Goal: Task Accomplishment & Management: Complete application form

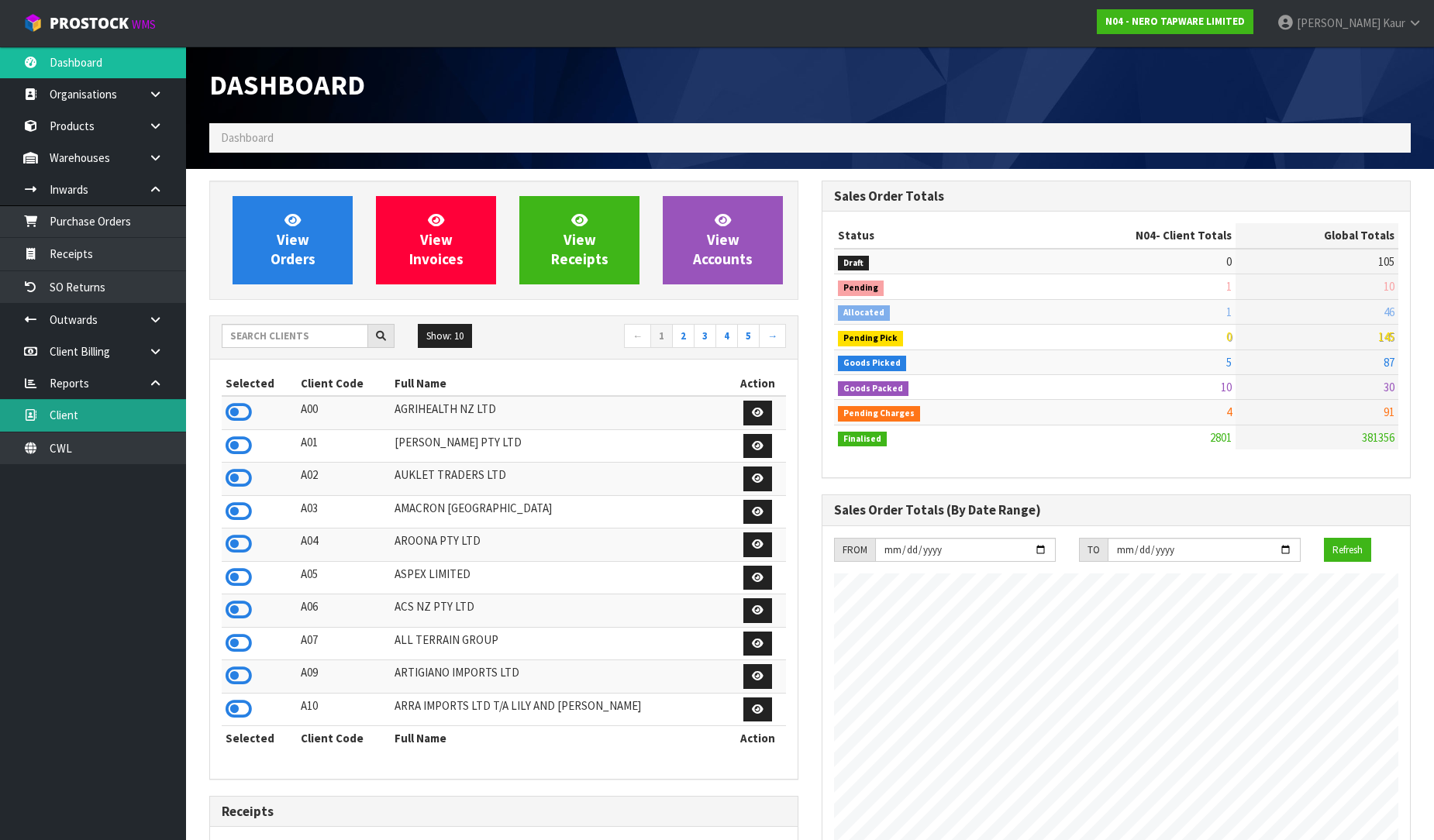
scroll to position [1208, 612]
click at [57, 452] on link "CWL" at bounding box center [93, 448] width 186 height 32
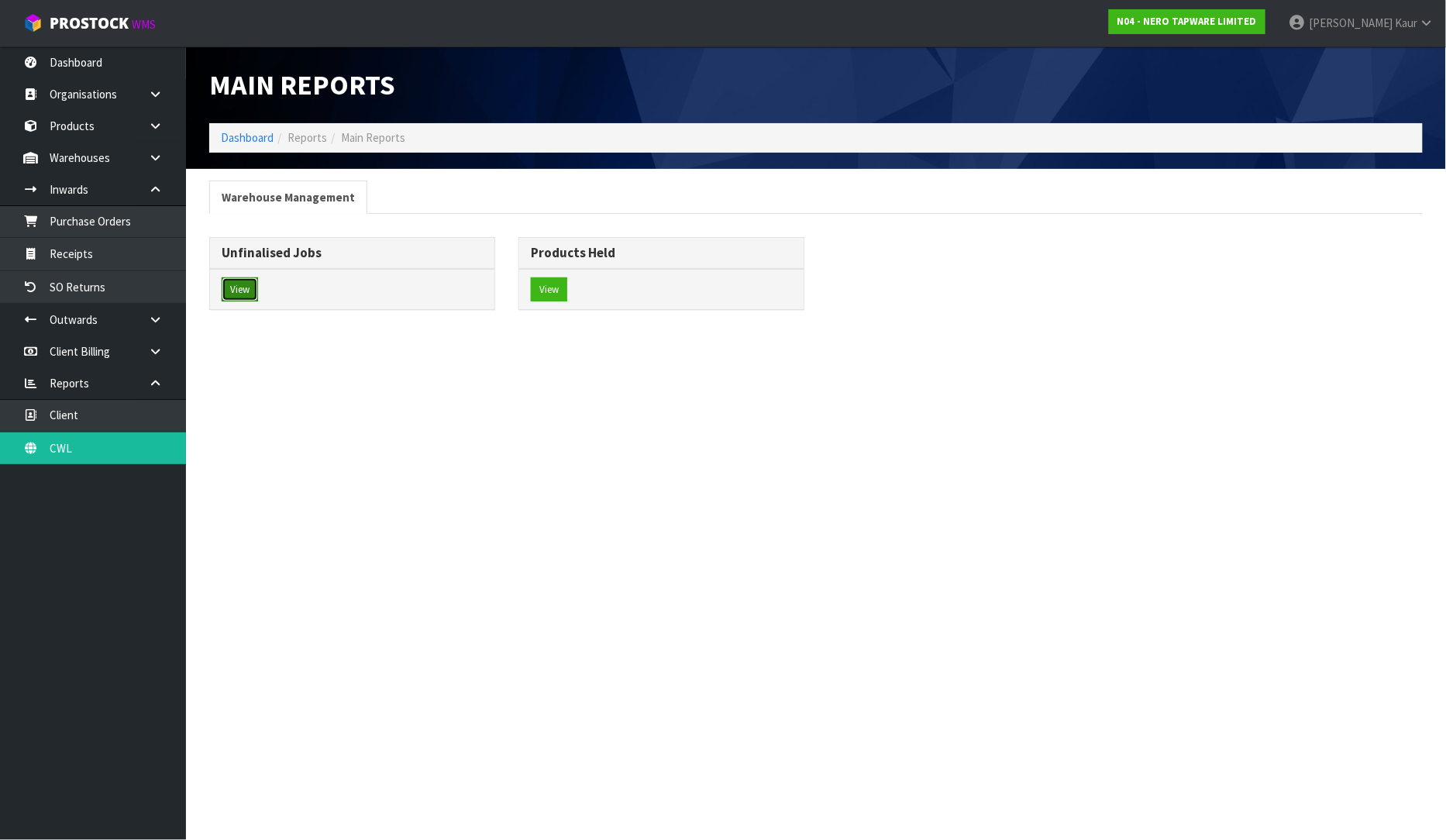
click at [222, 282] on button "View" at bounding box center [240, 290] width 37 height 25
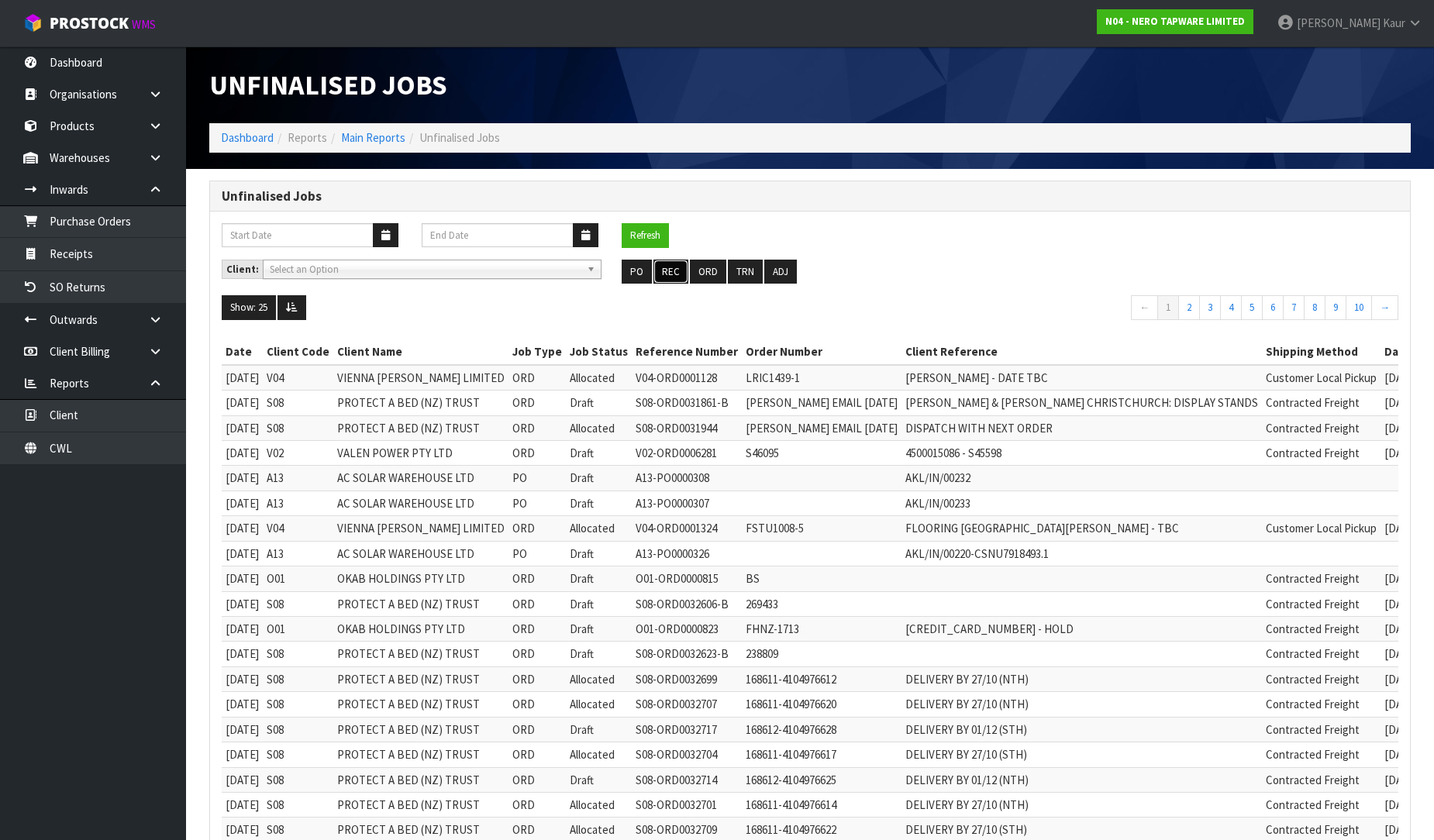
click at [684, 271] on button "REC" at bounding box center [671, 272] width 35 height 25
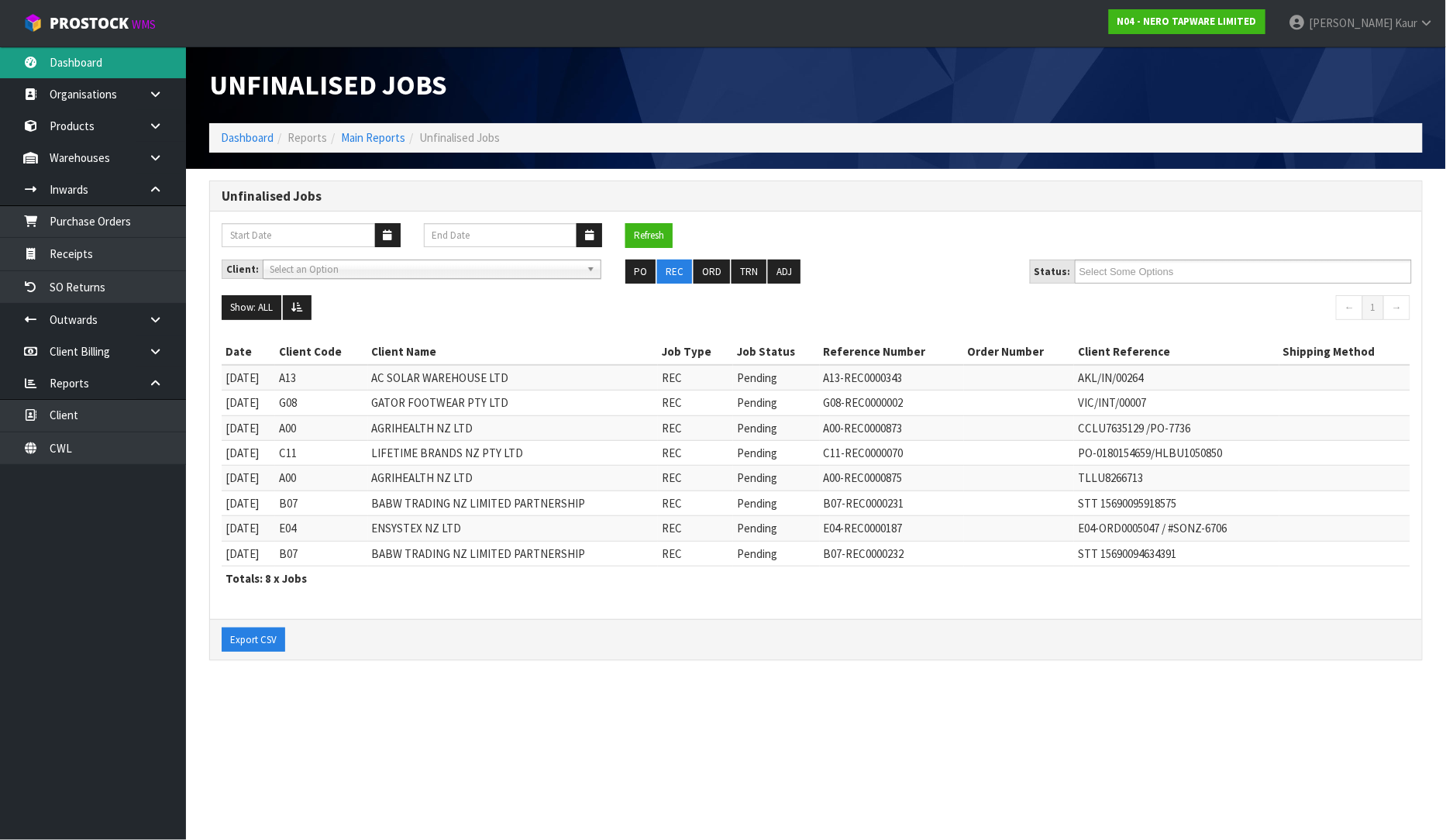
click at [51, 75] on link "Dashboard" at bounding box center [93, 62] width 186 height 32
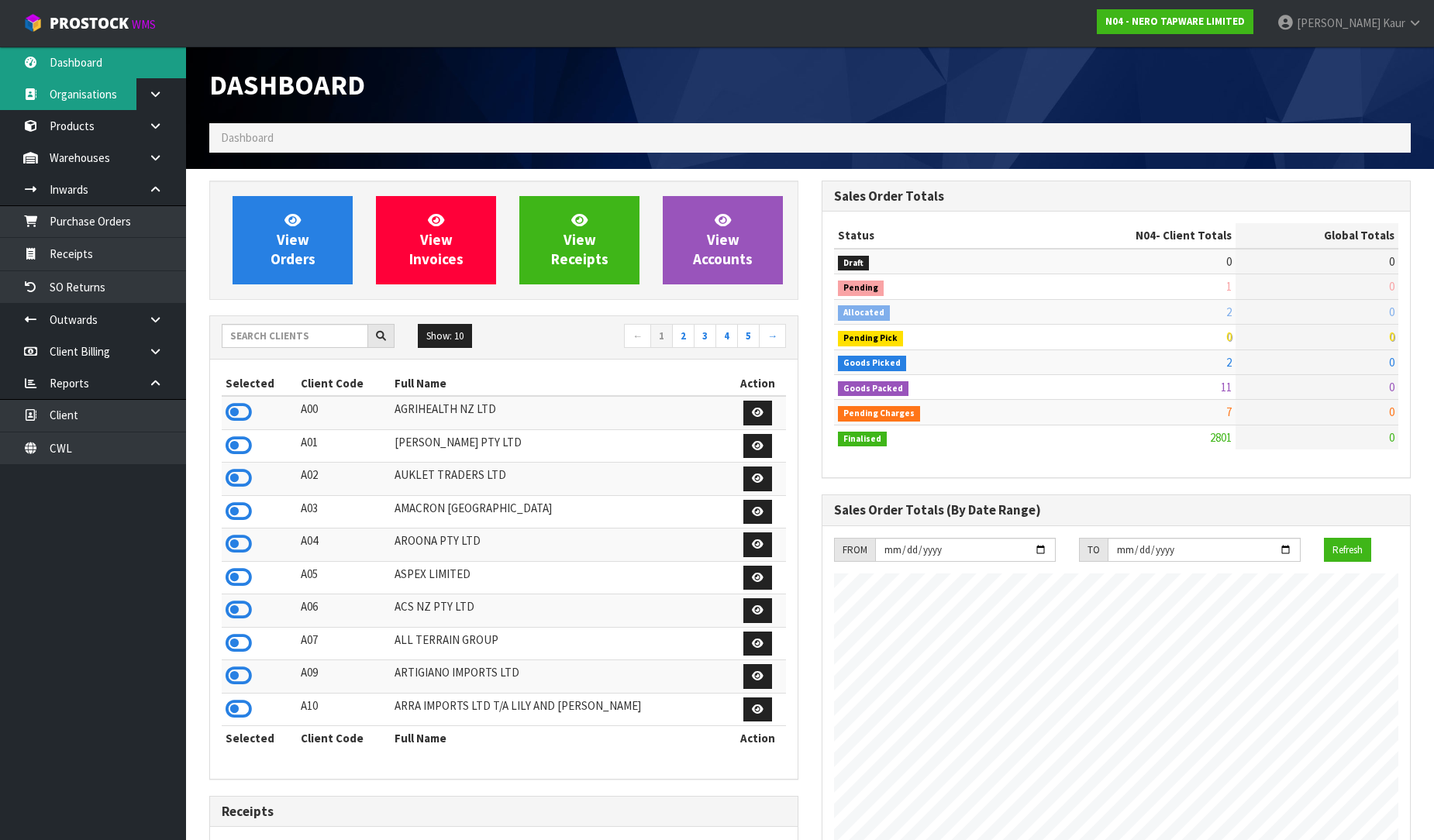
scroll to position [1208, 612]
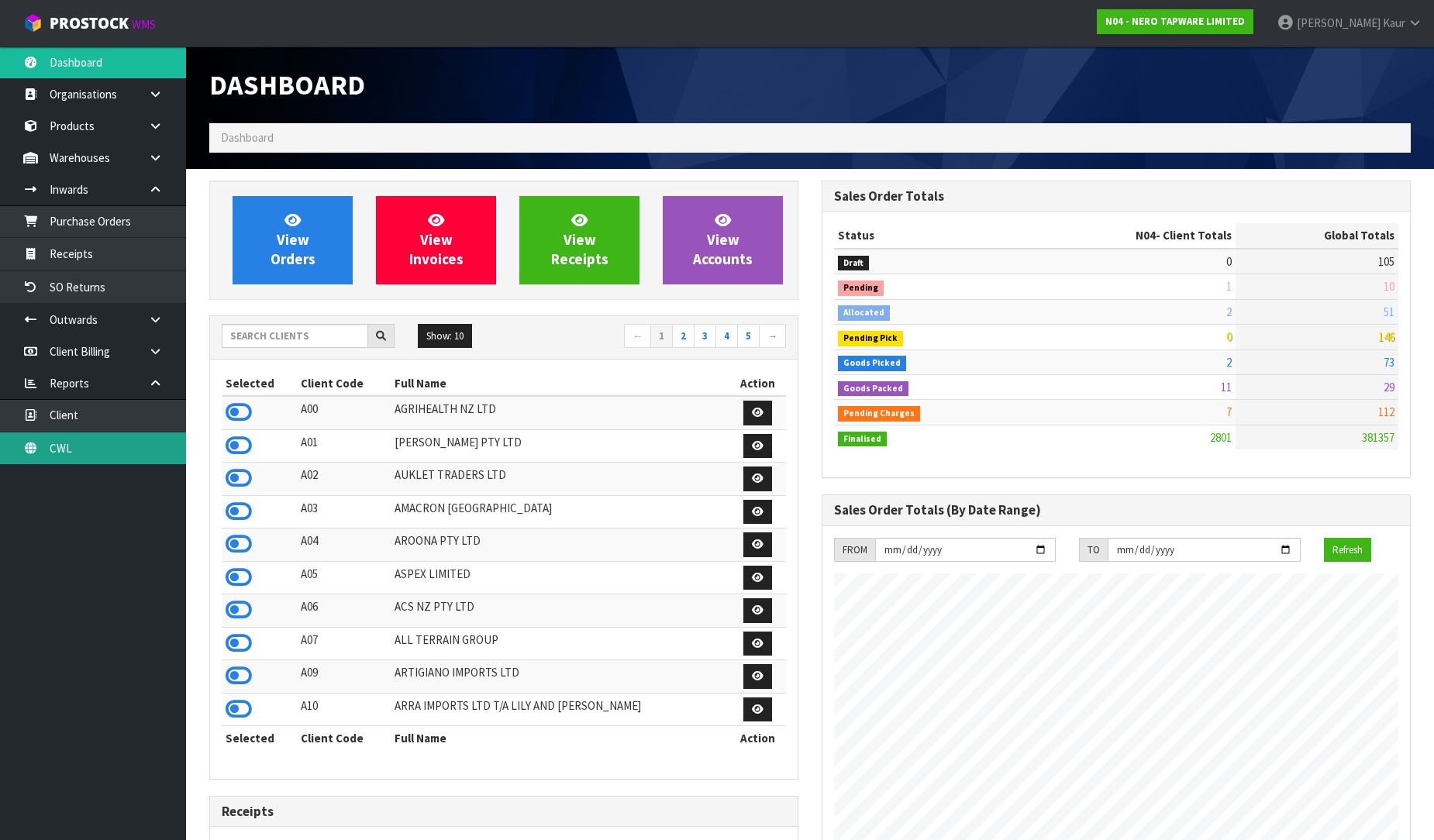
click at [131, 448] on link "CWL" at bounding box center [93, 448] width 186 height 32
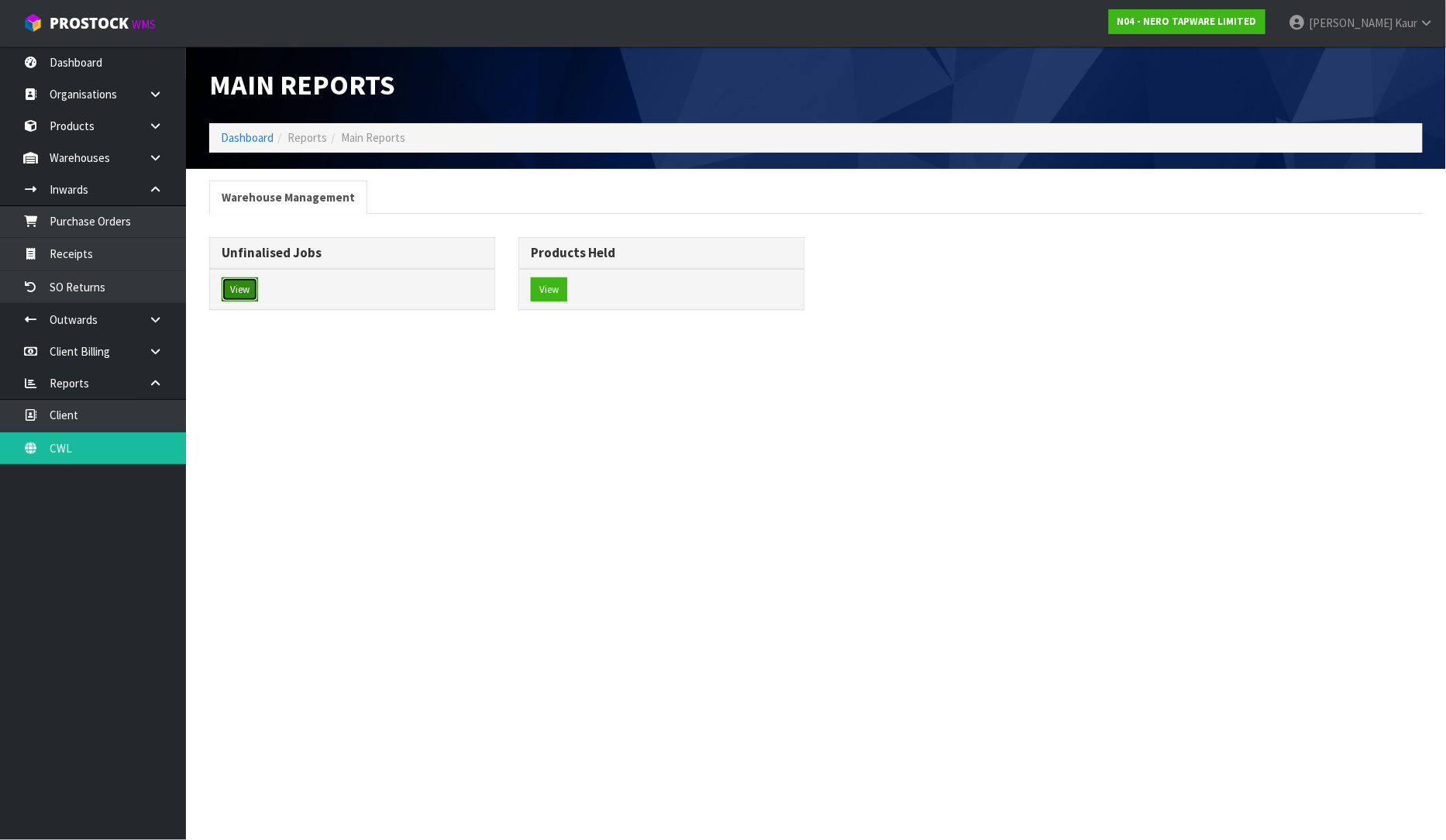
click at [237, 298] on button "View" at bounding box center [240, 290] width 37 height 25
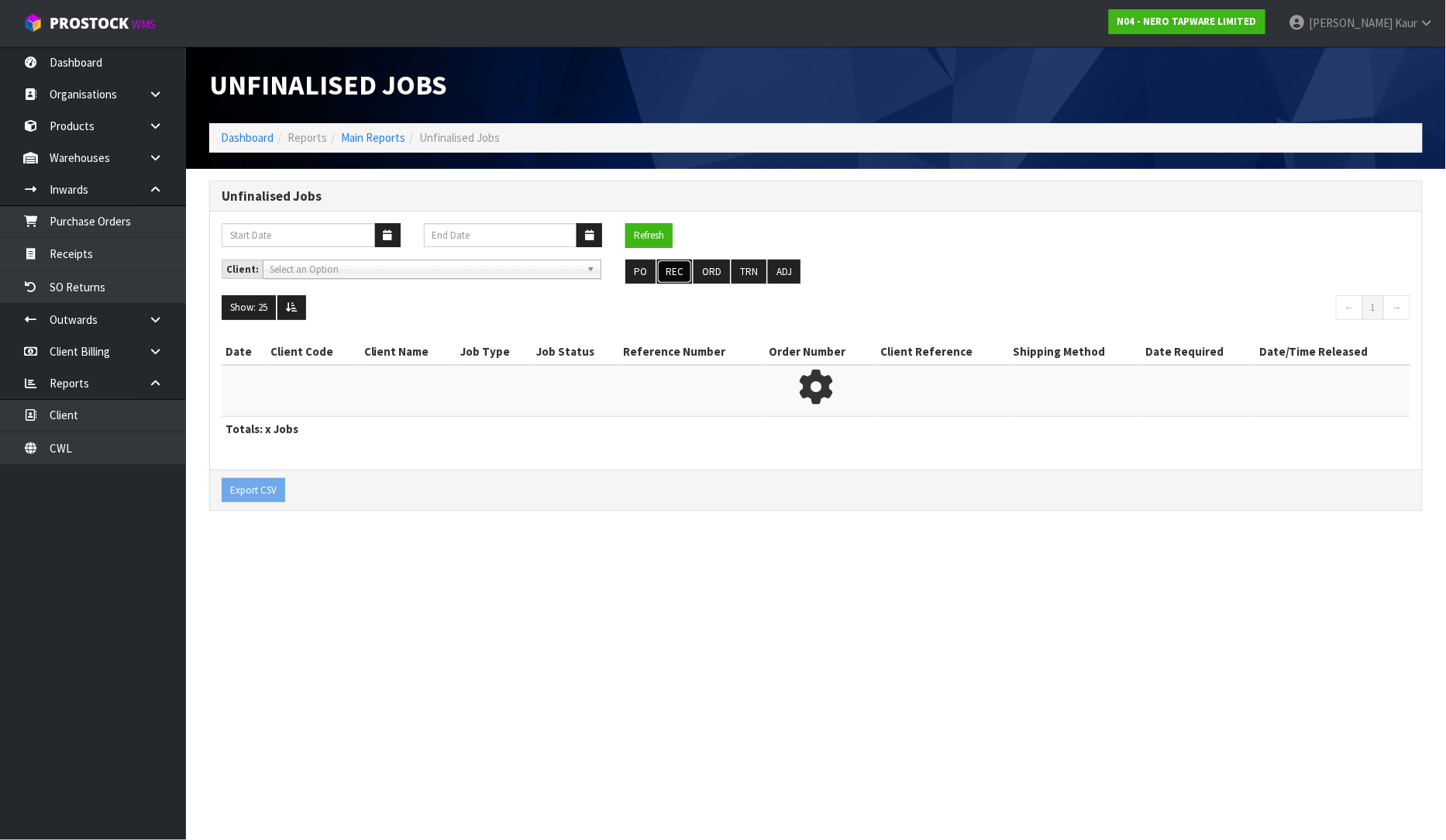
click at [677, 268] on button "REC" at bounding box center [674, 272] width 35 height 25
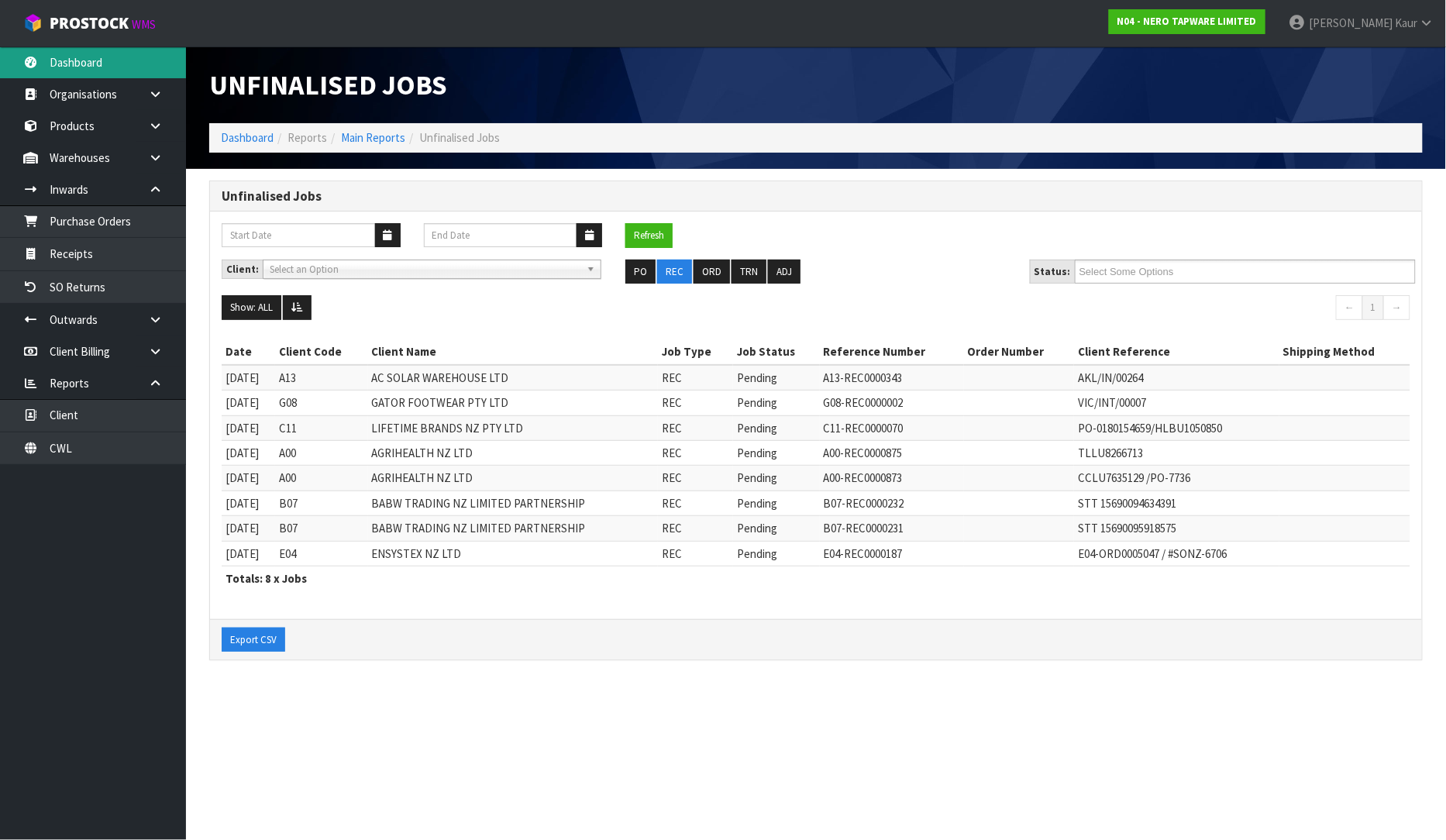
click at [47, 57] on link "Dashboard" at bounding box center [93, 62] width 186 height 32
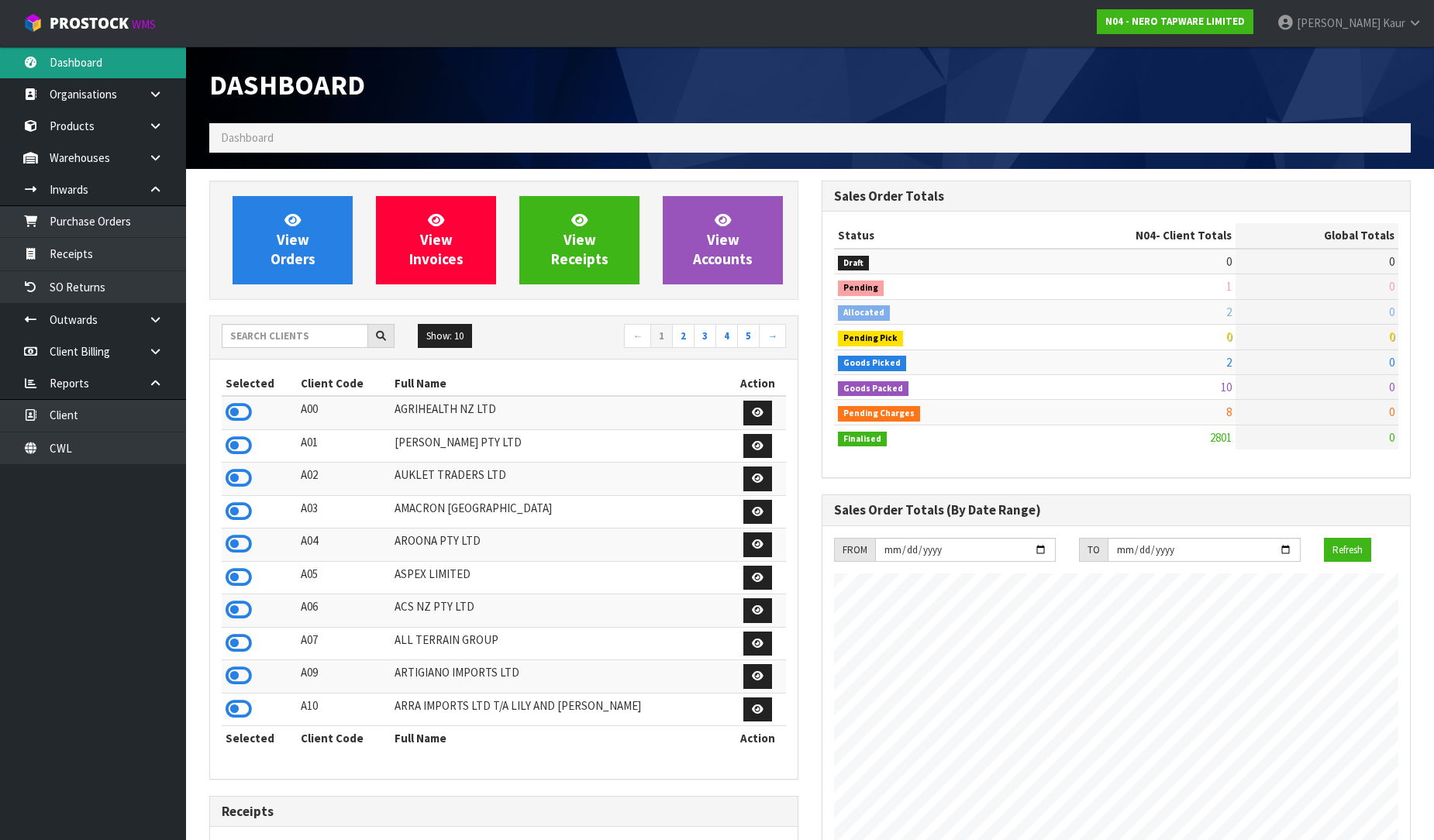
scroll to position [1208, 612]
click at [82, 461] on link "CWL" at bounding box center [93, 448] width 186 height 32
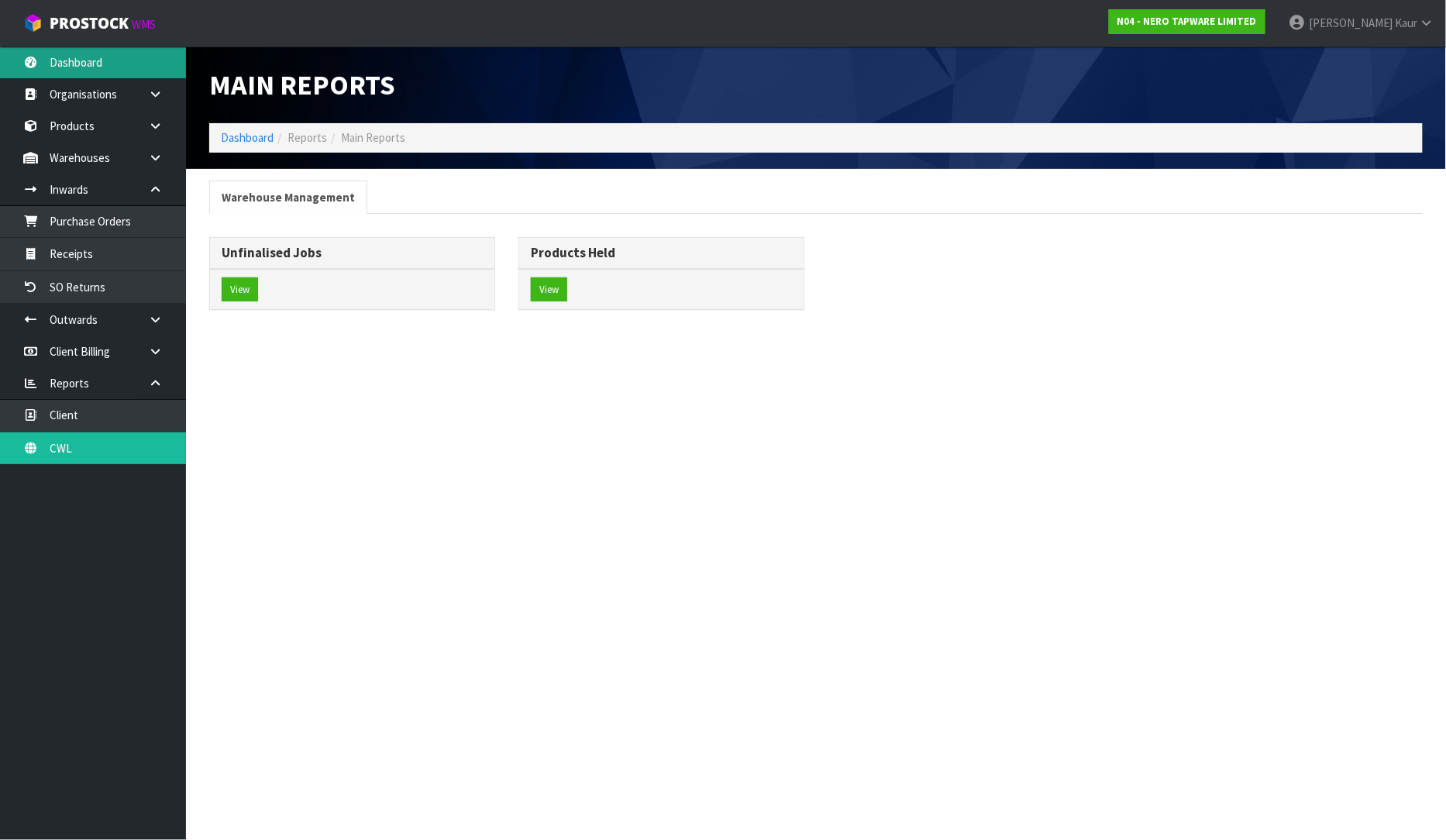
click at [42, 75] on link "Dashboard" at bounding box center [93, 62] width 186 height 32
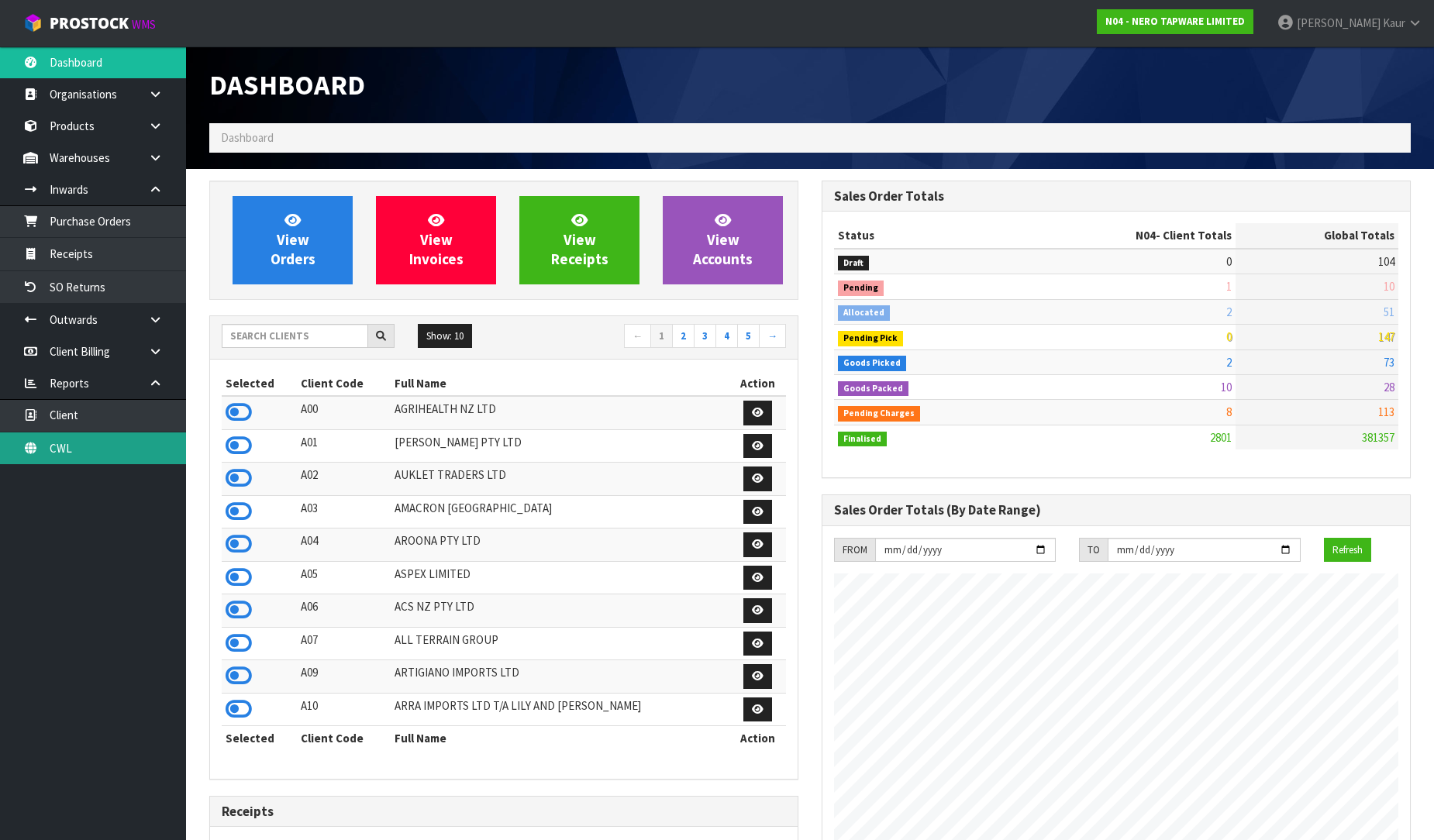
click at [68, 459] on link "CWL" at bounding box center [93, 448] width 186 height 32
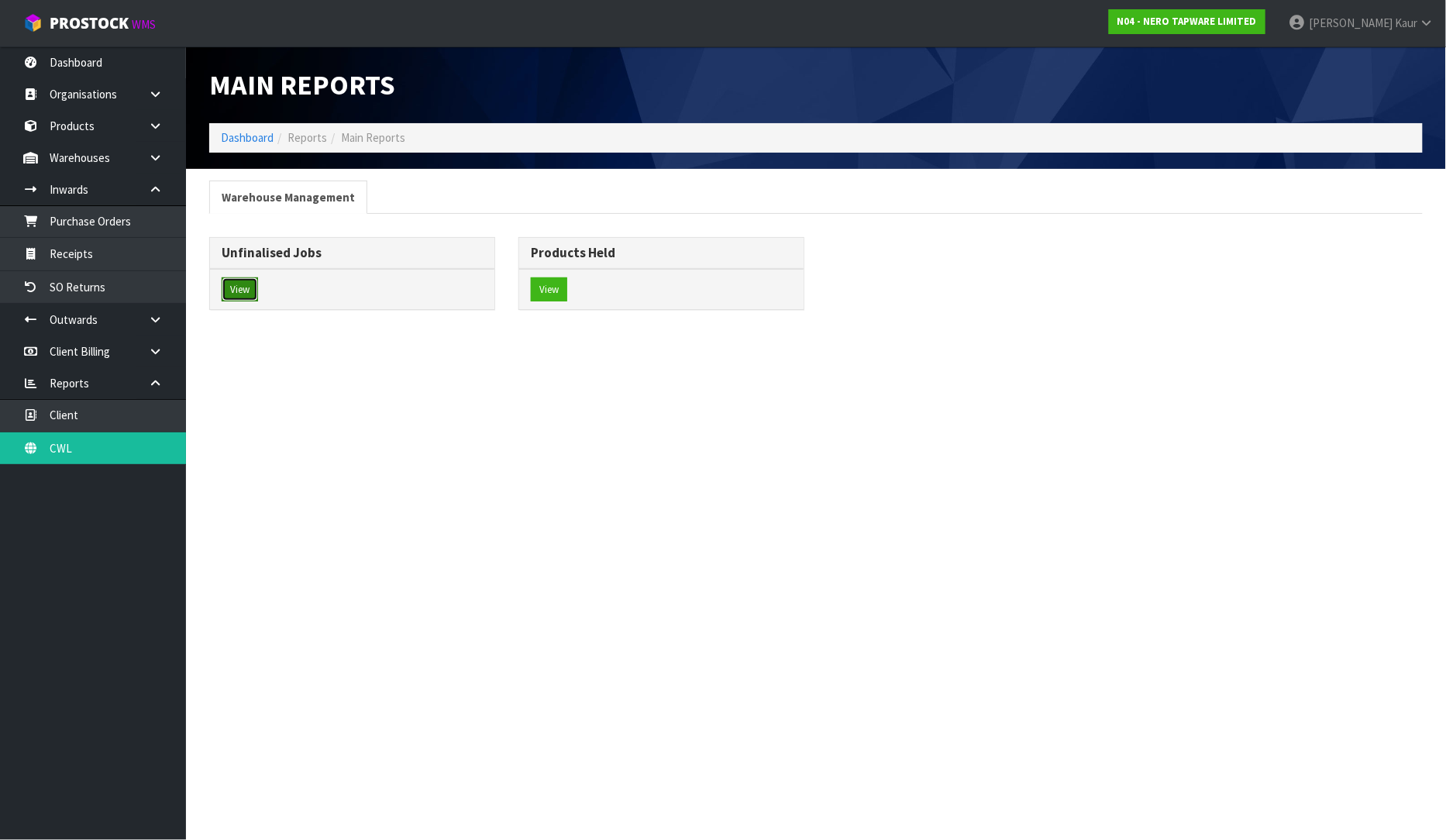
click at [252, 292] on button "View" at bounding box center [240, 290] width 37 height 25
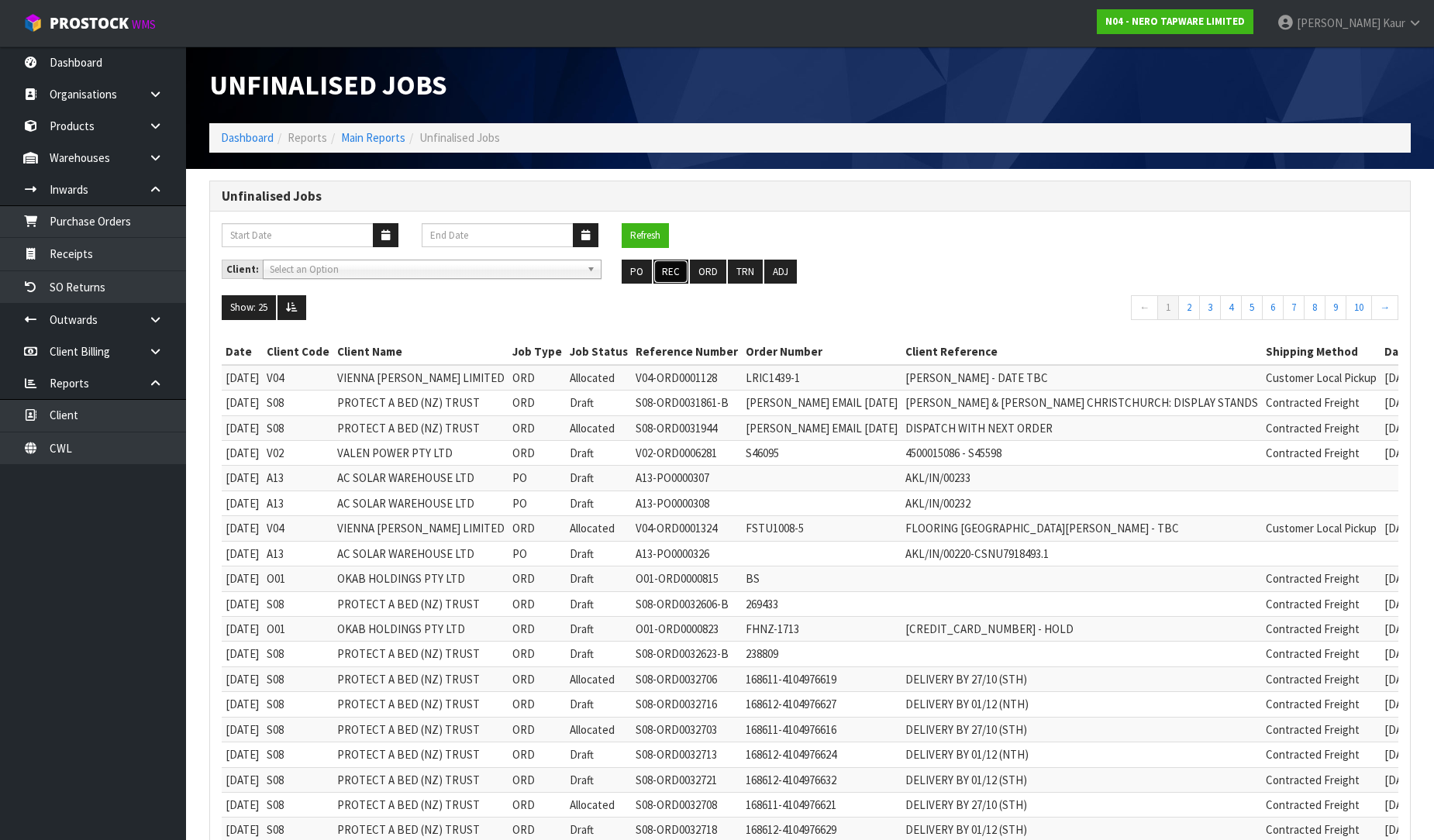
click at [668, 269] on button "REC" at bounding box center [671, 272] width 35 height 25
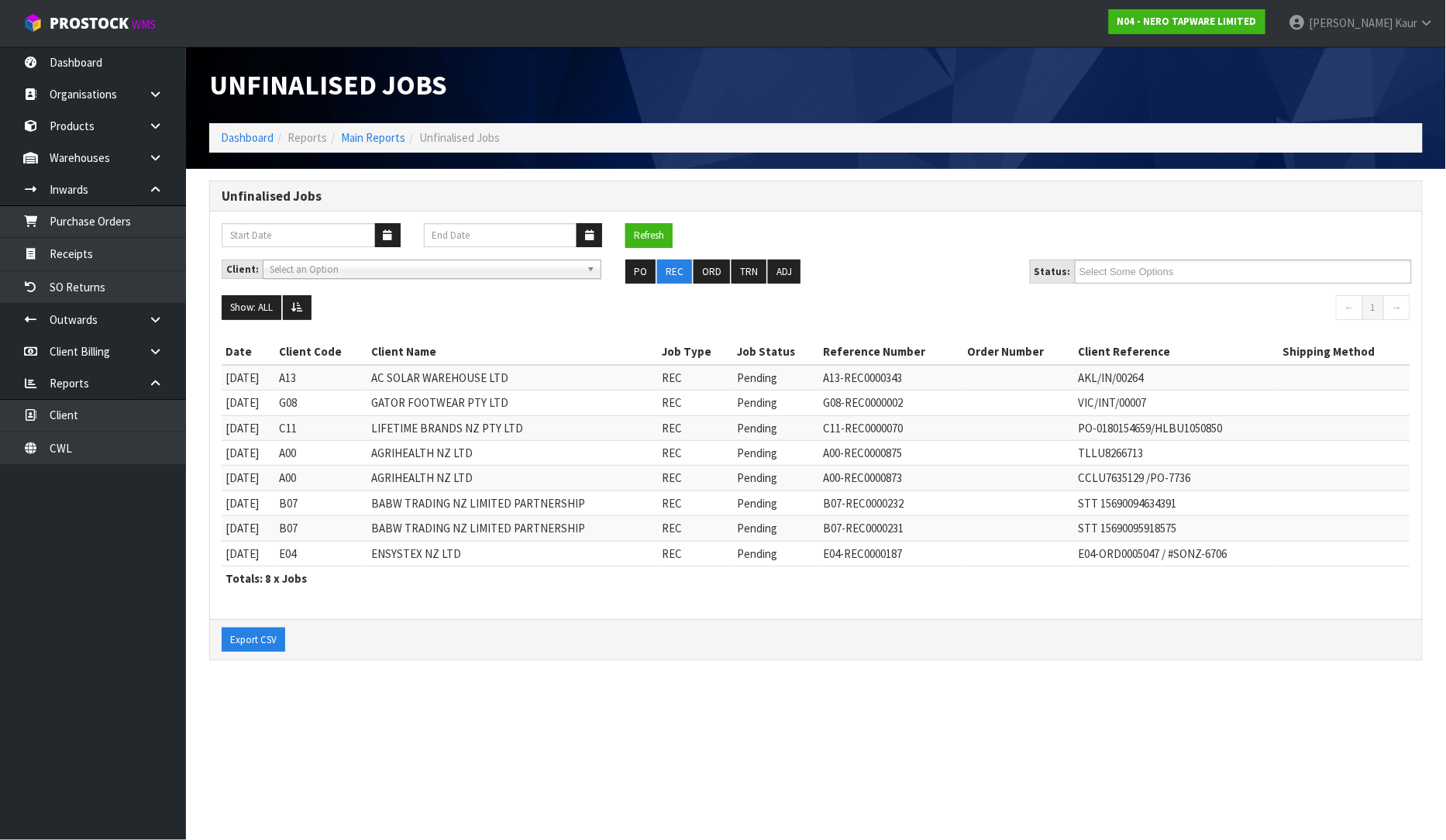
click at [614, 592] on div "Date Client Code Client Name Job Type Job Status Reference Number Order Number …" at bounding box center [816, 473] width 1189 height 268
click at [51, 450] on link "CWL" at bounding box center [93, 448] width 186 height 32
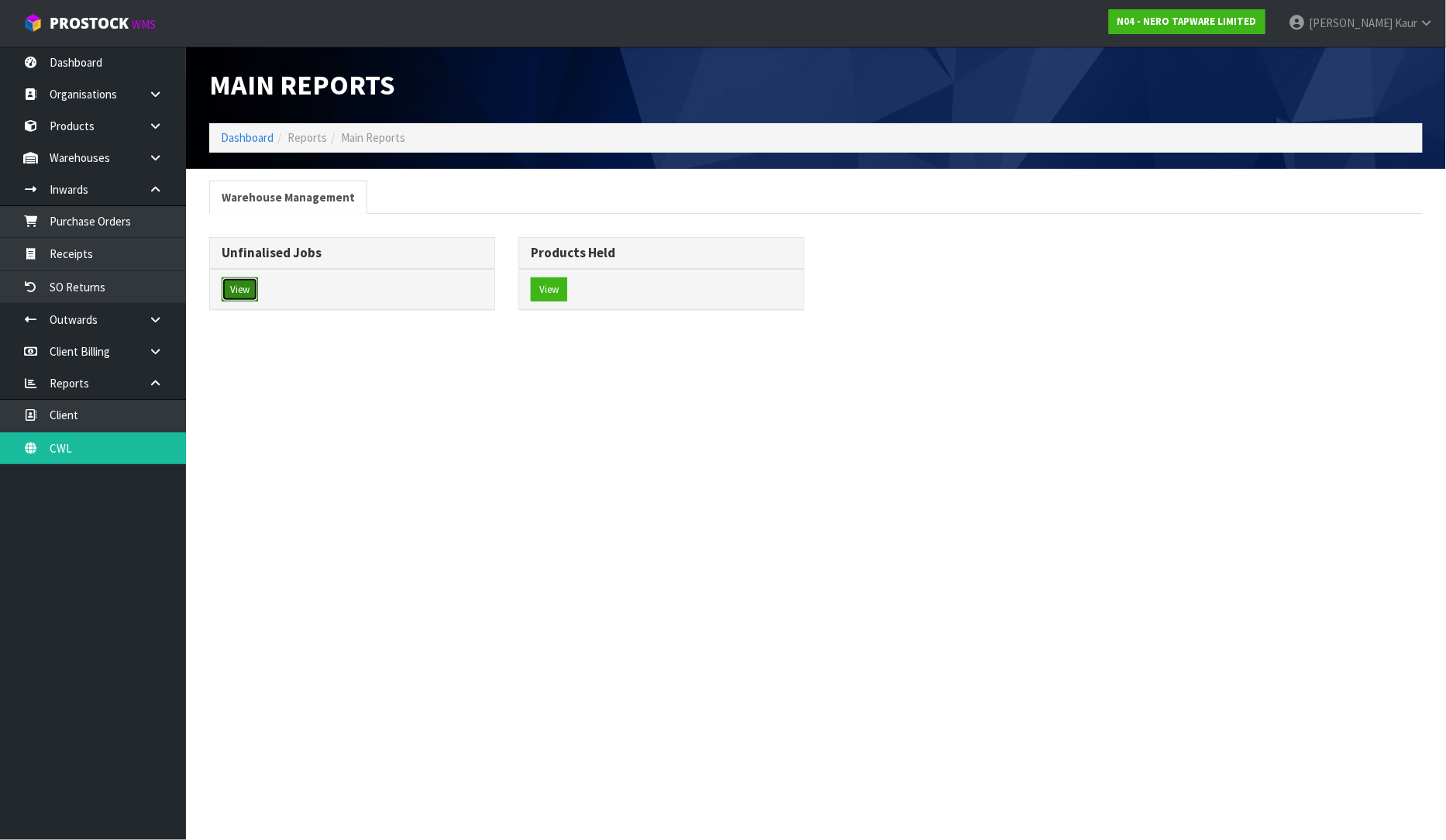
click at [237, 278] on button "View" at bounding box center [240, 290] width 37 height 25
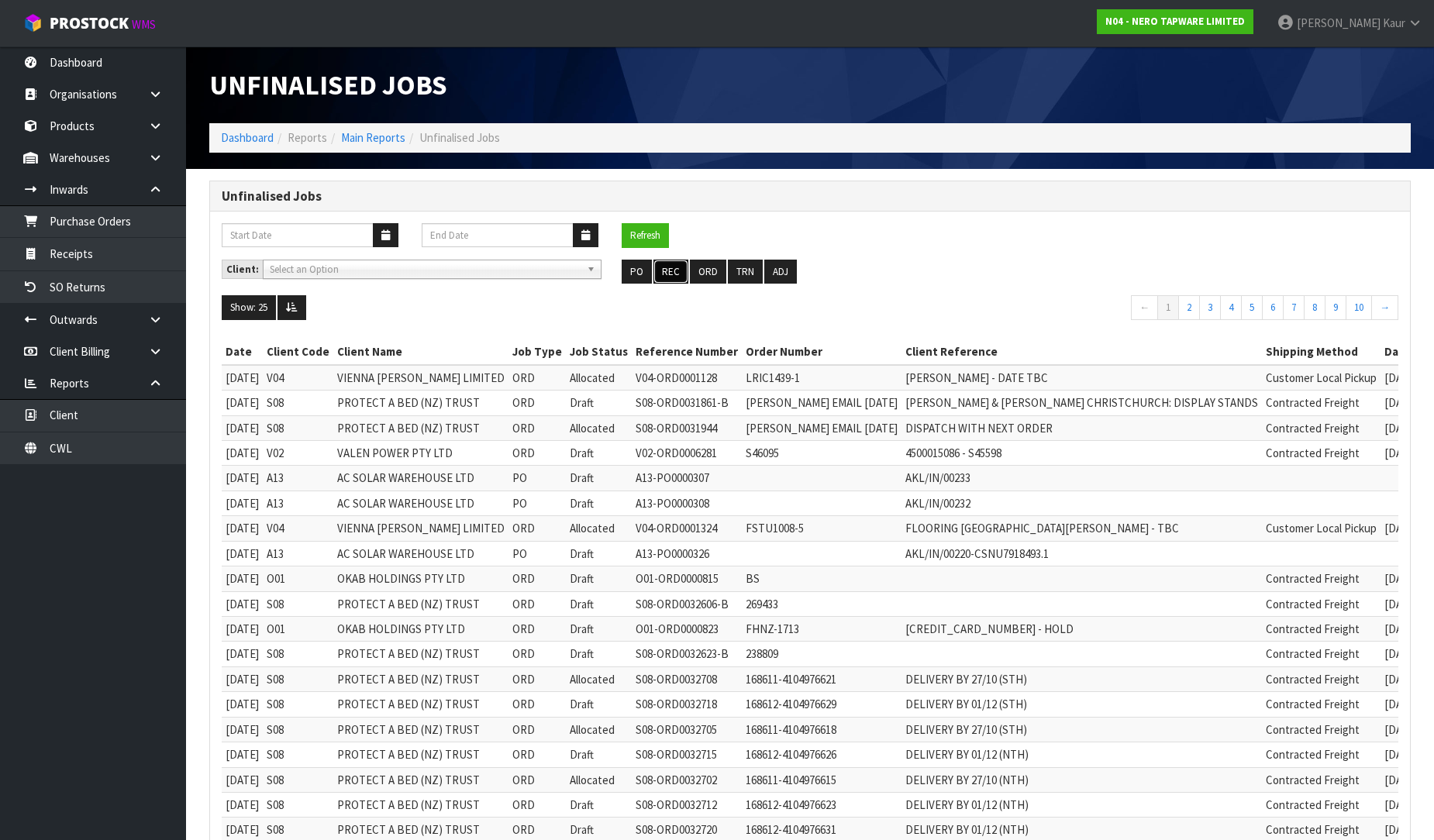
click at [679, 268] on button "REC" at bounding box center [671, 272] width 35 height 25
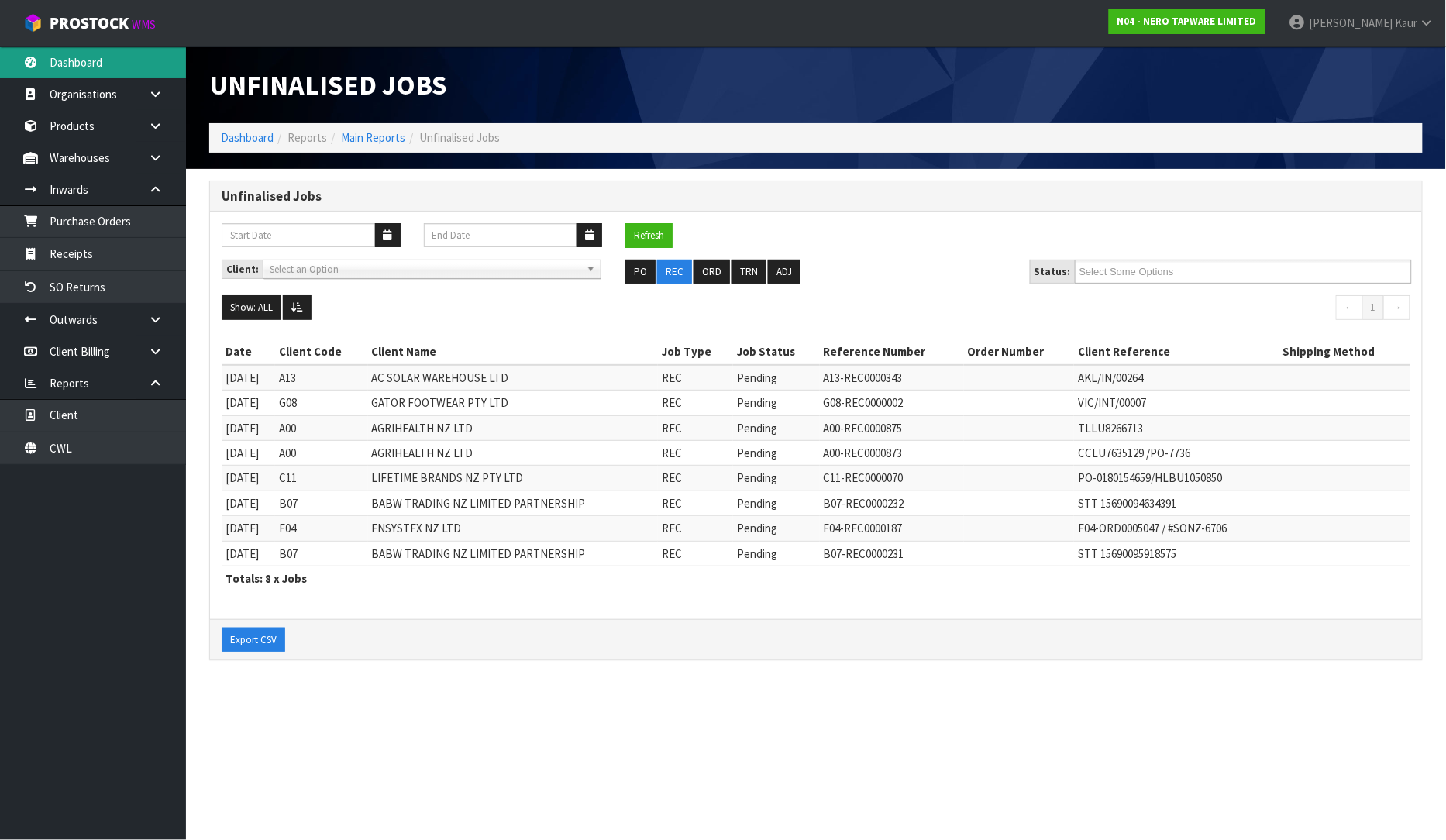
click at [144, 62] on link "Dashboard" at bounding box center [93, 62] width 186 height 32
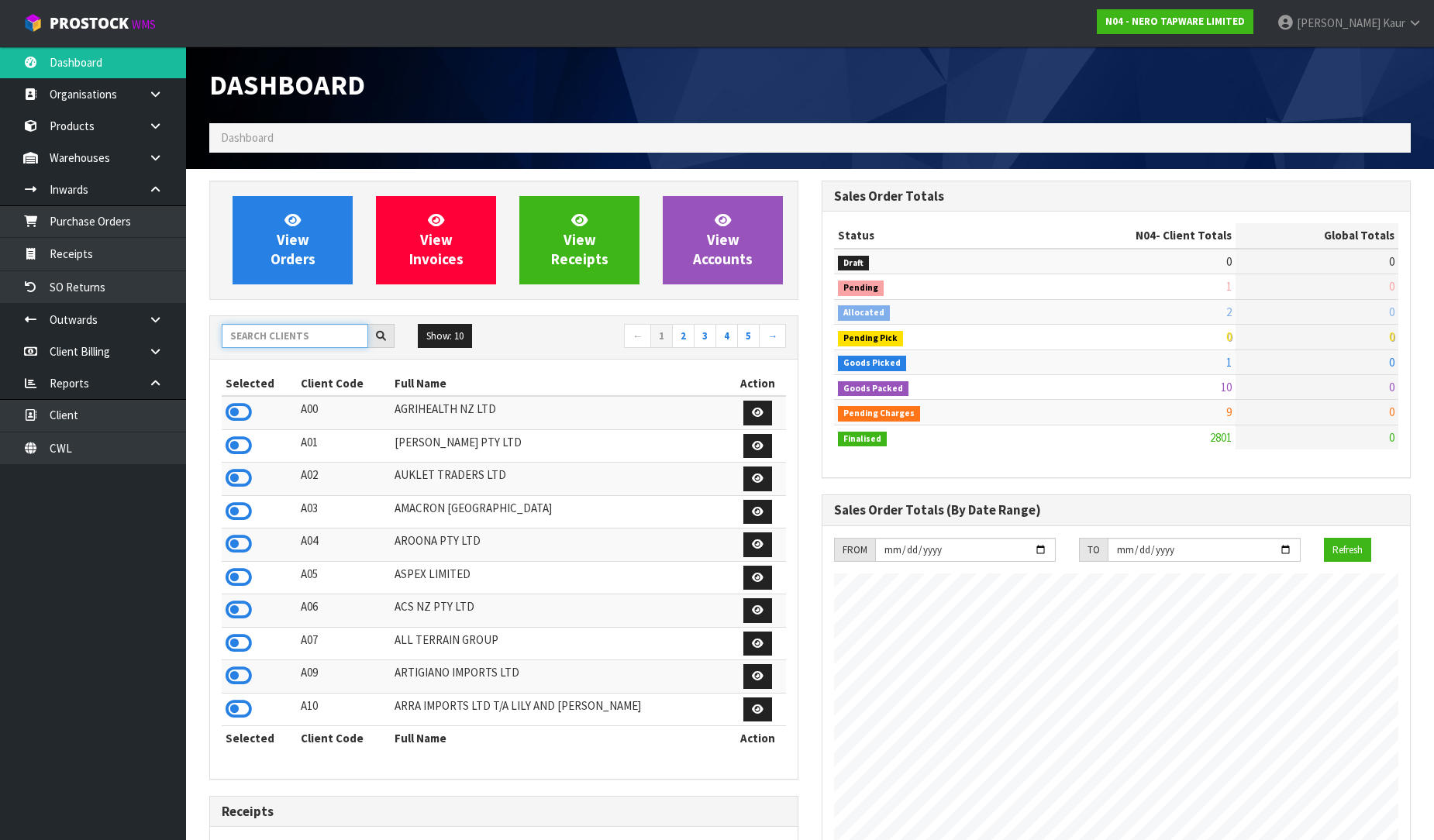
scroll to position [1208, 612]
click at [265, 341] on input "text" at bounding box center [295, 336] width 146 height 24
type input "PACIFIC"
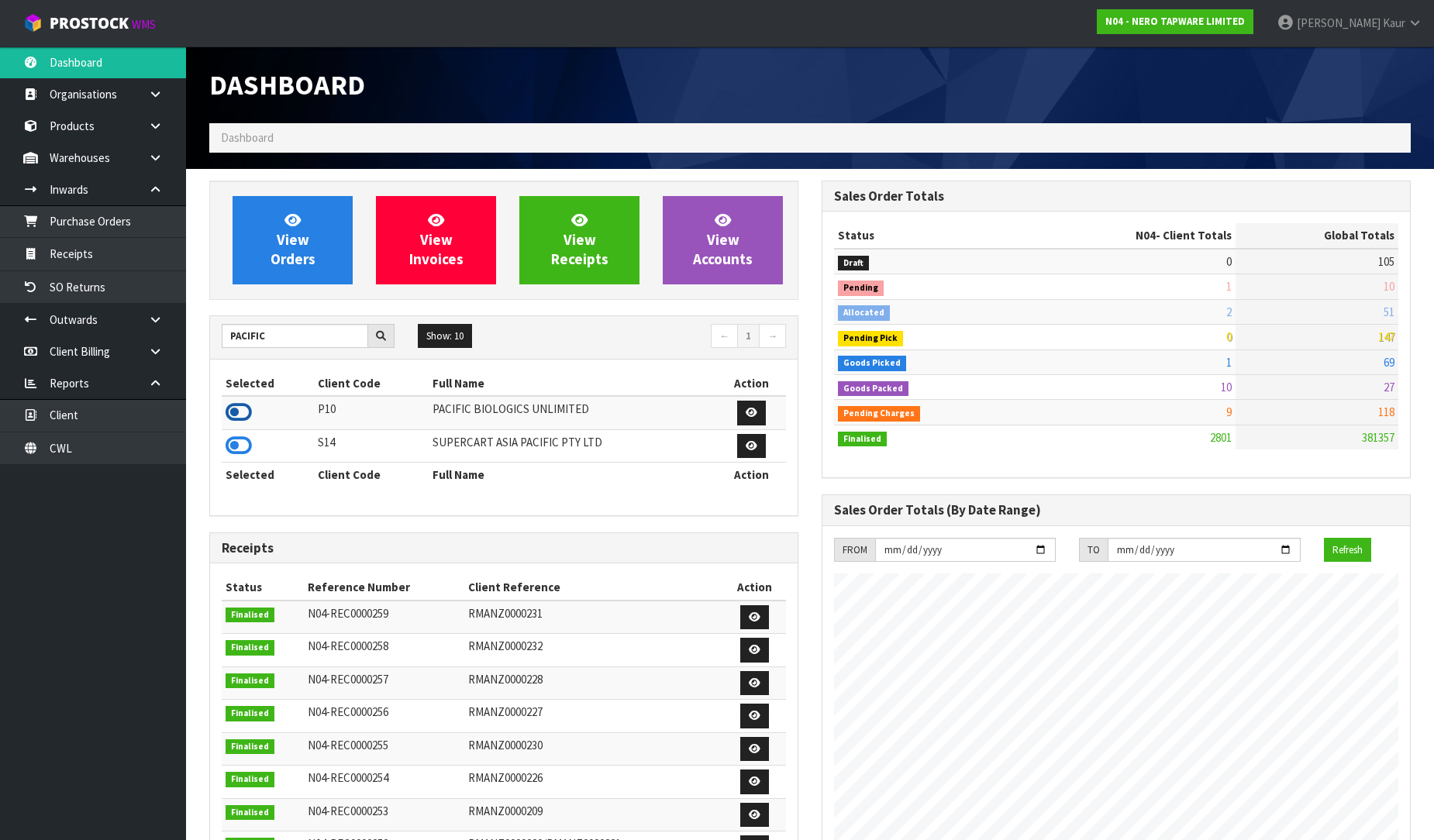
click at [230, 411] on icon at bounding box center [239, 412] width 26 height 23
click at [78, 214] on link "Purchase Orders" at bounding box center [93, 221] width 186 height 32
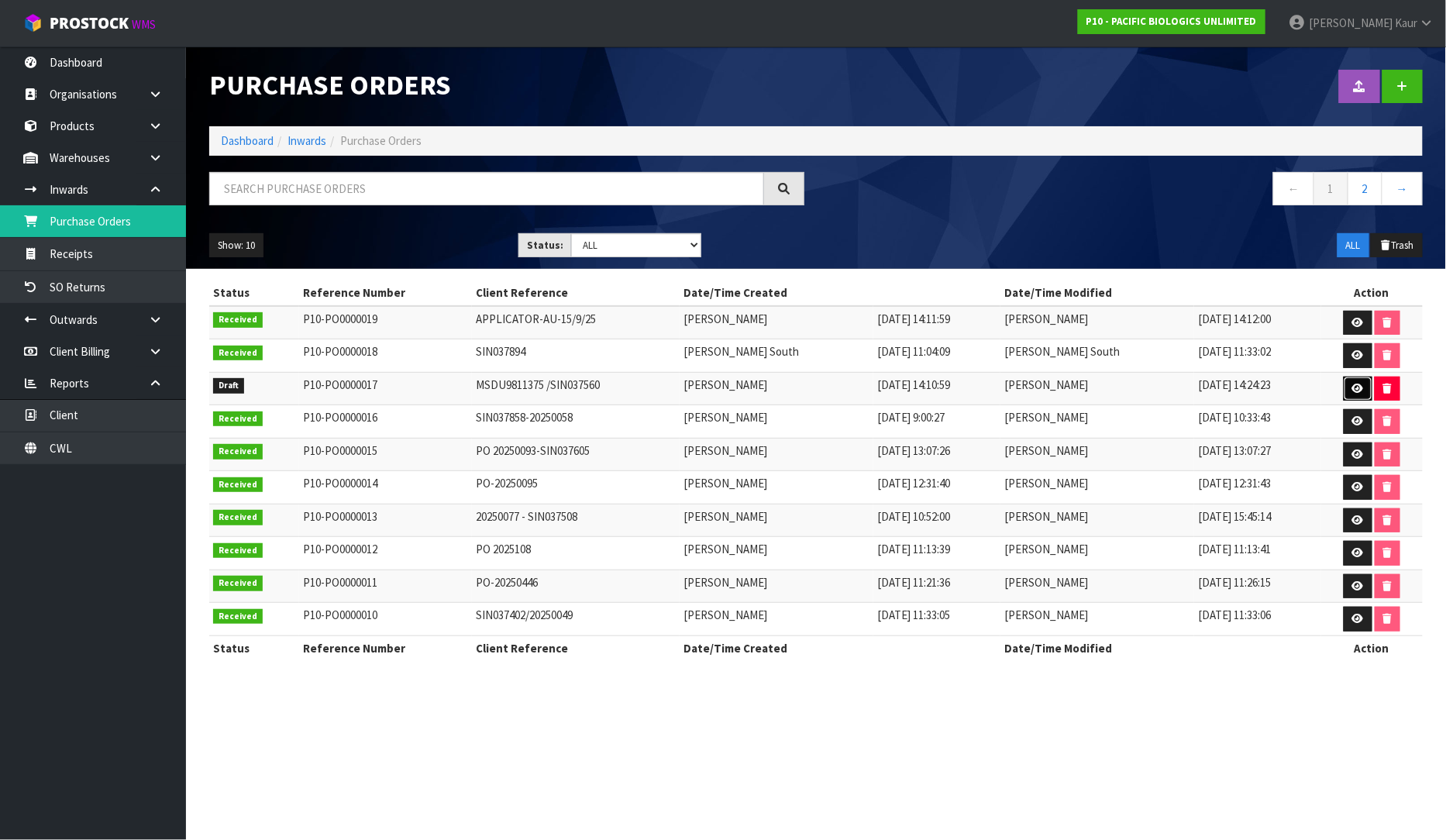
click at [1362, 387] on link at bounding box center [1358, 389] width 29 height 25
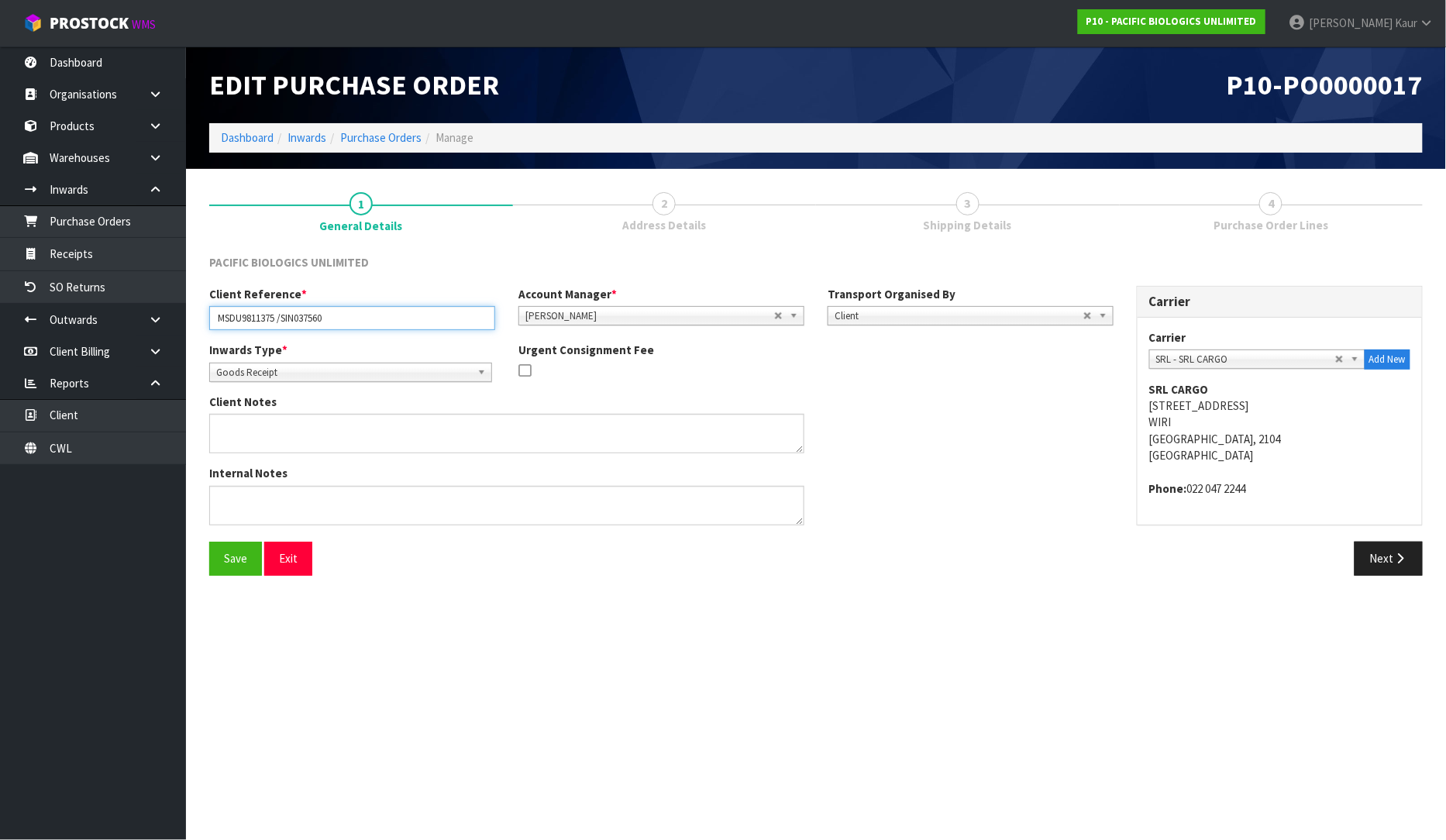
click at [285, 318] on input "MSDU9811375 /SIN037560" at bounding box center [352, 318] width 286 height 24
type input "SIN037560"
click at [212, 560] on button "Save" at bounding box center [236, 558] width 53 height 33
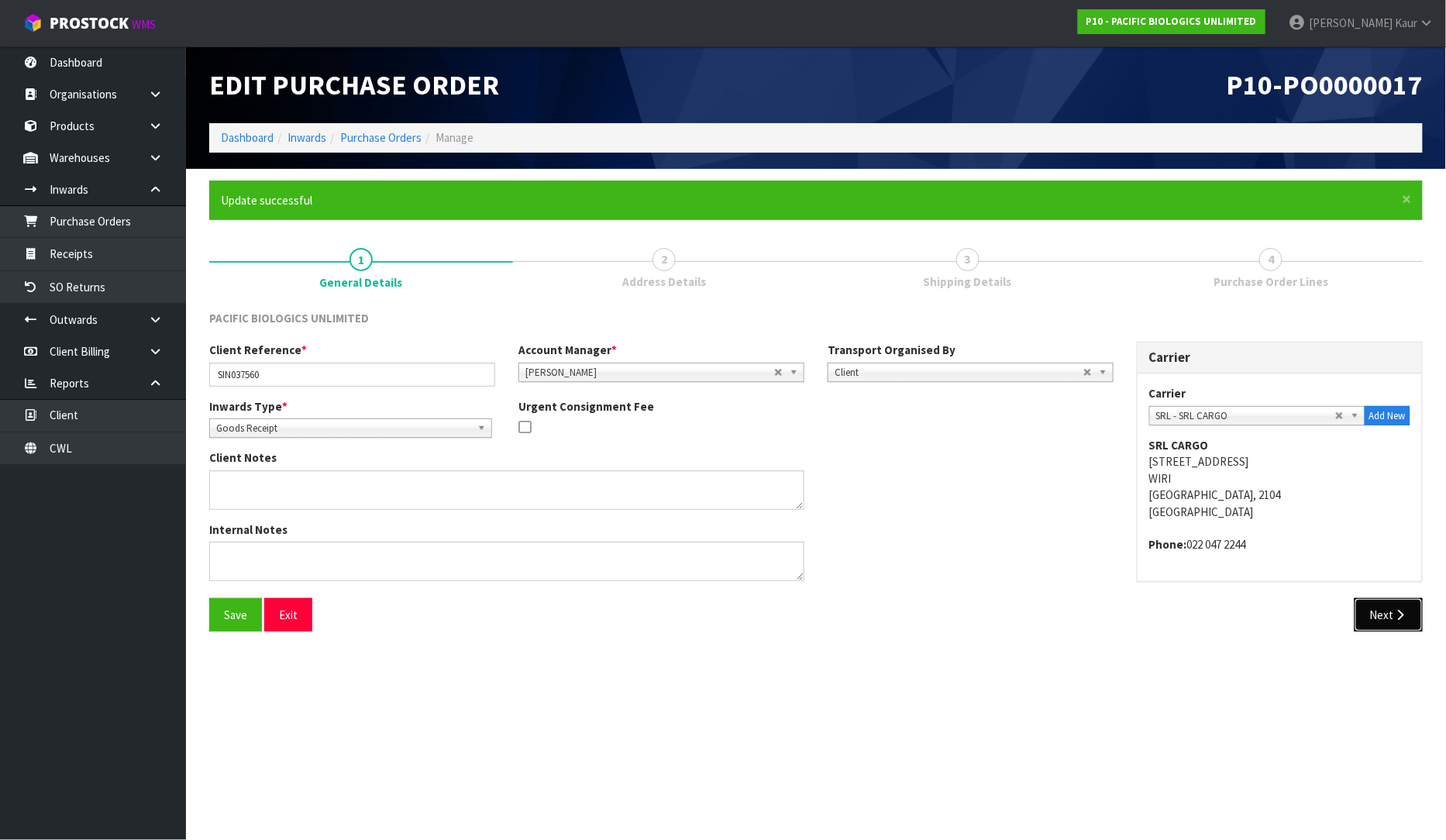
click at [1392, 605] on button "Next" at bounding box center [1389, 614] width 68 height 33
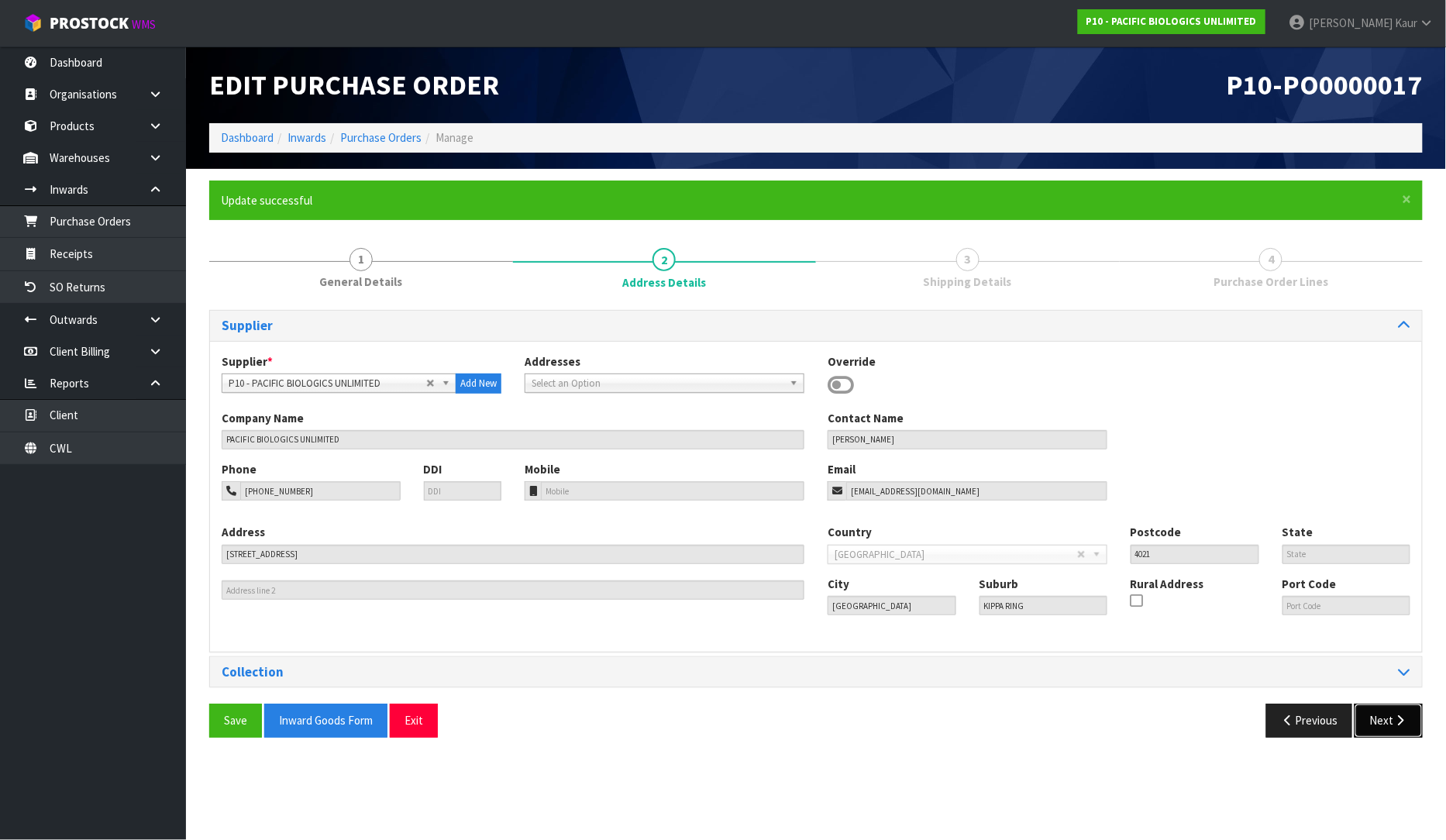
click at [1395, 719] on icon "button" at bounding box center [1401, 720] width 15 height 12
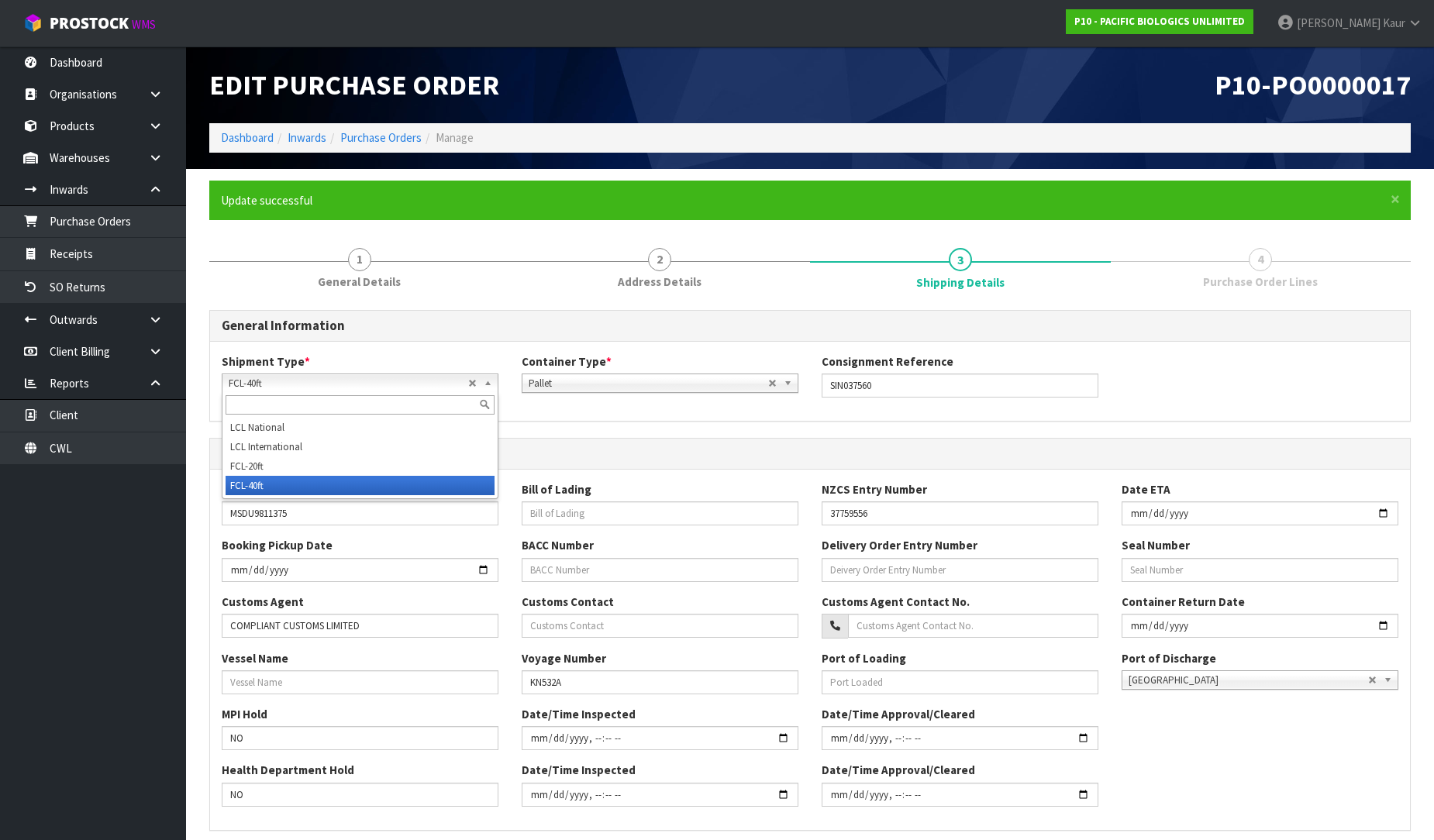
click at [361, 380] on span "FCL-40ft" at bounding box center [349, 383] width 240 height 19
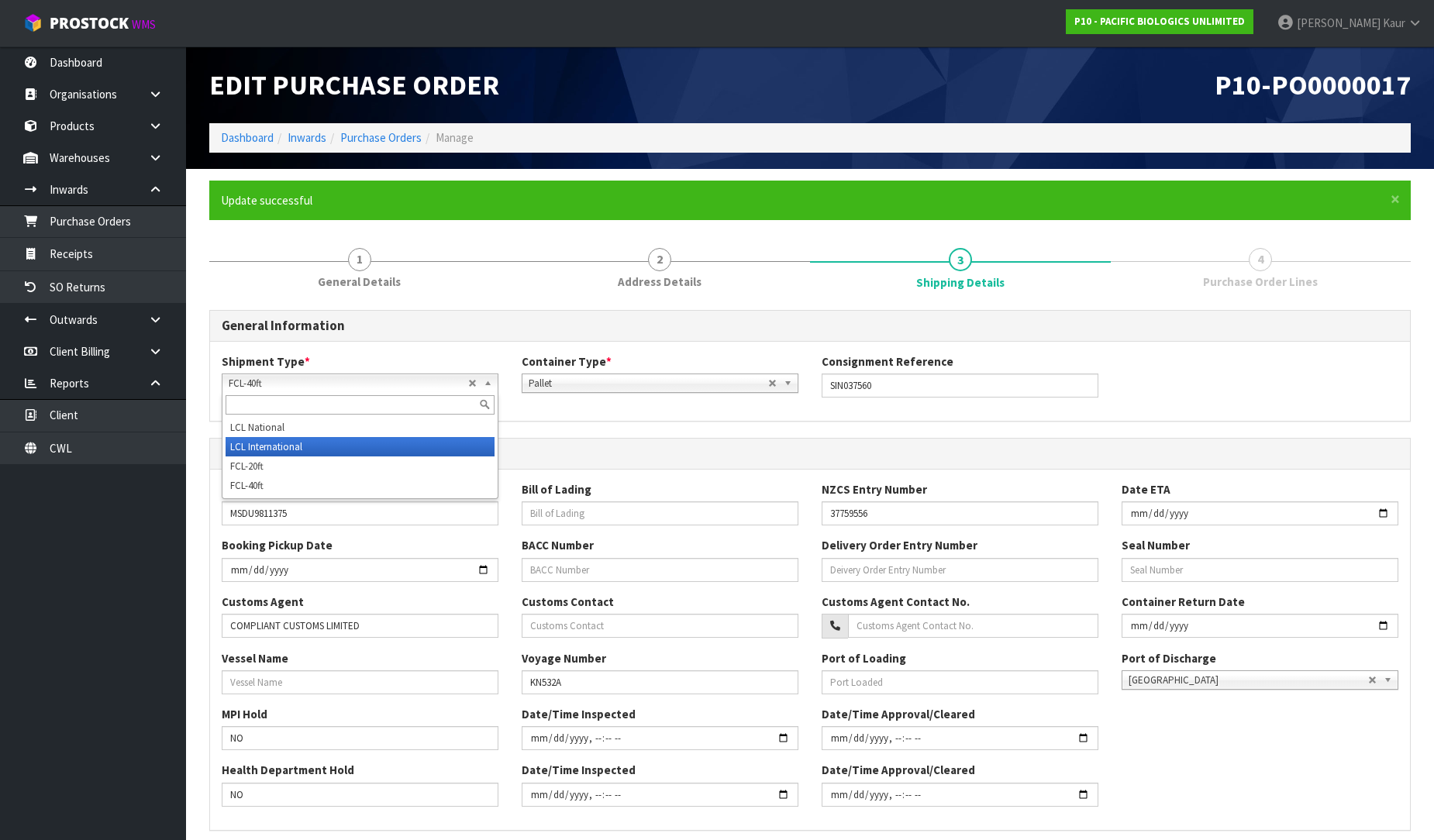
click at [321, 446] on li "LCL International" at bounding box center [360, 446] width 269 height 19
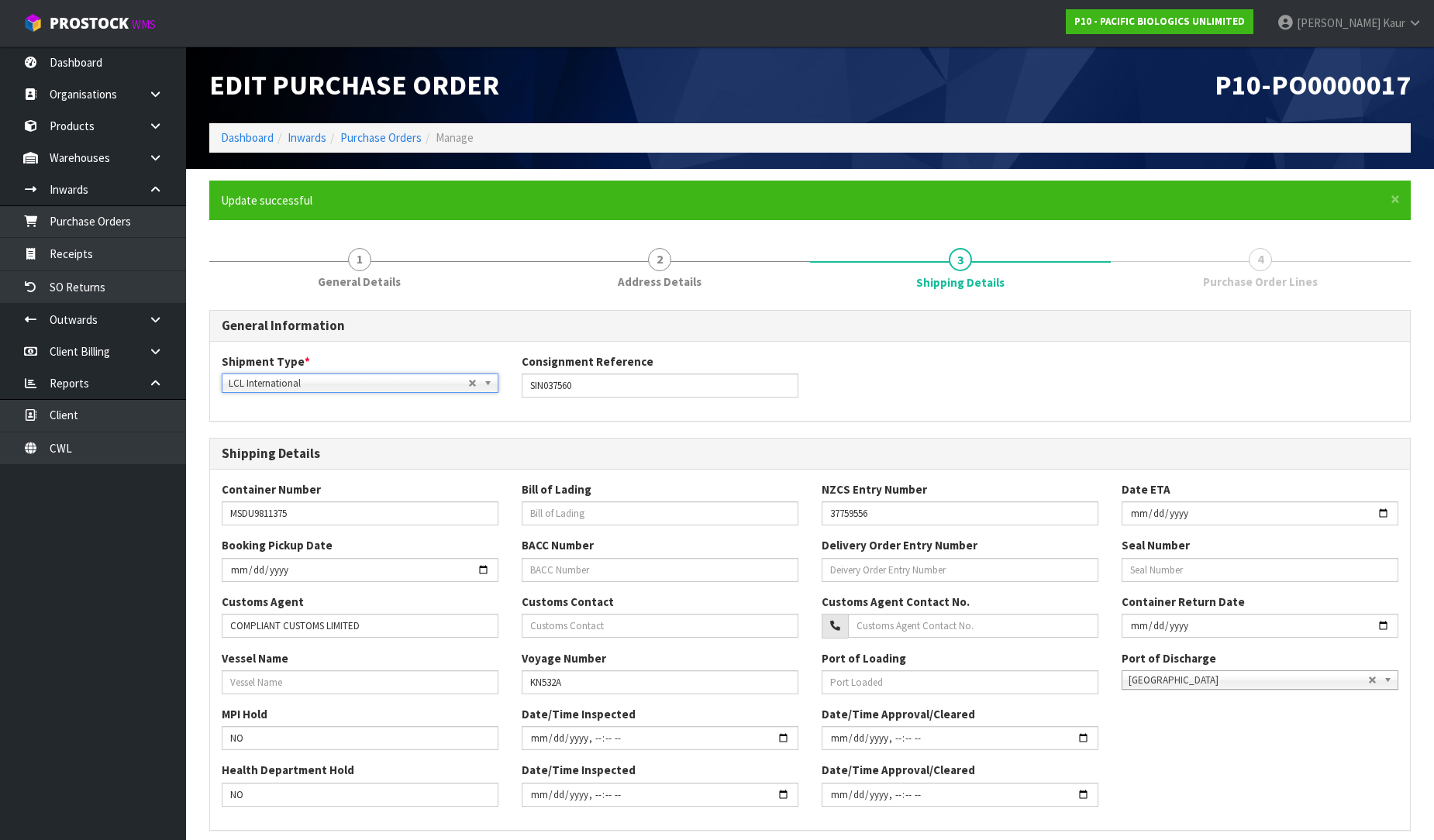
scroll to position [279, 0]
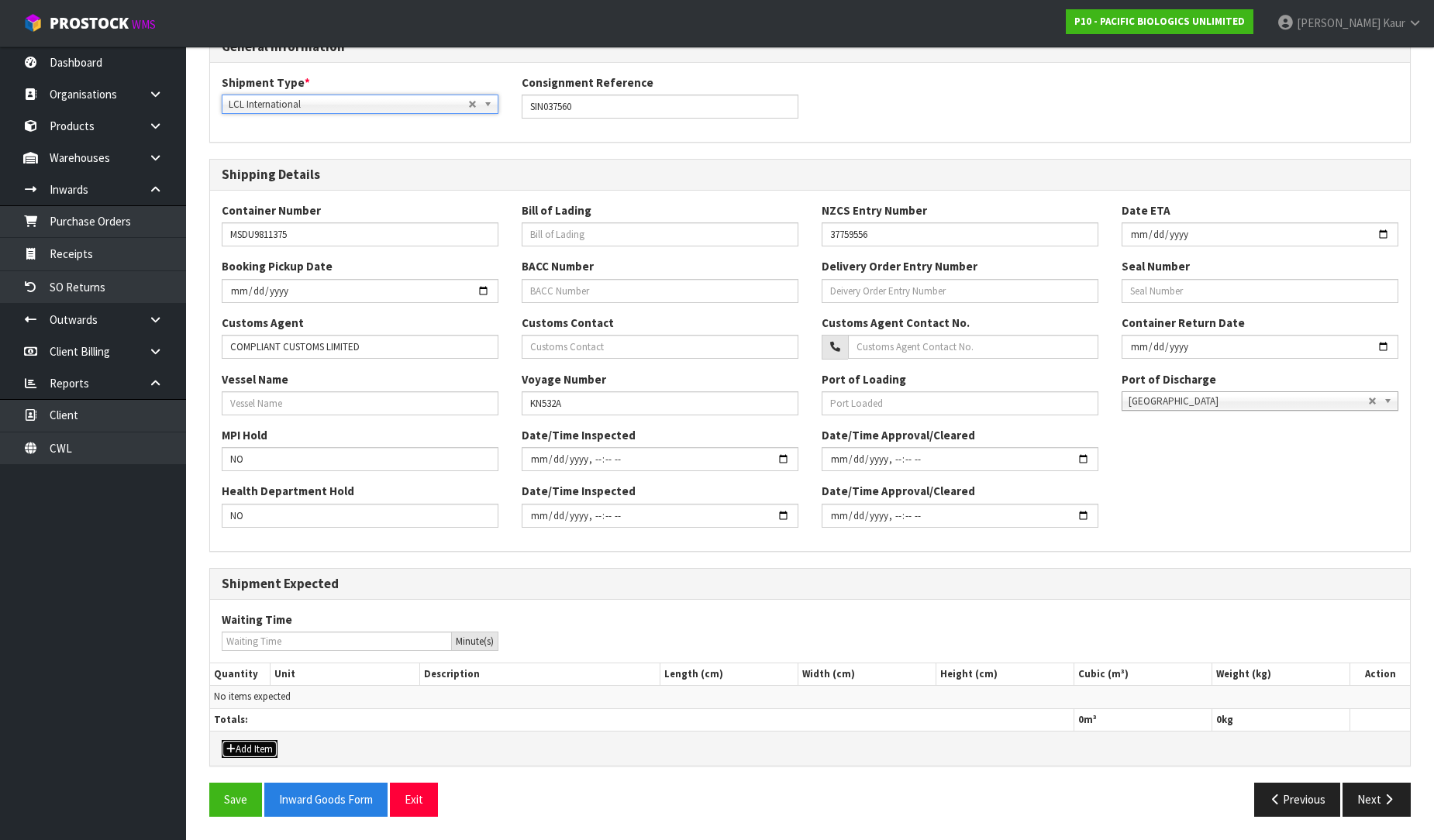
click at [261, 749] on button "Add Item" at bounding box center [250, 750] width 56 height 19
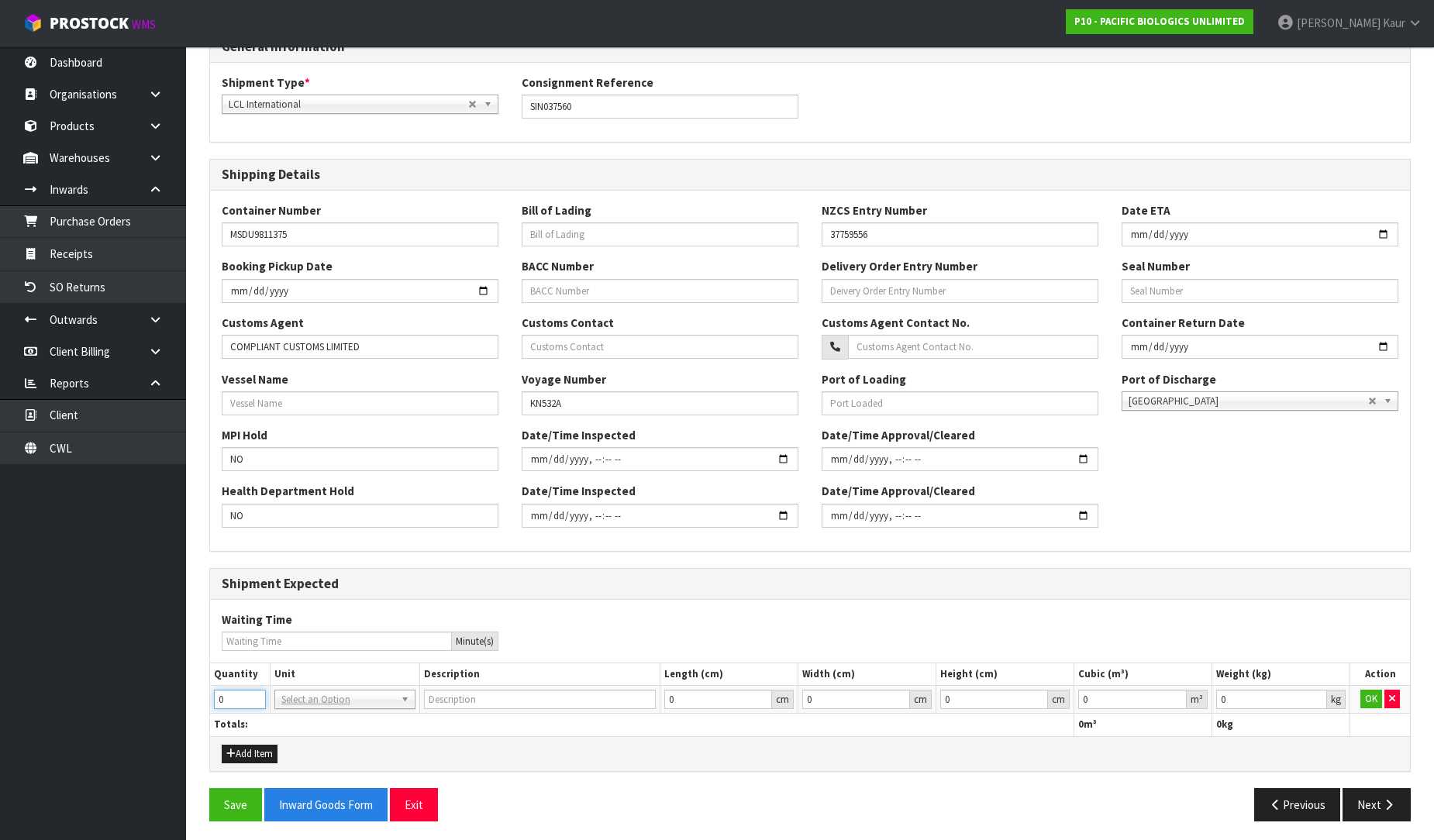
drag, startPoint x: 235, startPoint y: 698, endPoint x: 212, endPoint y: 699, distance: 23.0
click at [212, 699] on td "0" at bounding box center [240, 700] width 60 height 28
type input "6"
click at [321, 724] on input "text" at bounding box center [345, 722] width 133 height 19
type input "PLT"
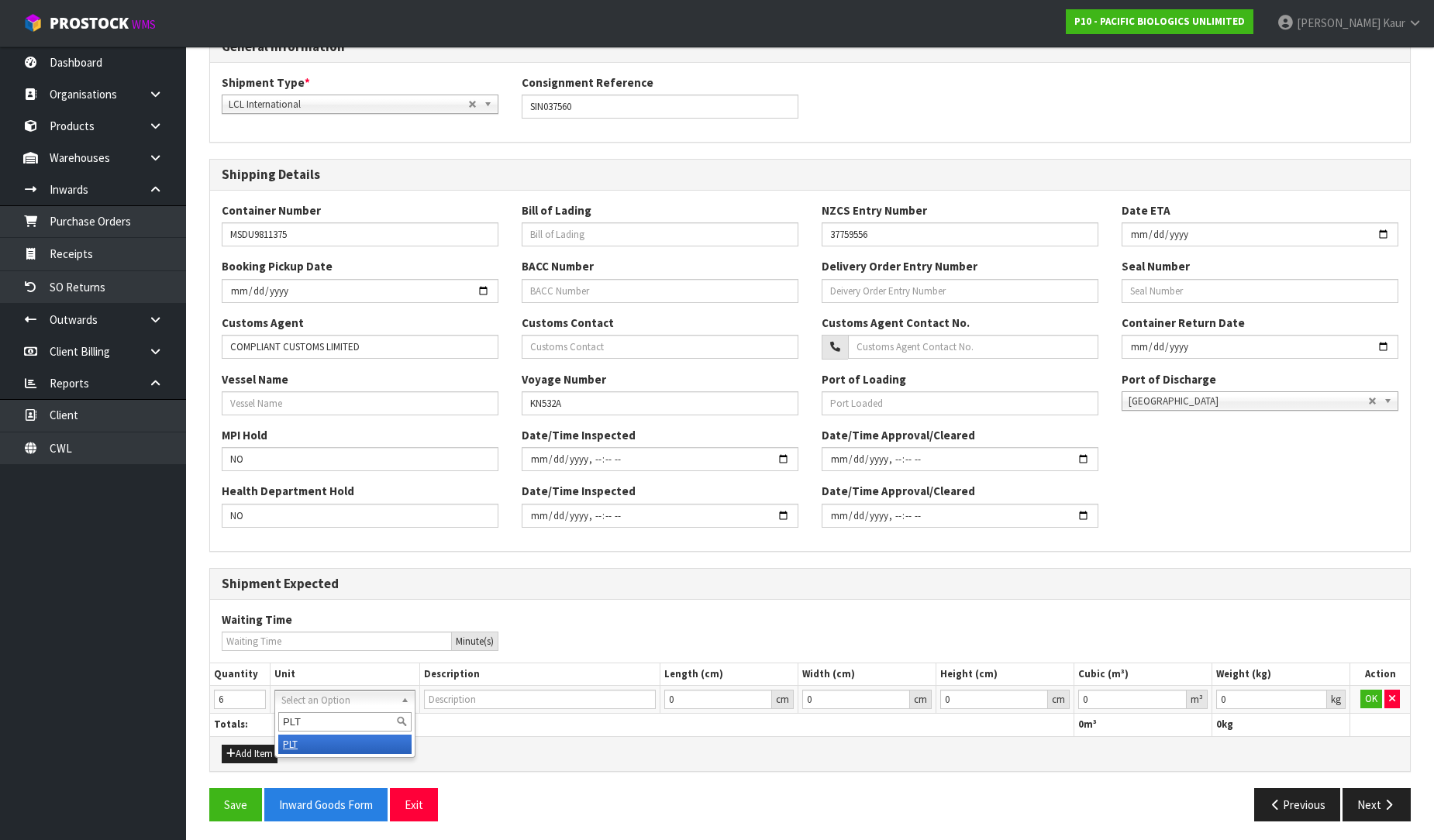
type input "PALLET"
type input "0.000001"
click at [1180, 698] on input "0.000001" at bounding box center [1133, 699] width 109 height 19
type input "0.001"
click at [1320, 695] on input "0.001" at bounding box center [1271, 699] width 110 height 19
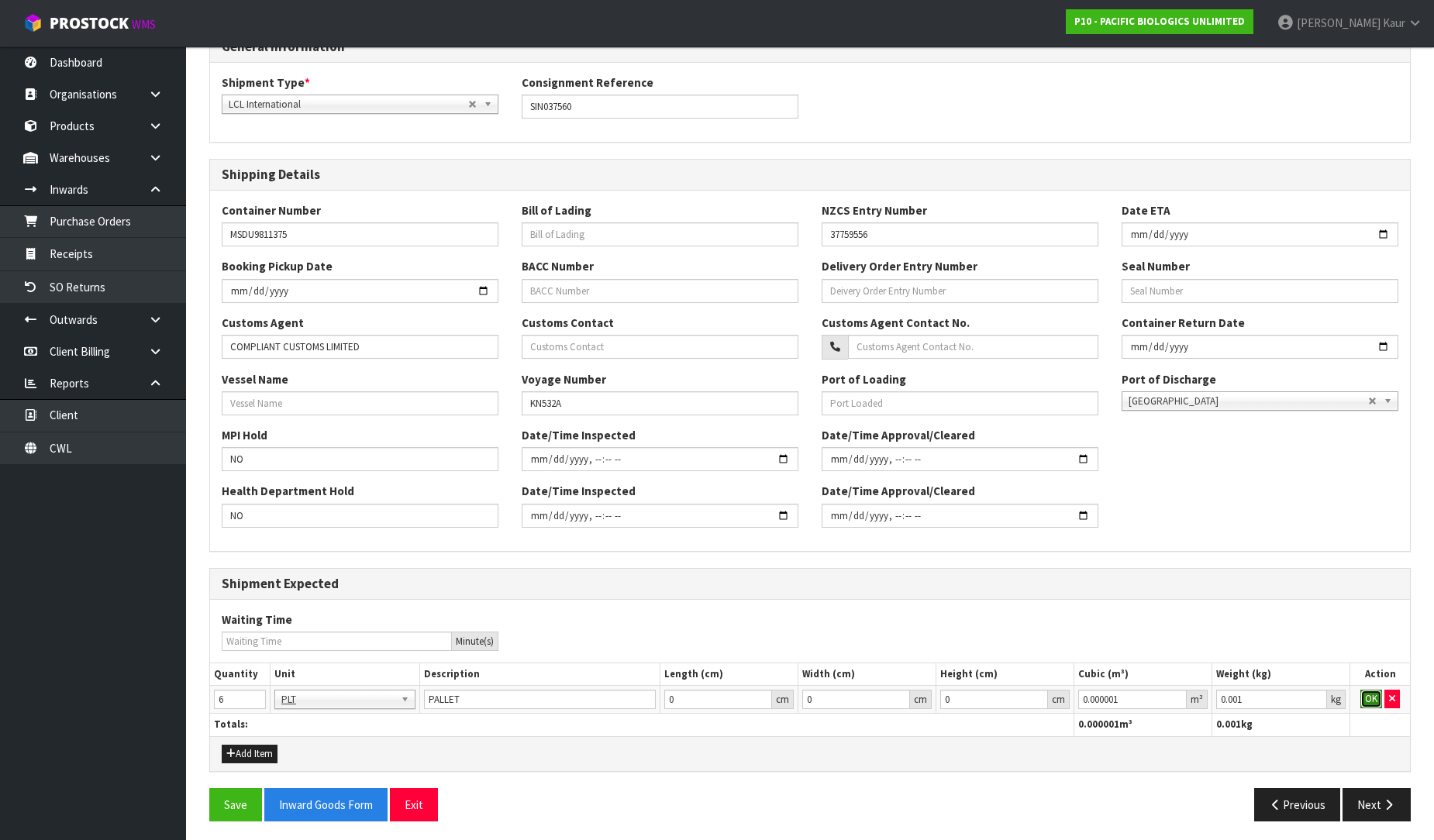
click at [1374, 703] on button "OK" at bounding box center [1372, 699] width 22 height 19
click at [1383, 803] on icon "button" at bounding box center [1389, 804] width 15 height 12
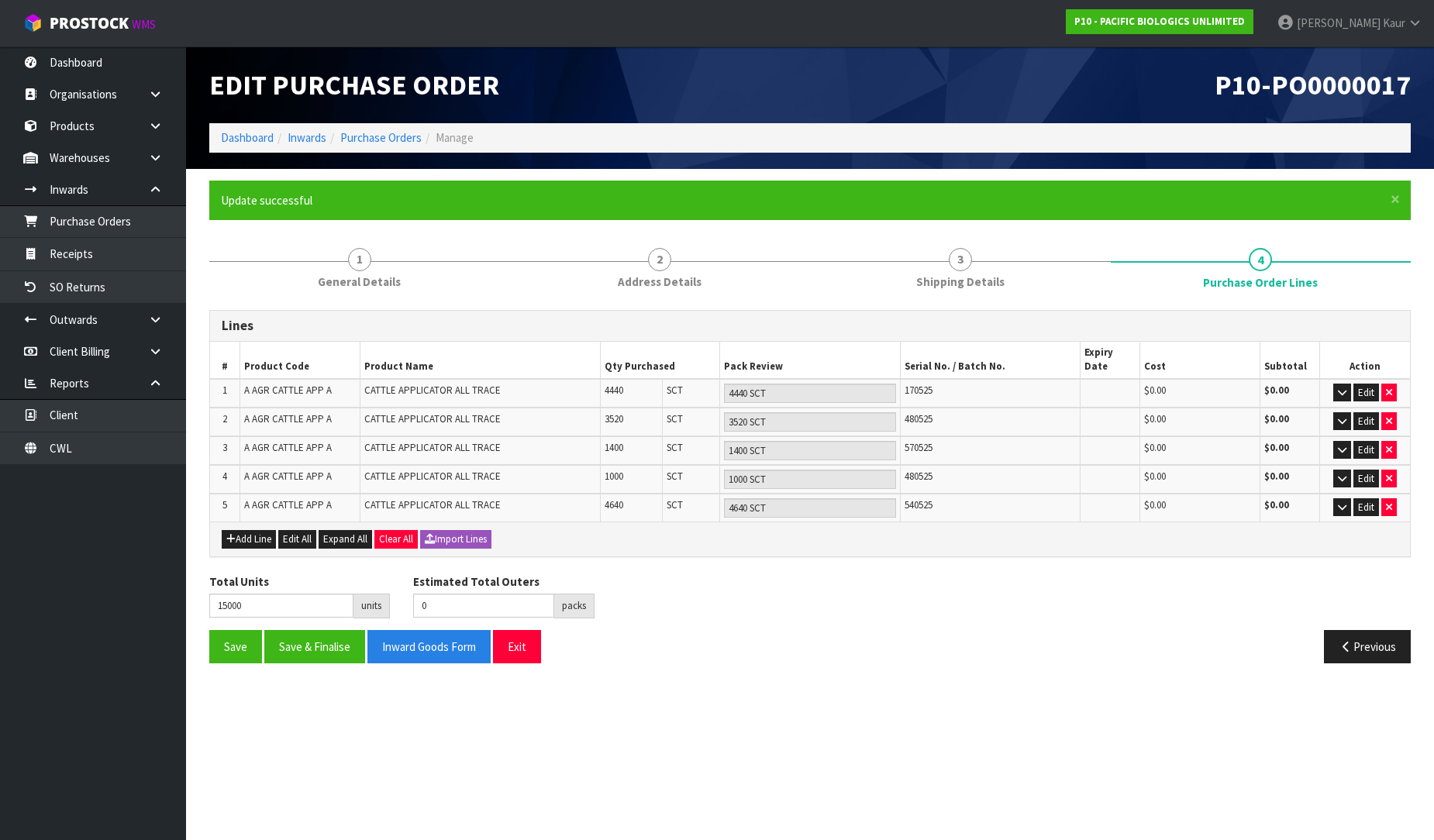
scroll to position [0, 0]
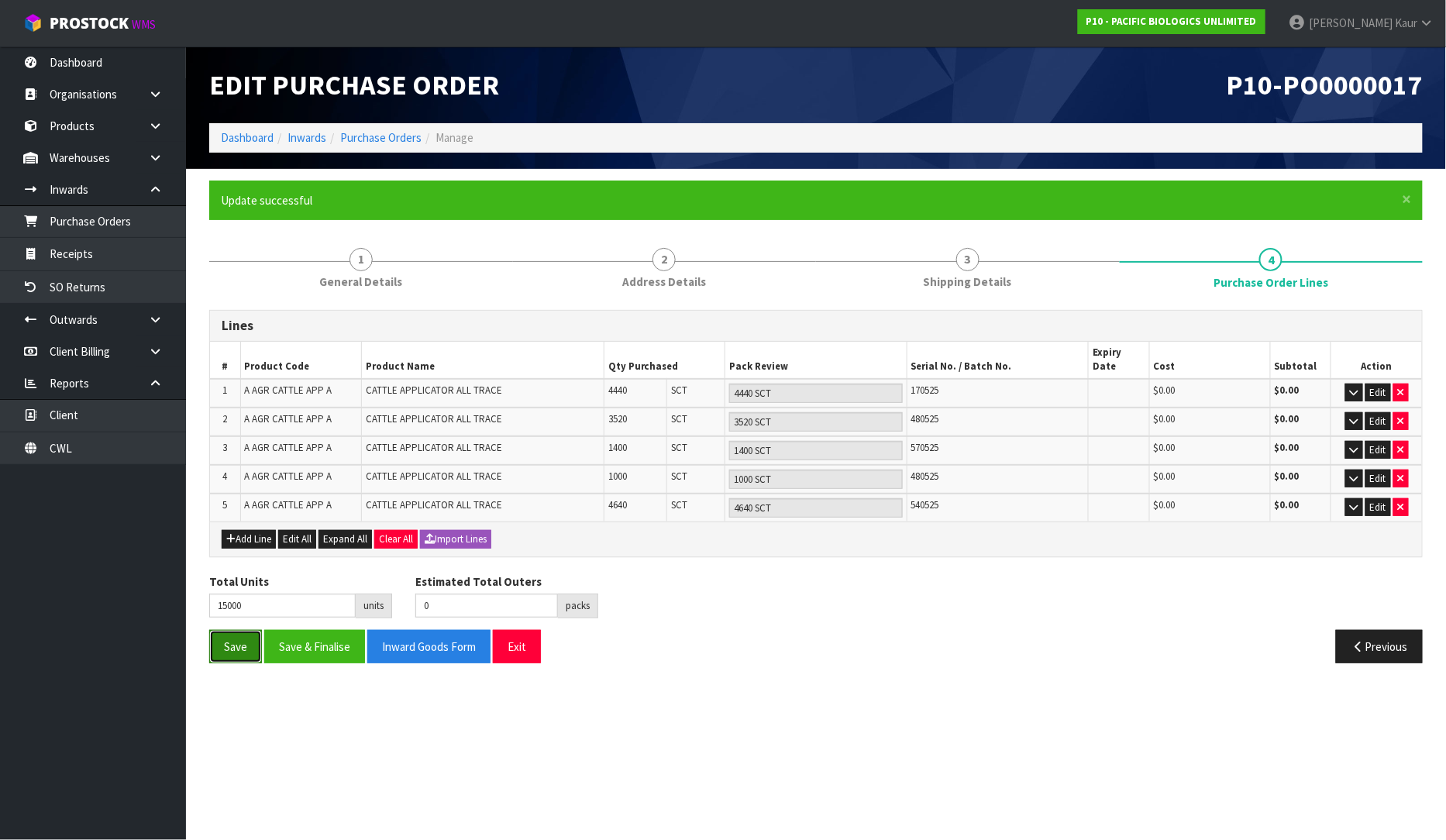
click at [222, 630] on button "Save" at bounding box center [236, 646] width 53 height 33
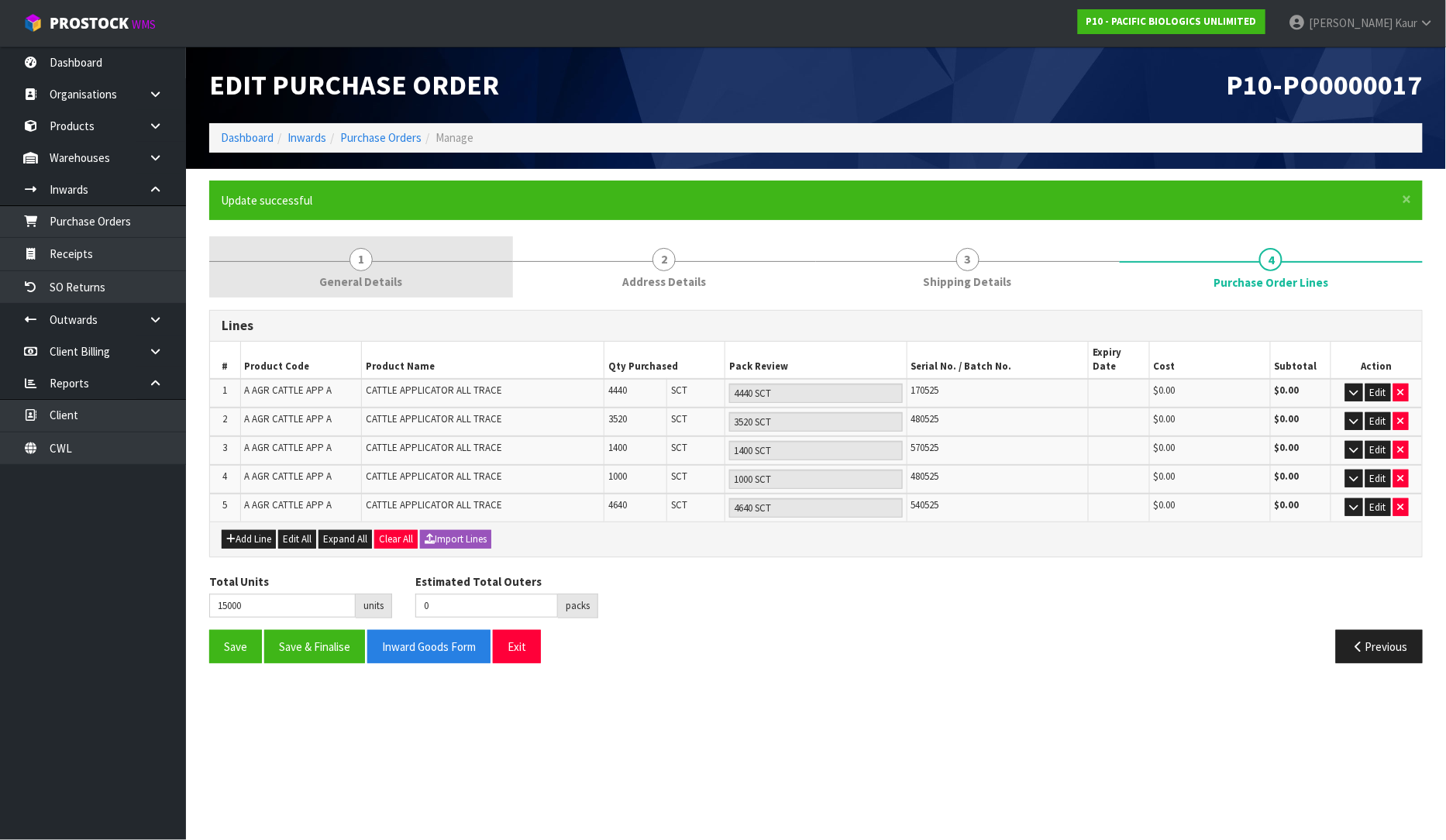
click at [382, 266] on link "1 General Details" at bounding box center [361, 267] width 304 height 61
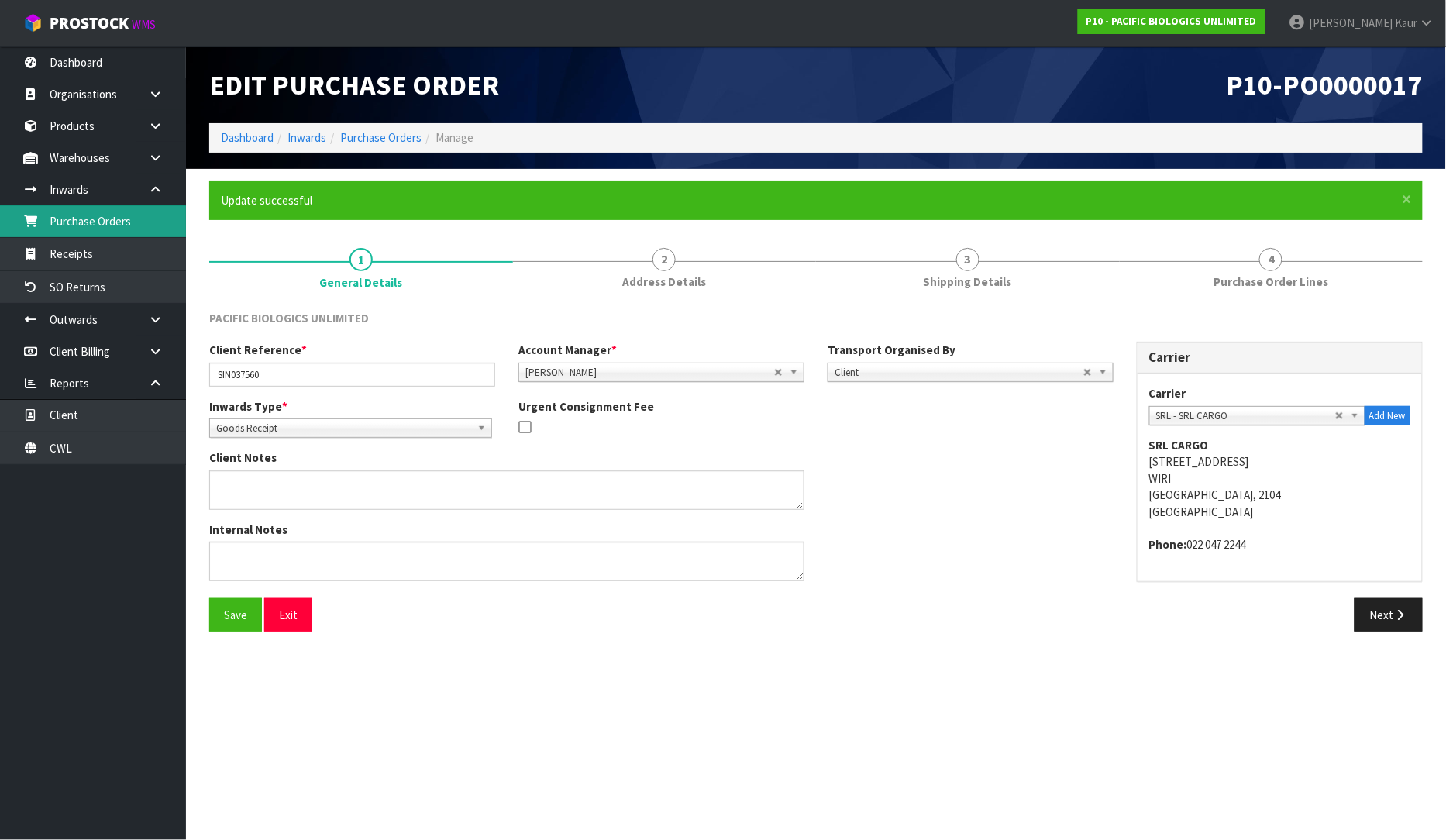
click at [110, 222] on link "Purchase Orders" at bounding box center [93, 221] width 186 height 32
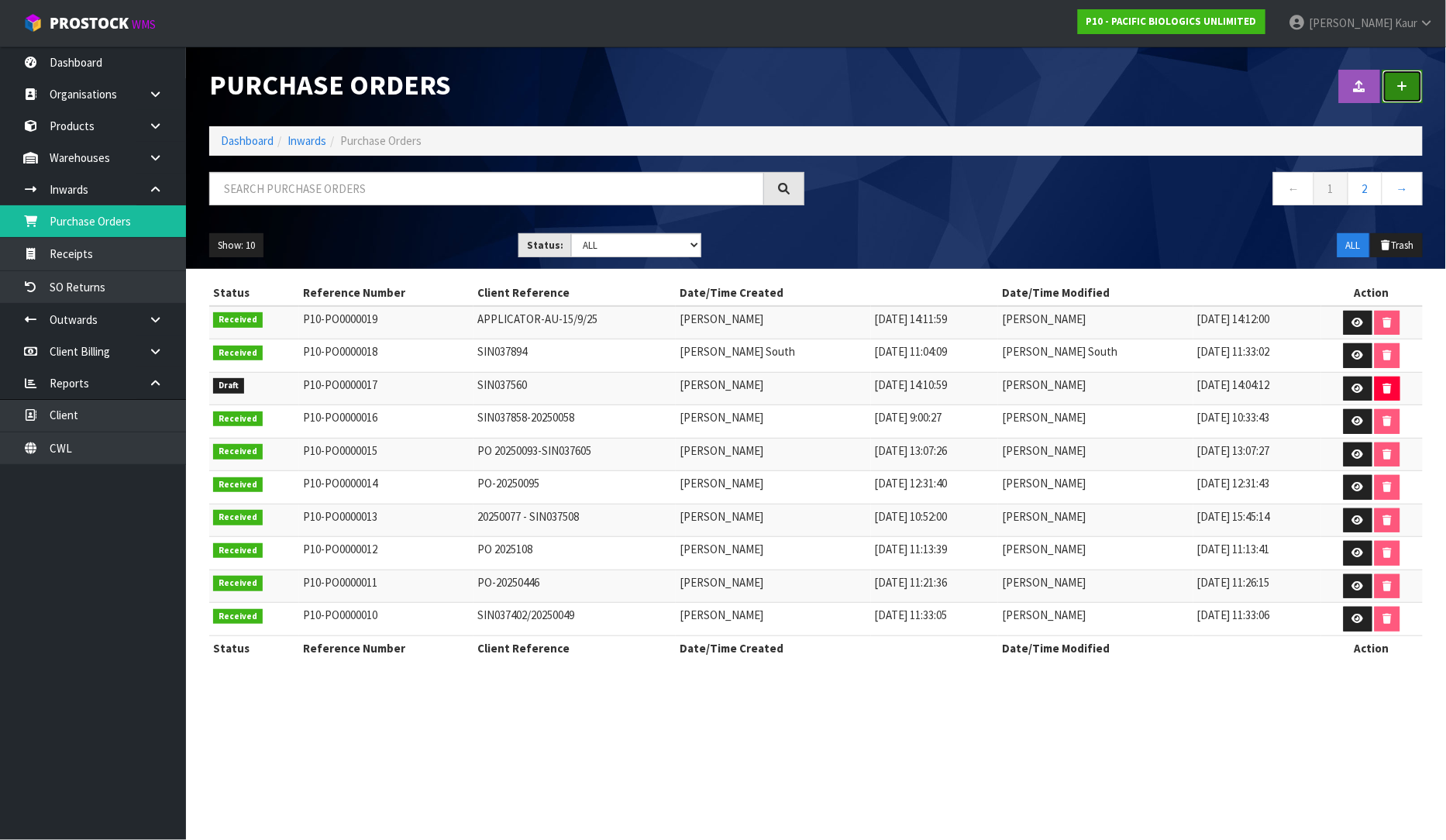
click at [1408, 87] on icon at bounding box center [1403, 86] width 11 height 12
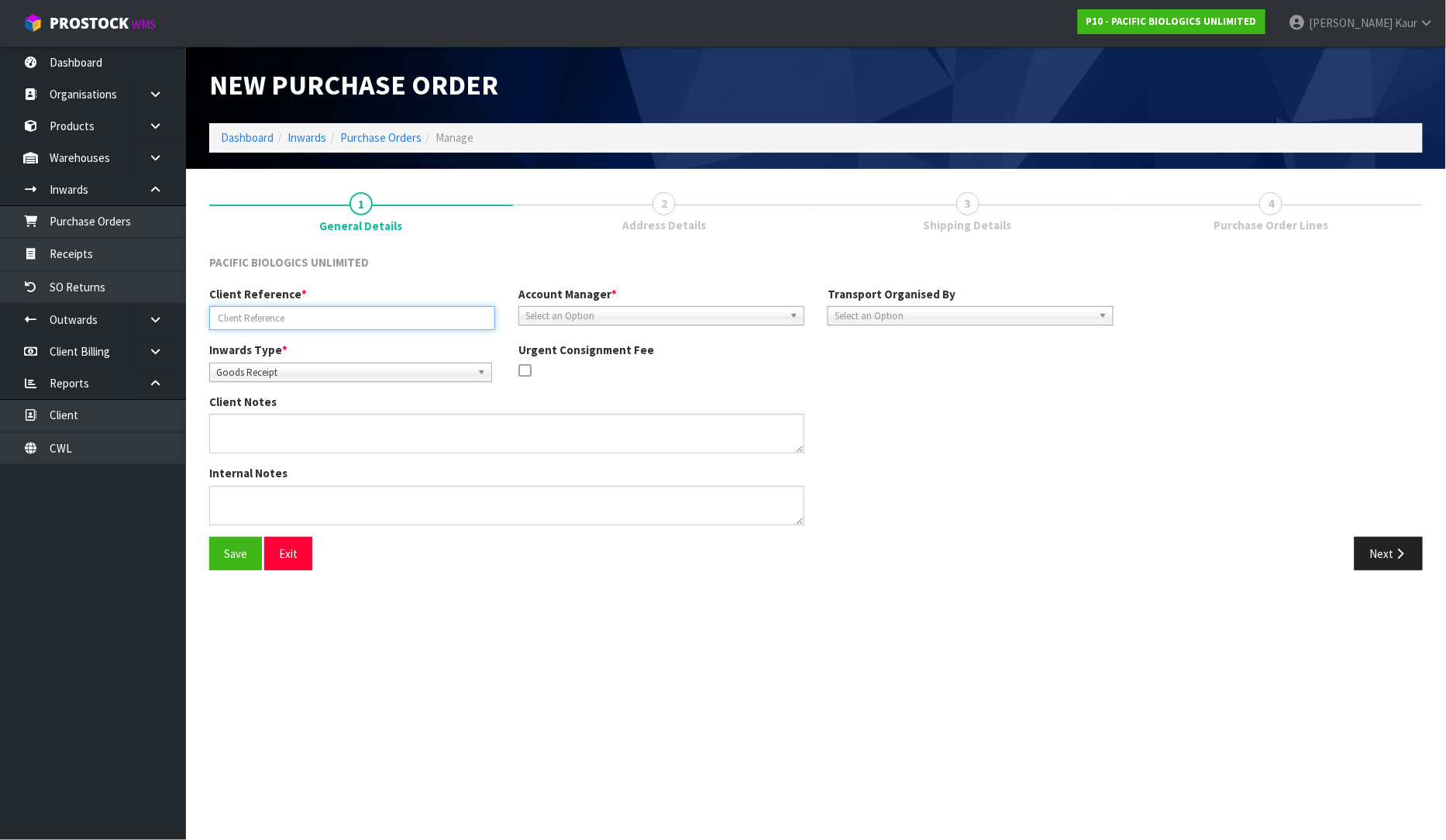
click at [353, 313] on input "text" at bounding box center [352, 318] width 286 height 24
paste input "PO: 20250058"
type input "PO: 20250058"
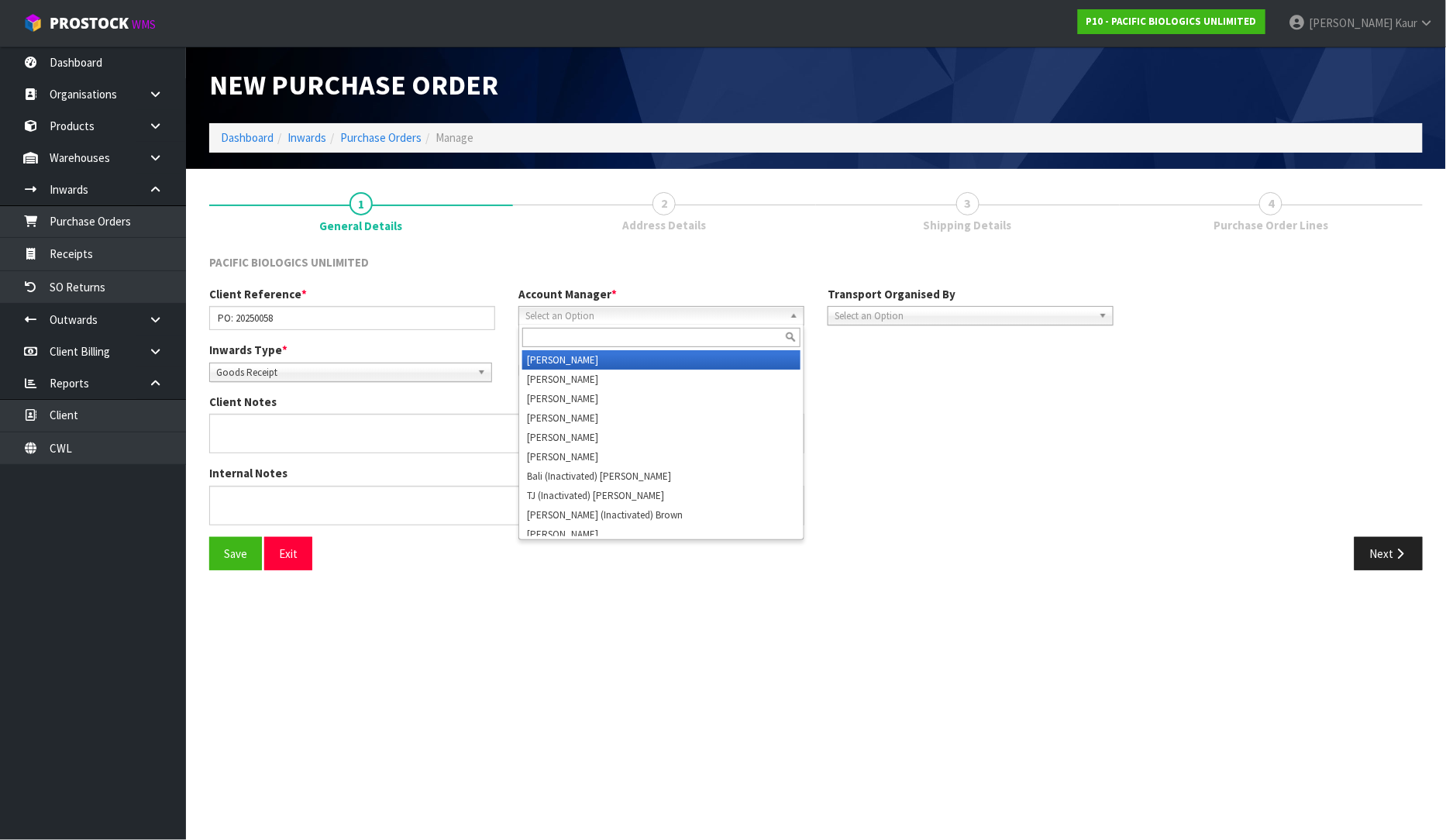
click at [604, 314] on span "Select an Option" at bounding box center [655, 317] width 258 height 19
type input "V"
click at [594, 356] on li "V [PERSON_NAME]" at bounding box center [662, 359] width 278 height 19
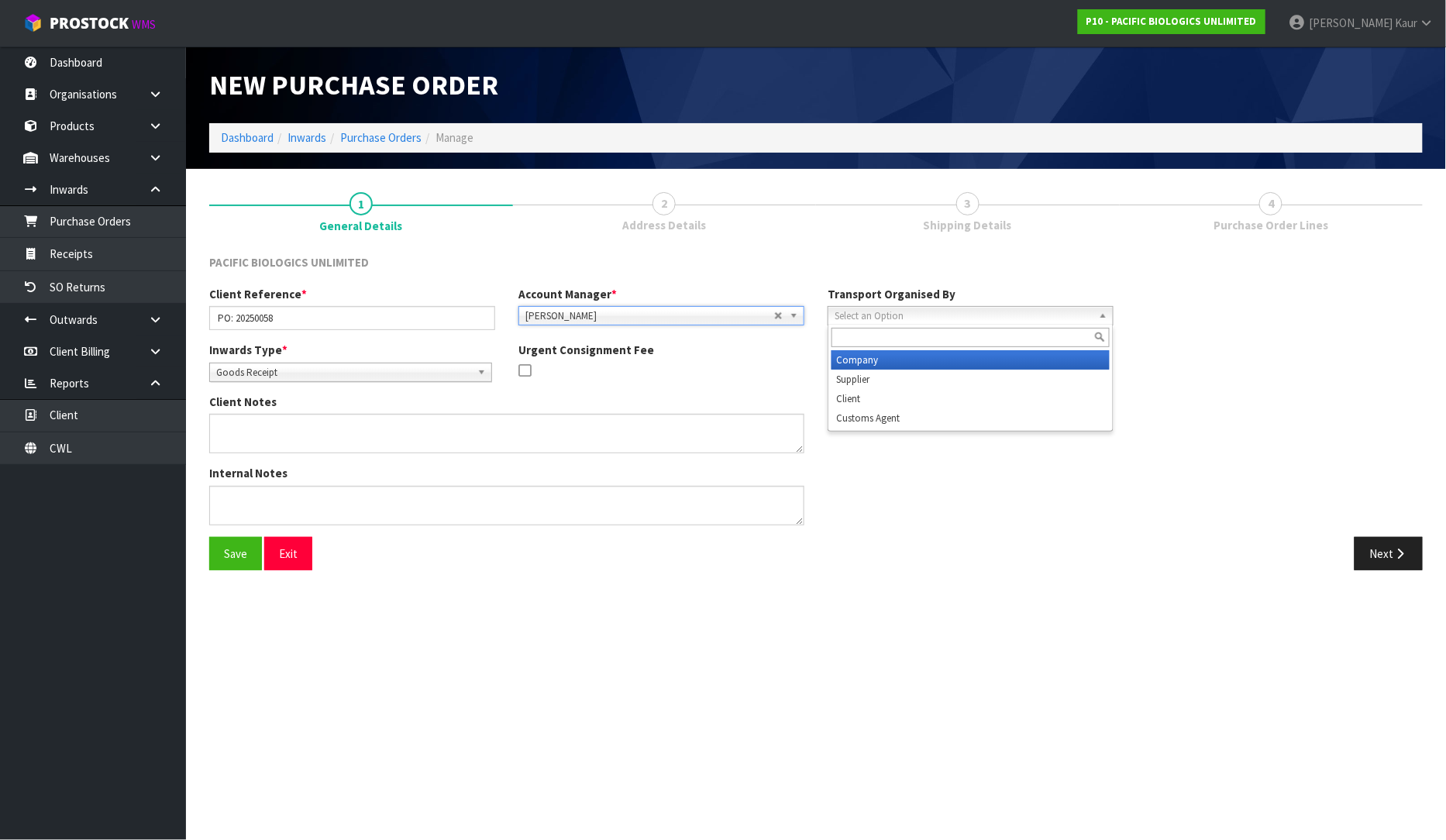
click at [911, 322] on span "Select an Option" at bounding box center [964, 317] width 258 height 19
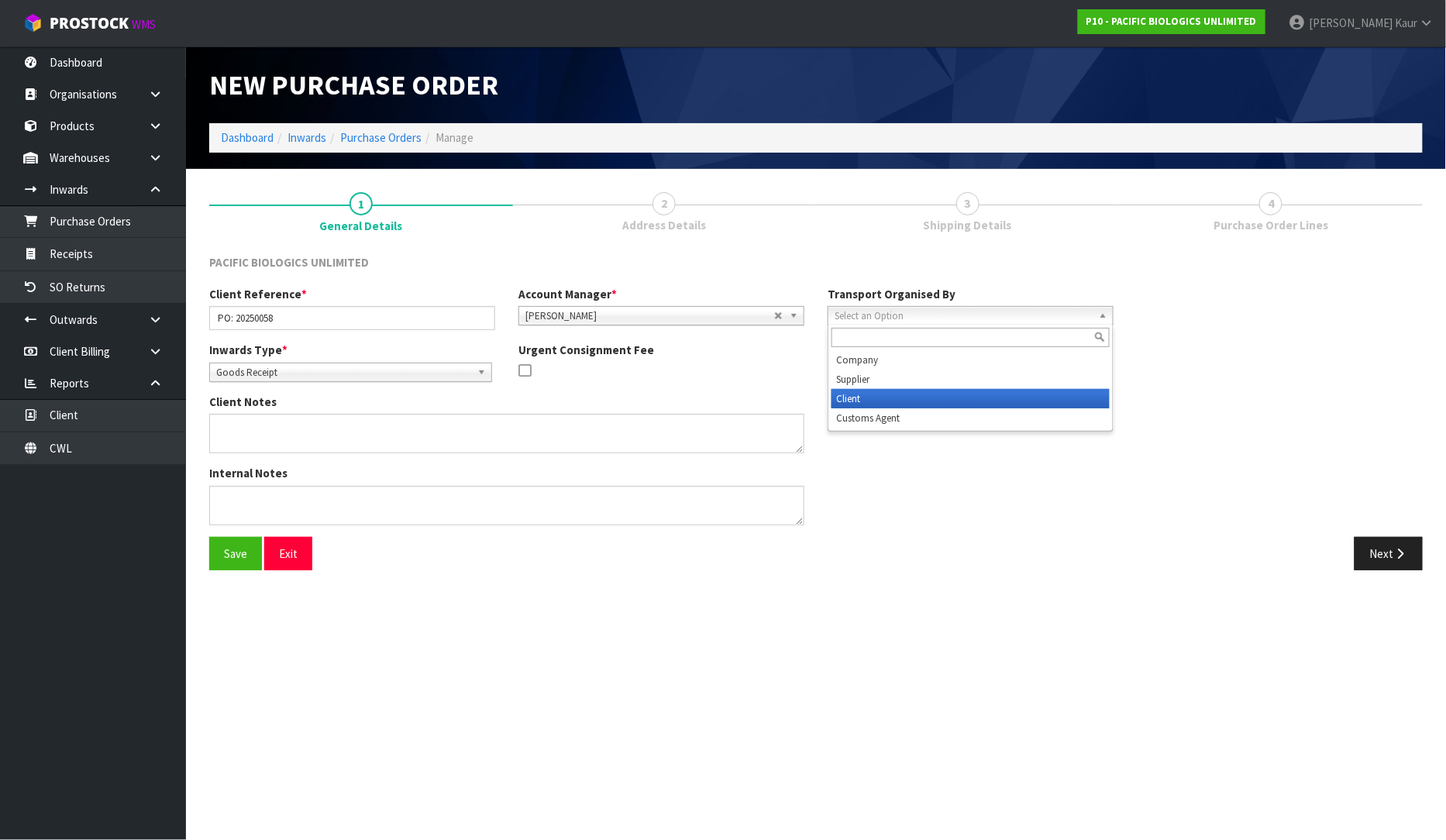
click at [891, 400] on li "Client" at bounding box center [971, 398] width 278 height 19
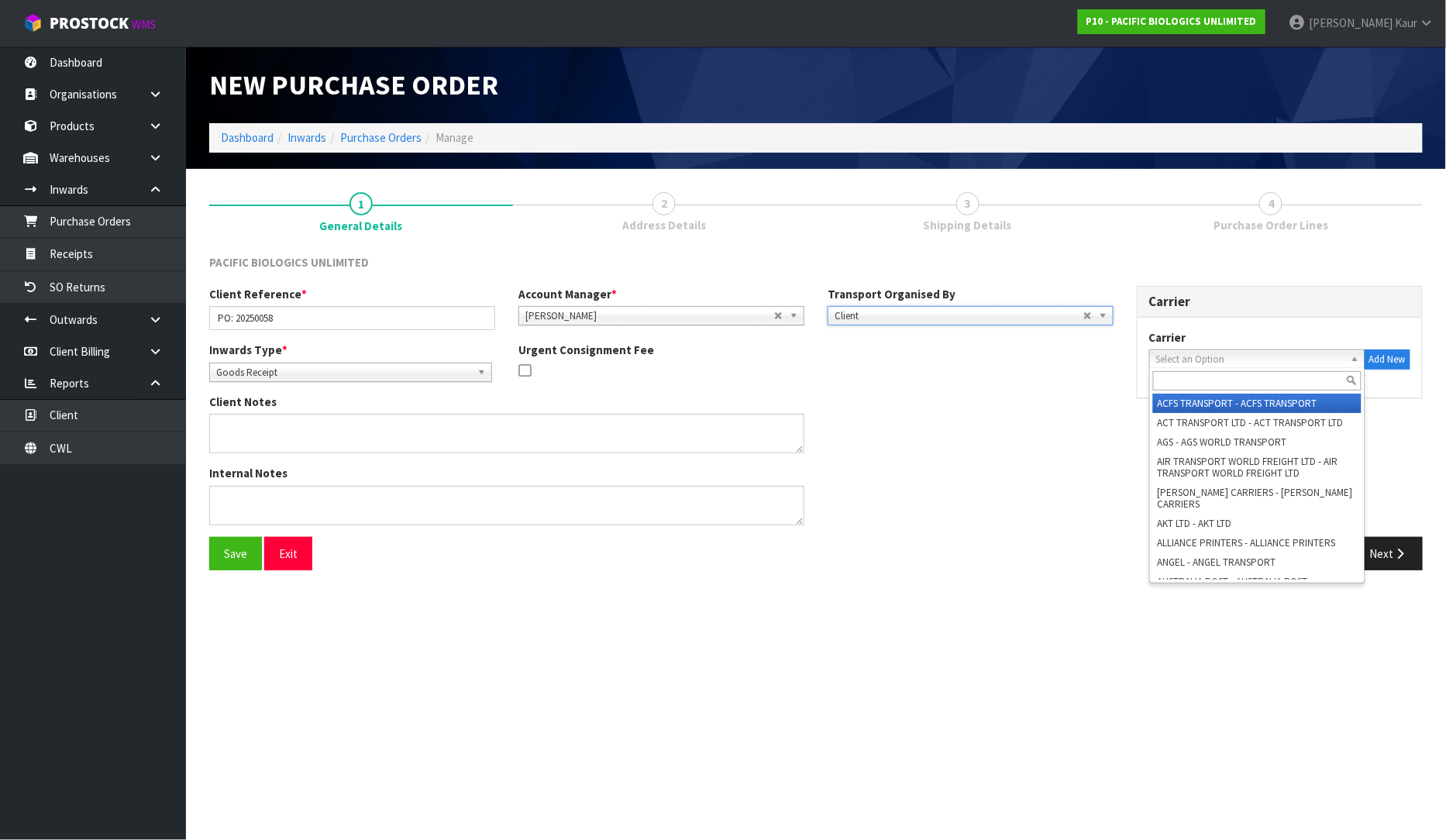
click at [1199, 352] on span "Select an Option" at bounding box center [1251, 359] width 188 height 19
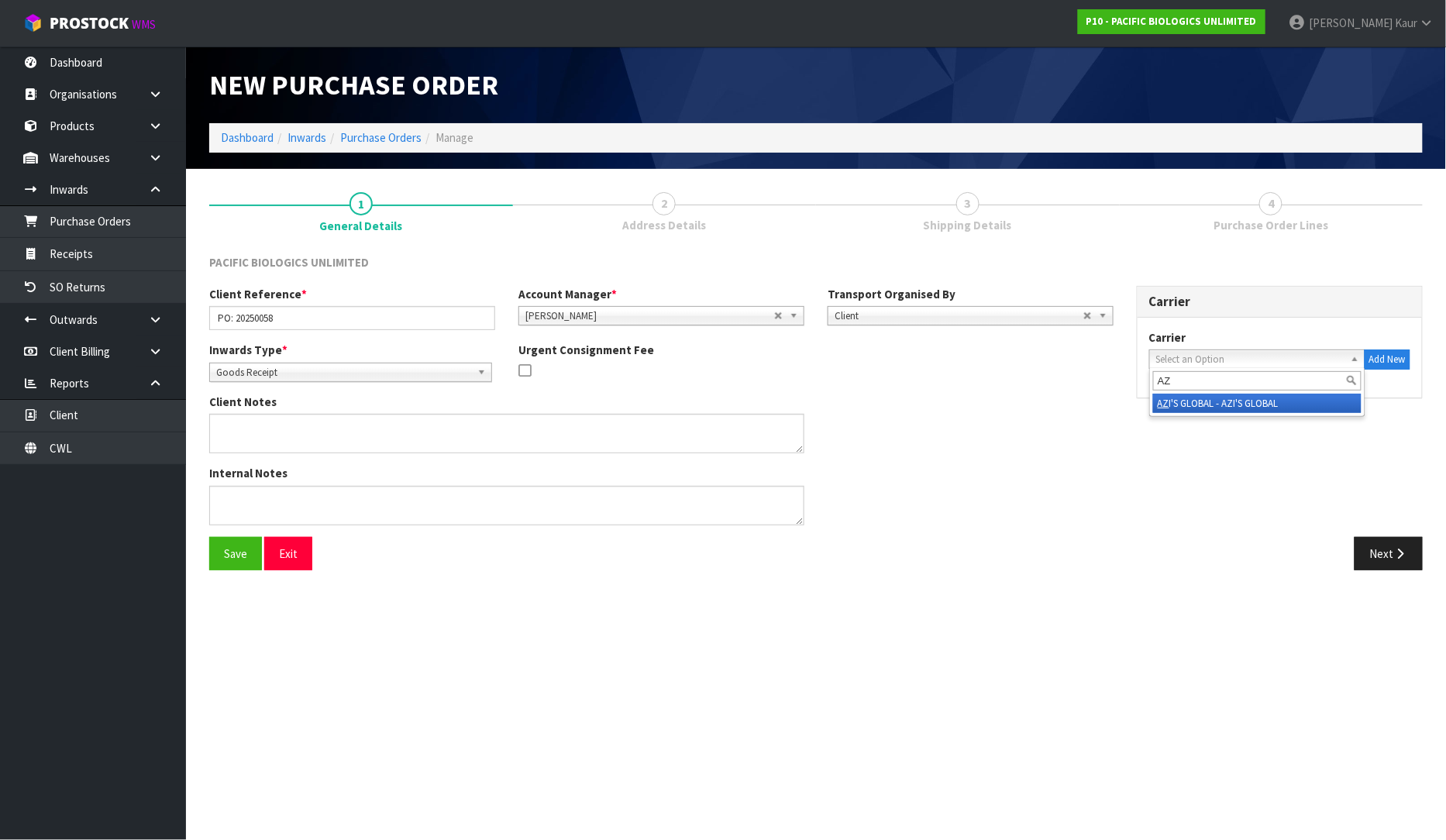
type input "AZ"
click at [1202, 401] on li "AZ I'S GLOBAL - AZI'S GLOBAL" at bounding box center [1258, 403] width 208 height 19
click at [1390, 549] on button "Next" at bounding box center [1389, 554] width 68 height 33
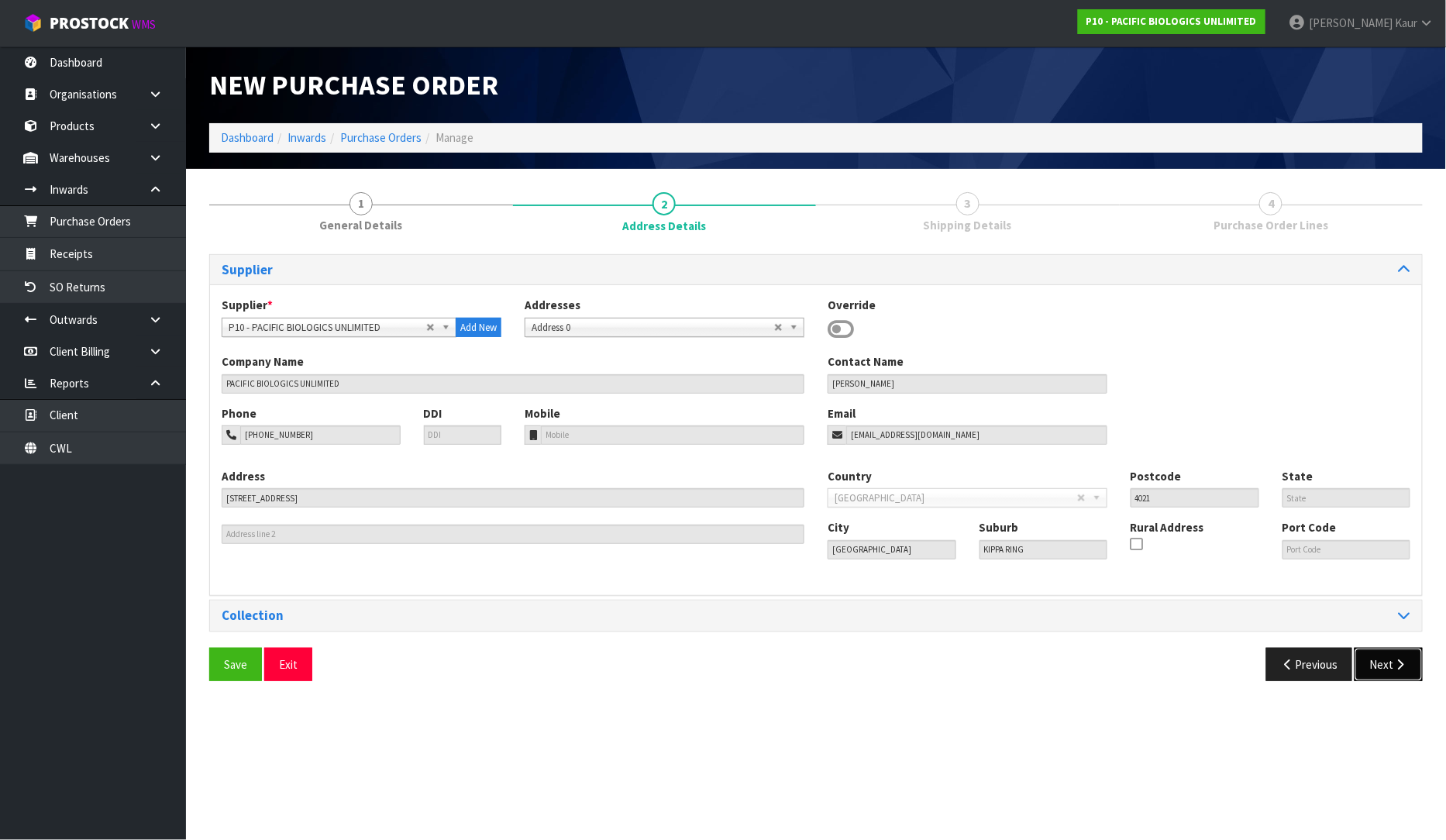
drag, startPoint x: 1391, startPoint y: 662, endPoint x: 1376, endPoint y: 653, distance: 17.5
click at [1391, 662] on button "Next" at bounding box center [1389, 664] width 68 height 33
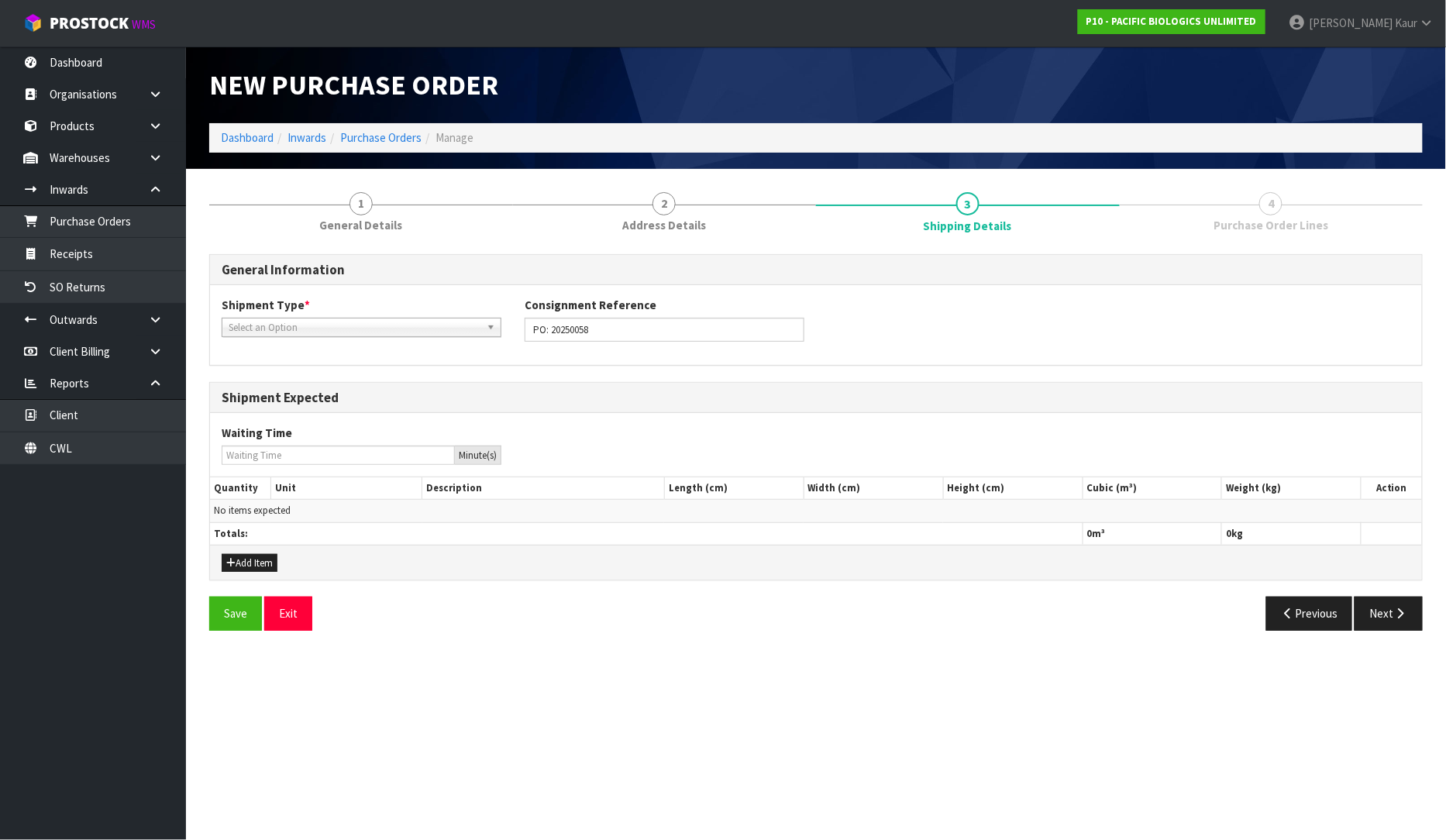
click at [345, 326] on span "Select an Option" at bounding box center [355, 328] width 252 height 19
click at [316, 385] on li "LCL International" at bounding box center [362, 390] width 272 height 19
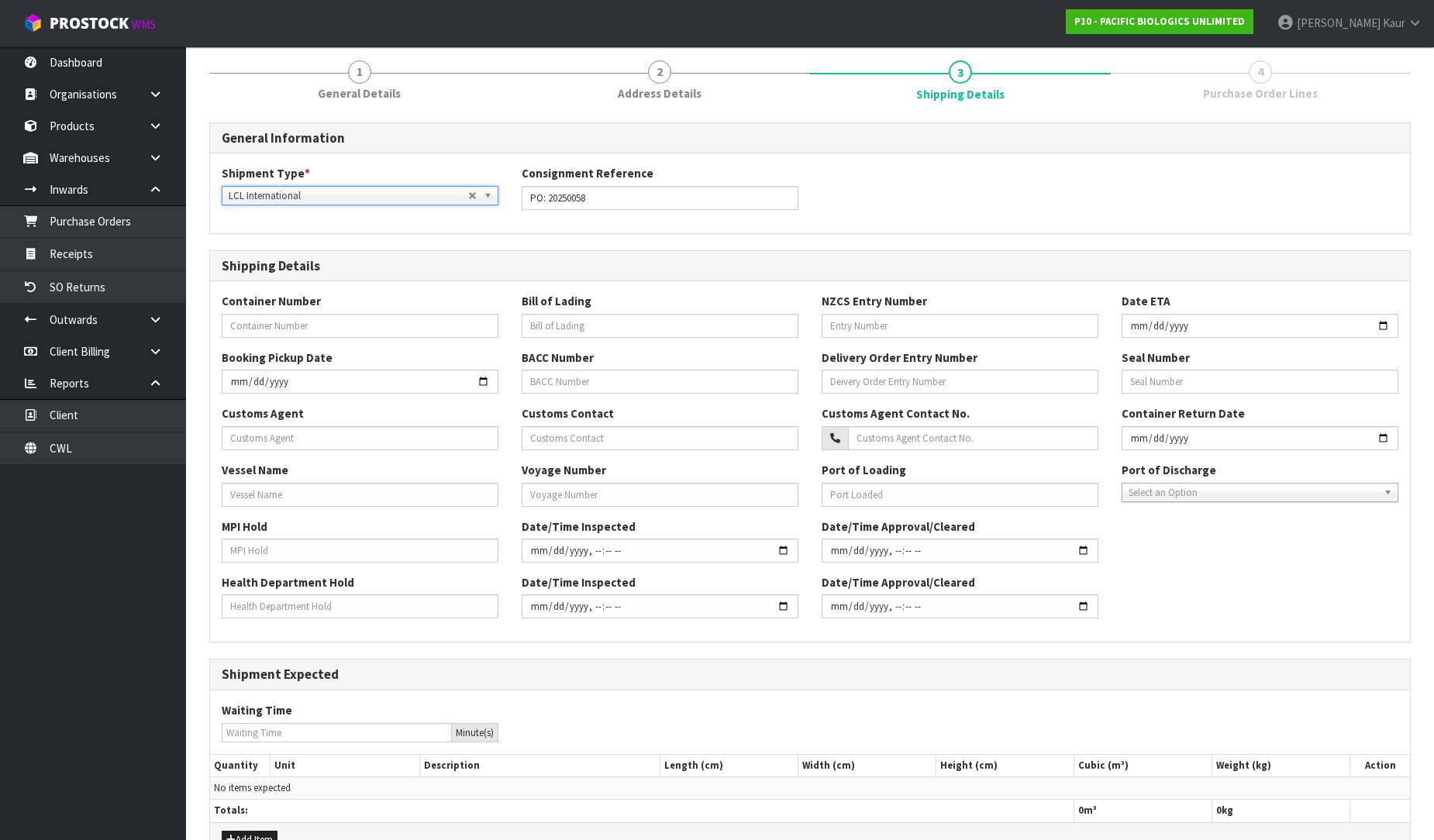
scroll to position [222, 0]
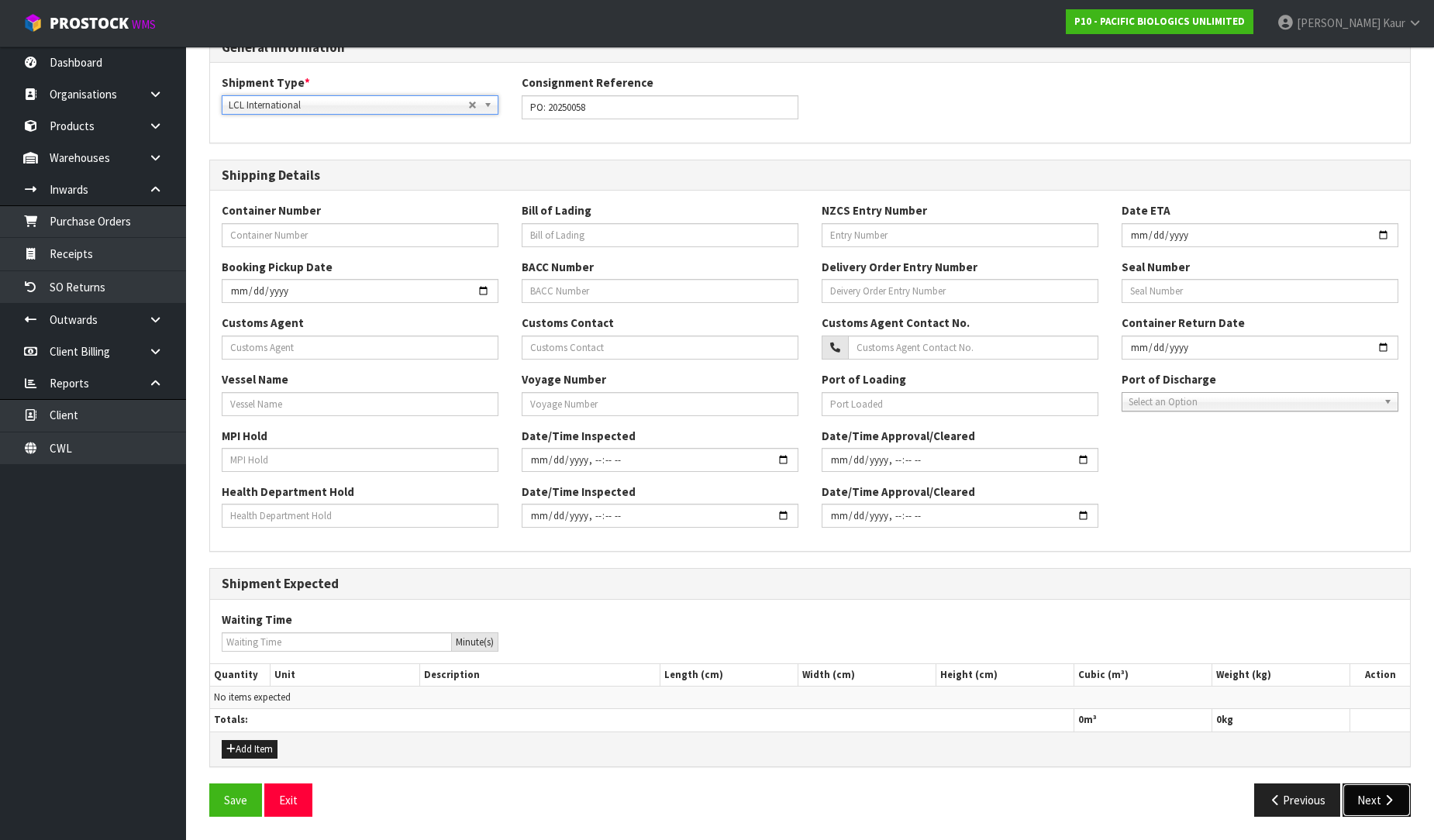
drag, startPoint x: 1380, startPoint y: 792, endPoint x: 1378, endPoint y: 782, distance: 10.2
click at [1379, 789] on button "Next" at bounding box center [1377, 800] width 68 height 33
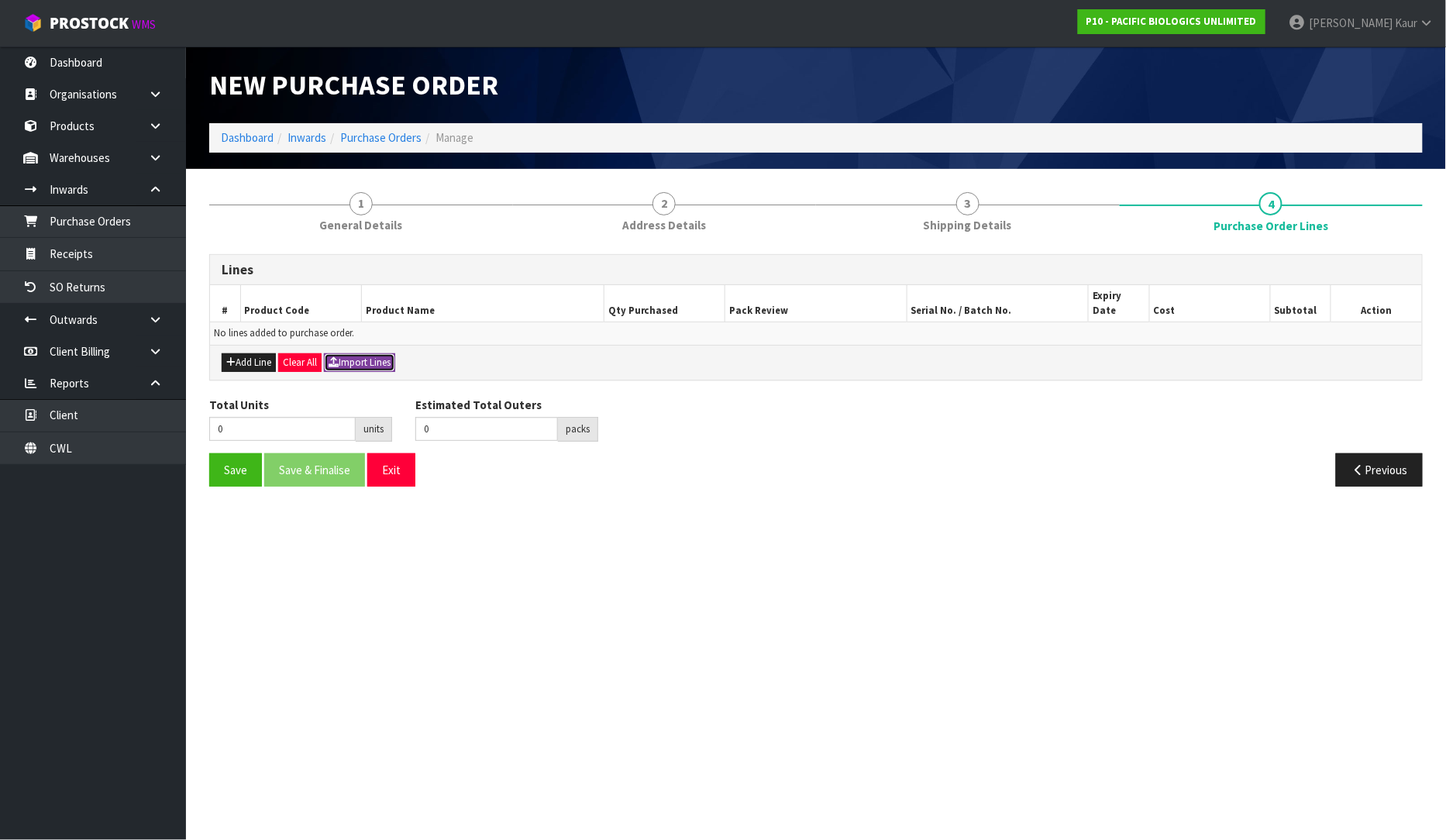
click at [370, 353] on button "Import Lines" at bounding box center [360, 362] width 72 height 19
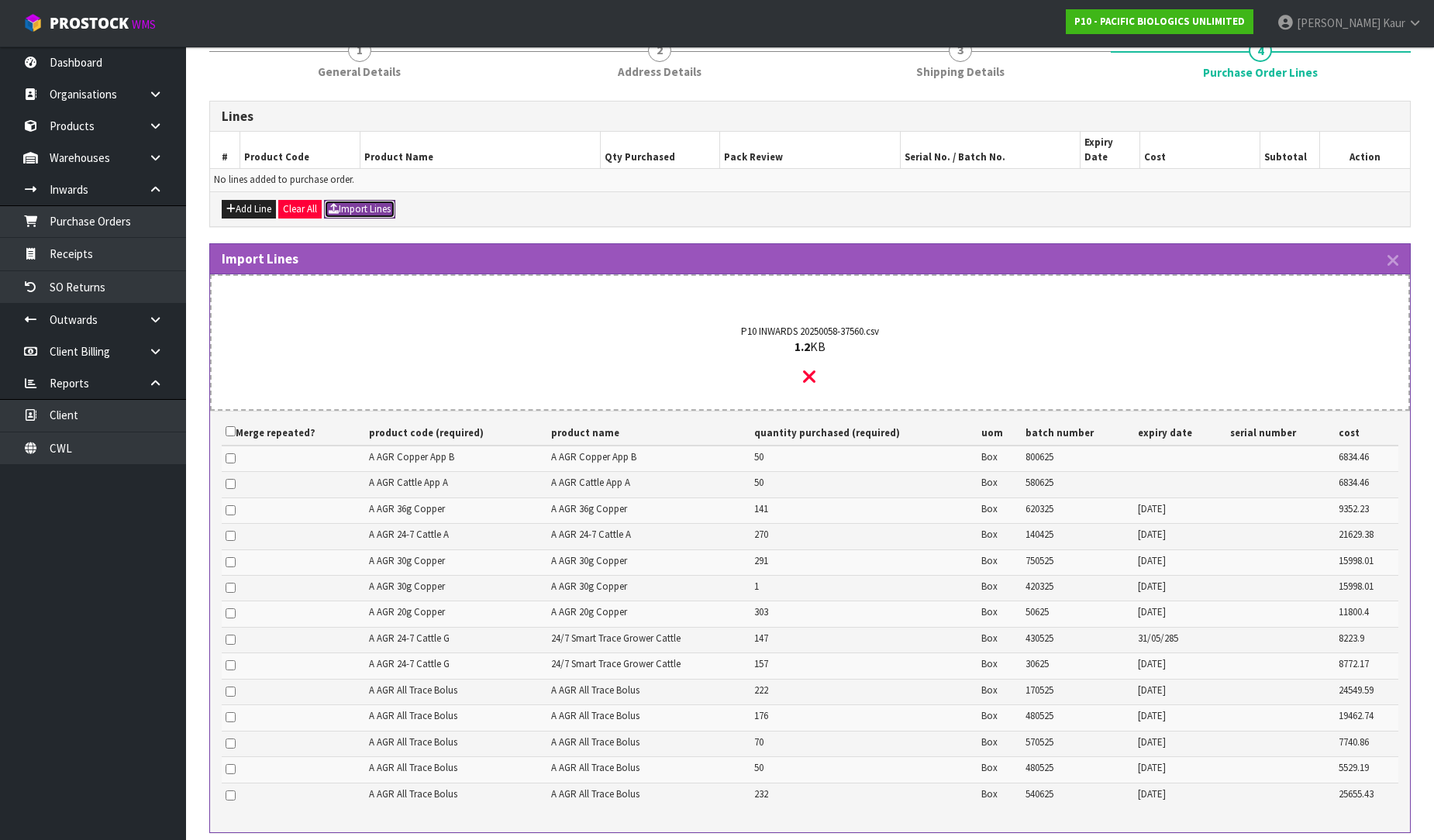
scroll to position [292, 0]
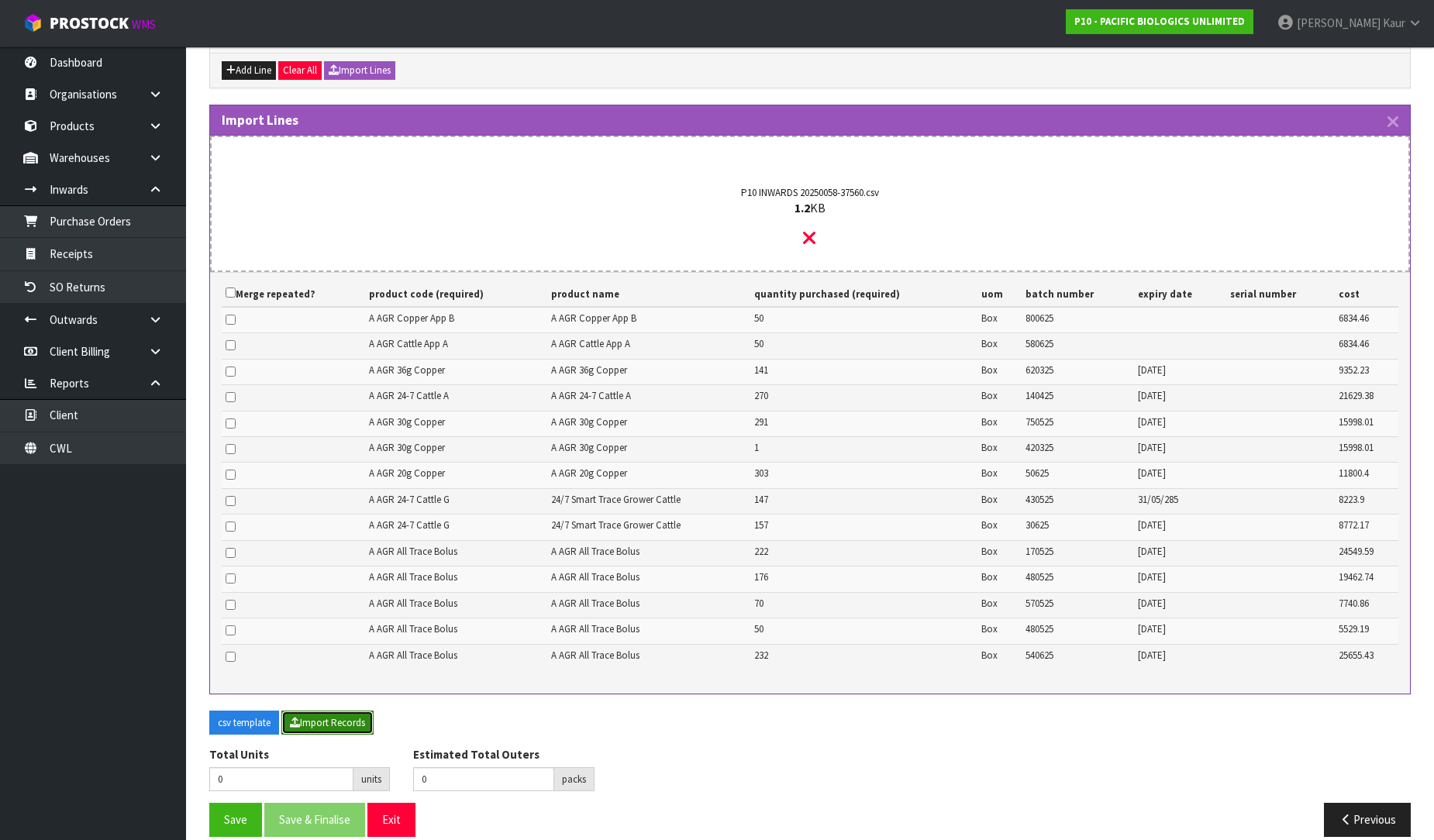
click at [316, 711] on button "Import Records" at bounding box center [328, 723] width 93 height 25
type input "2160"
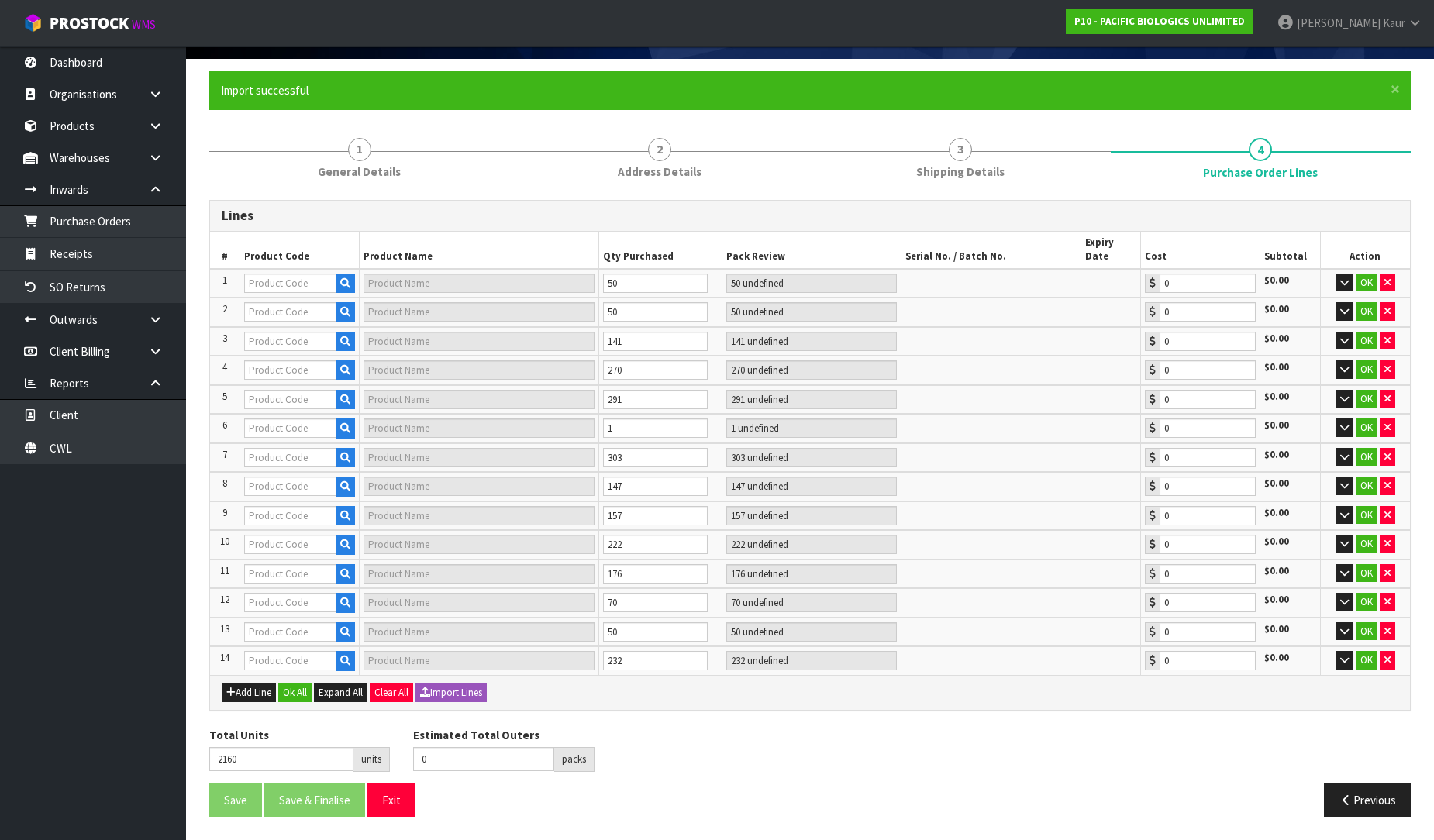
type input "50"
type input "A AGR COPPER APP B"
type input "COPPER APPLICATOR"
type input "50 CTN"
type input "0.00"
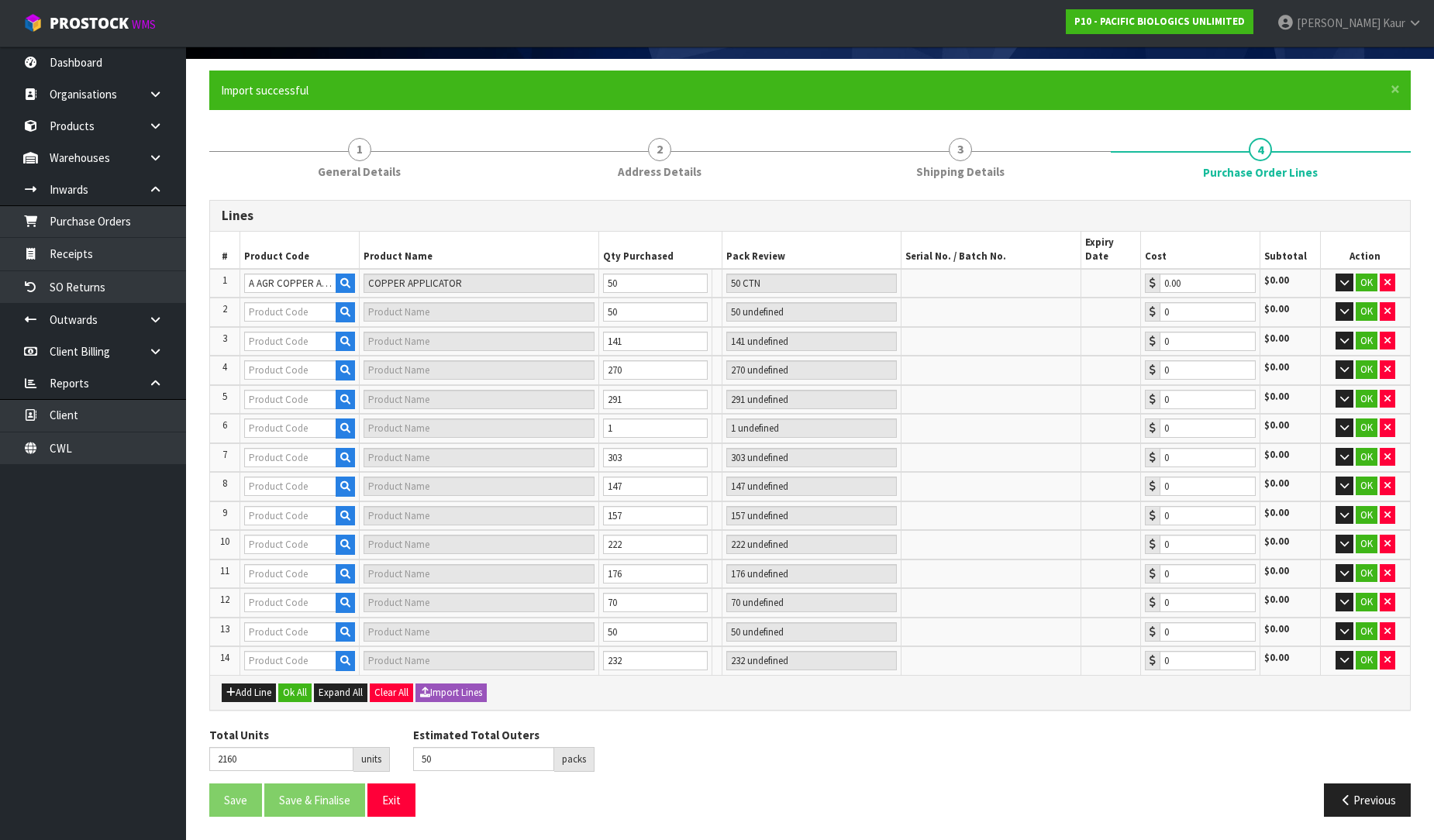
type input "156"
type input "A AGR CATTLE APP A"
type input "CATTLE APPLICATOR ALL TRACE"
type input "50 SCT"
type input "0.00"
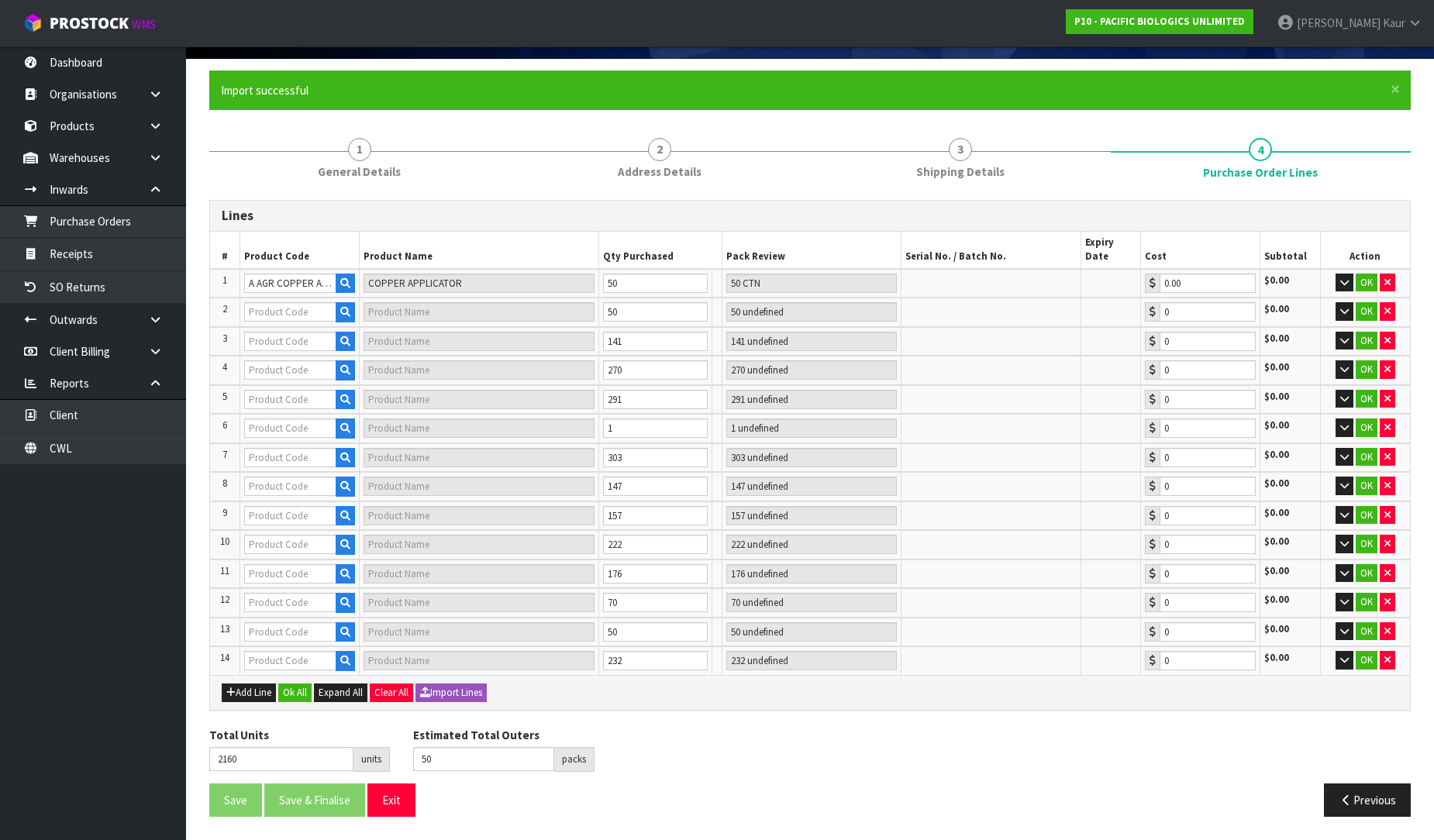
type input "A AGR 36G COPPER"
type input "A AGR 36G COPPER (1 X 24)"
type input "14 CTN + 1 SCT"
type input "0.00"
type input "A AGR 24-7 CATTLE A"
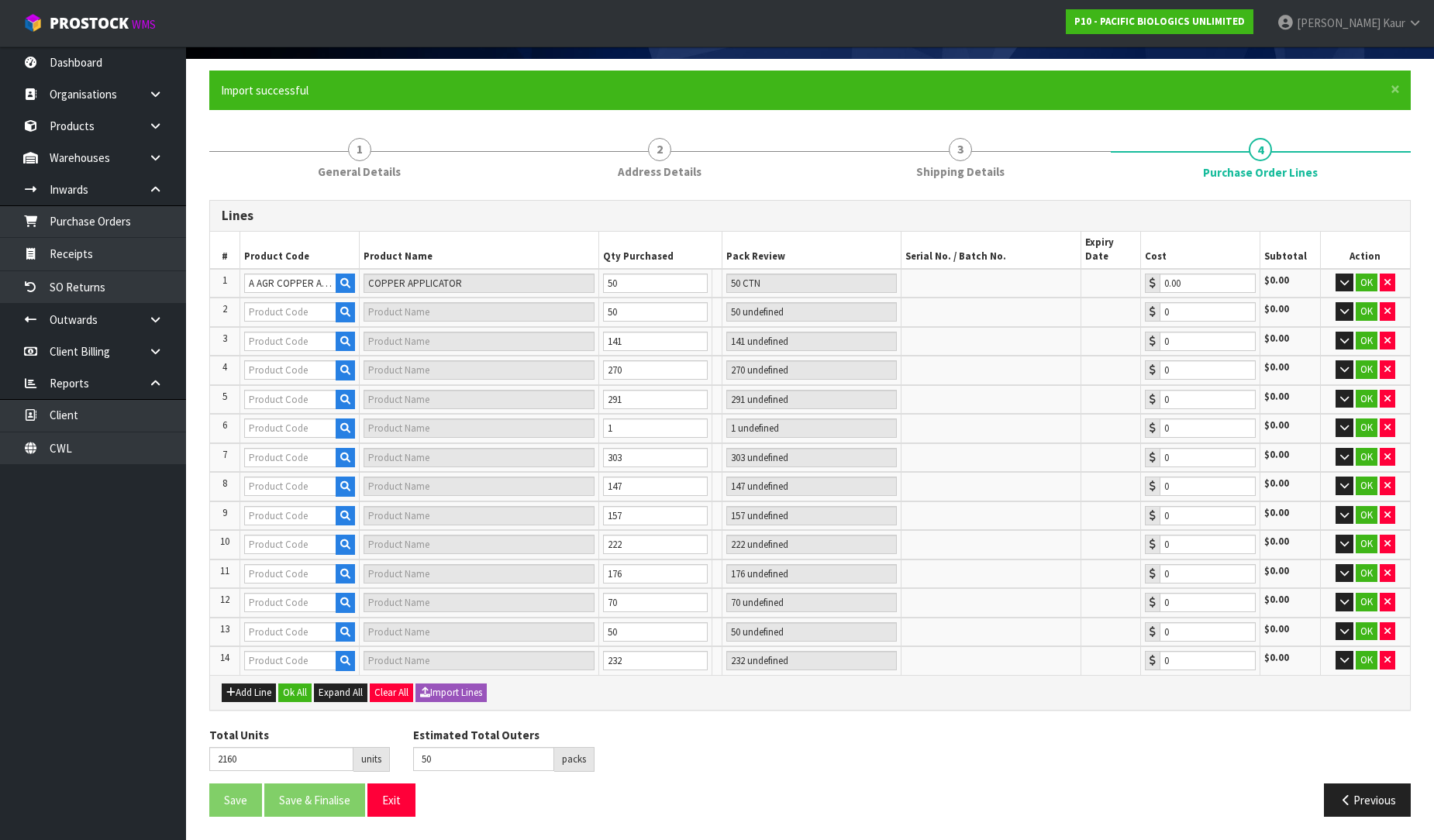
type input "24/7 SMART TRACE ADULT CATTLE"
type input "33 CTN + 6 SCT"
type input "0.00"
type input "A AGR 30G COPPER"
type input "A AGR 30G COPPER (1 X 24)"
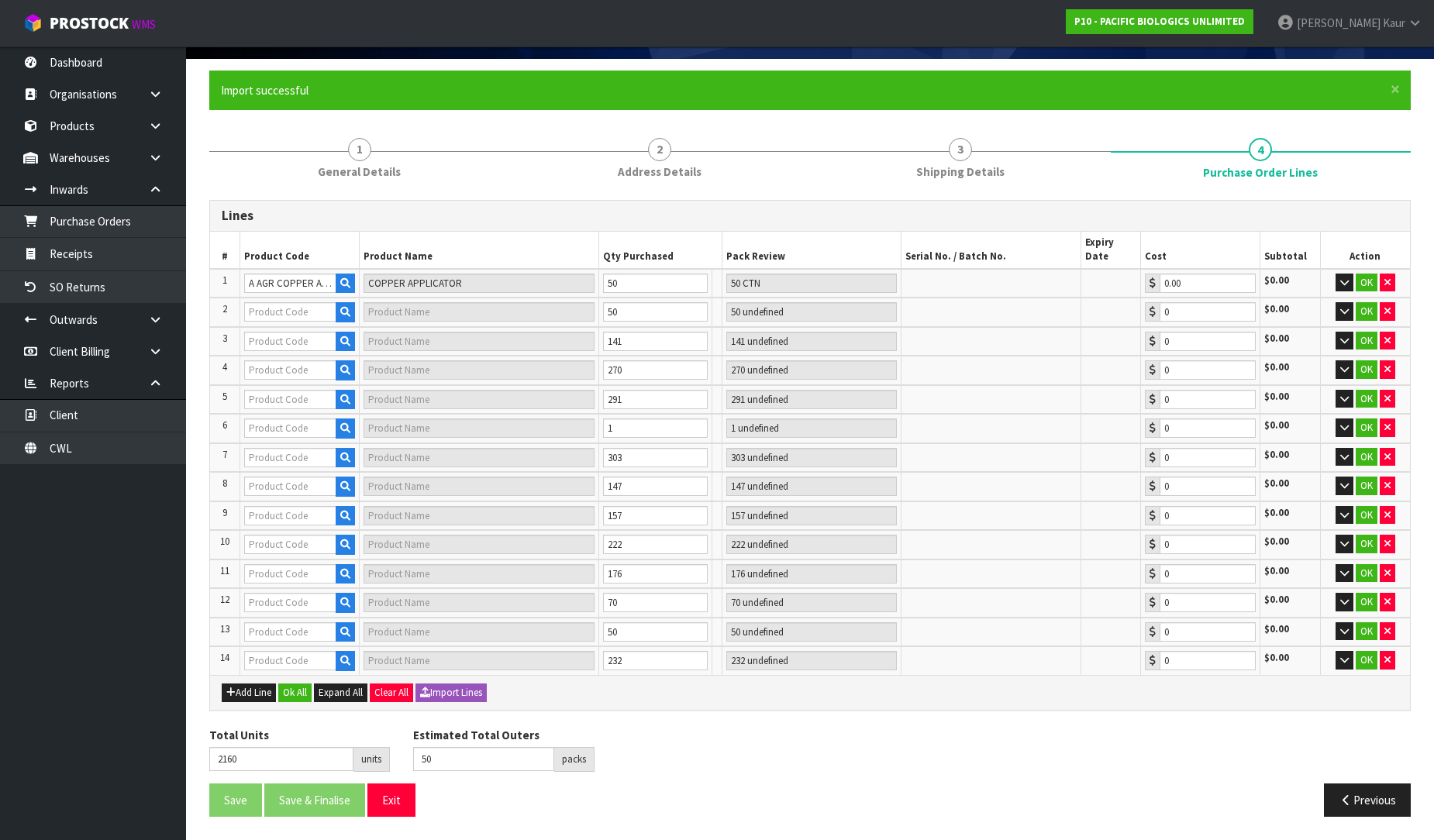
type input "29 CTN + 1 SCT"
type input "0.00"
type input "A AGR 30G COPPER"
type input "A AGR 30G COPPER (1 X 24)"
type input "1 SCT"
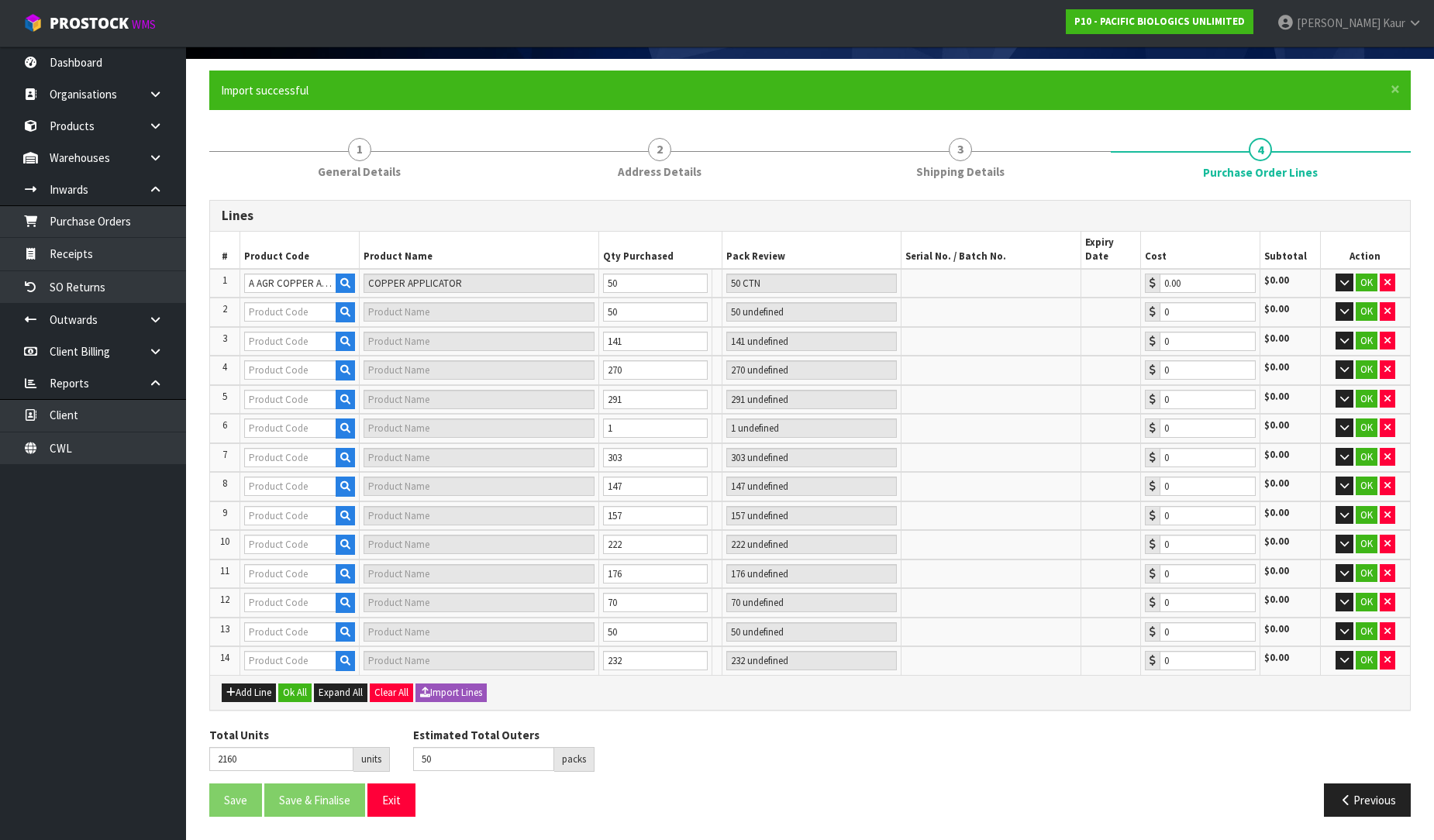
type input "0.00"
type input "A AGR 20G COPPER"
type input "A AGR 20G COPPER (1 X 24)"
type input "30 CTN + 3 SCT"
type input "0.00"
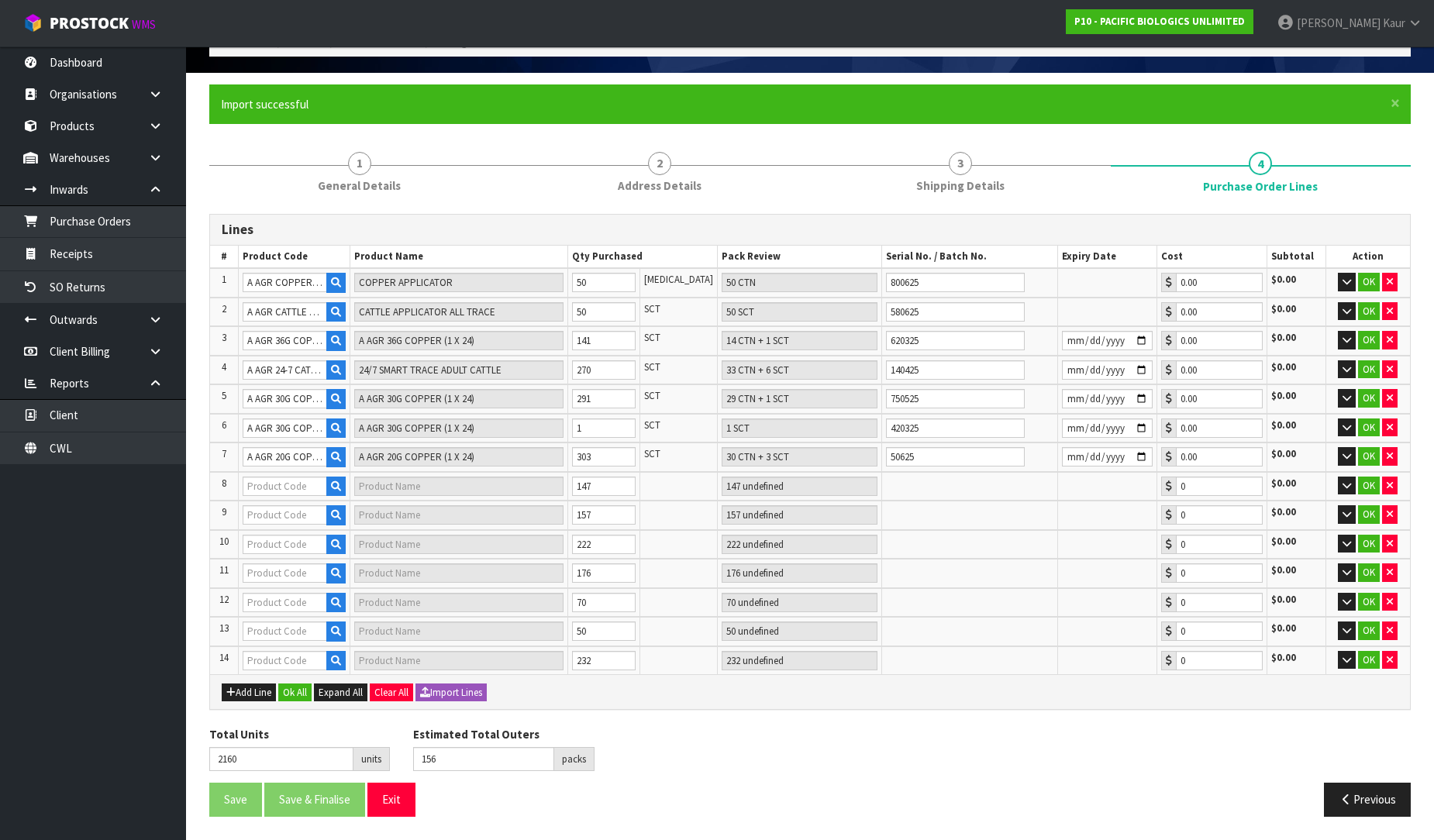
scroll to position [88, 0]
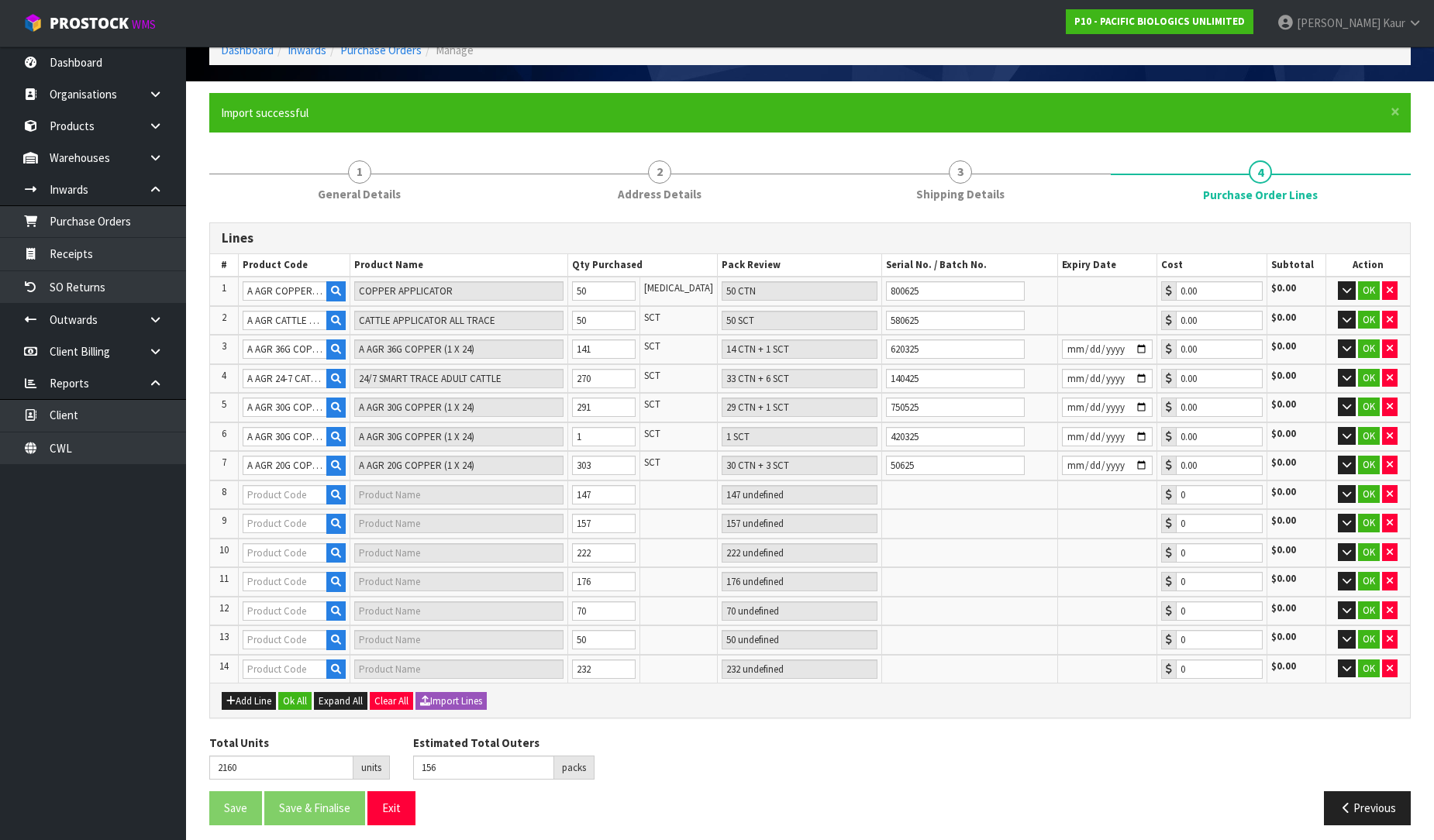
type input "191"
type input "A AGR ALL TRACE BOLUS"
type input "ALL TRACES BOLUS (1 X 20)"
type input "35 CTN + 1 SCT"
type input "0.00"
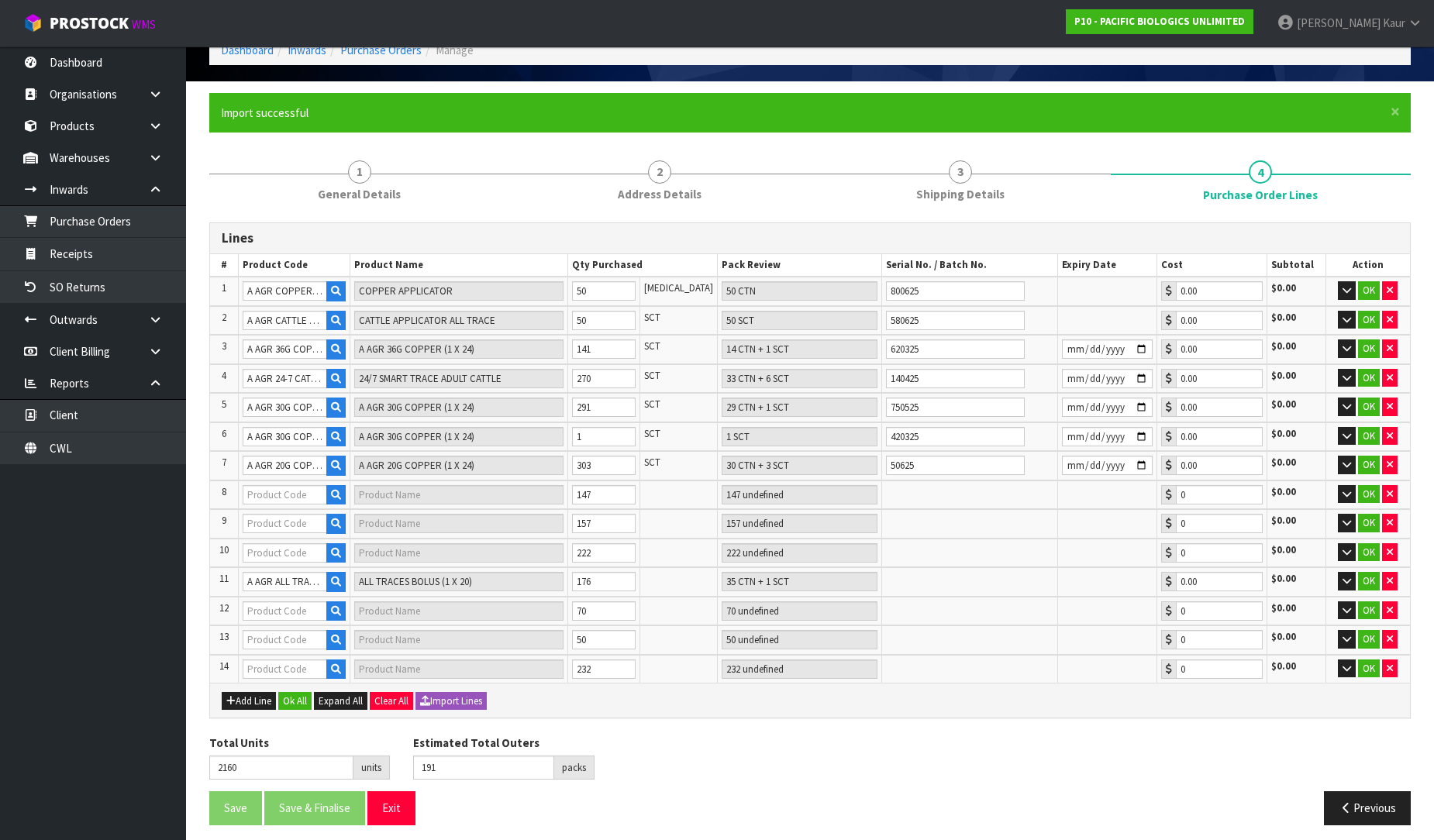
type input "210"
type input "A AGR 24-7 CATTLE G"
type input "24/7 SMART TRACE GROWING CATTLE"
type input "19 CTN + 5 SCT"
type input "0.00"
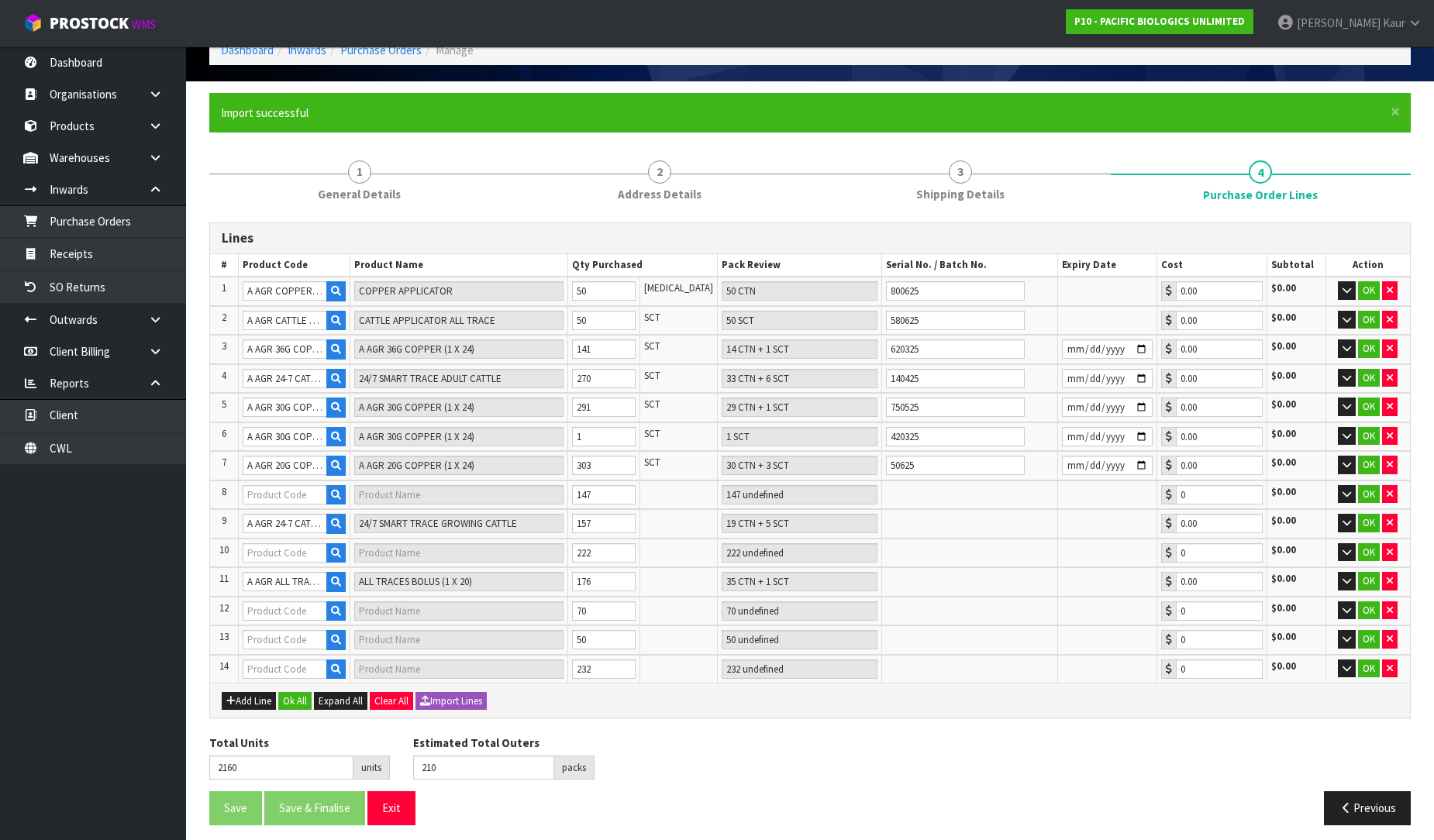
type input "268"
type input "A AGR ALL TRACE BOLUS"
type input "ALL TRACES BOLUS (1 X 20)"
type input "44 CTN + 2 SCT"
type input "0.00"
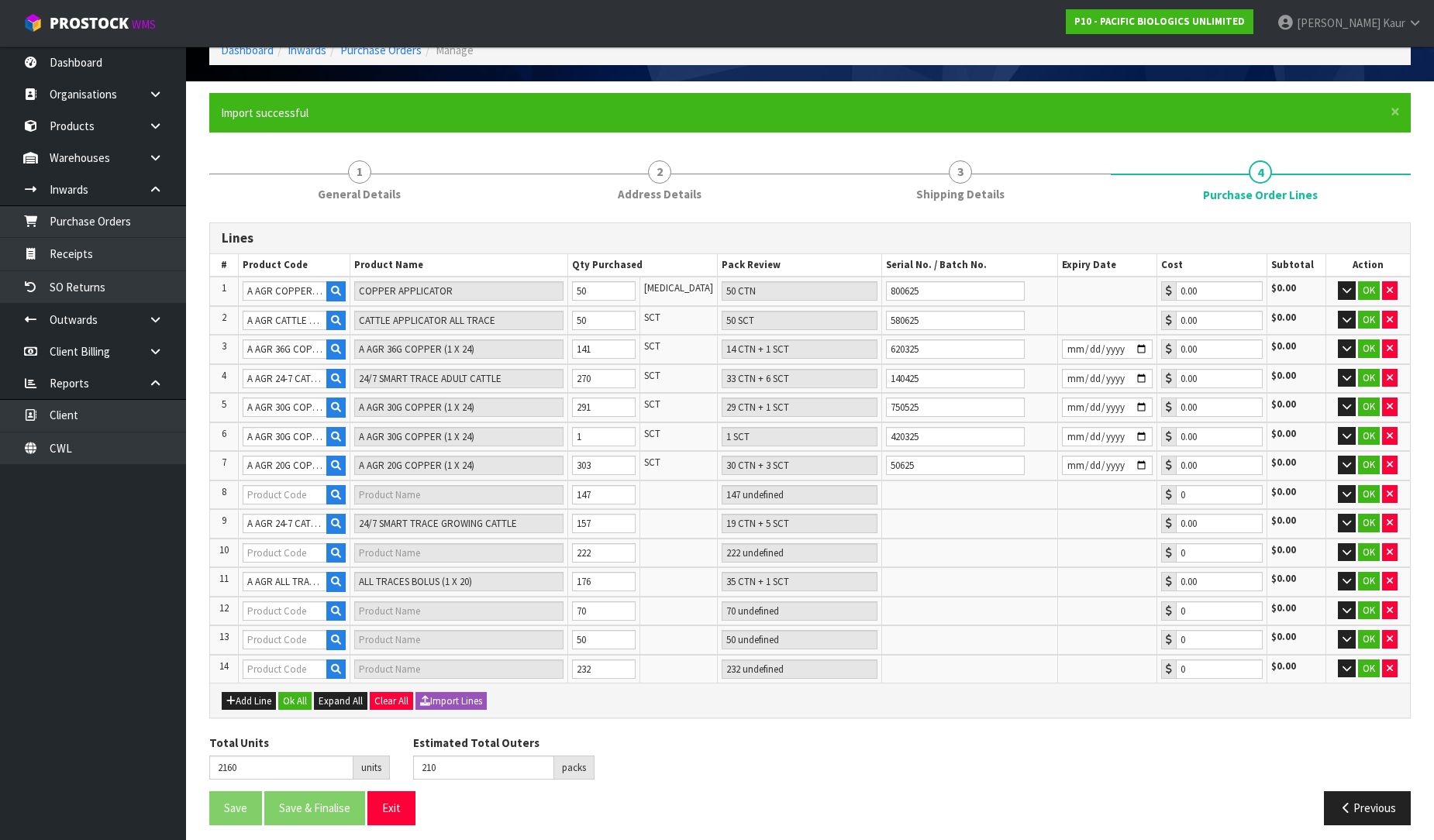
type input "A AGR ALL TRACE BOLUS"
type input "ALL TRACES BOLUS (1 X 20)"
type input "14 CTN"
type input "0.00"
type input "296"
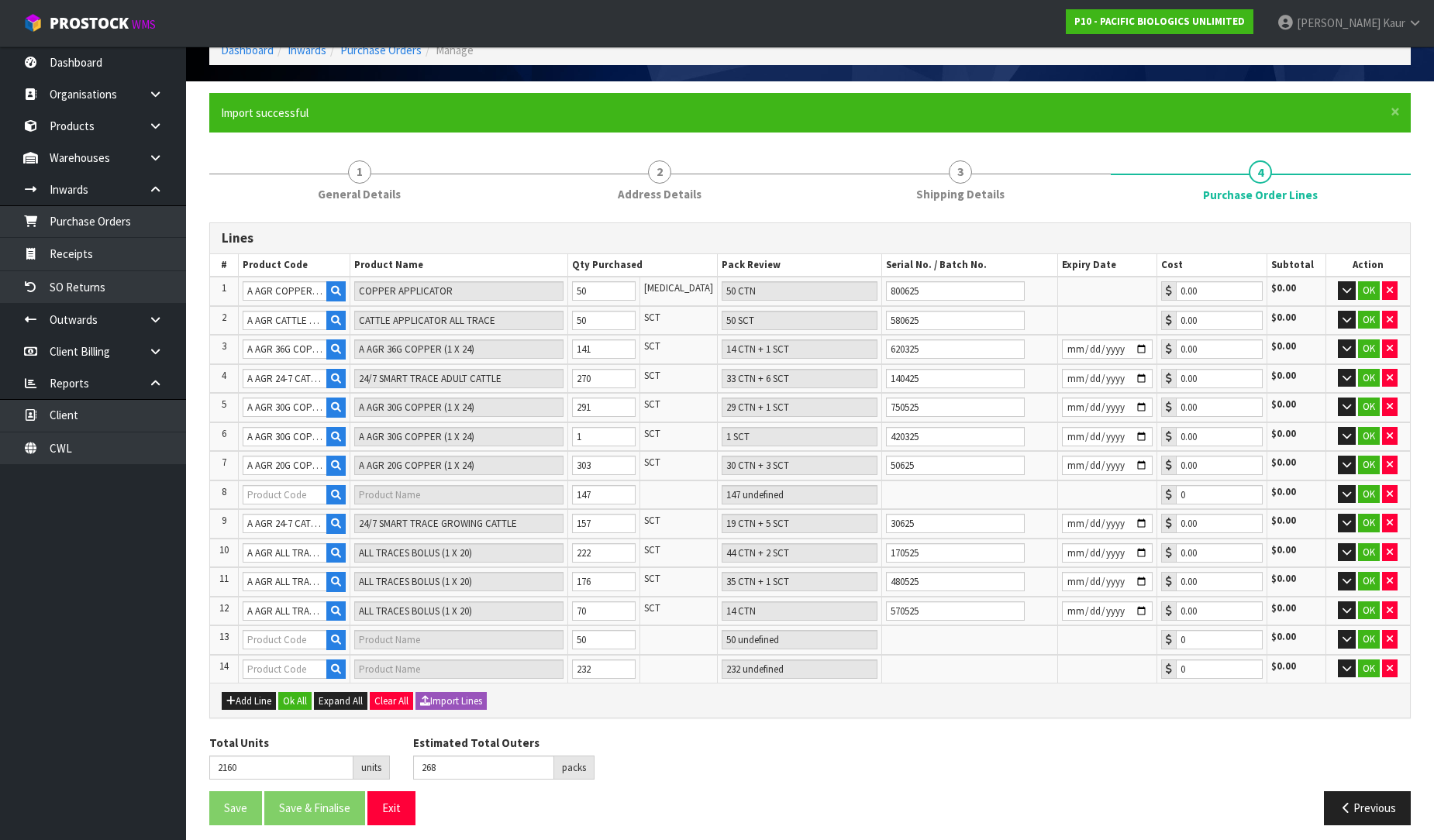
type input "A AGR 24-7 CATTLE G"
type input "24/7 SMART TRACE GROWING CATTLE"
type input "18 CTN + 3 SCT"
type input "0.00"
type input "A AGR ALL TRACE BOLUS"
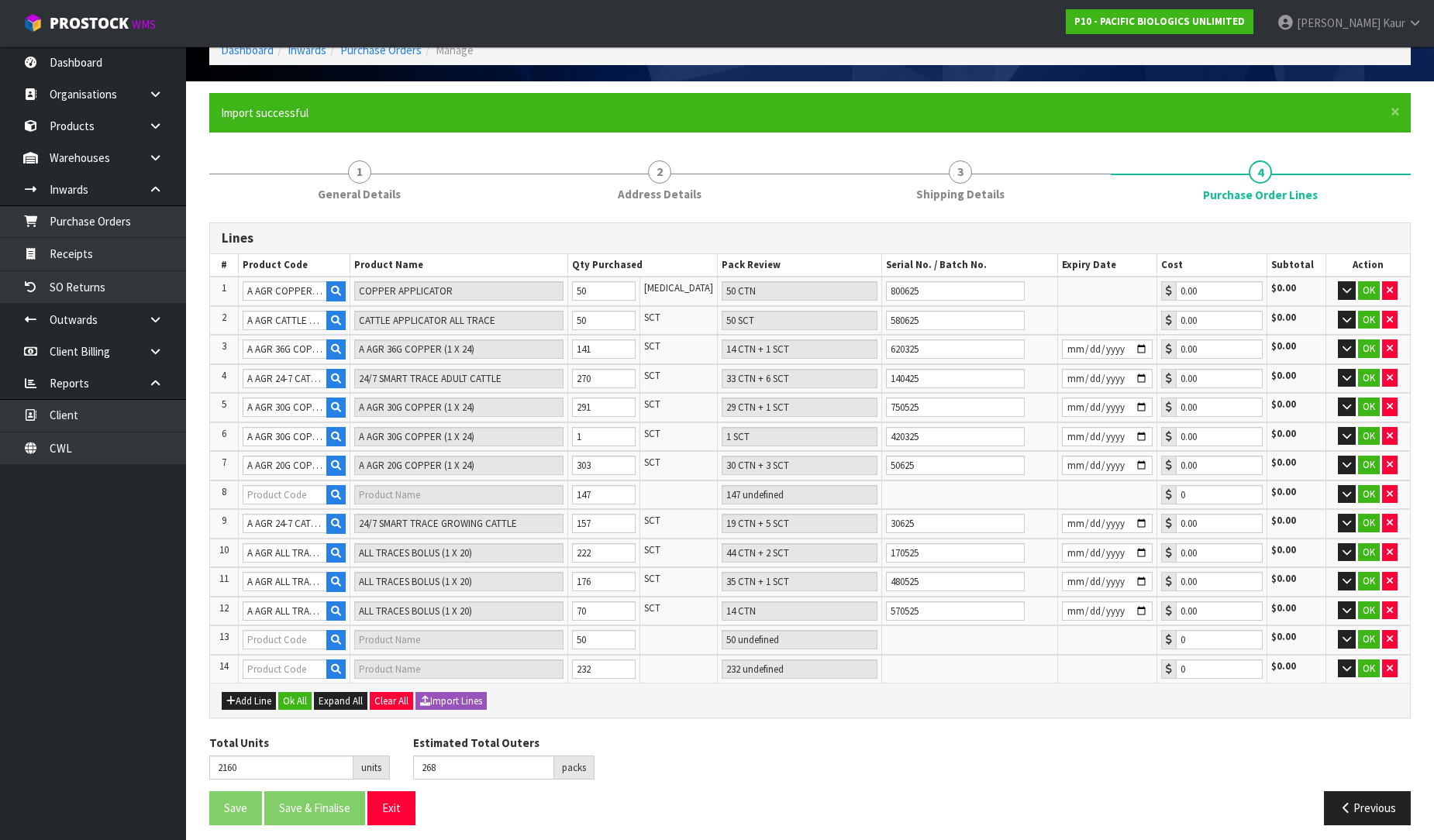
type input "ALL TRACES BOLUS (1 X 20)"
type input "10 CTN"
type input "0.00"
type input "342"
type input "A AGR ALL TRACE BOLUS"
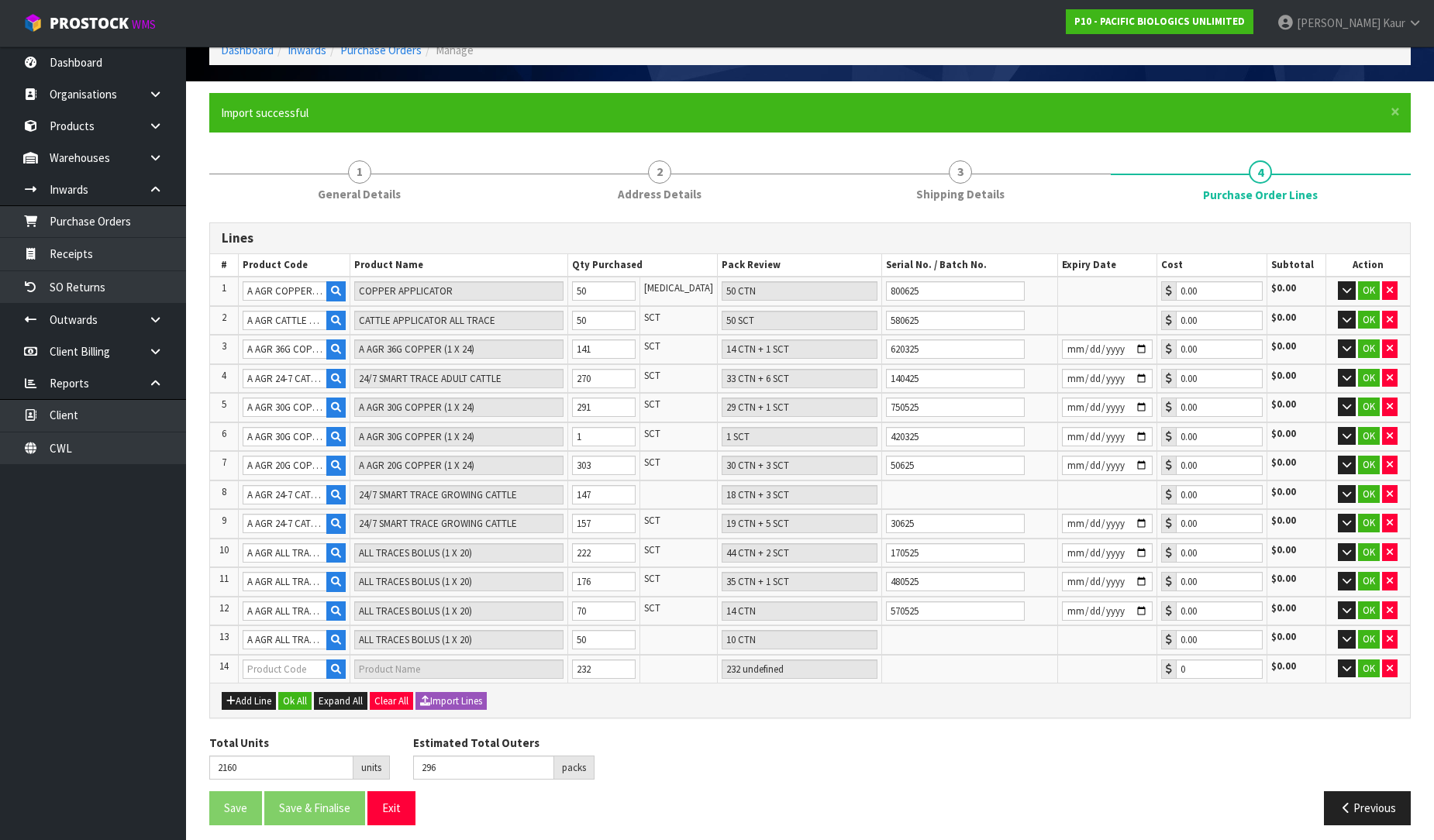
type input "ALL TRACES BOLUS (1 X 20)"
type input "46 CTN + 2 SCT"
type input "0.00"
click at [297, 696] on button "Ok All" at bounding box center [295, 702] width 33 height 19
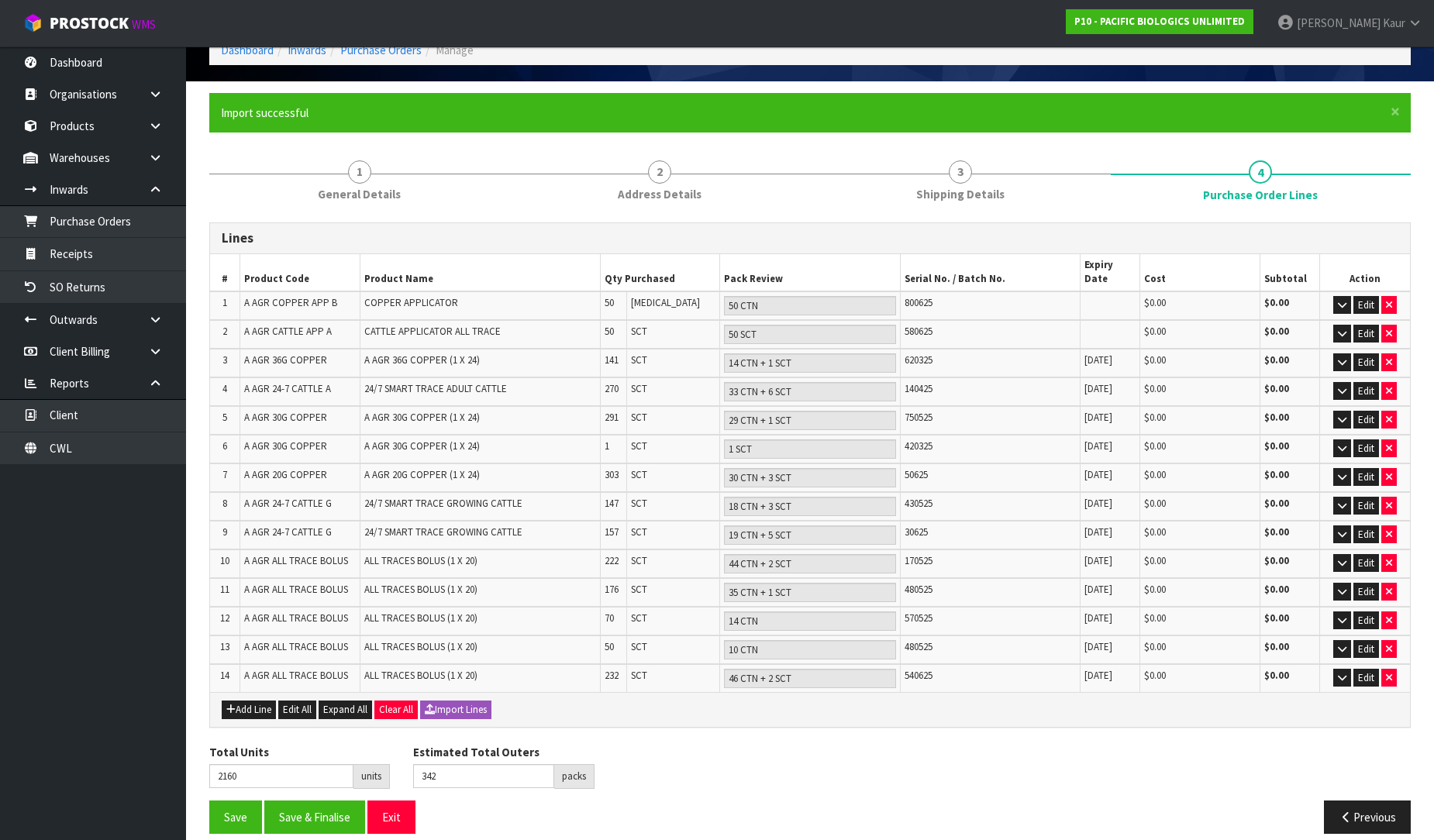
scroll to position [80, 0]
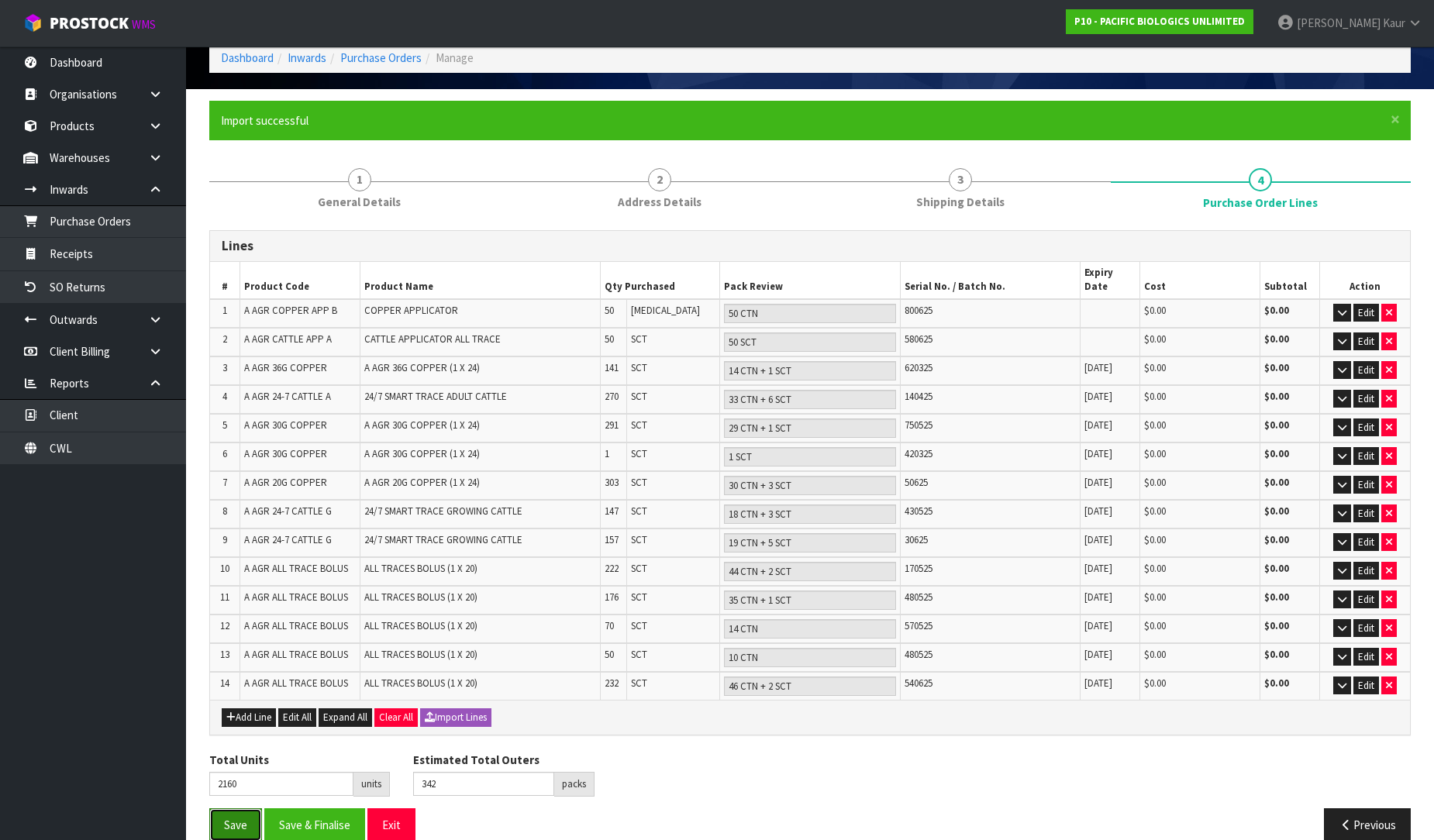
click at [230, 808] on button "Save" at bounding box center [236, 824] width 53 height 33
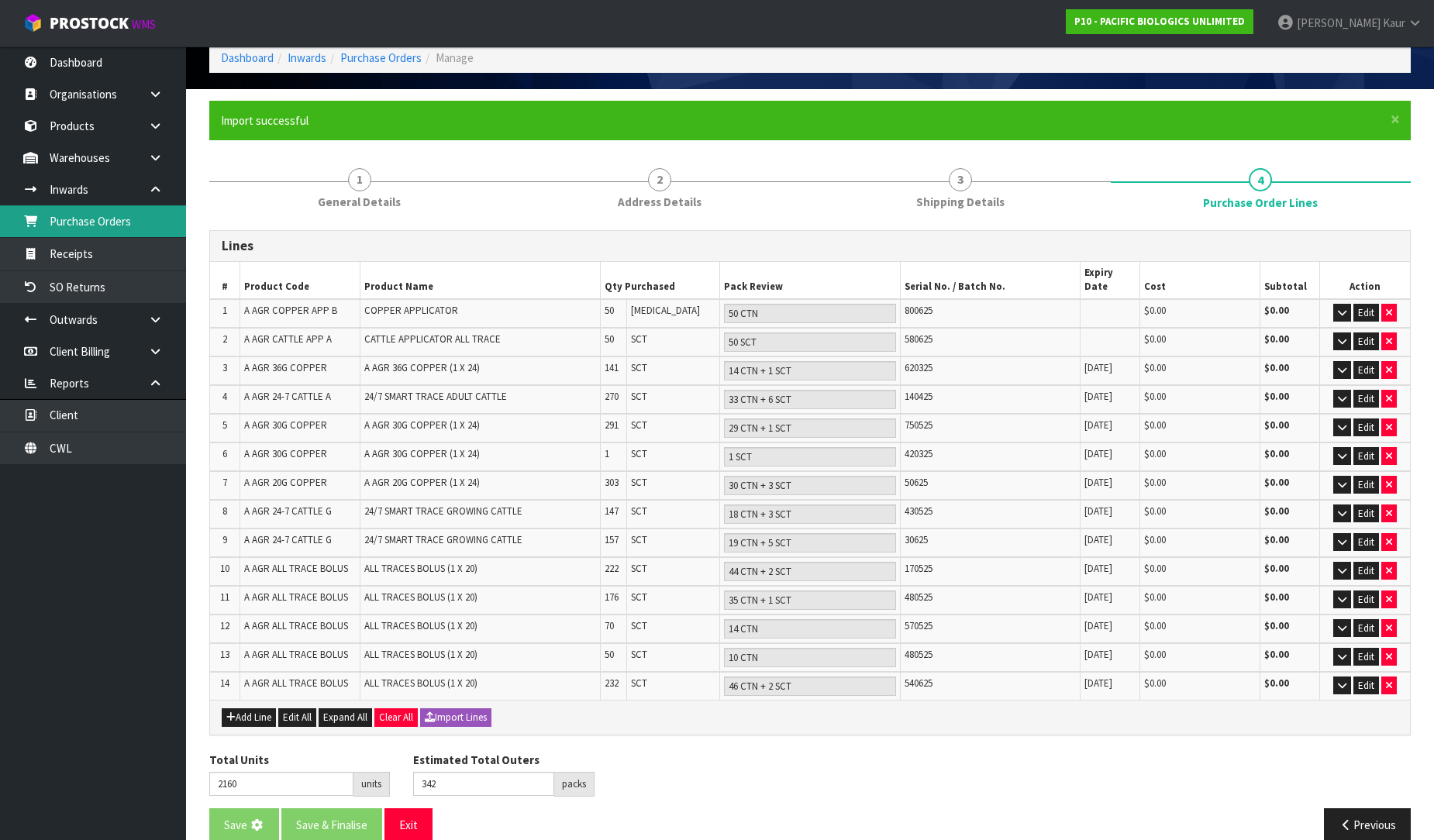
scroll to position [0, 0]
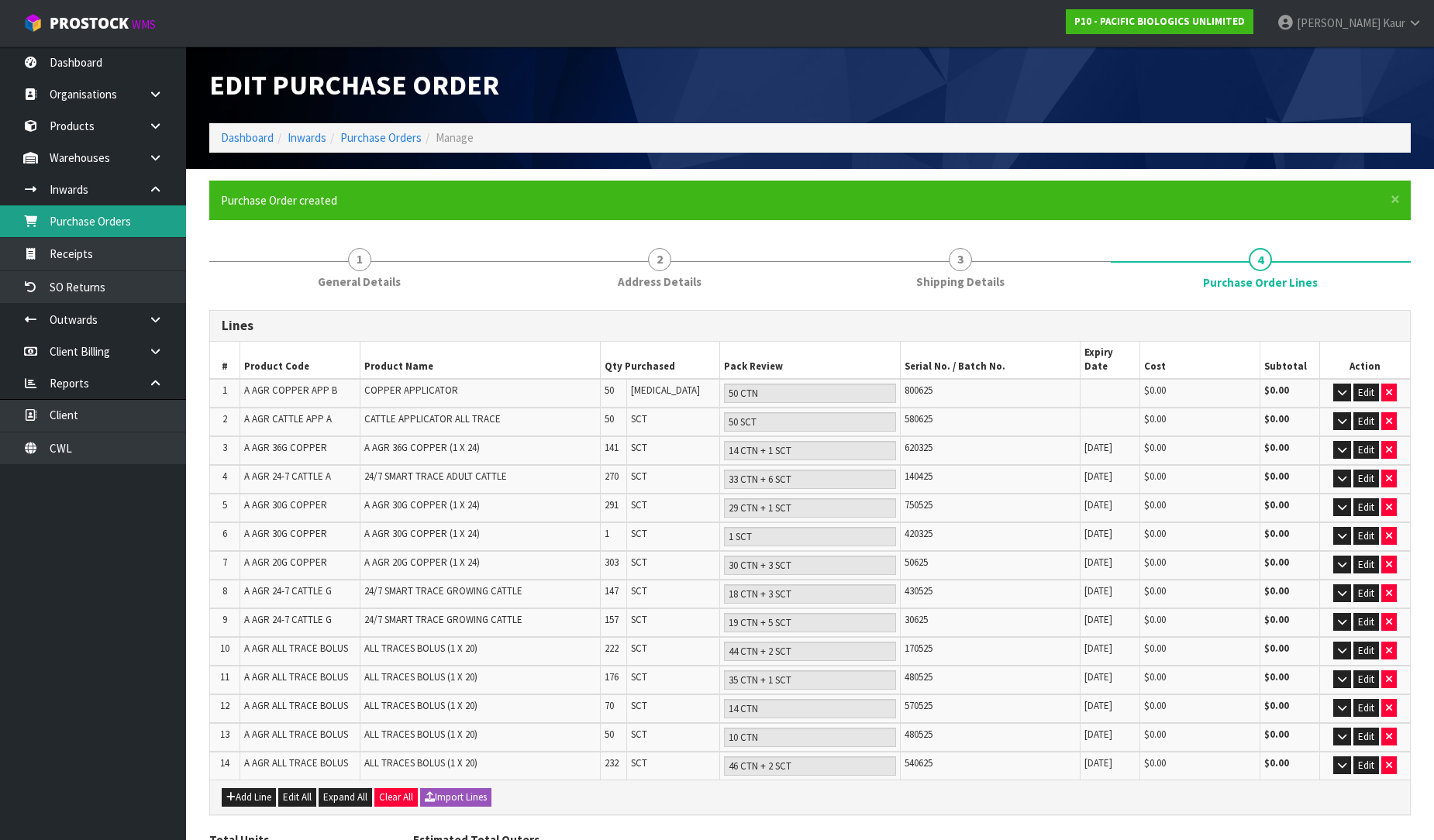
type input "0"
click at [113, 231] on link "Purchase Orders" at bounding box center [93, 221] width 186 height 32
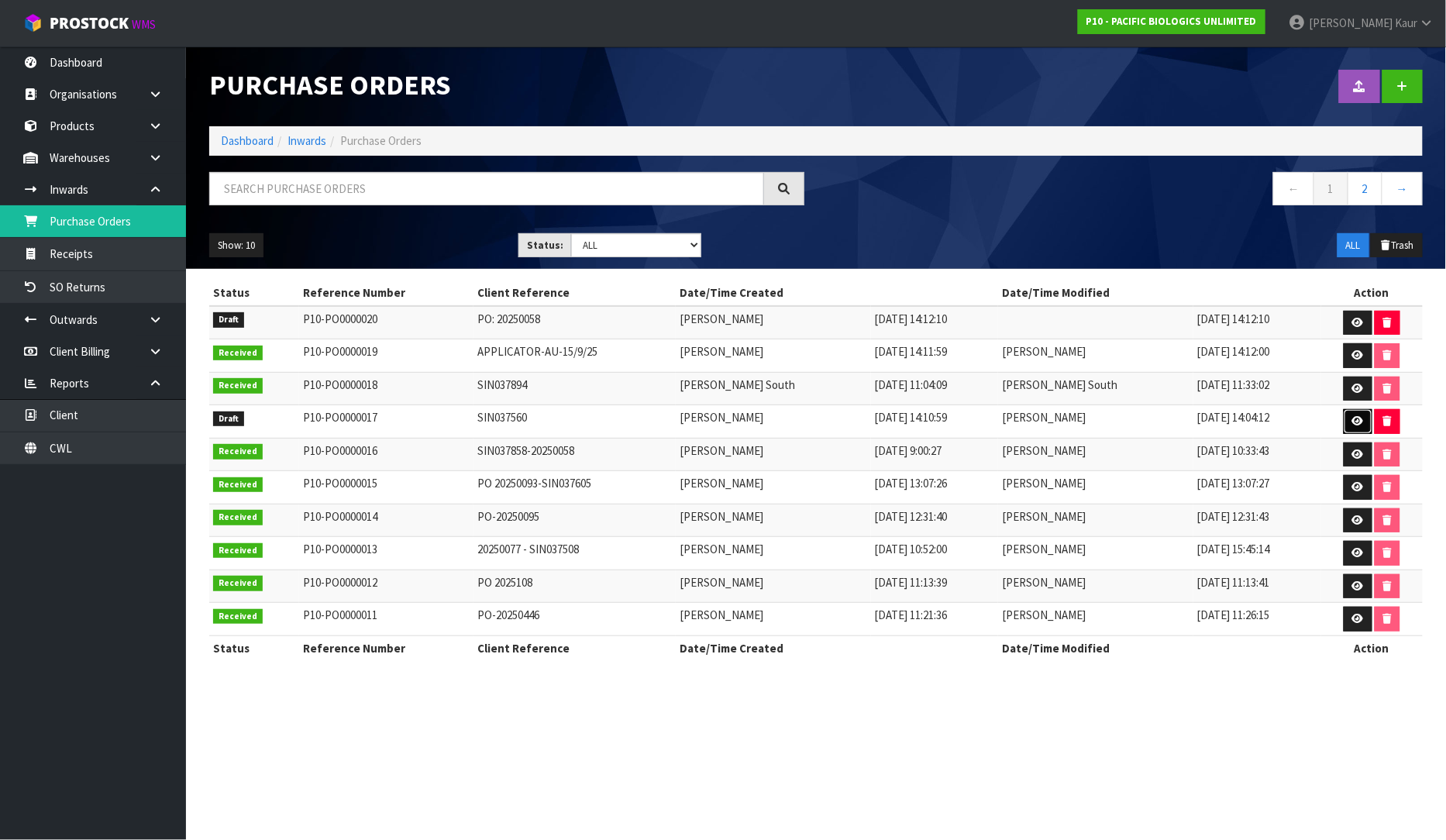
click at [1346, 421] on link at bounding box center [1358, 422] width 29 height 25
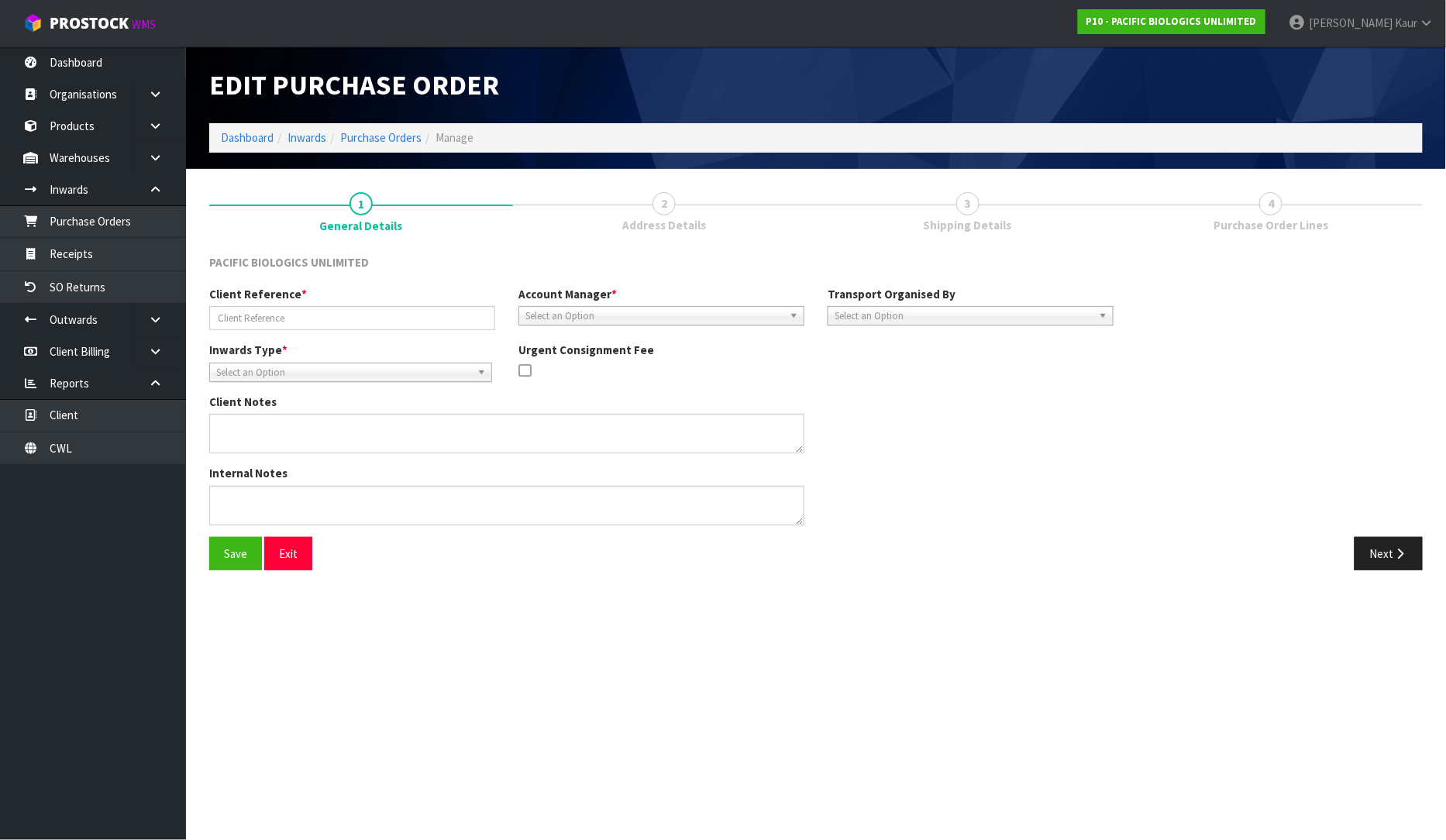
type input "SIN037560"
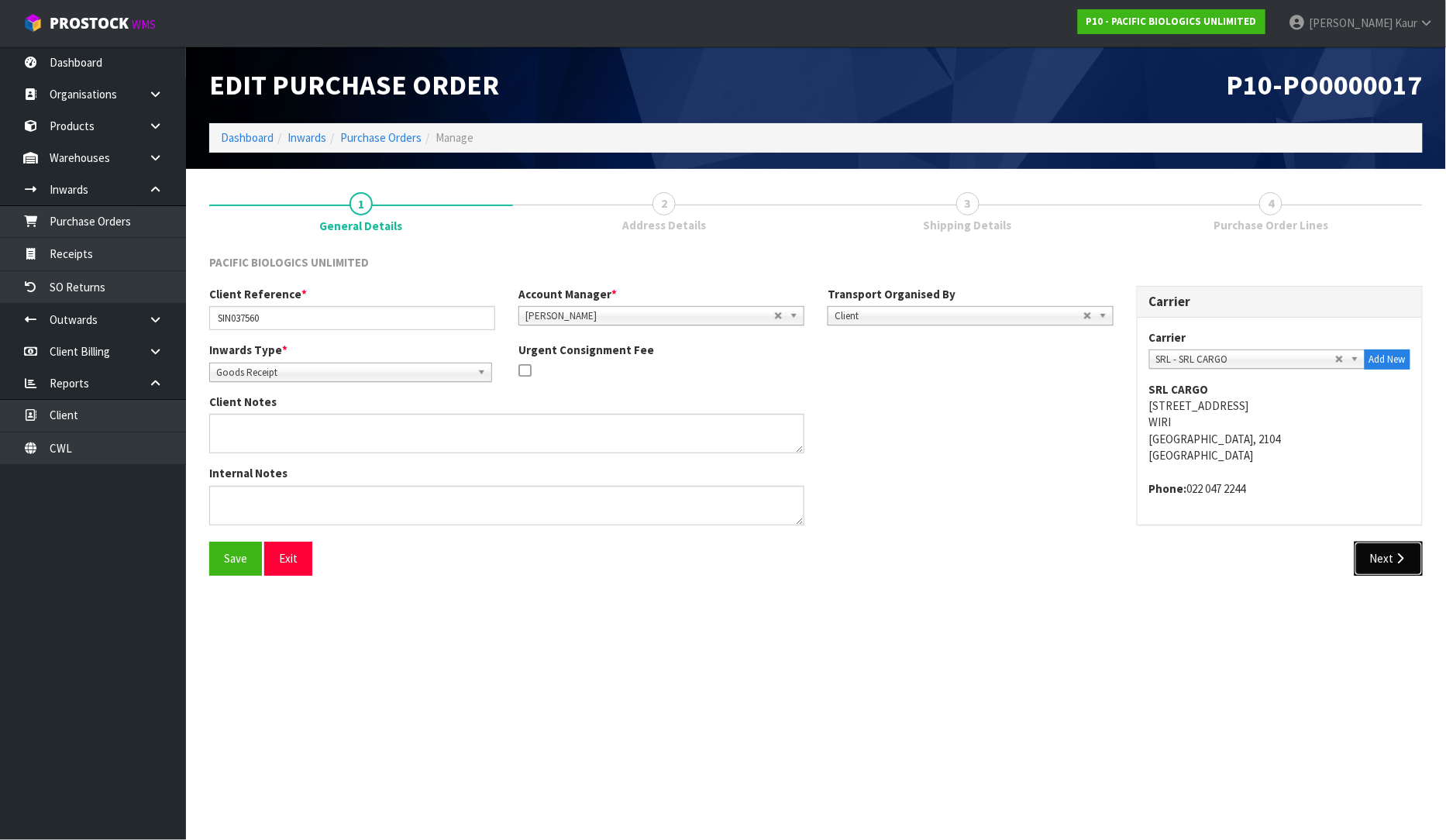
click at [1378, 560] on button "Next" at bounding box center [1389, 558] width 68 height 33
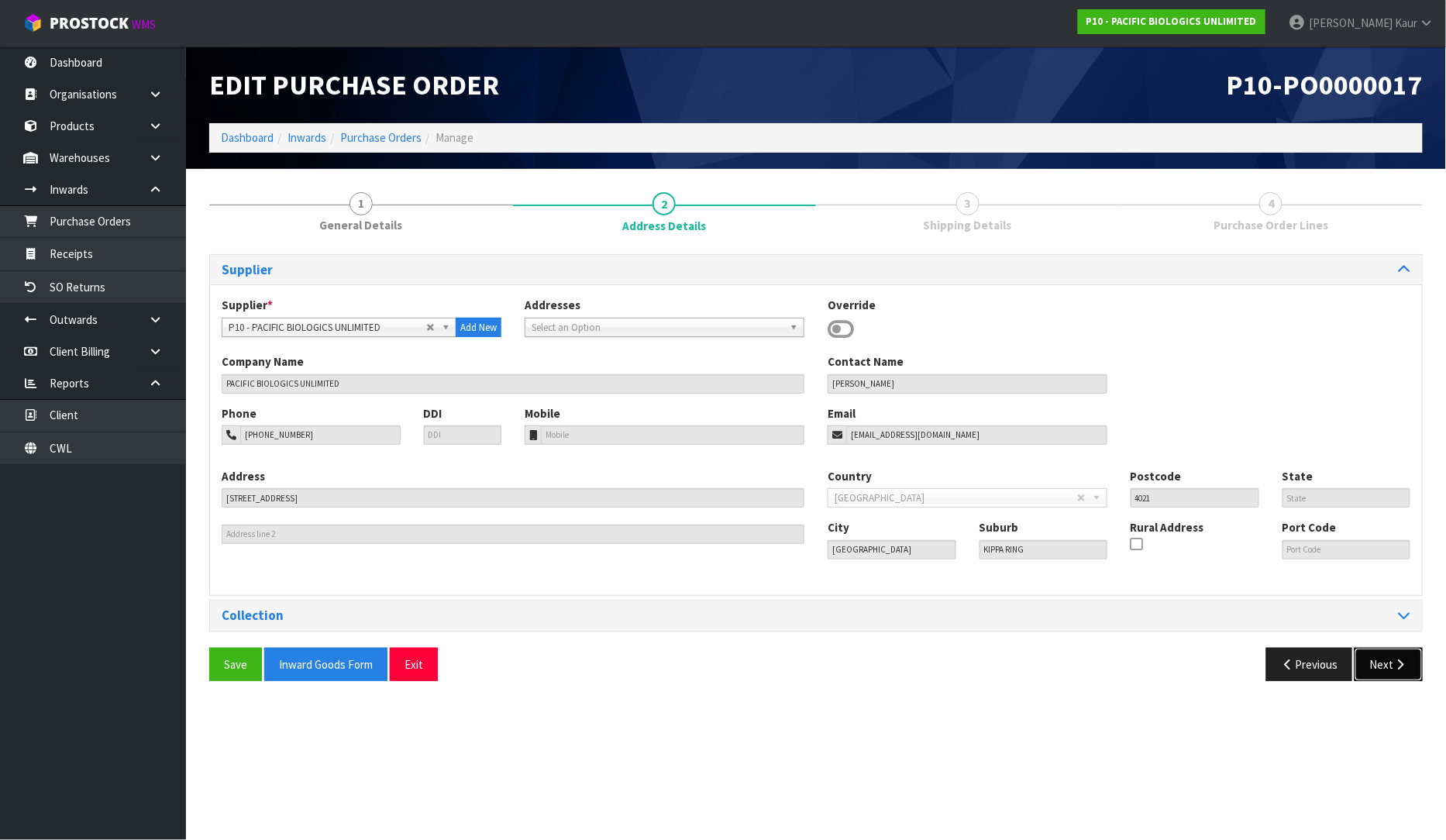
click at [1386, 673] on button "Next" at bounding box center [1389, 664] width 68 height 33
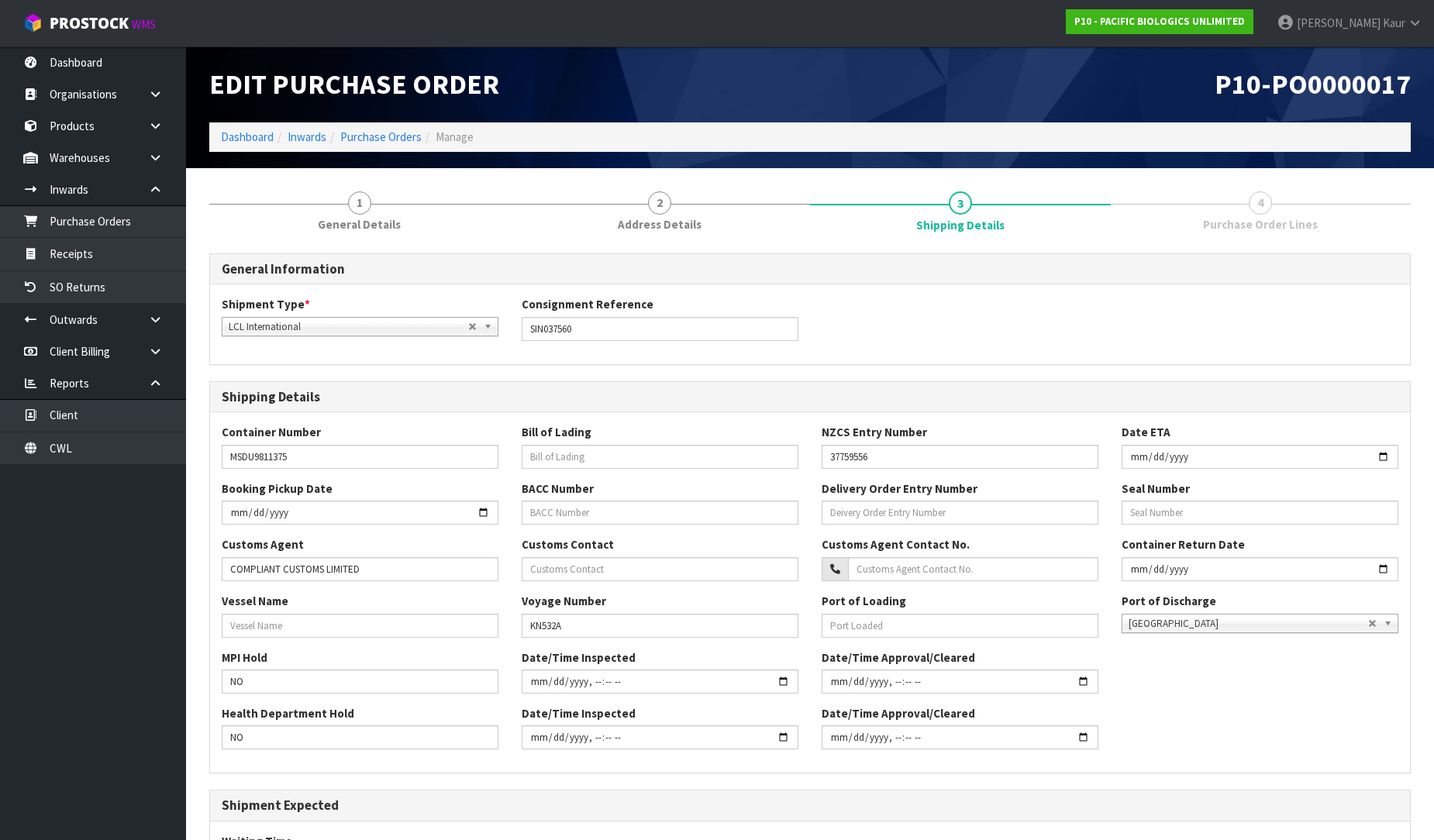
scroll to position [228, 0]
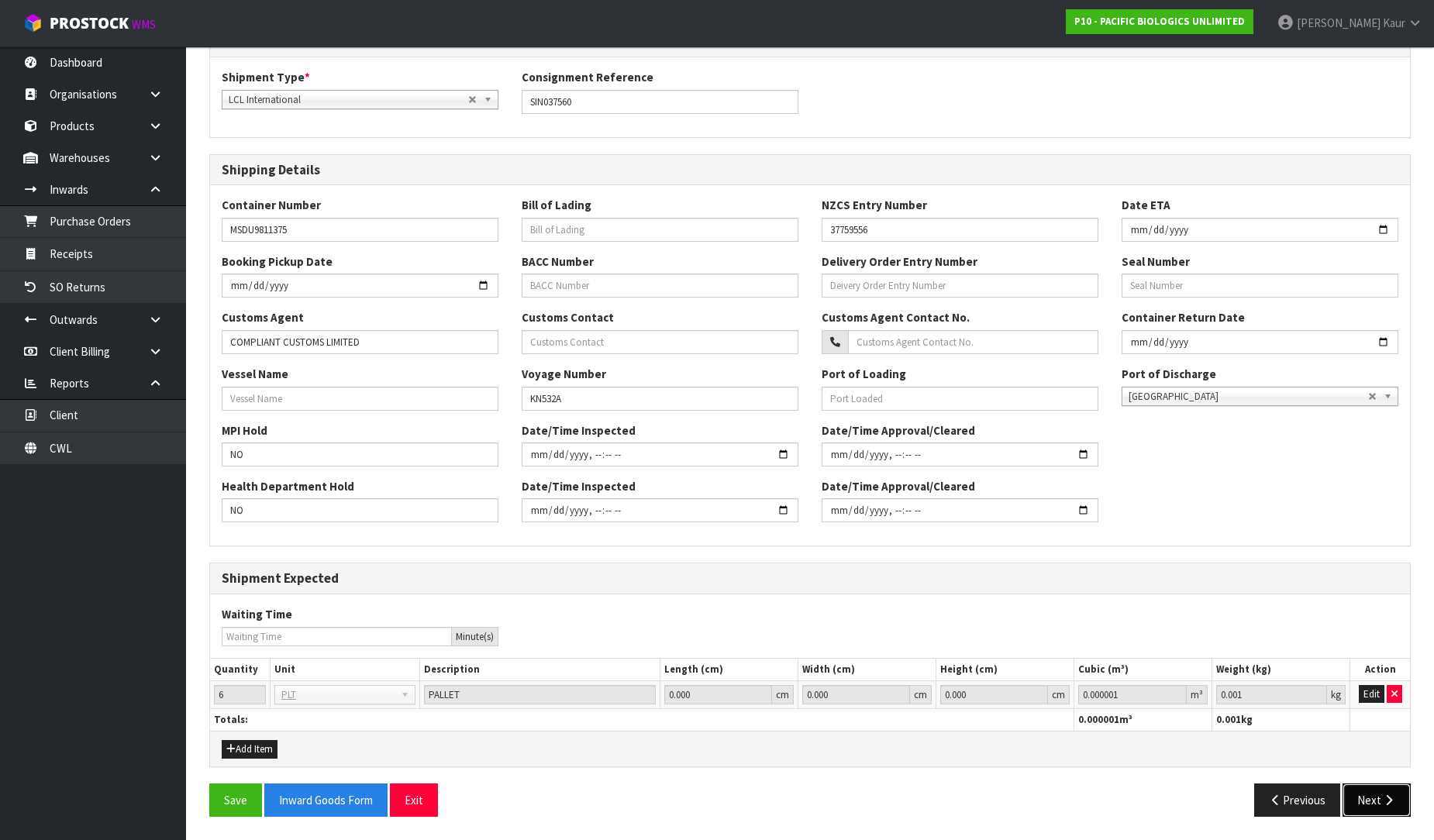
click at [1375, 804] on button "Next" at bounding box center [1377, 800] width 68 height 33
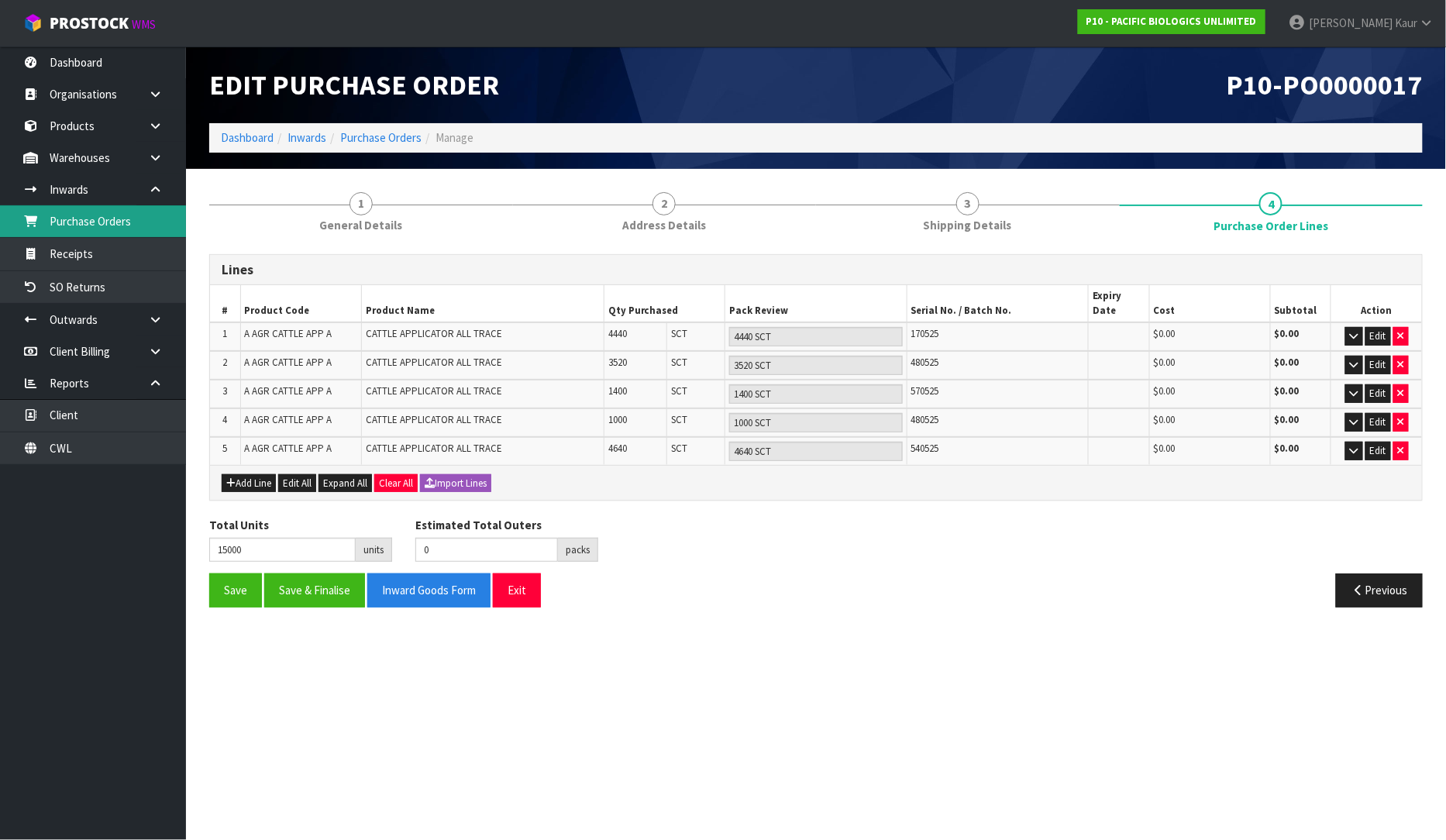
click at [72, 210] on link "Purchase Orders" at bounding box center [93, 221] width 186 height 32
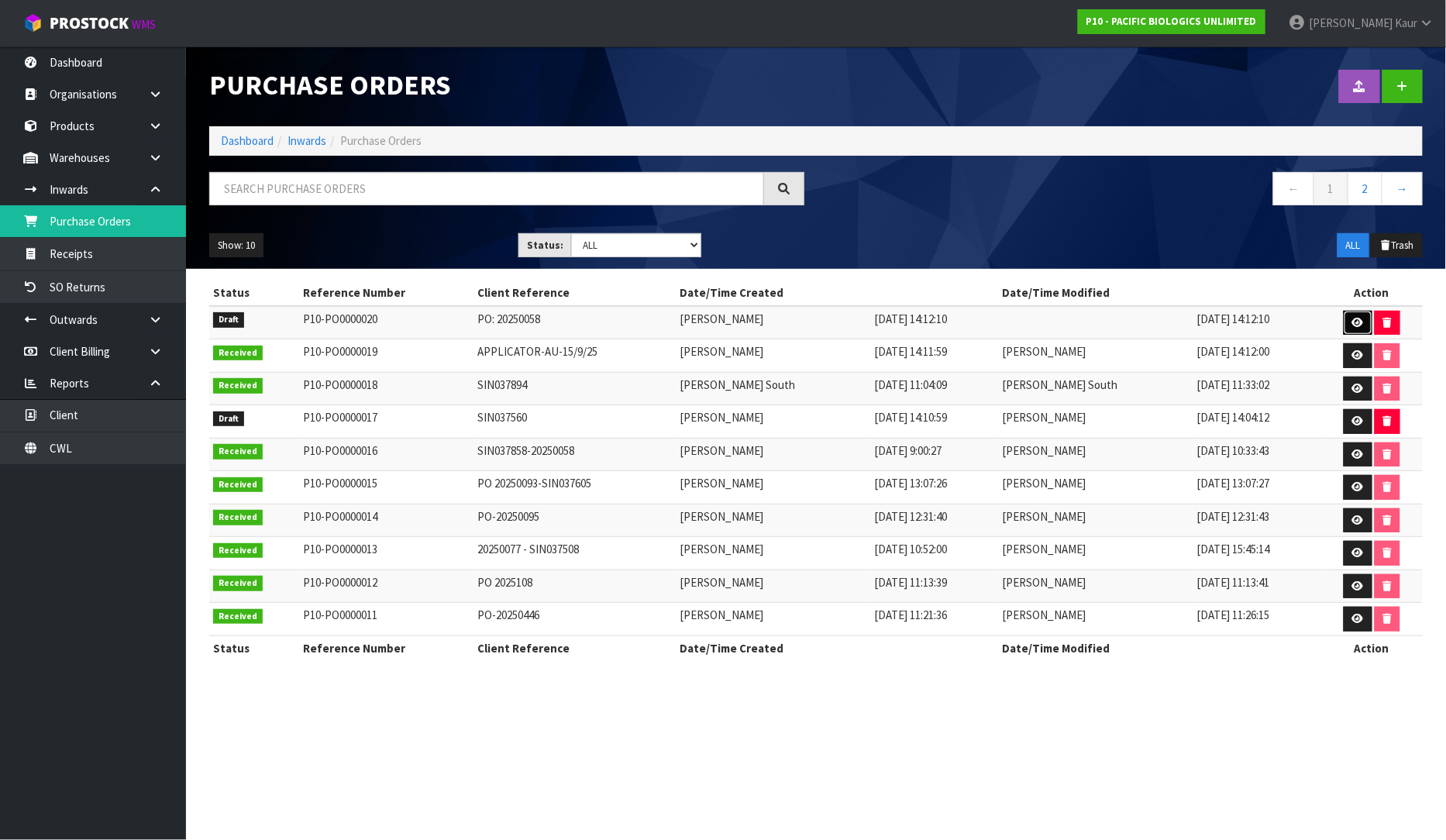
click at [1353, 326] on icon at bounding box center [1358, 323] width 12 height 10
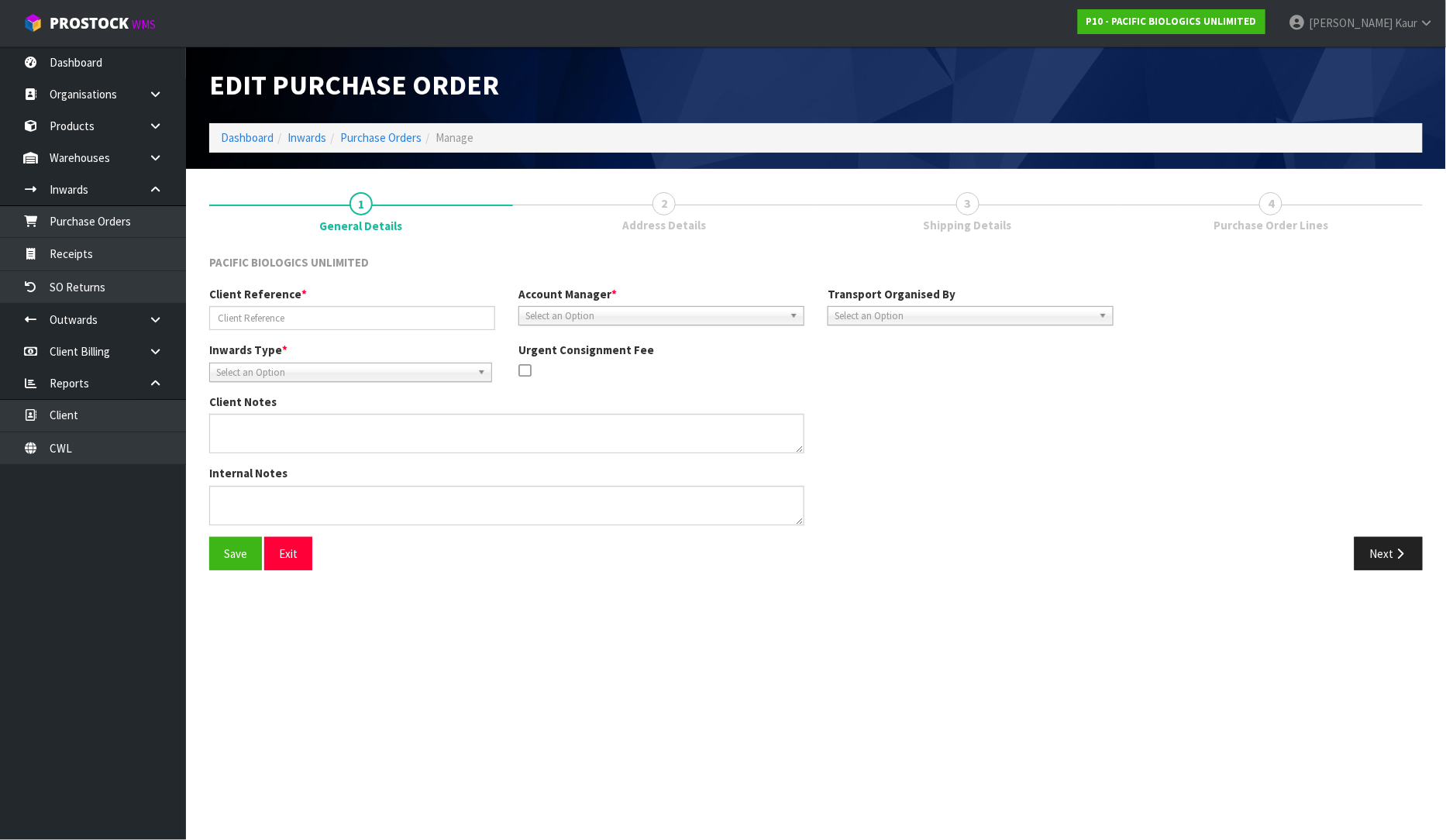
type input "PO: 20250058"
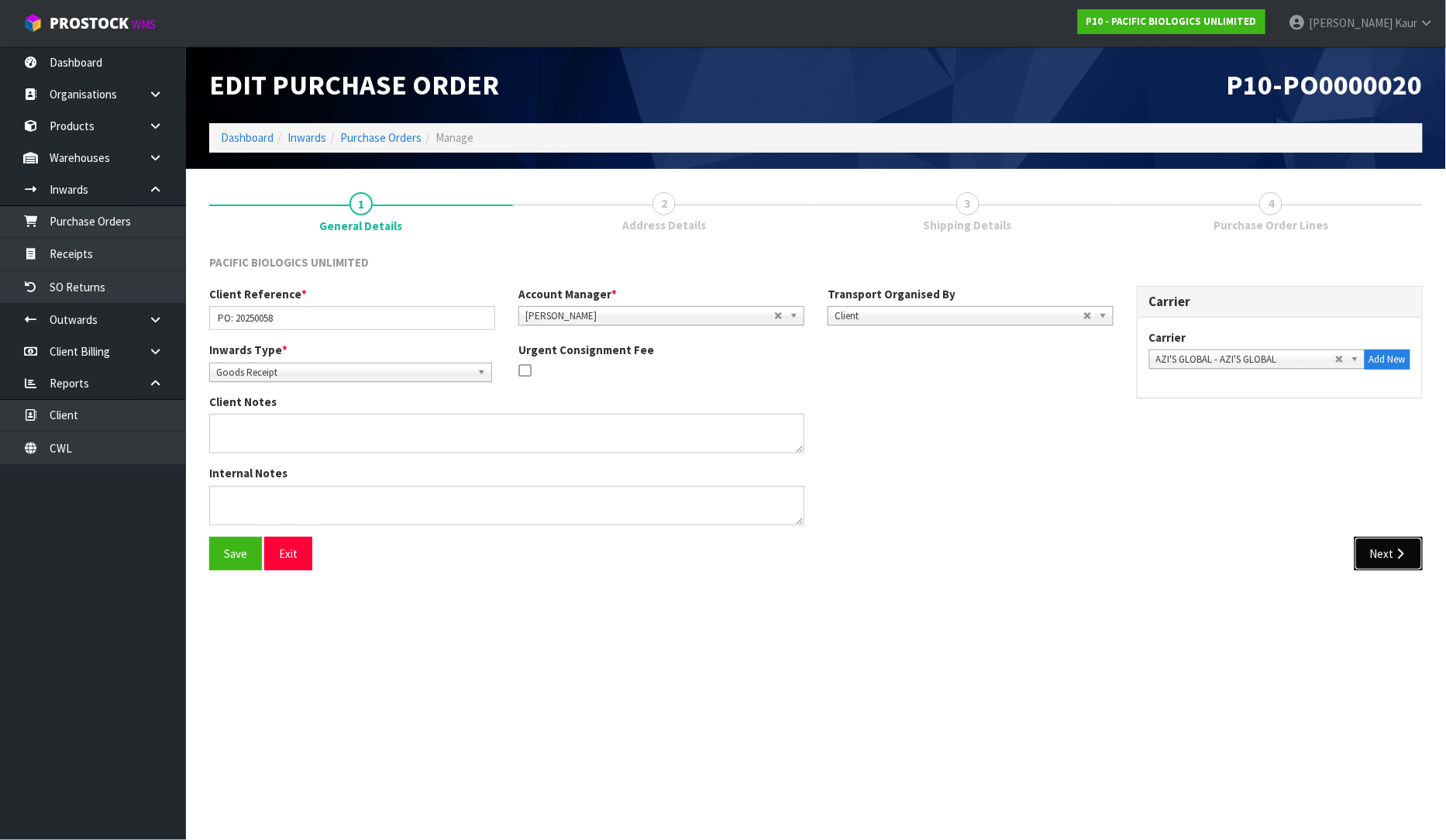
click at [1363, 561] on button "Next" at bounding box center [1389, 554] width 68 height 33
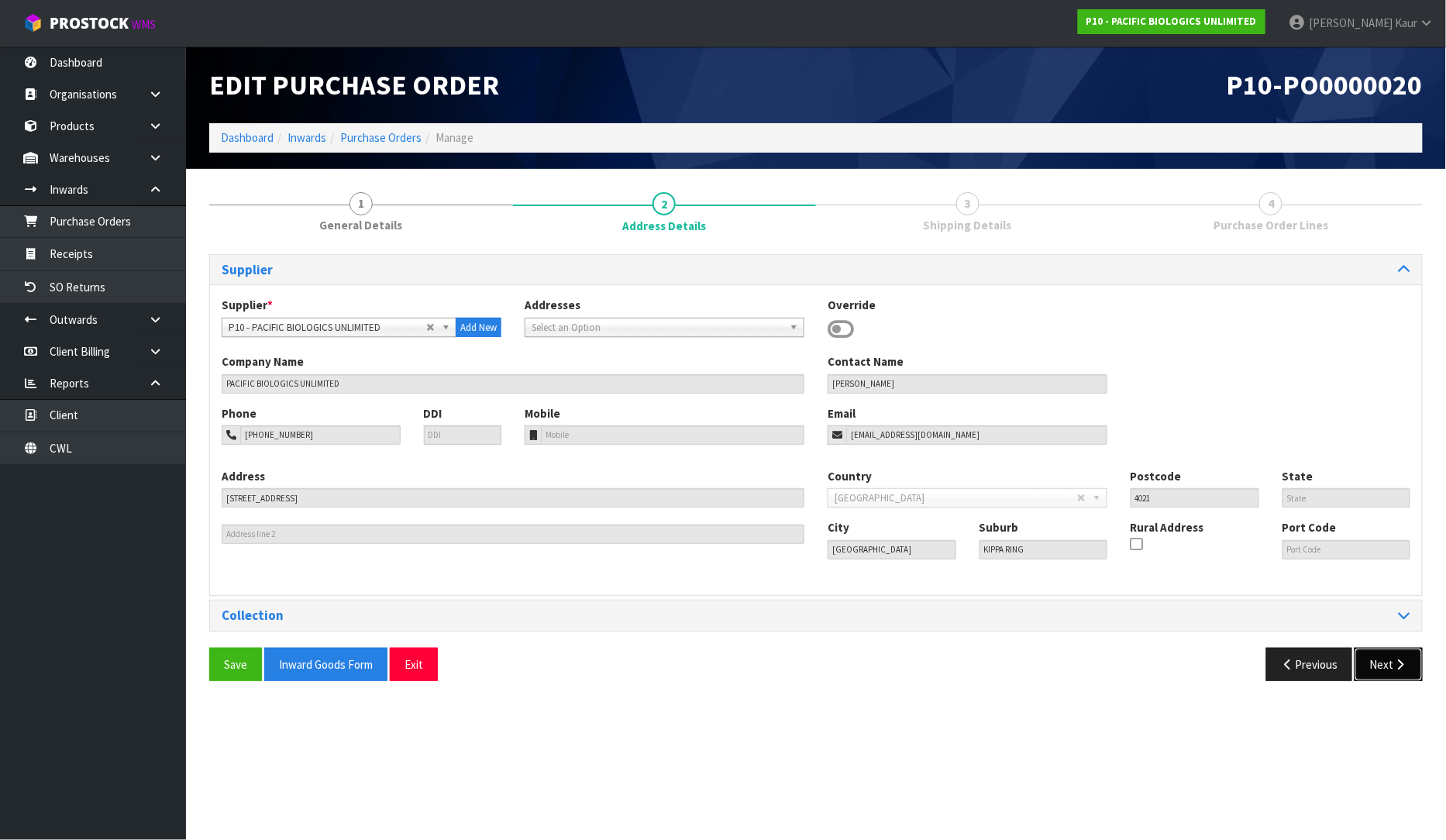
click at [1385, 667] on button "Next" at bounding box center [1389, 664] width 68 height 33
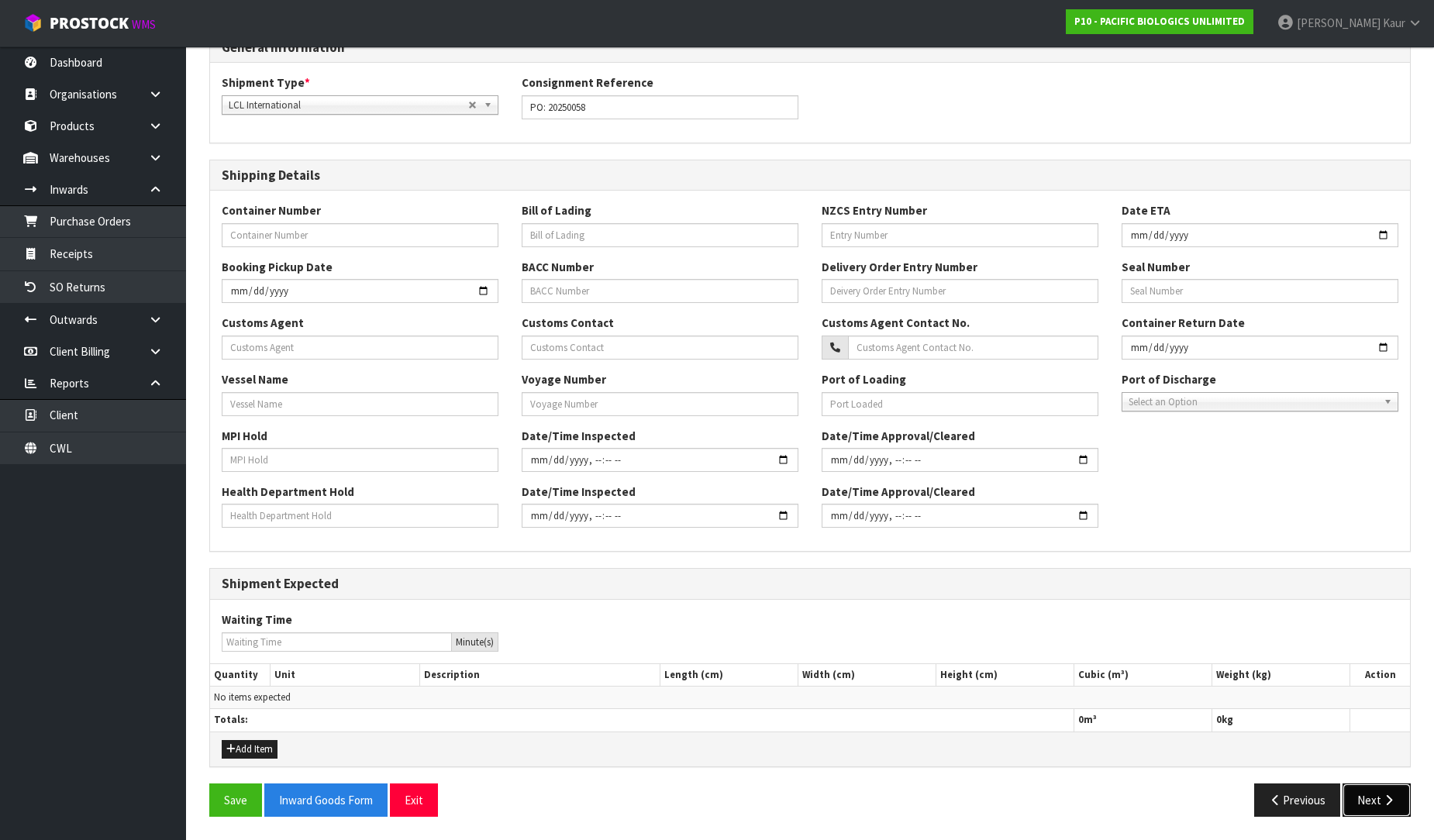
click at [1360, 815] on button "Next" at bounding box center [1377, 800] width 68 height 33
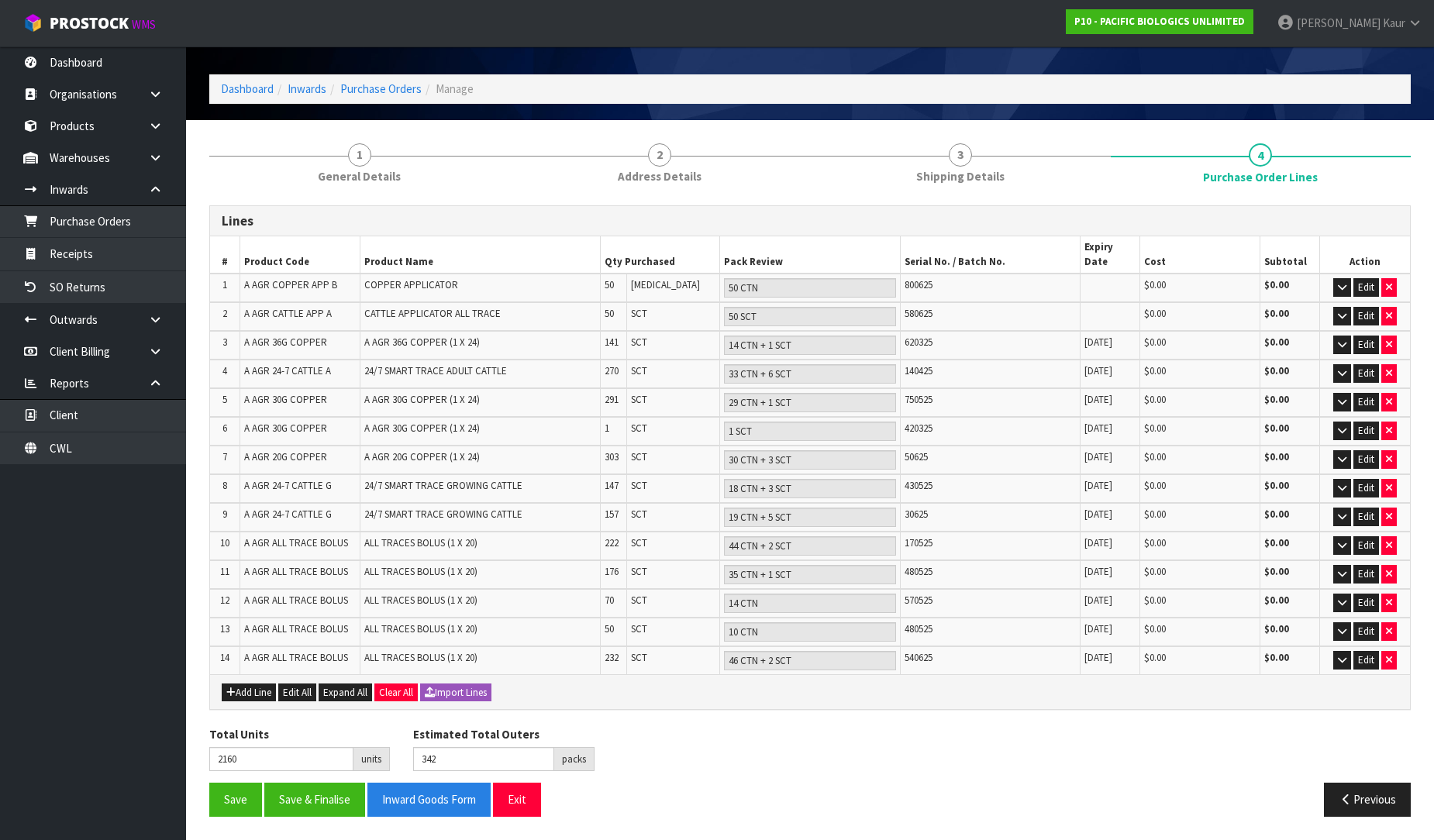
scroll to position [24, 0]
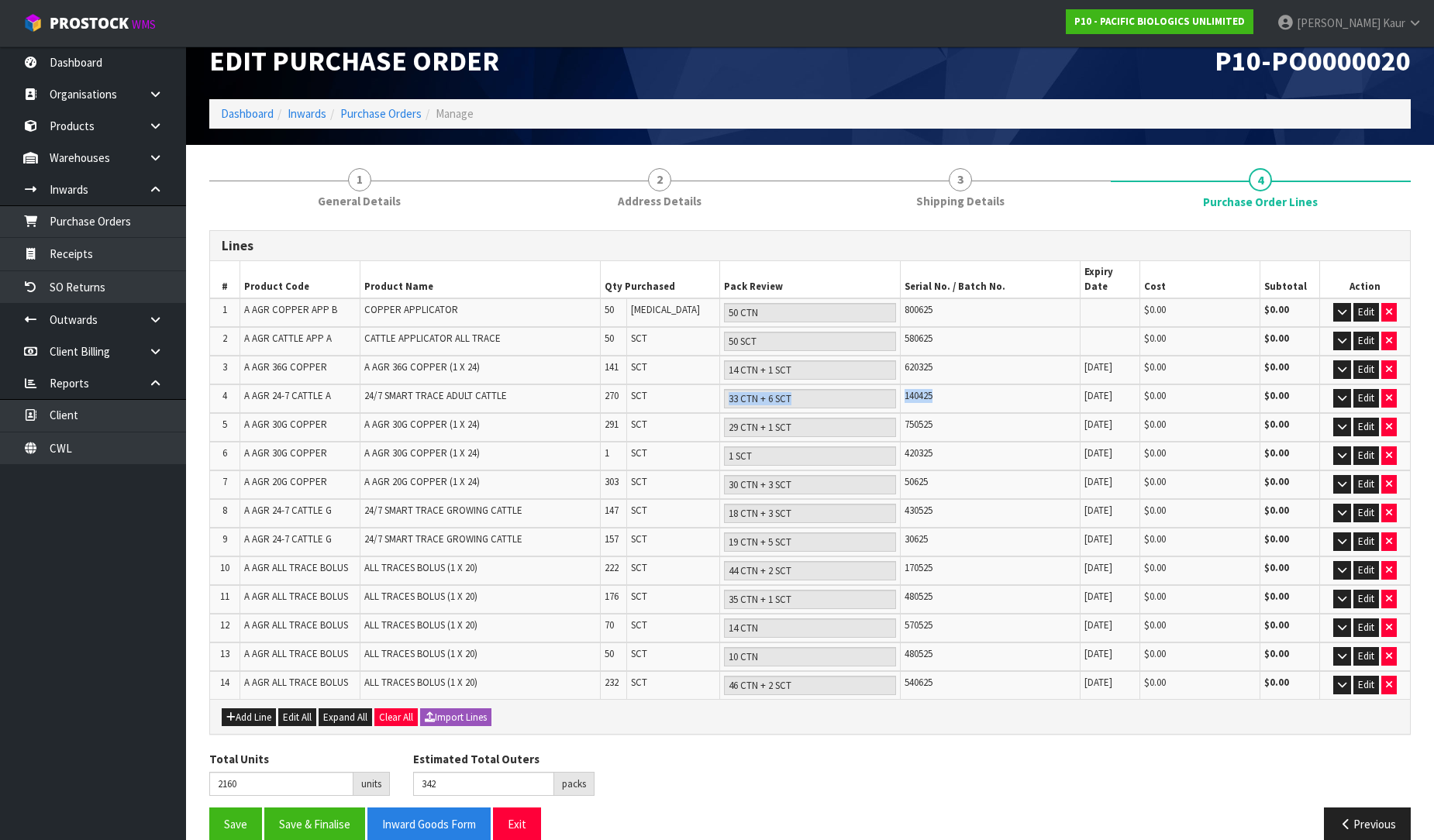
drag, startPoint x: 945, startPoint y: 381, endPoint x: 871, endPoint y: 380, distance: 74.0
click at [871, 384] on tr "4 A AGR 24-7 CATTLE A 24/7 SMART TRACE ADULT CATTLE 270 SCT 33 CTN + 6 SCT 1404…" at bounding box center [810, 398] width 1201 height 29
drag, startPoint x: 952, startPoint y: 406, endPoint x: 906, endPoint y: 404, distance: 46.0
click at [906, 418] on div "750525" at bounding box center [990, 425] width 171 height 14
drag, startPoint x: 937, startPoint y: 600, endPoint x: 896, endPoint y: 595, distance: 41.3
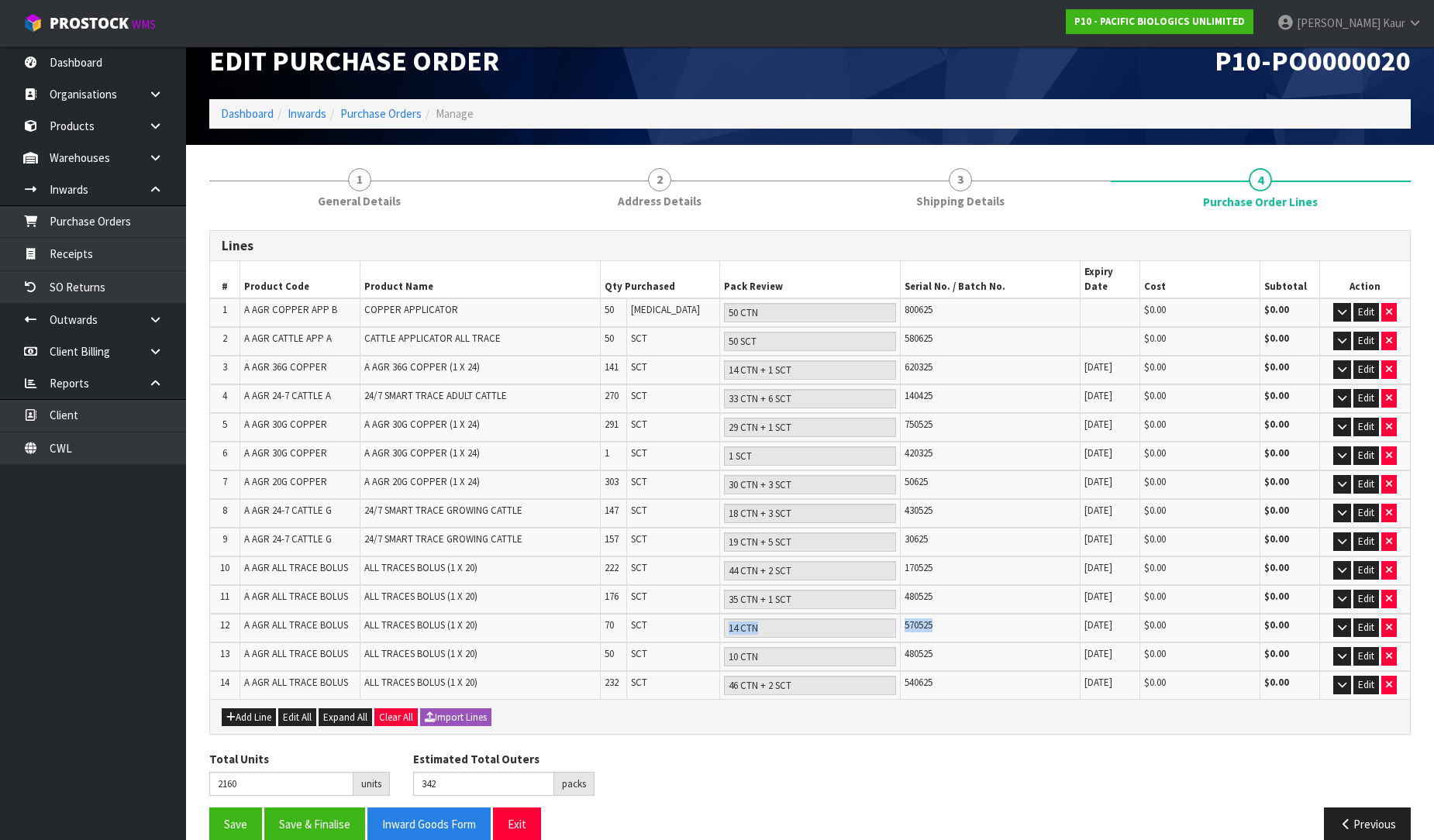
click at [896, 614] on tr "12 A AGR ALL TRACE BOLUS ALL TRACES BOLUS (1 X 20) 70 SCT 14 CTN 570525 [DATE] …" at bounding box center [810, 628] width 1201 height 29
drag, startPoint x: 943, startPoint y: 495, endPoint x: 872, endPoint y: 490, distance: 71.2
click at [872, 499] on tr "8 A AGR 24-7 CATTLE G 24/7 SMART TRACE GROWING CATTLE 147 SCT 18 CTN + 3 SCT 43…" at bounding box center [810, 513] width 1201 height 29
drag, startPoint x: 939, startPoint y: 380, endPoint x: 889, endPoint y: 380, distance: 50.0
click at [889, 384] on tr "4 A AGR 24-7 CATTLE A 24/7 SMART TRACE ADULT CATTLE 270 SCT 33 CTN + 6 SCT 1404…" at bounding box center [810, 398] width 1201 height 29
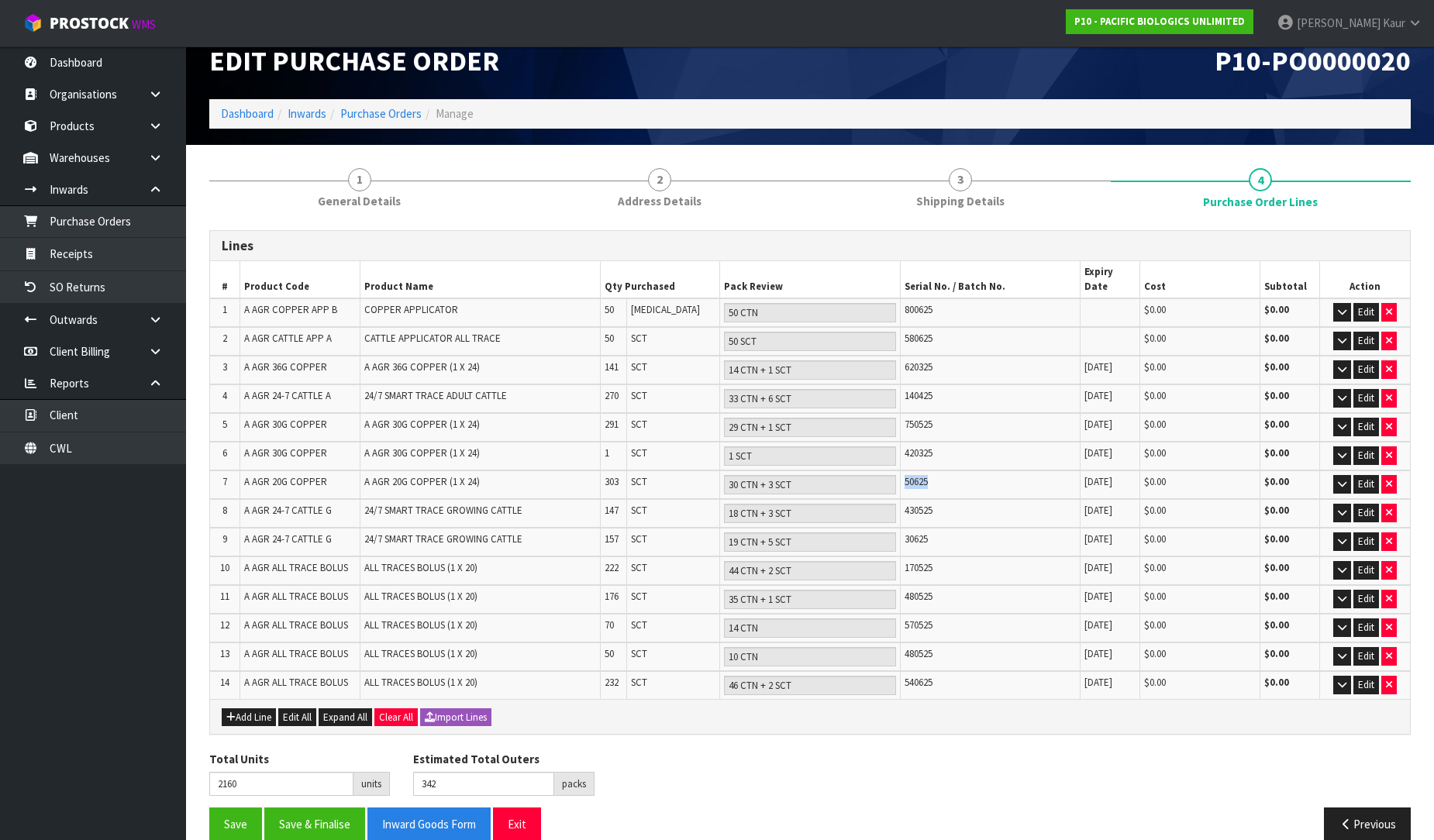
drag, startPoint x: 944, startPoint y: 464, endPoint x: 902, endPoint y: 459, distance: 42.3
click at [902, 471] on td "50625" at bounding box center [990, 485] width 180 height 29
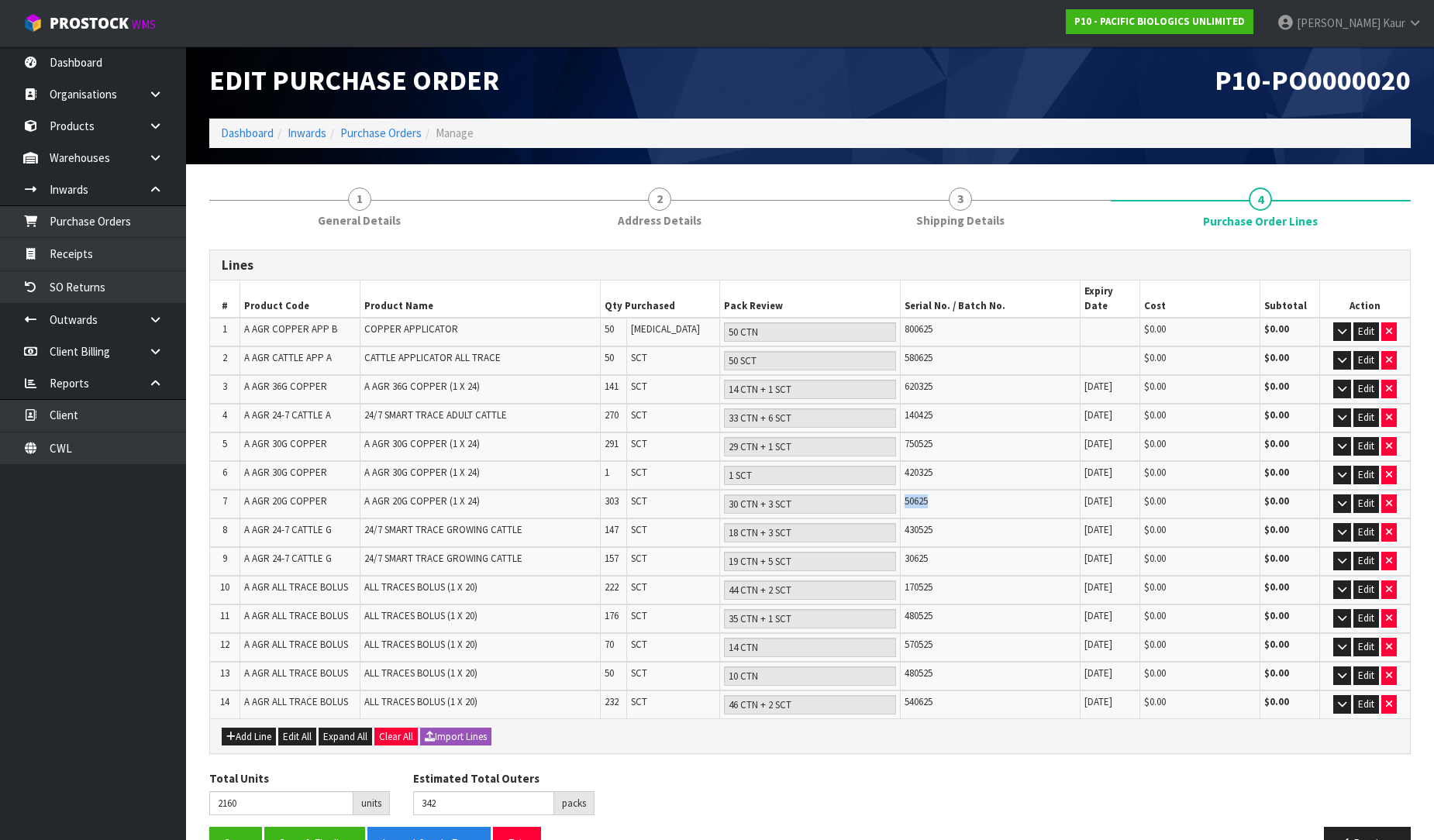
scroll to position [0, 0]
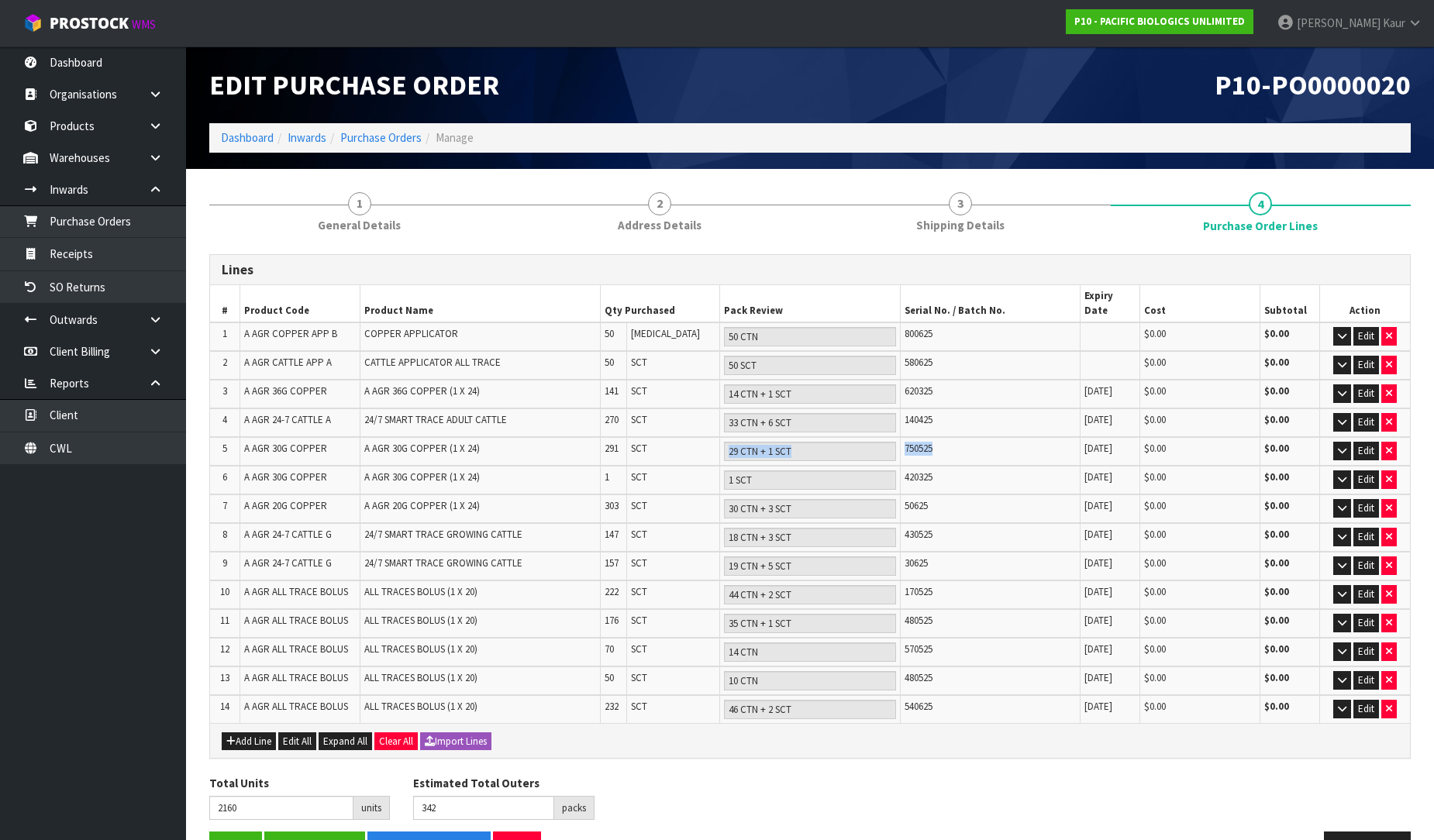
drag, startPoint x: 941, startPoint y: 422, endPoint x: 888, endPoint y: 423, distance: 53.0
click at [888, 437] on tr "5 A AGR 30G COPPER A AGR 30G COPPER (1 X 24) 291 SCT 29 CTN + 1 SCT 750525 [DAT…" at bounding box center [810, 451] width 1201 height 29
drag, startPoint x: 931, startPoint y: 373, endPoint x: 885, endPoint y: 377, distance: 46.2
click at [885, 380] on tr "3 A AGR 36G COPPER A AGR 36G COPPER (1 X 24) 141 SCT 14 CTN + 1 SCT 620325 [DAT…" at bounding box center [810, 394] width 1201 height 29
drag, startPoint x: 934, startPoint y: 541, endPoint x: 896, endPoint y: 541, distance: 38.0
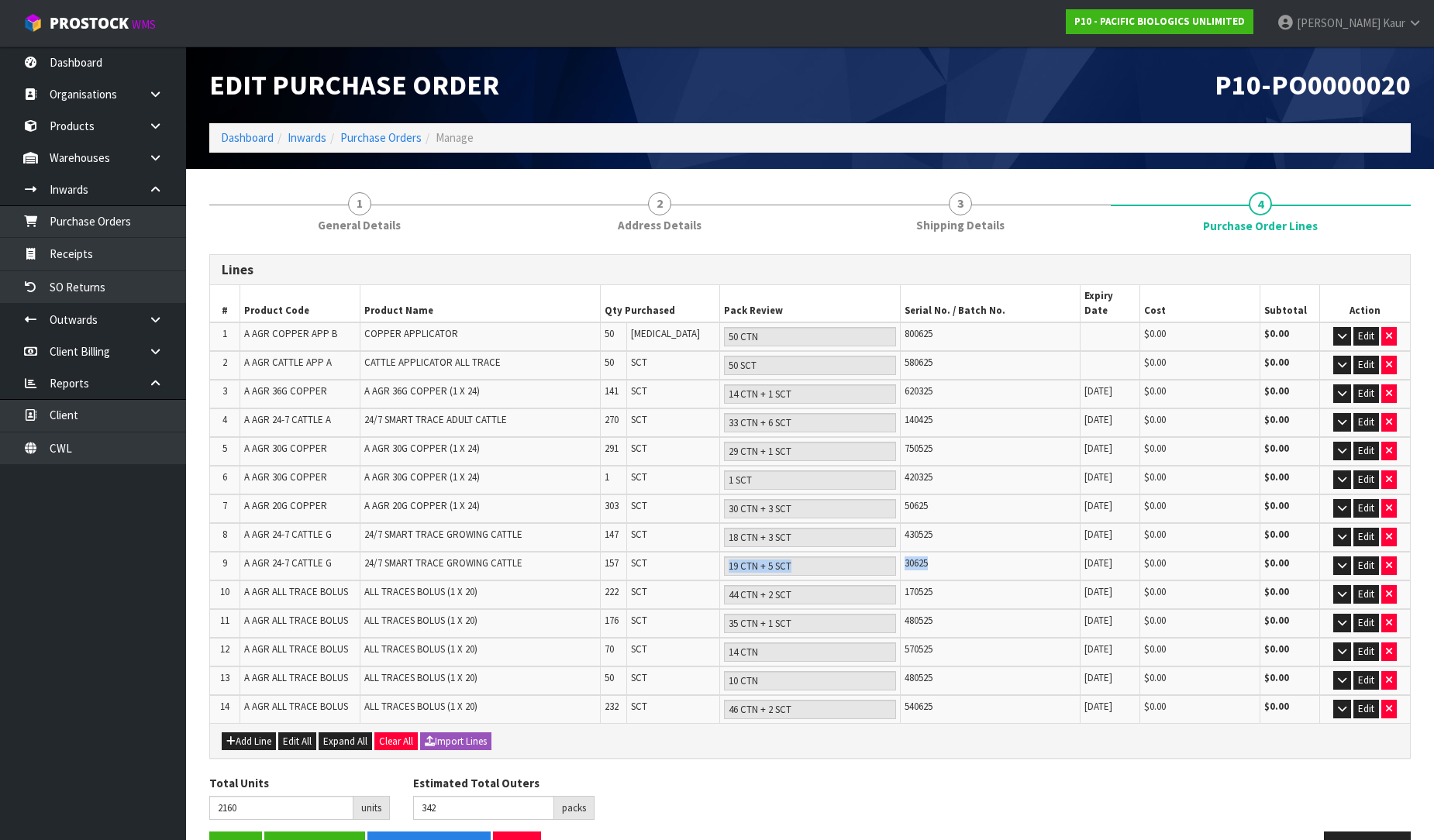
click at [896, 551] on tr "9 A AGR 24-7 CATTLE G 24/7 SMART TRACE GROWING CATTLE 157 SCT 19 CTN + 5 SCT 30…" at bounding box center [810, 565] width 1201 height 29
click at [96, 442] on link "CWL" at bounding box center [93, 448] width 186 height 32
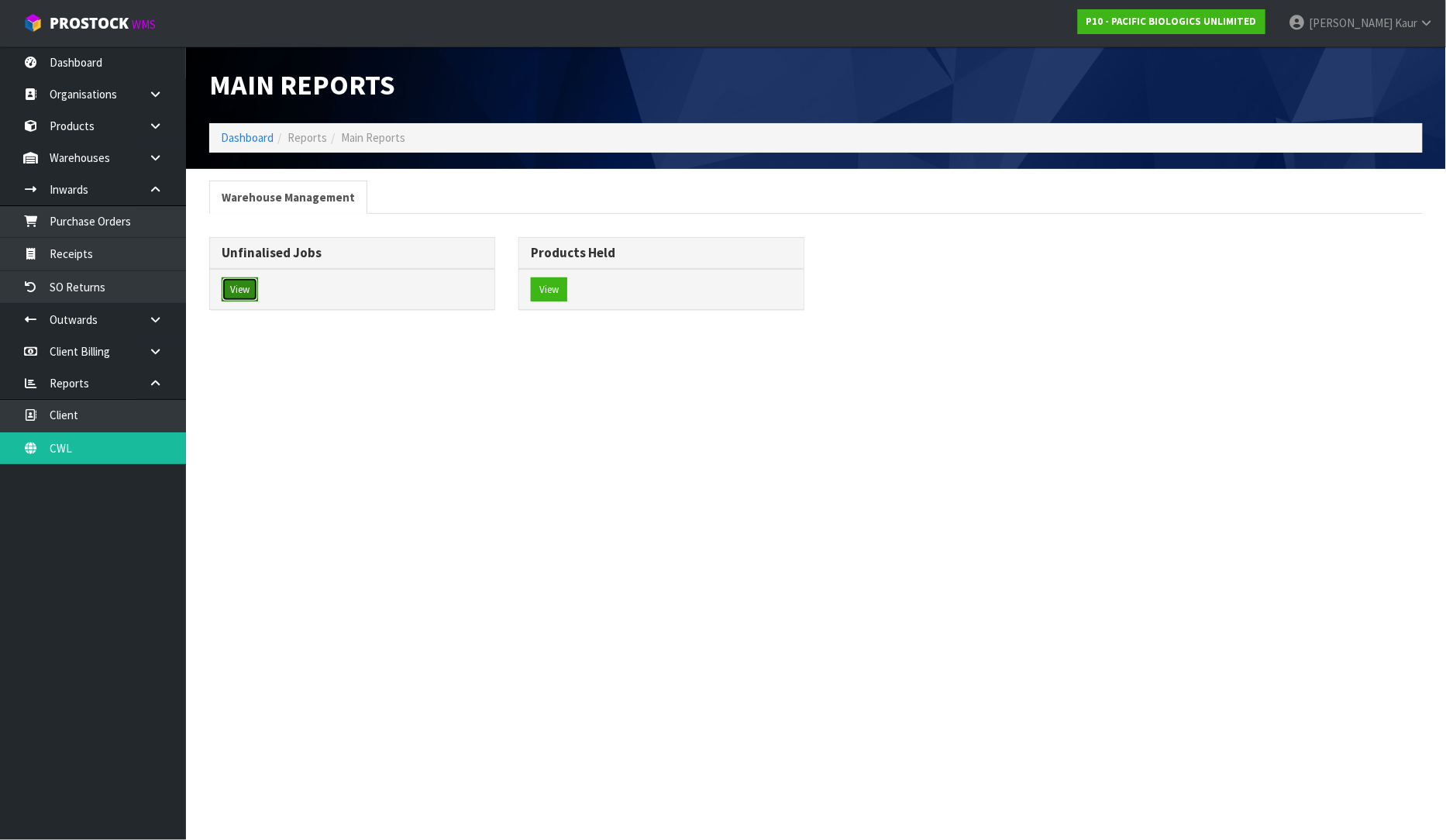
click at [236, 298] on button "View" at bounding box center [240, 290] width 37 height 25
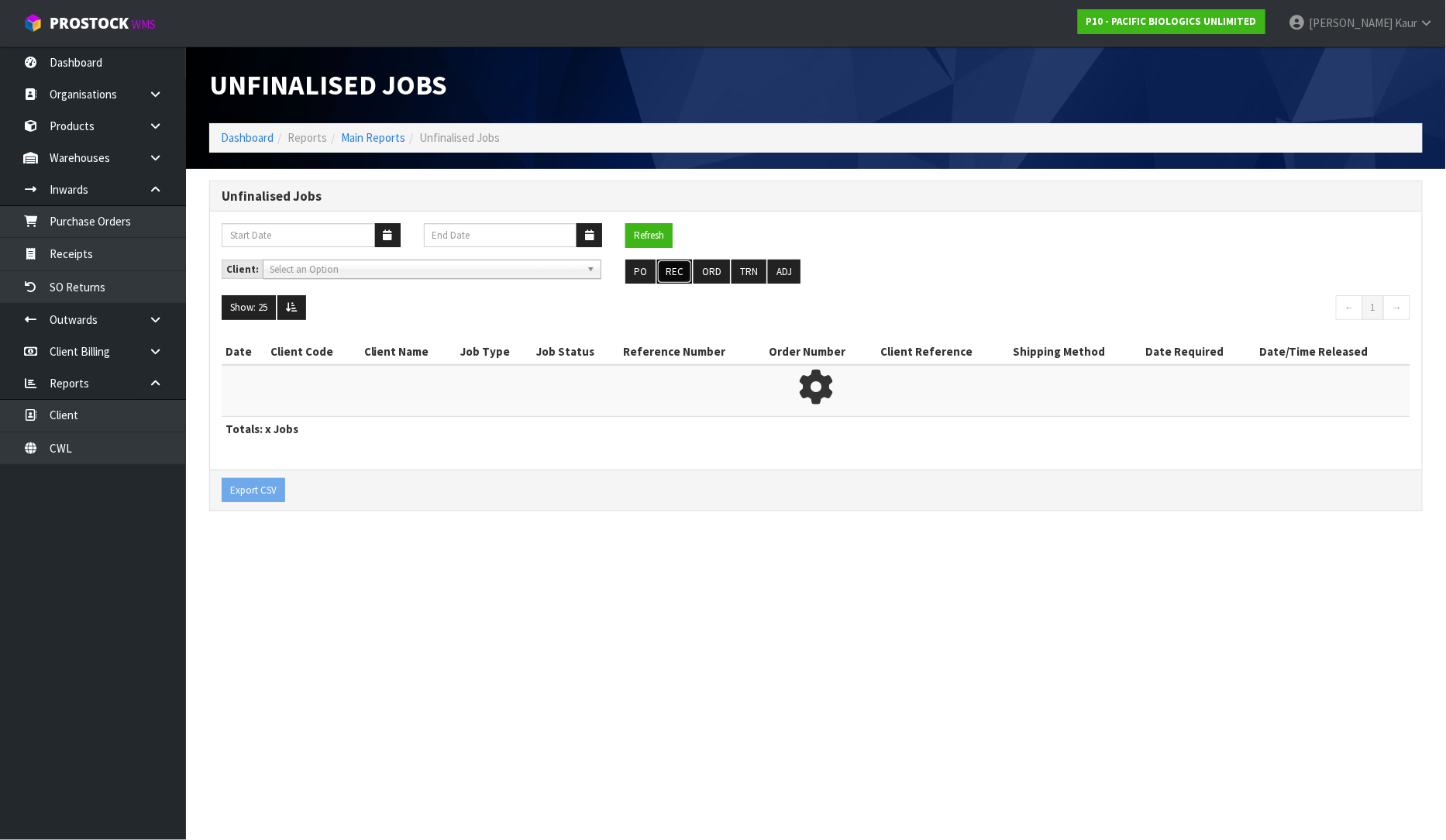
click at [675, 269] on button "REC" at bounding box center [674, 272] width 35 height 25
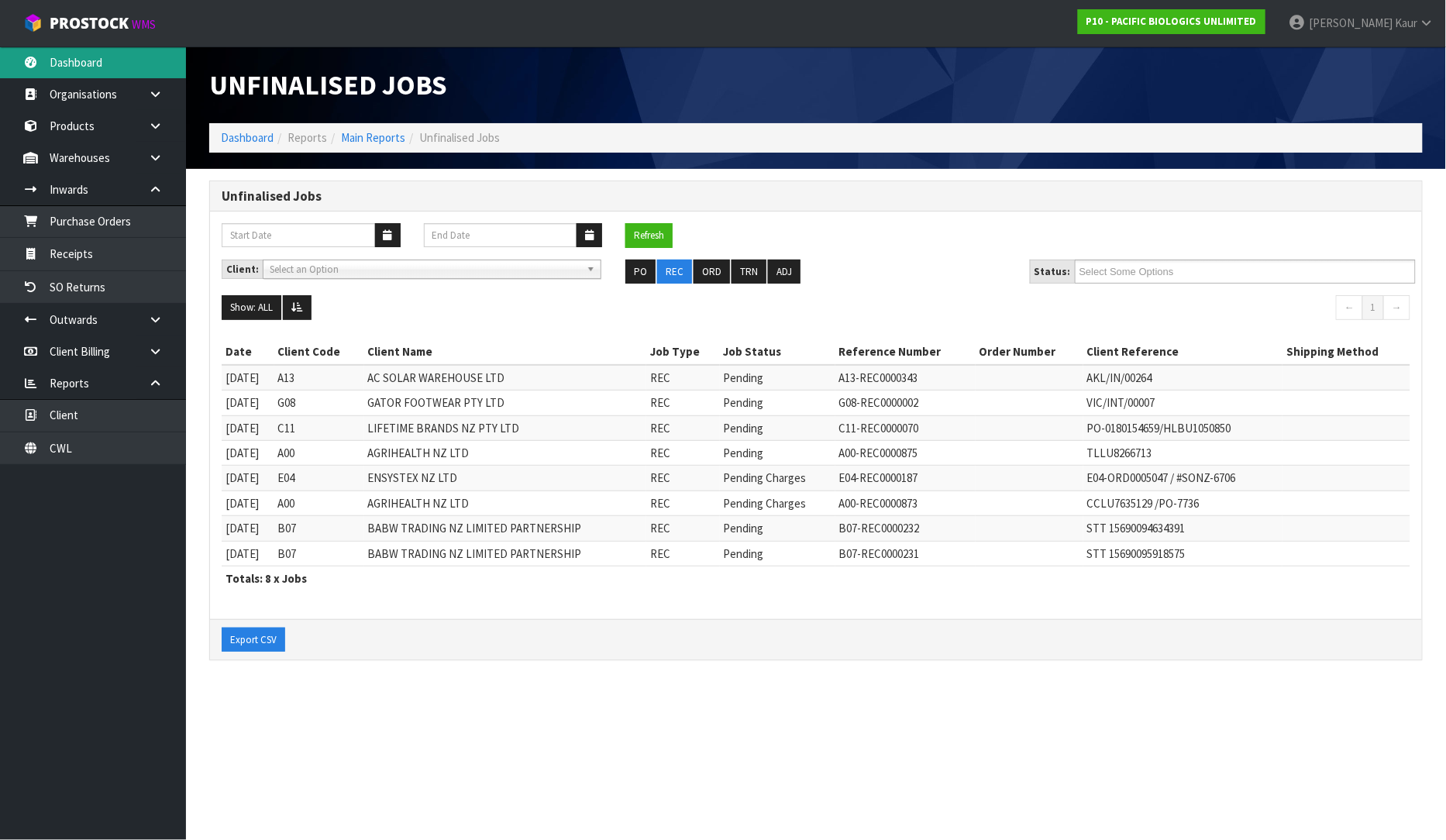
click at [64, 68] on link "Dashboard" at bounding box center [93, 62] width 186 height 32
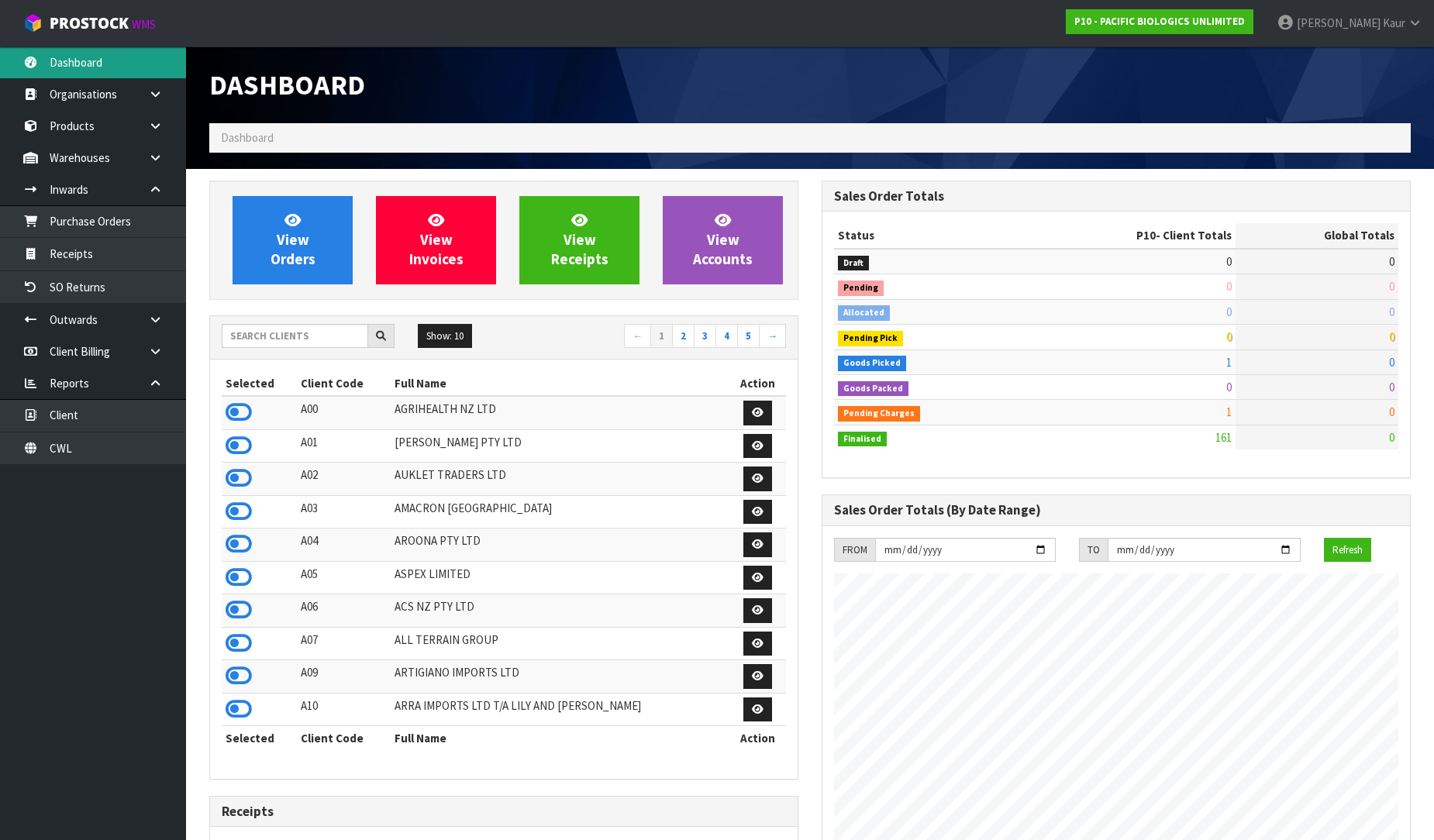
scroll to position [773857, 774720]
click at [233, 409] on icon at bounding box center [239, 412] width 26 height 23
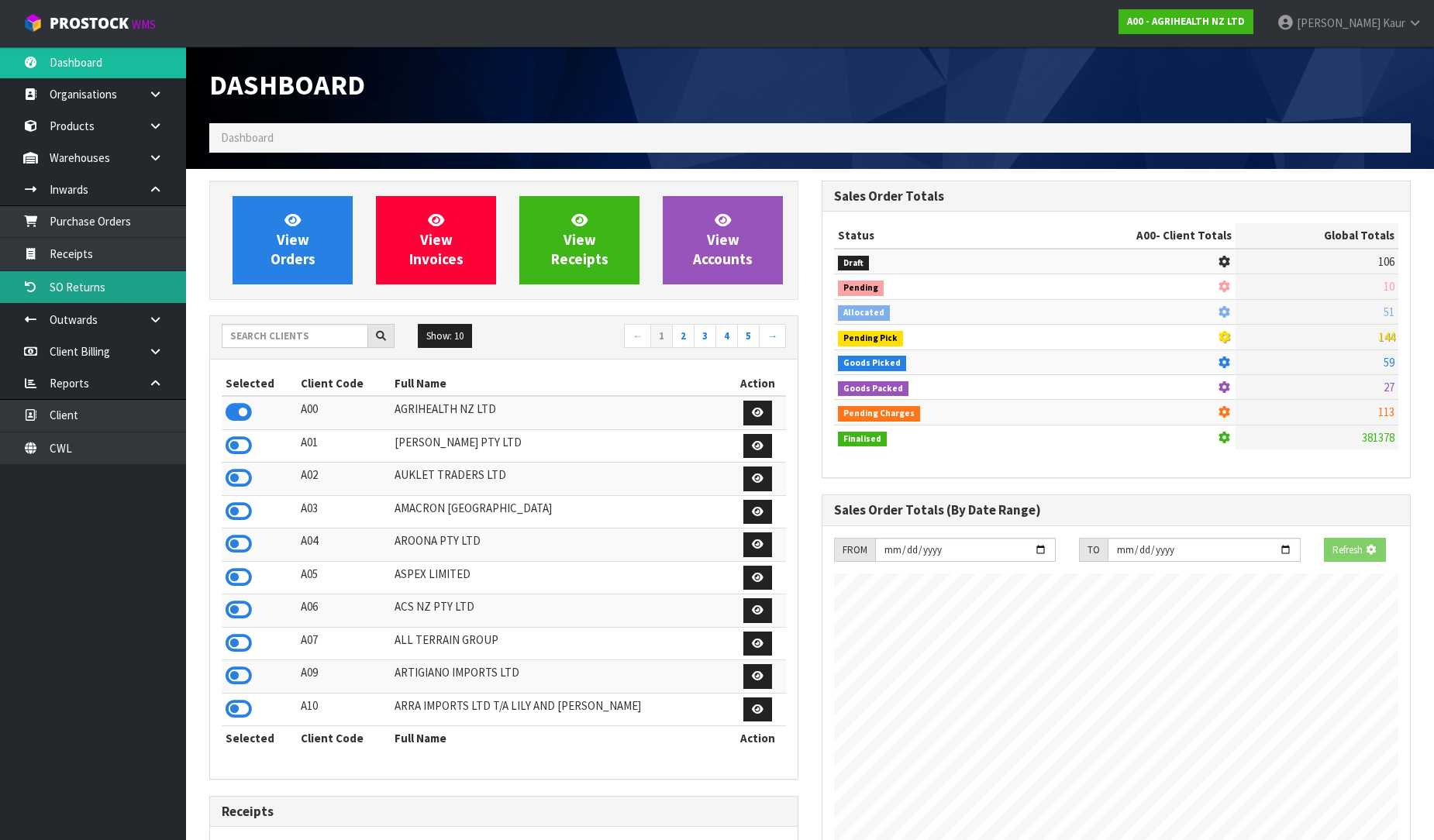
scroll to position [967, 612]
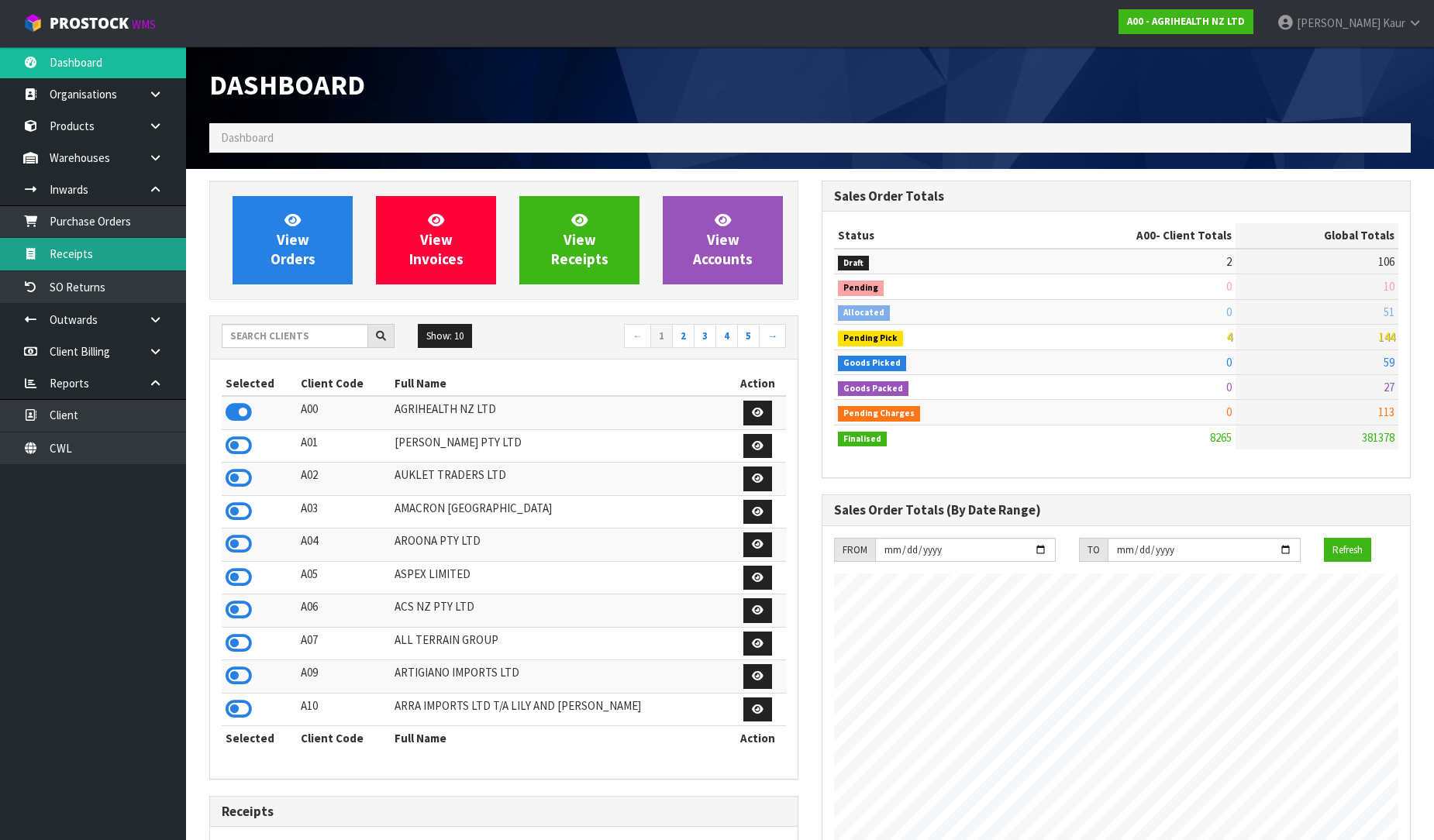
click at [128, 257] on link "Receipts" at bounding box center [93, 254] width 186 height 32
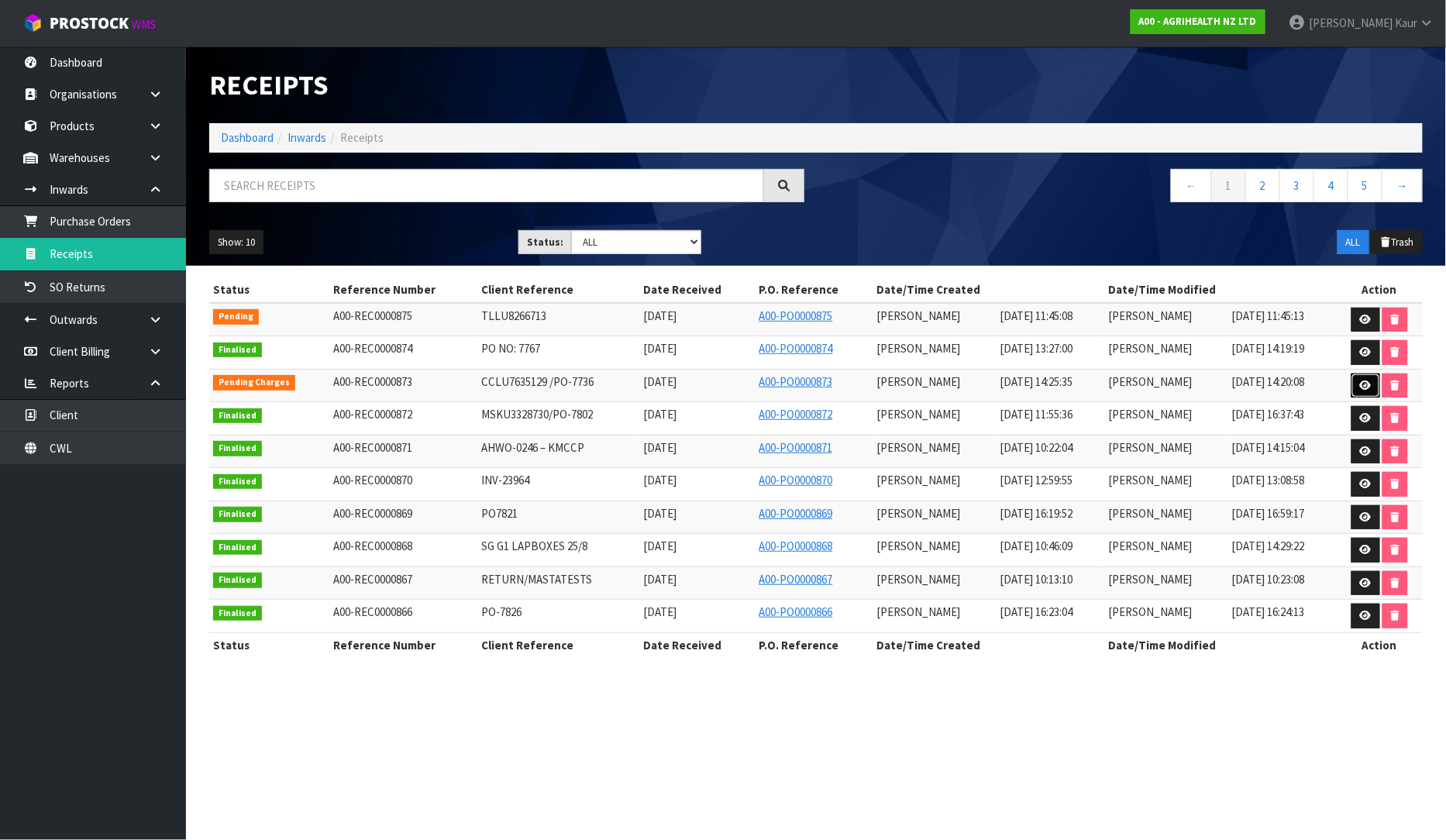
click at [1367, 387] on icon at bounding box center [1366, 385] width 12 height 10
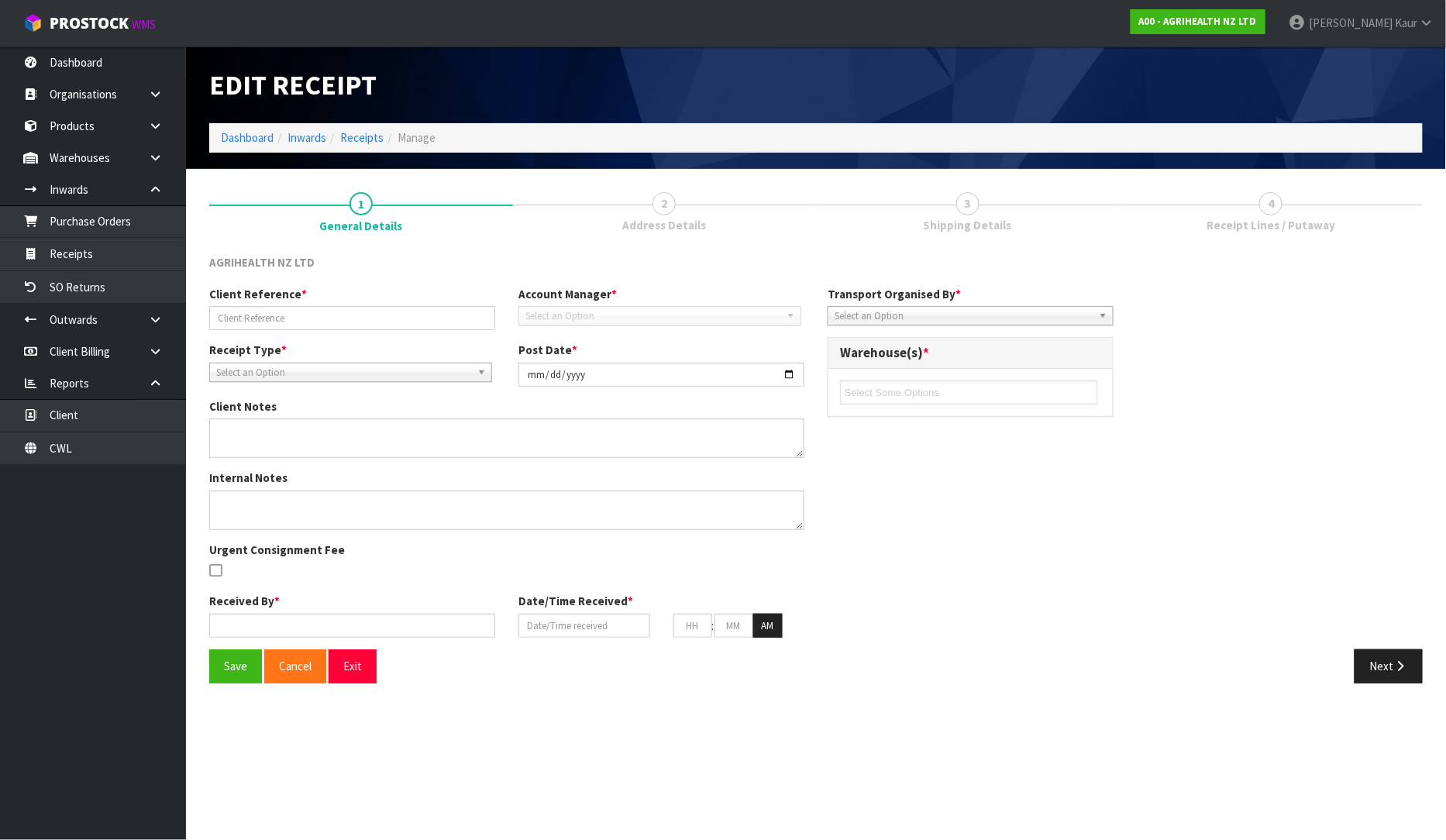
type input "CCLU7635129 /PO-7736"
type input "[DATE]"
type input "[PERSON_NAME]"
type input "[DATE]"
type input "02"
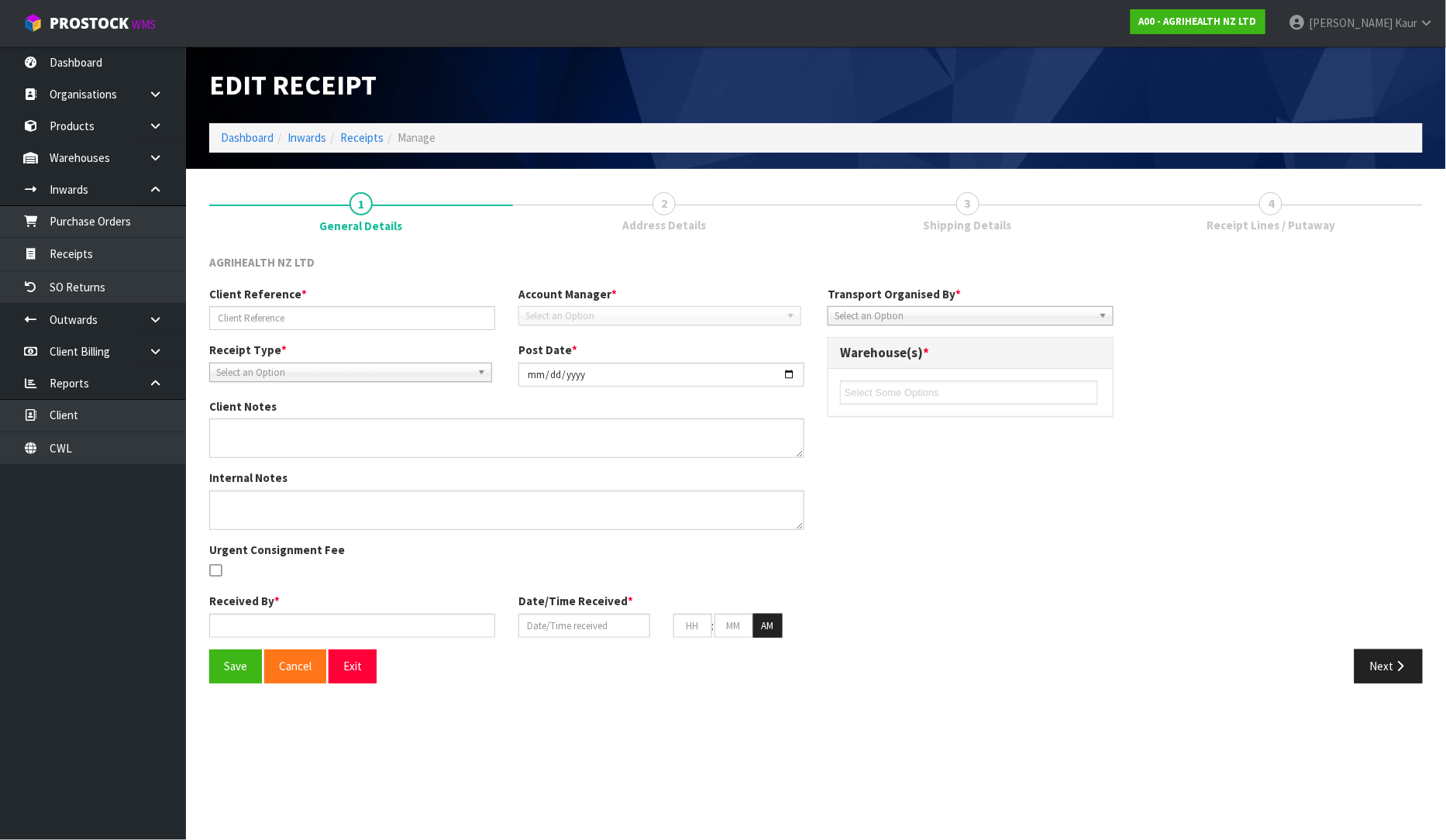
type input "25"
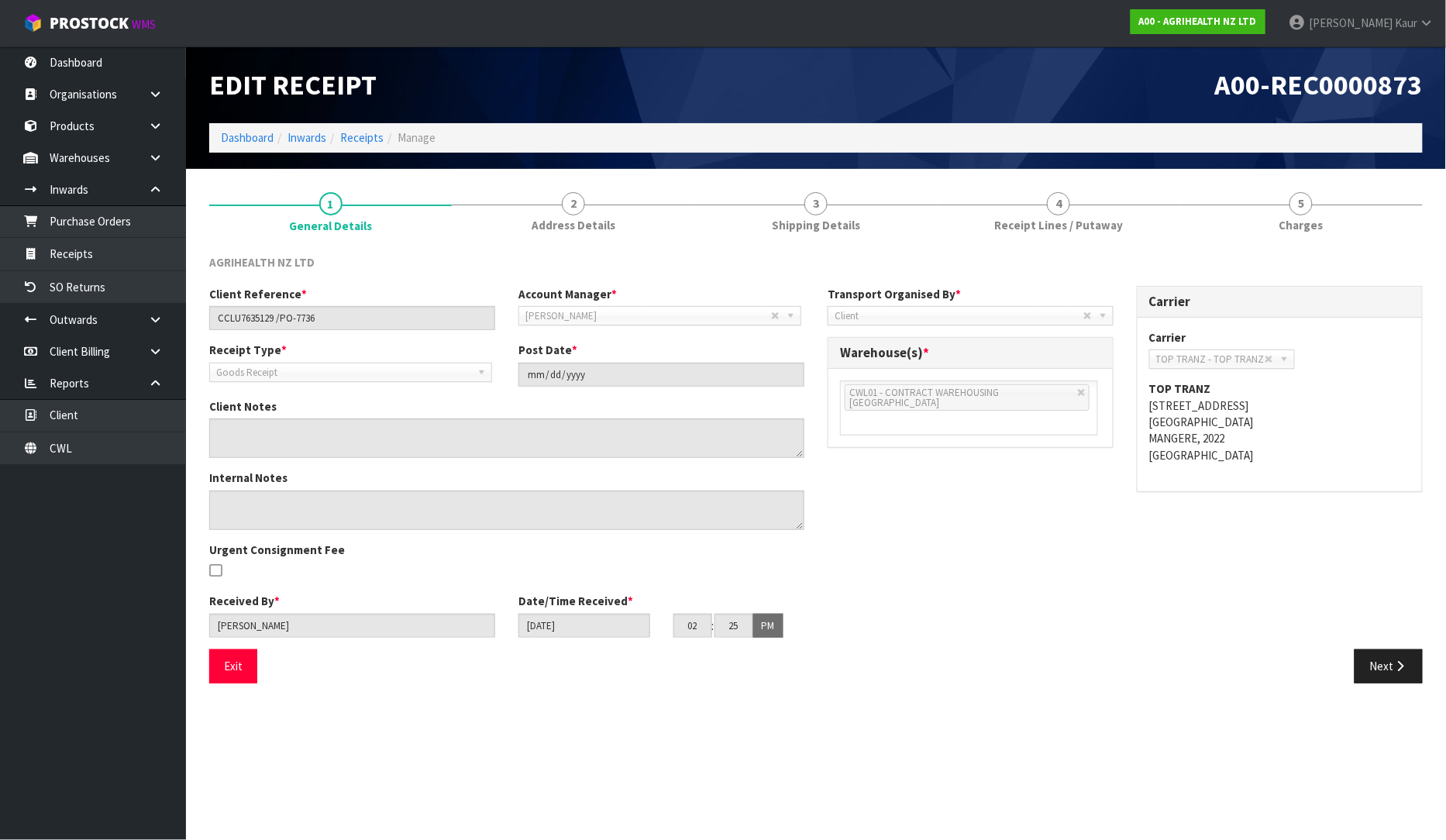
drag, startPoint x: 1056, startPoint y: 228, endPoint x: 1109, endPoint y: 297, distance: 87.0
click at [1056, 227] on span "Receipt Lines / Putaway" at bounding box center [1058, 225] width 128 height 16
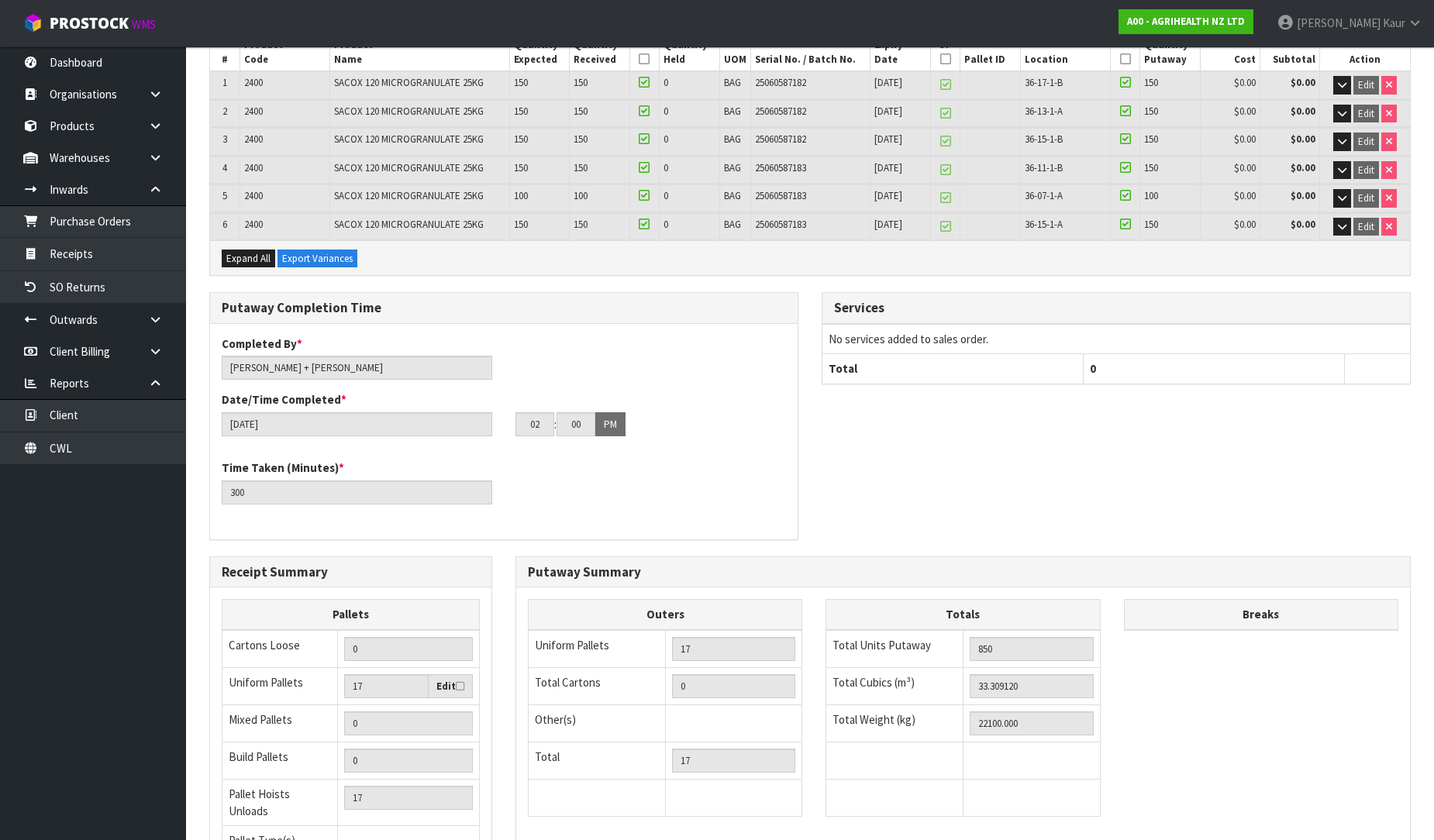
scroll to position [400, 0]
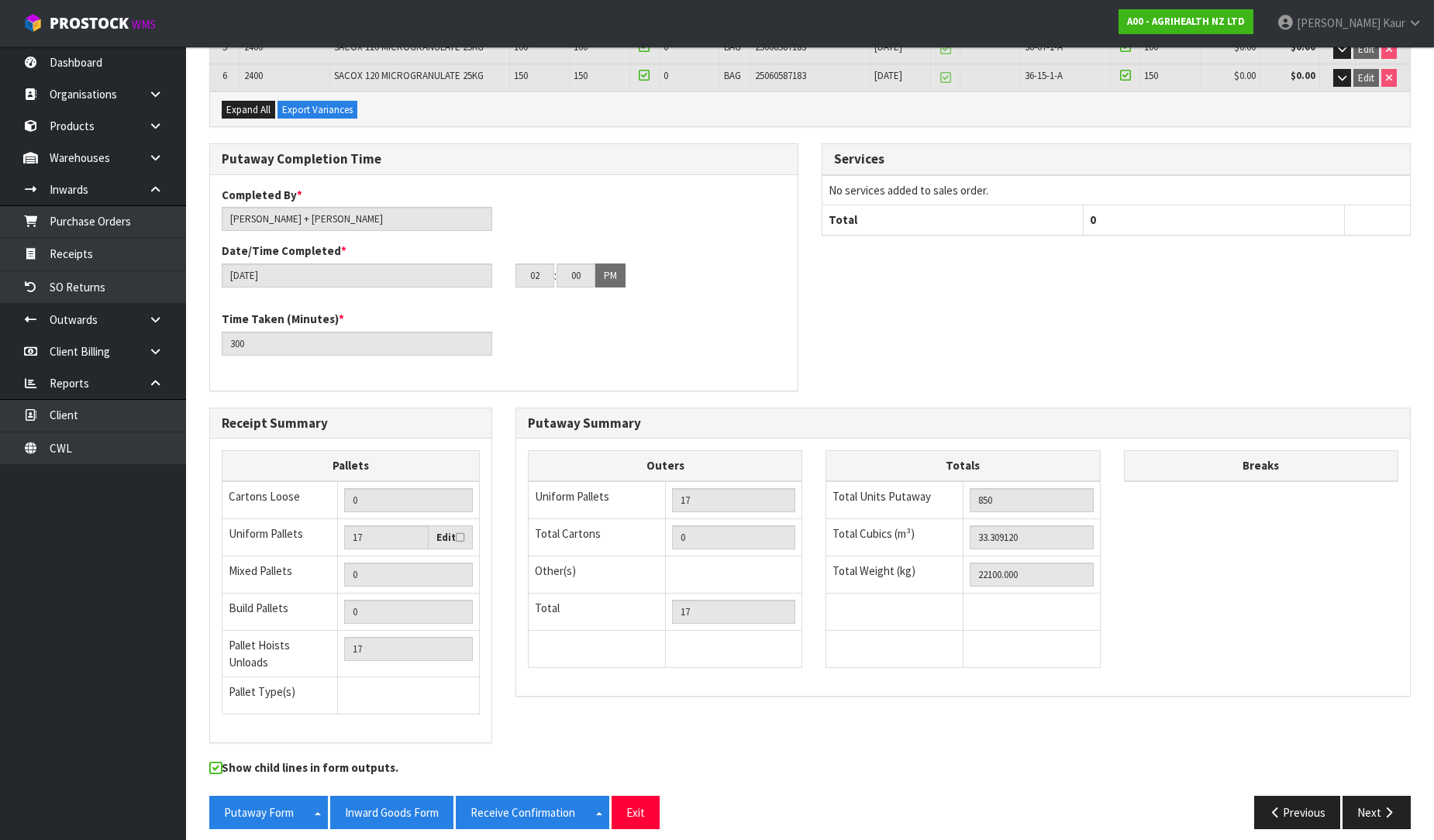
click at [1382, 820] on div "Putaway Form Split button! CSV FORMAT Inward Goods Form Receive Confirmation Sp…" at bounding box center [810, 818] width 1225 height 45
click at [1382, 807] on icon "button" at bounding box center [1389, 812] width 15 height 12
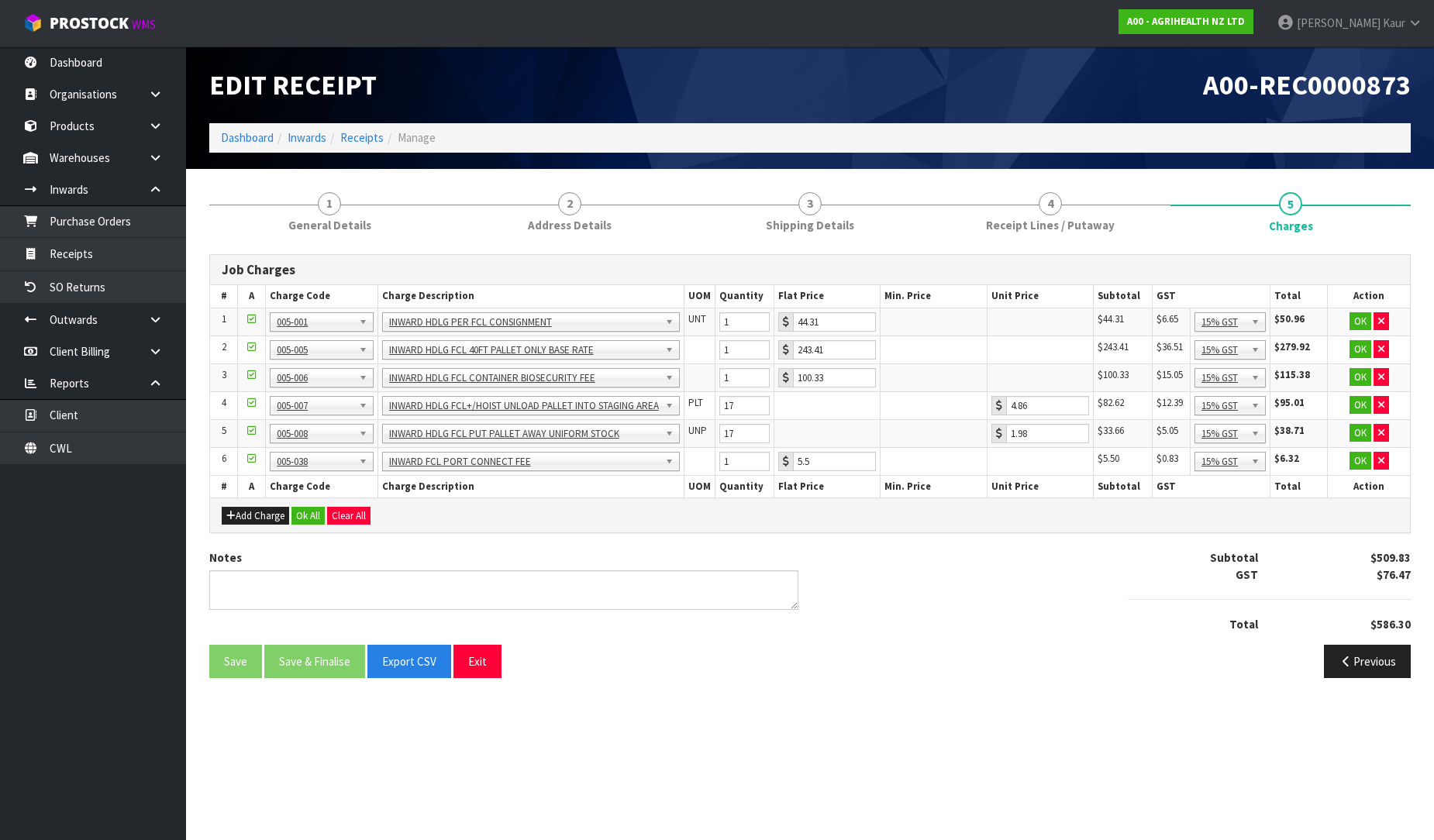
scroll to position [0, 0]
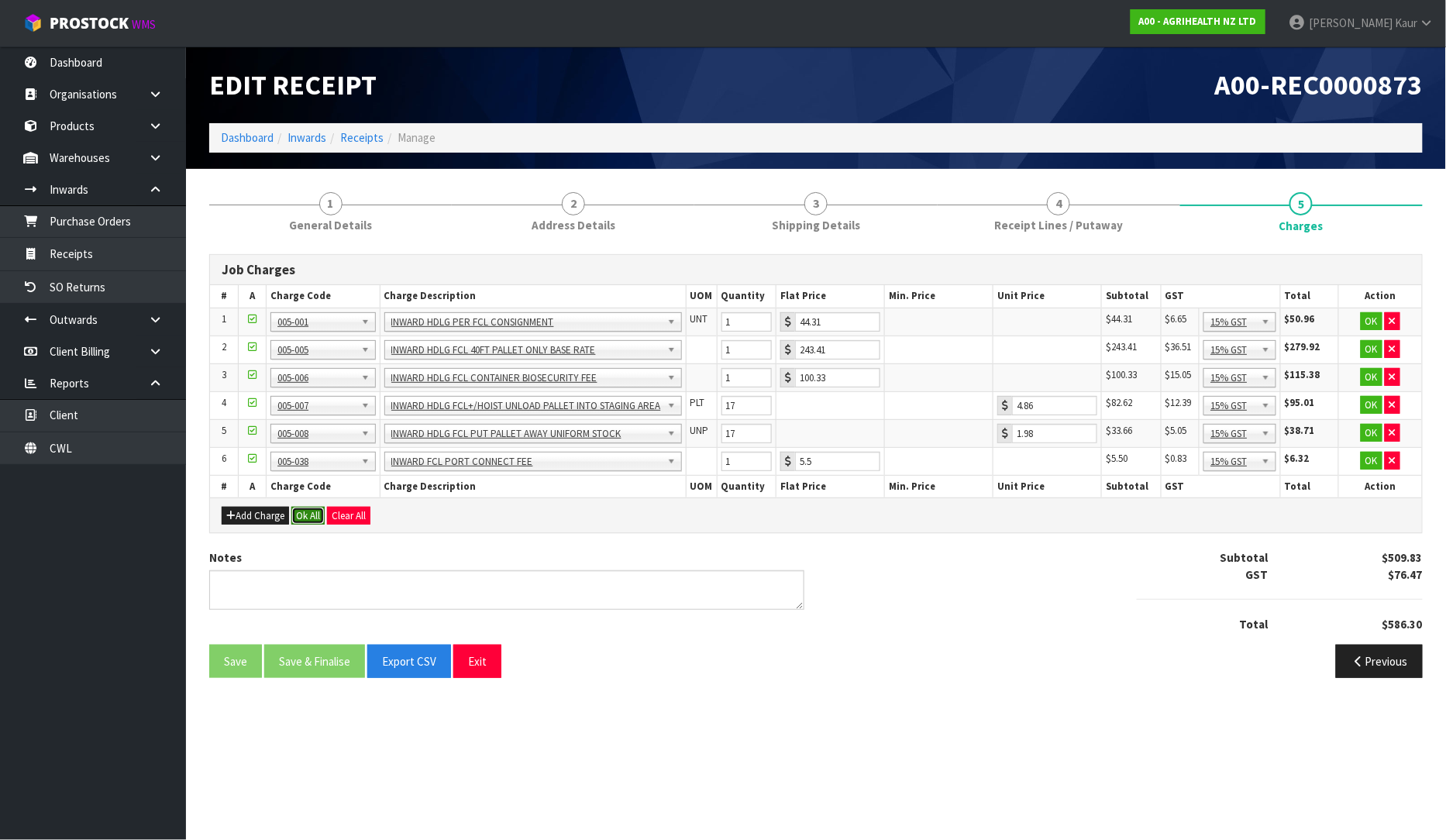
click at [304, 518] on button "Ok All" at bounding box center [308, 516] width 33 height 19
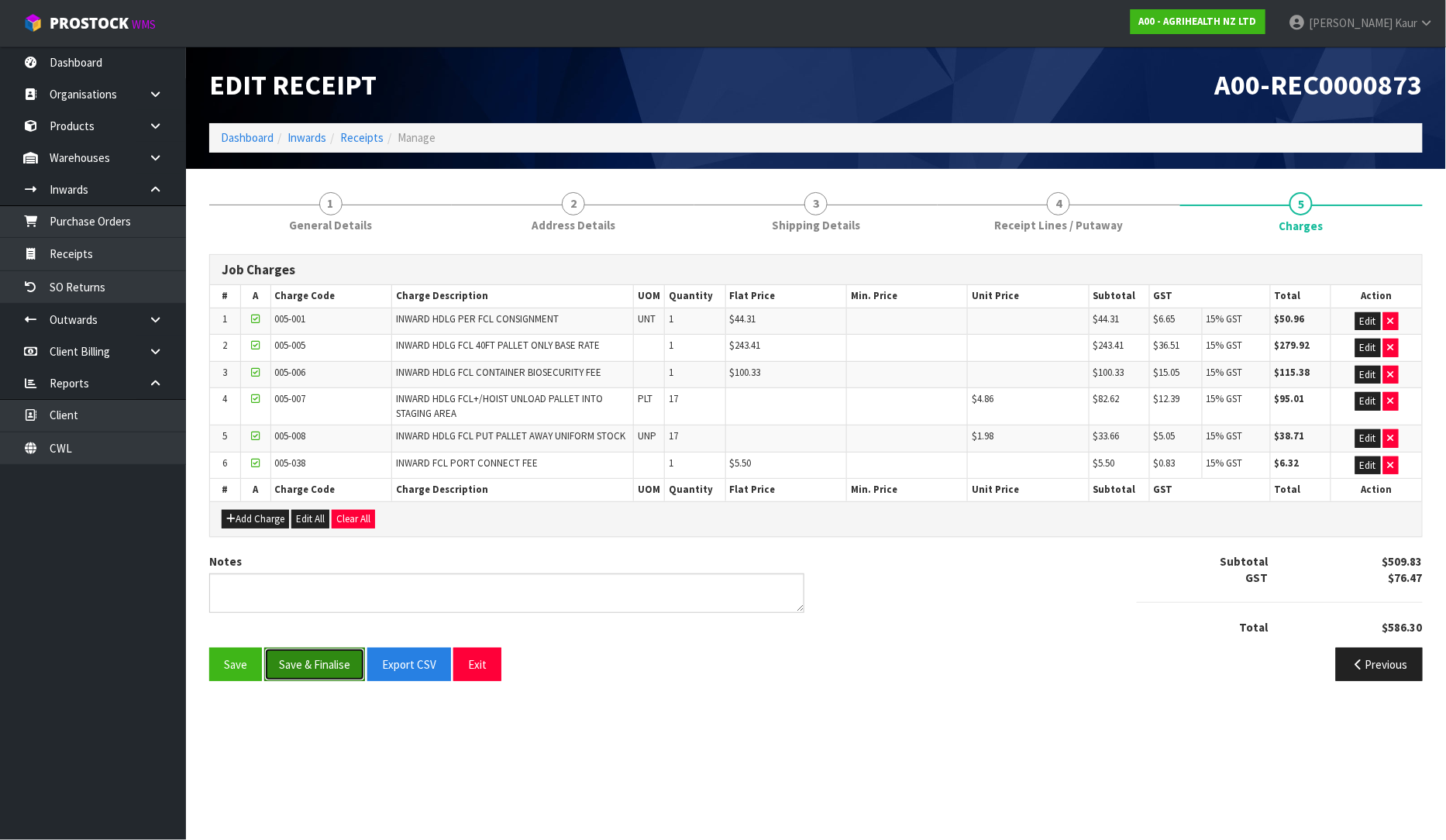
click at [305, 664] on button "Save & Finalise" at bounding box center [315, 664] width 101 height 33
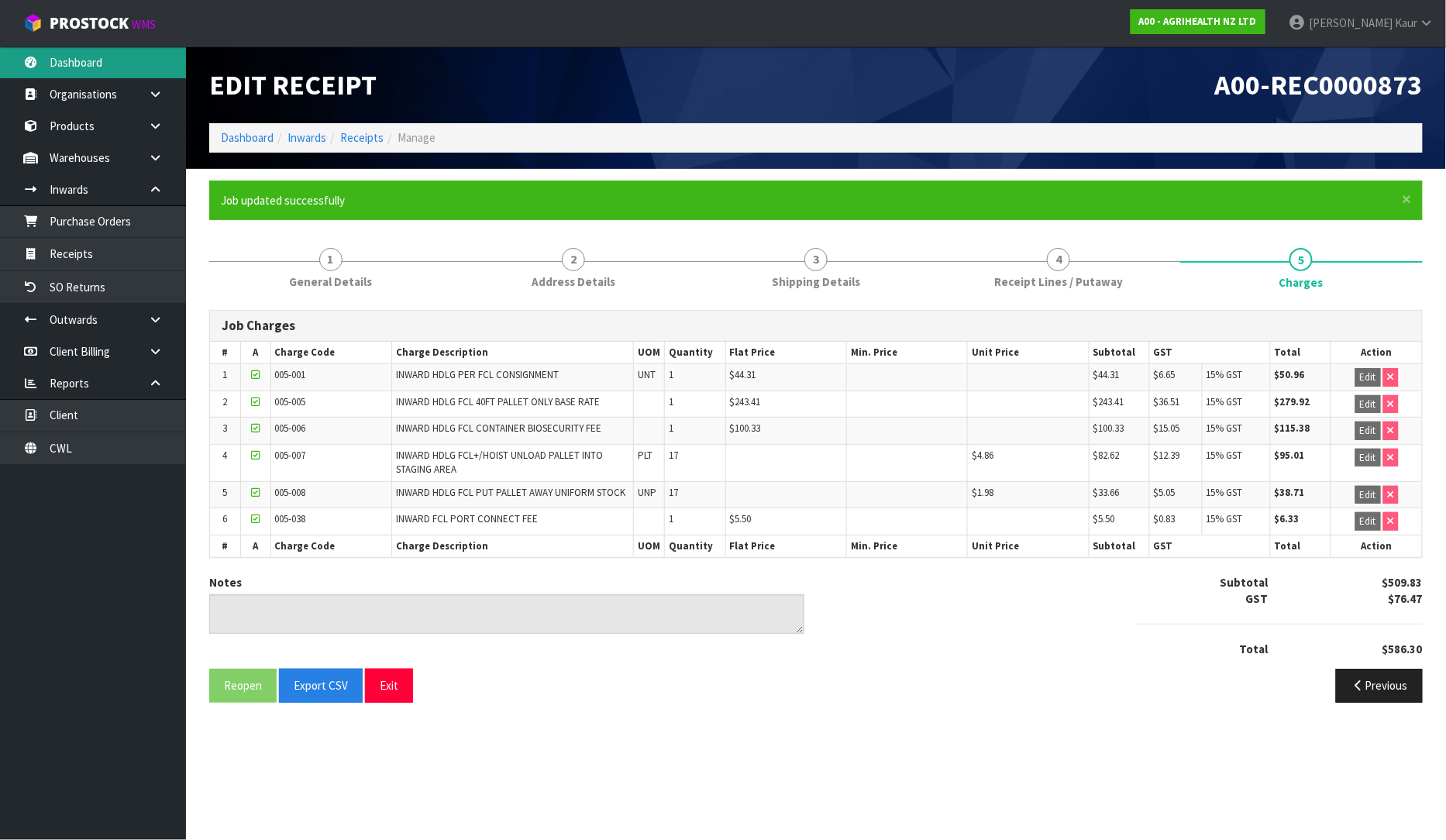
click at [118, 73] on link "Dashboard" at bounding box center [93, 62] width 186 height 32
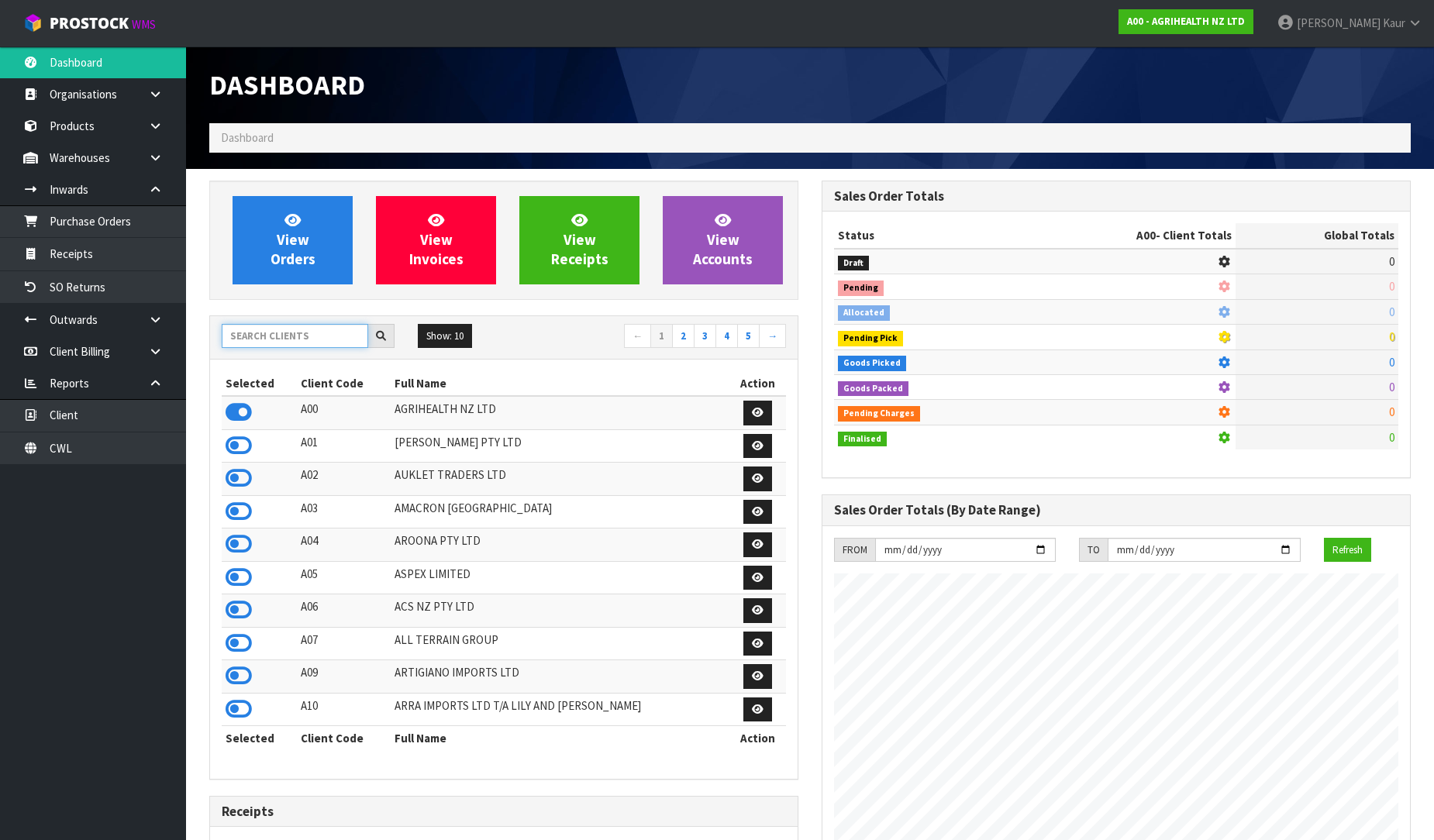
scroll to position [1174, 612]
click at [239, 336] on input "text" at bounding box center [295, 336] width 146 height 24
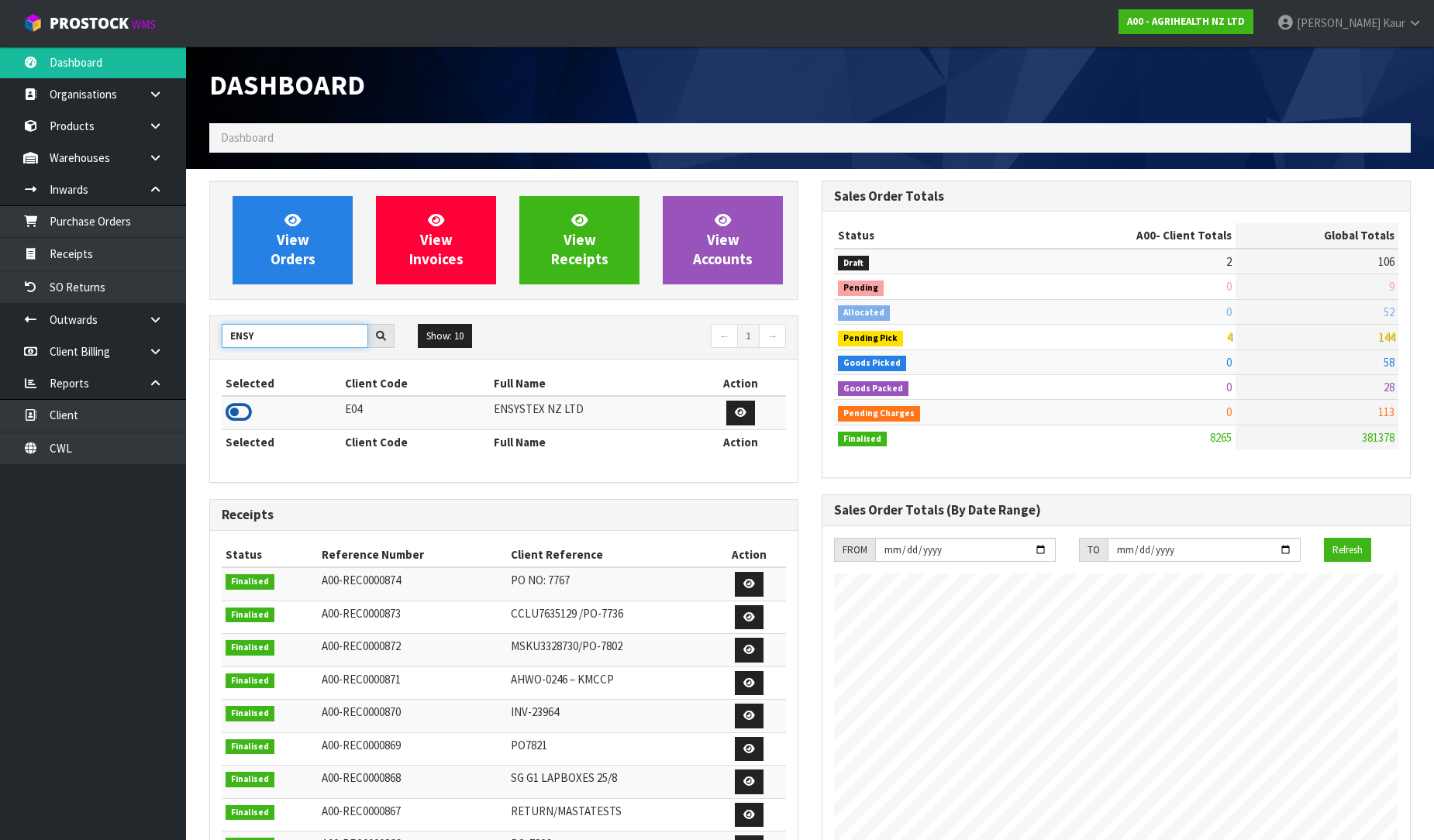
type input "ENSY"
click at [241, 411] on icon at bounding box center [239, 412] width 26 height 23
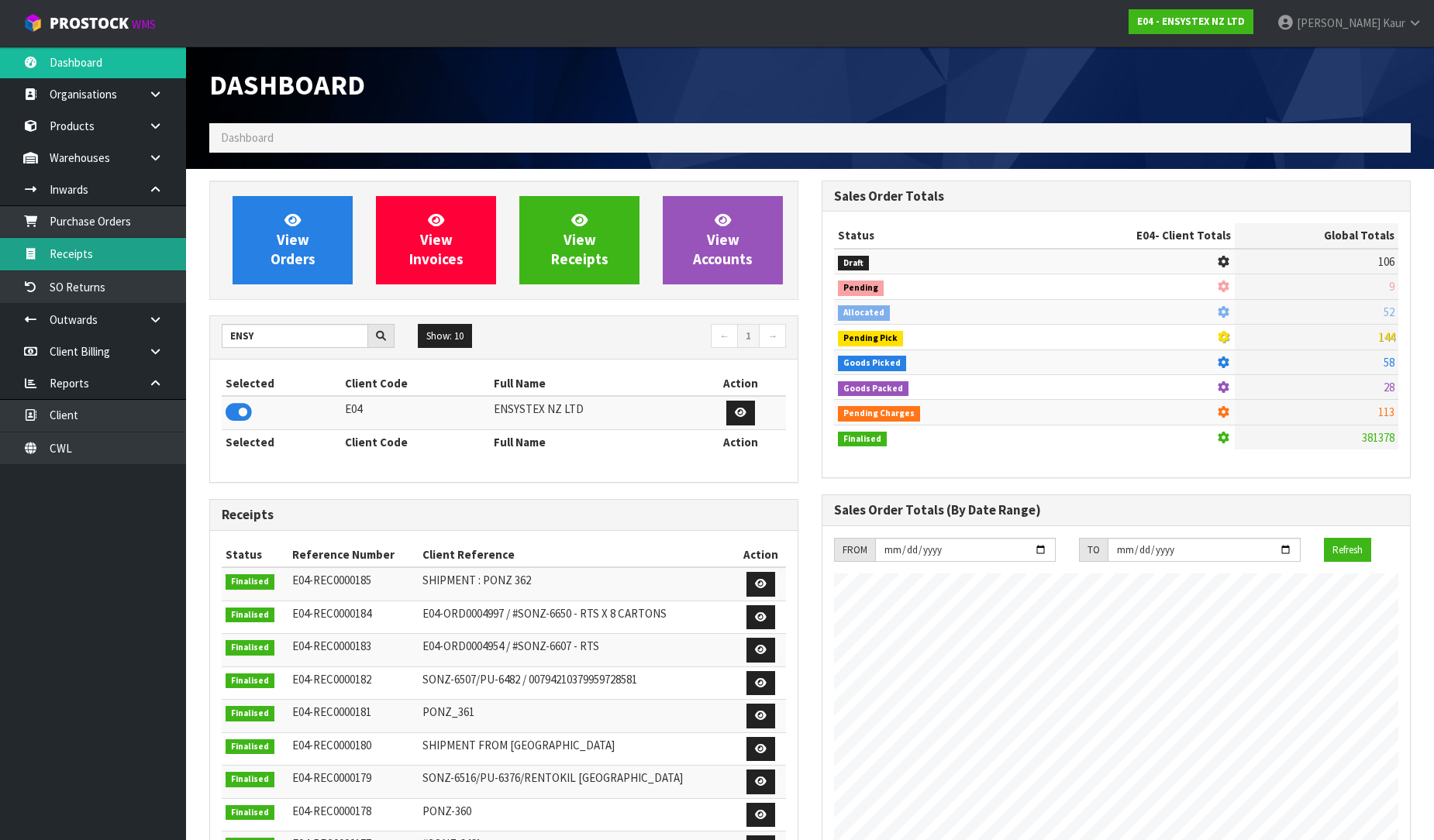
scroll to position [1208, 612]
click at [91, 250] on link "Receipts" at bounding box center [93, 254] width 186 height 32
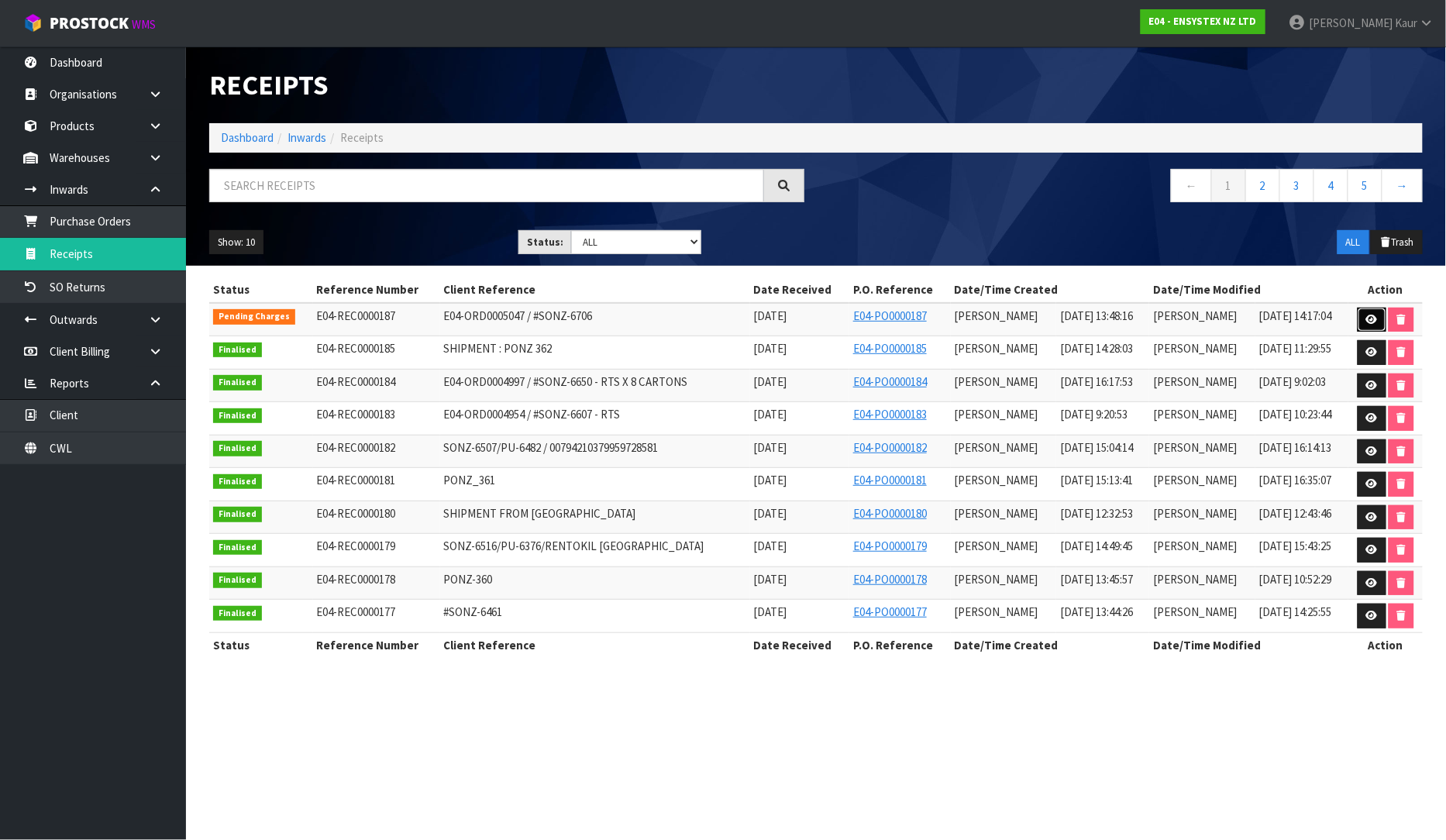
click at [1363, 314] on link at bounding box center [1372, 320] width 29 height 25
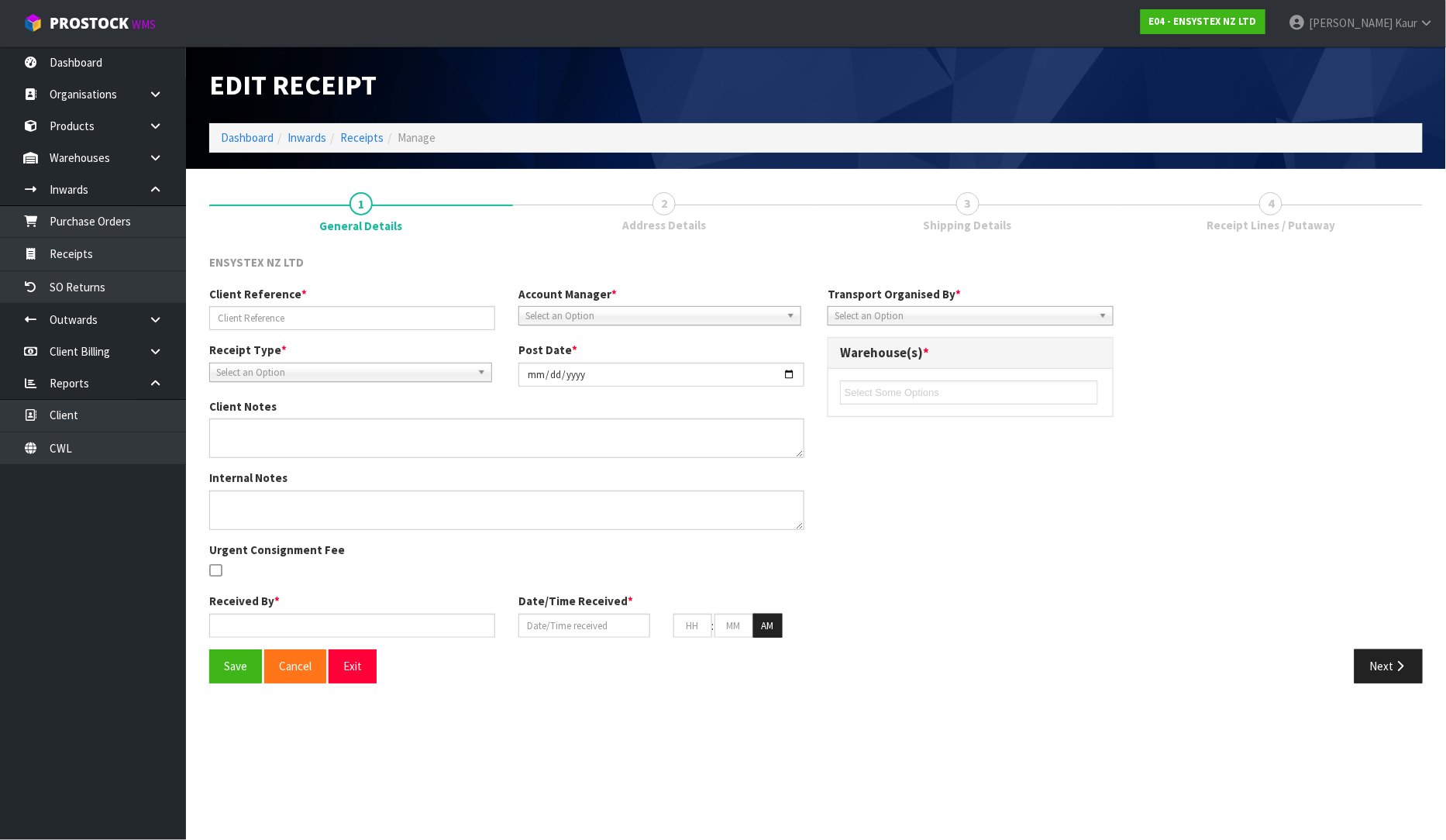
type input "E04-ORD0005047 / #SONZ-6706"
type input "[DATE]"
type input "[PERSON_NAME]"
type input "[DATE]"
type input "07"
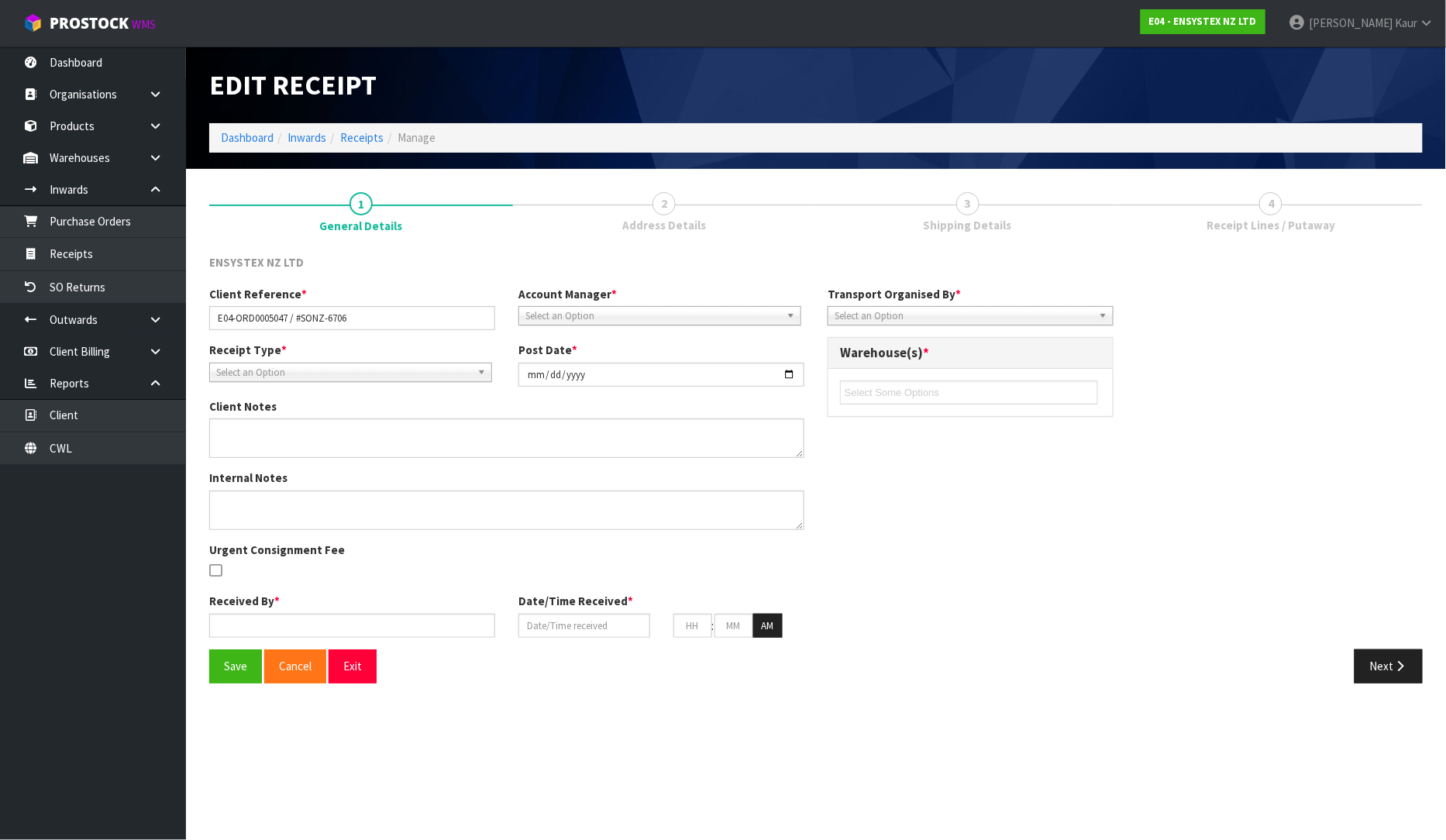
type input "48"
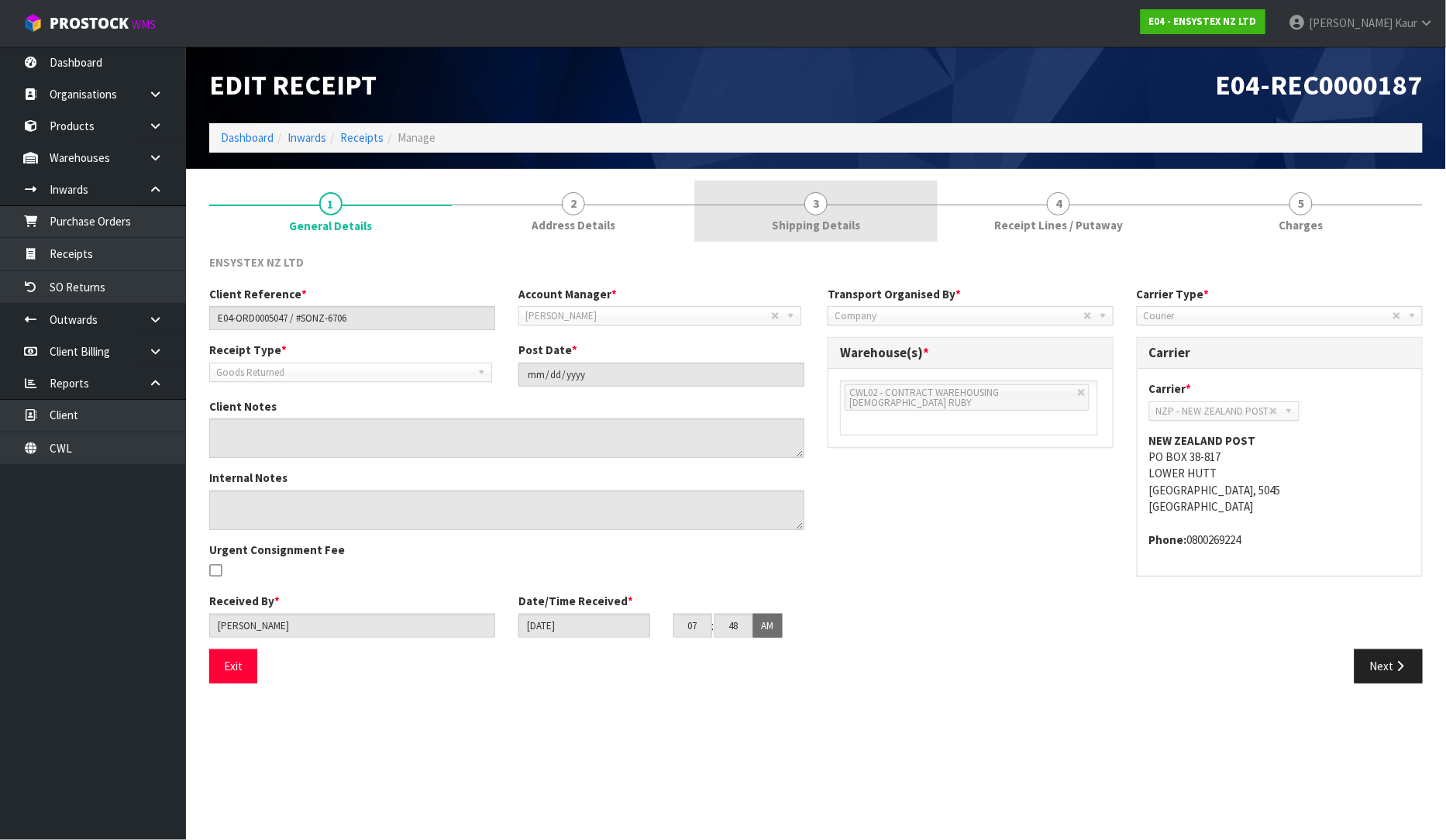
click at [829, 207] on link "3 Shipping Details" at bounding box center [816, 211] width 243 height 61
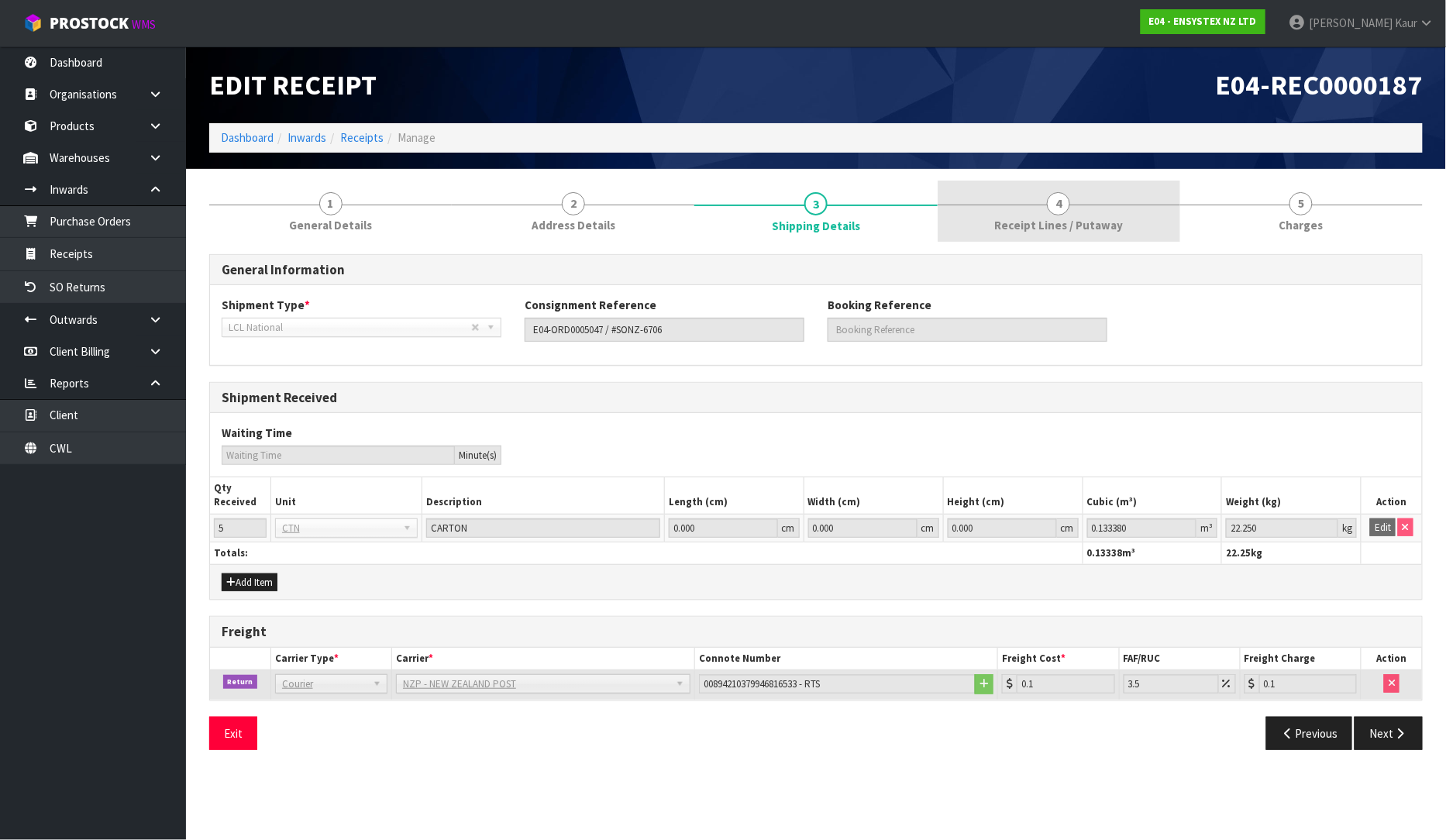
click at [1021, 212] on link "4 Receipt Lines / Putaway" at bounding box center [1059, 211] width 243 height 61
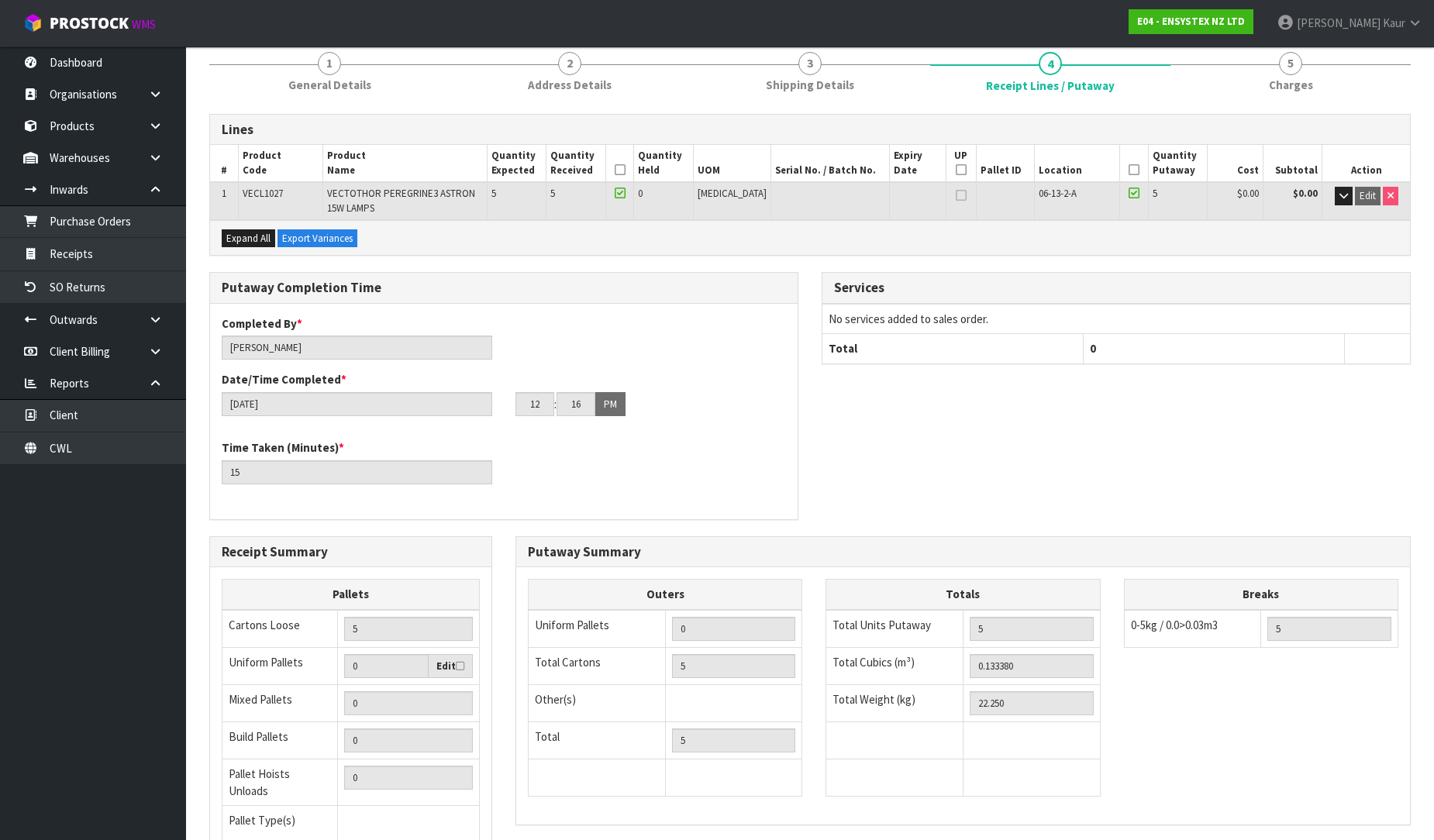
scroll to position [271, 0]
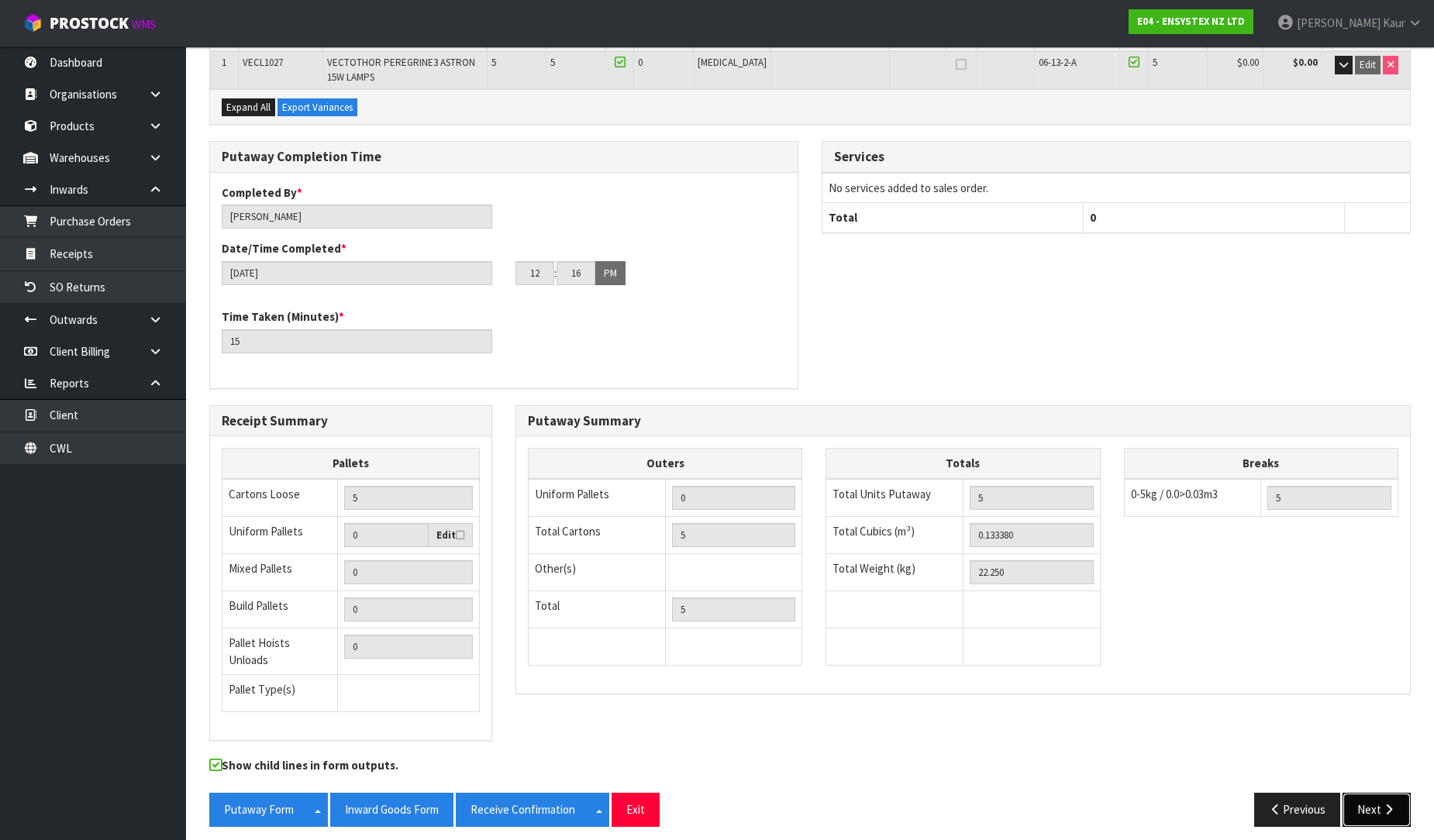
click at [1383, 814] on button "Next" at bounding box center [1377, 809] width 68 height 33
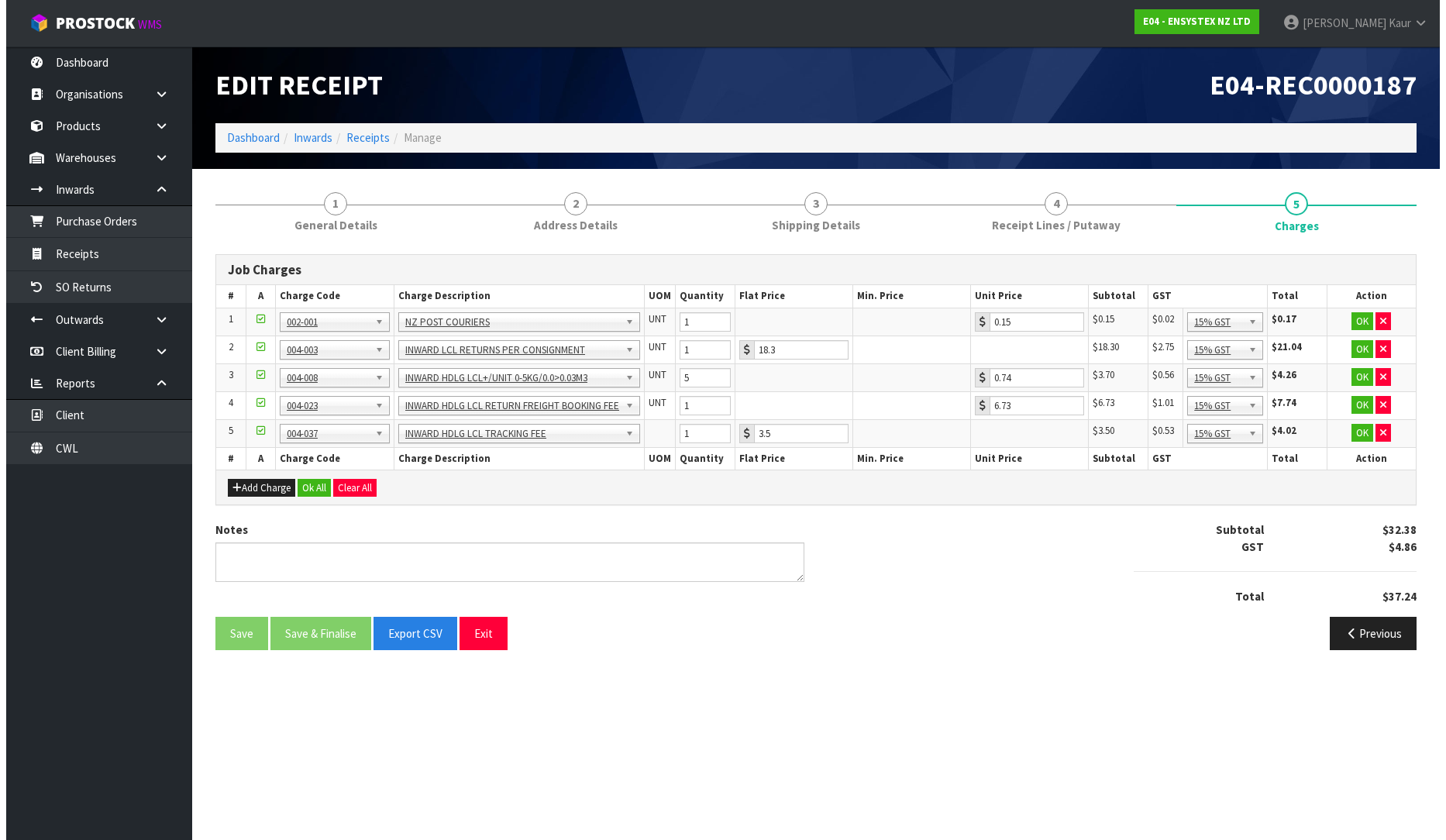
scroll to position [0, 0]
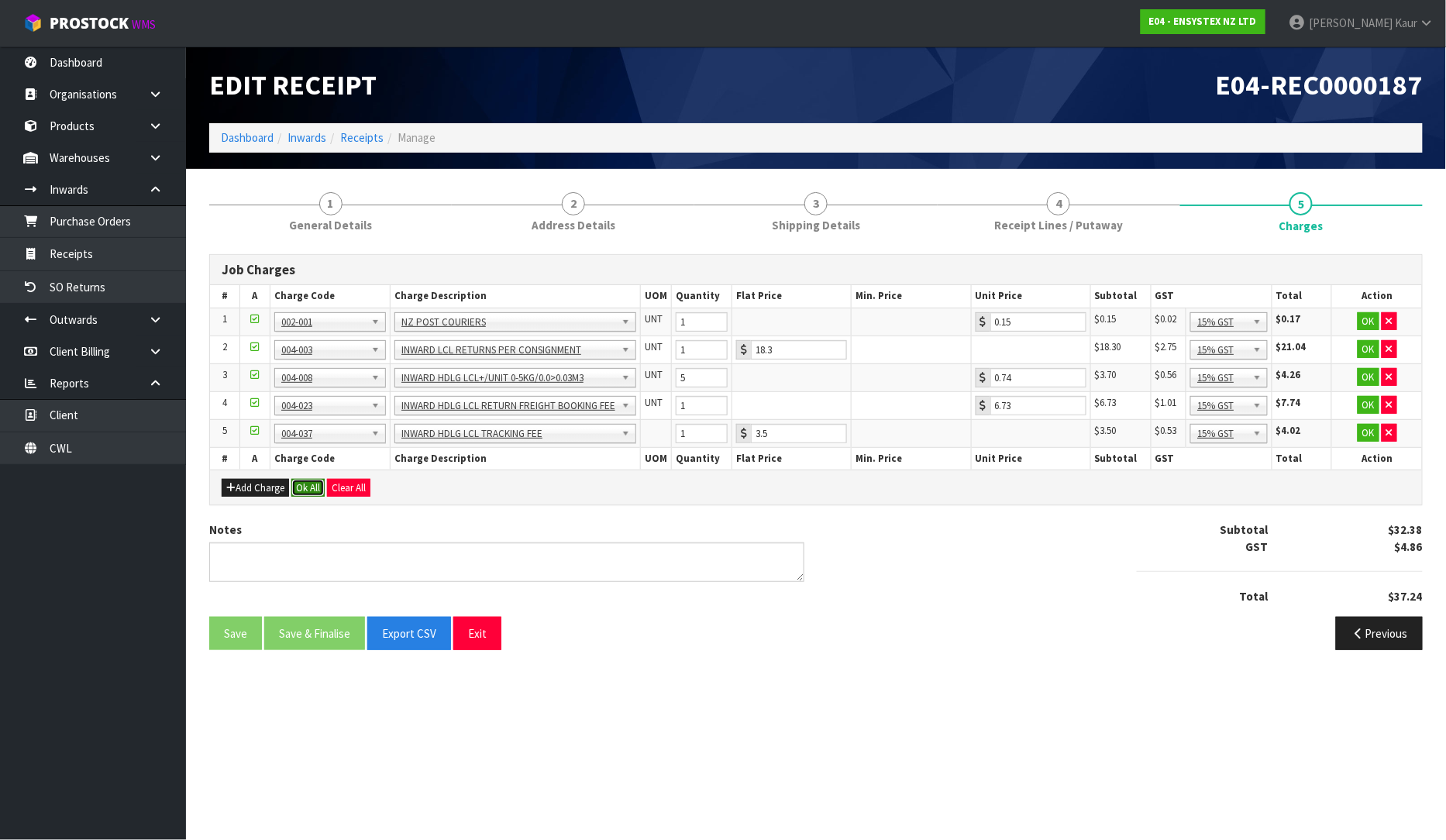
click at [318, 482] on button "Ok All" at bounding box center [308, 488] width 33 height 19
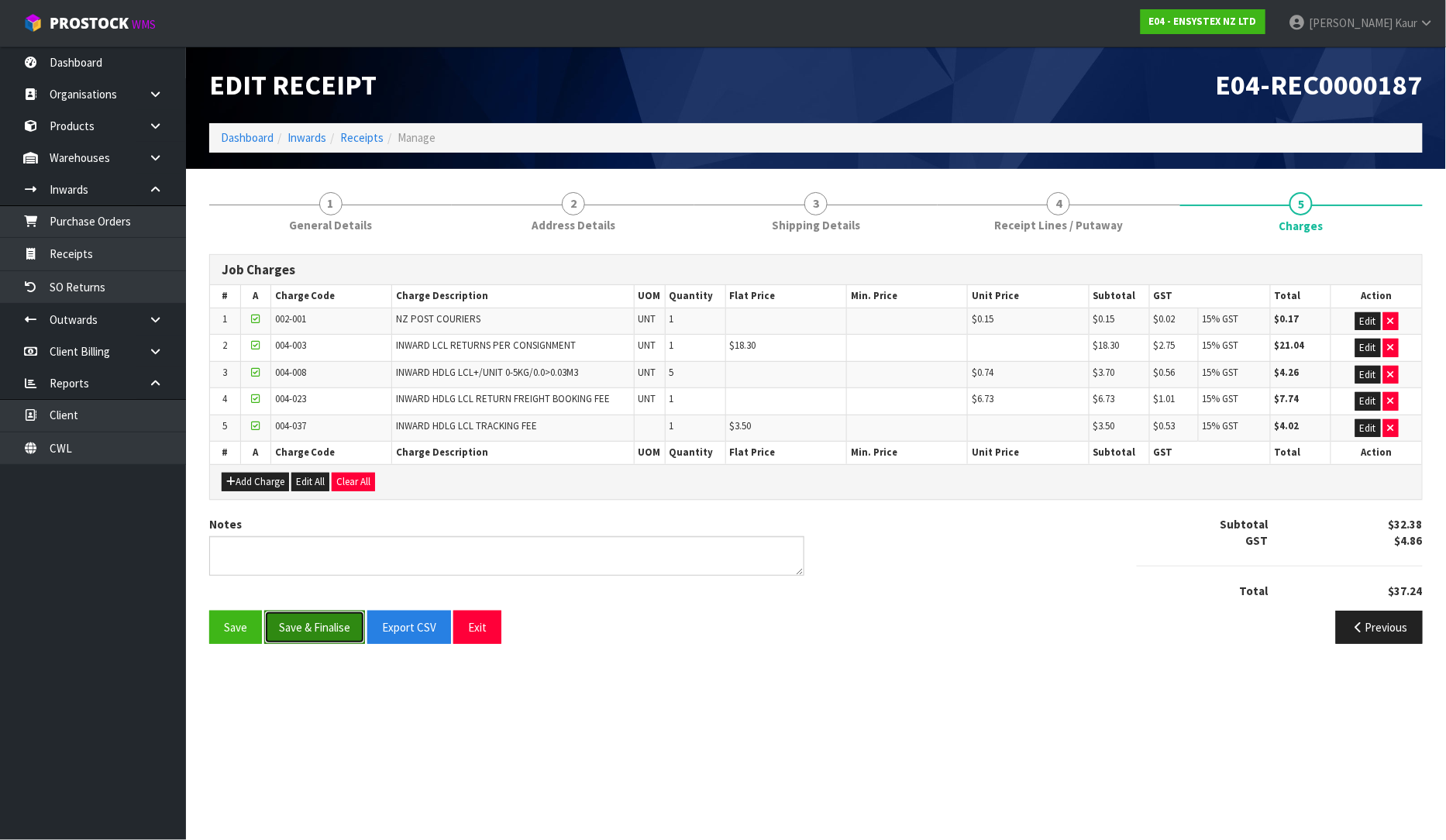
click at [321, 616] on button "Save & Finalise" at bounding box center [315, 627] width 101 height 33
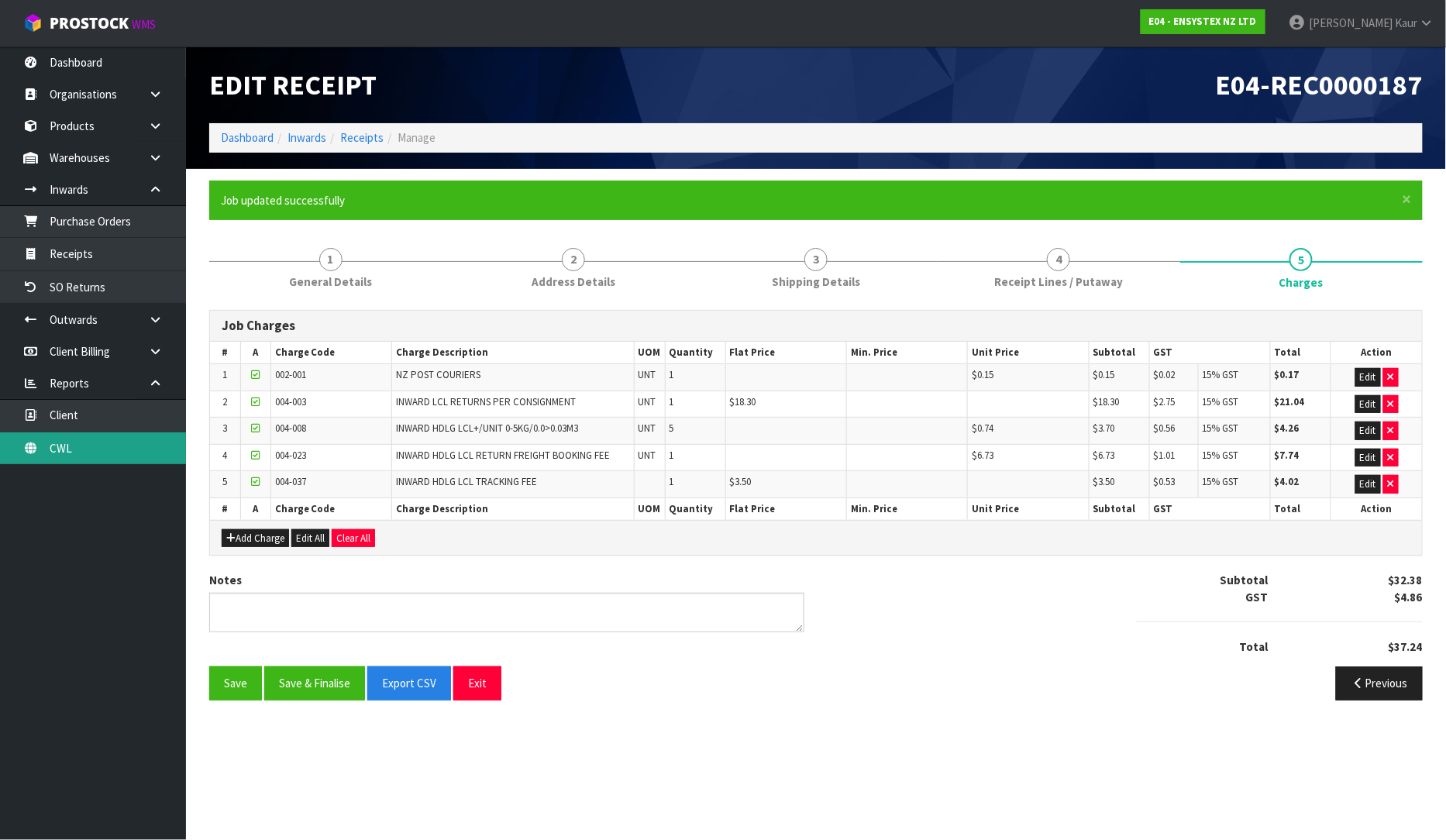
click at [138, 458] on link "CWL" at bounding box center [93, 448] width 186 height 32
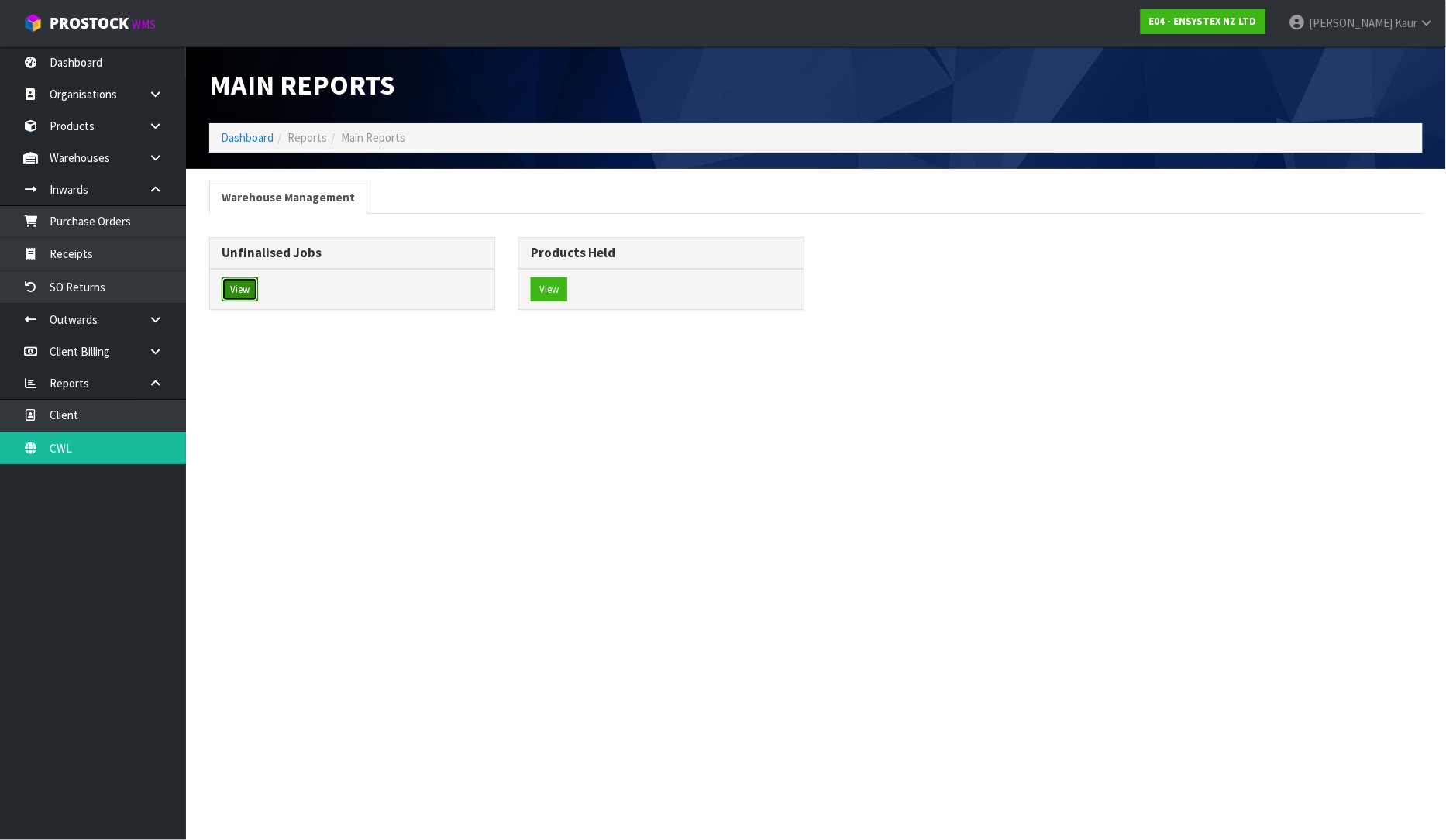
click at [243, 289] on button "View" at bounding box center [240, 290] width 37 height 25
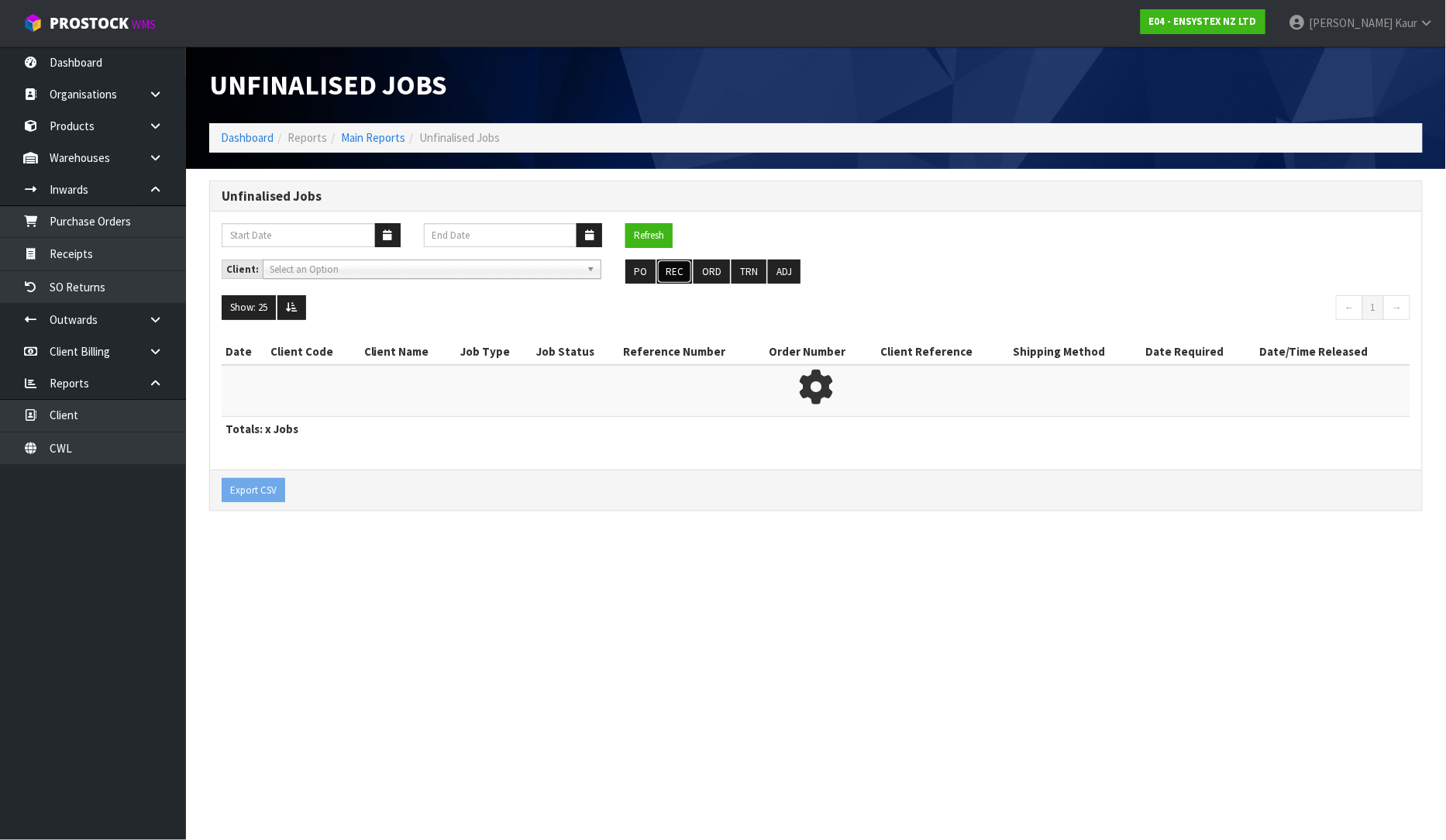
click at [679, 267] on button "REC" at bounding box center [674, 272] width 35 height 25
